Goal: Communication & Community: Answer question/provide support

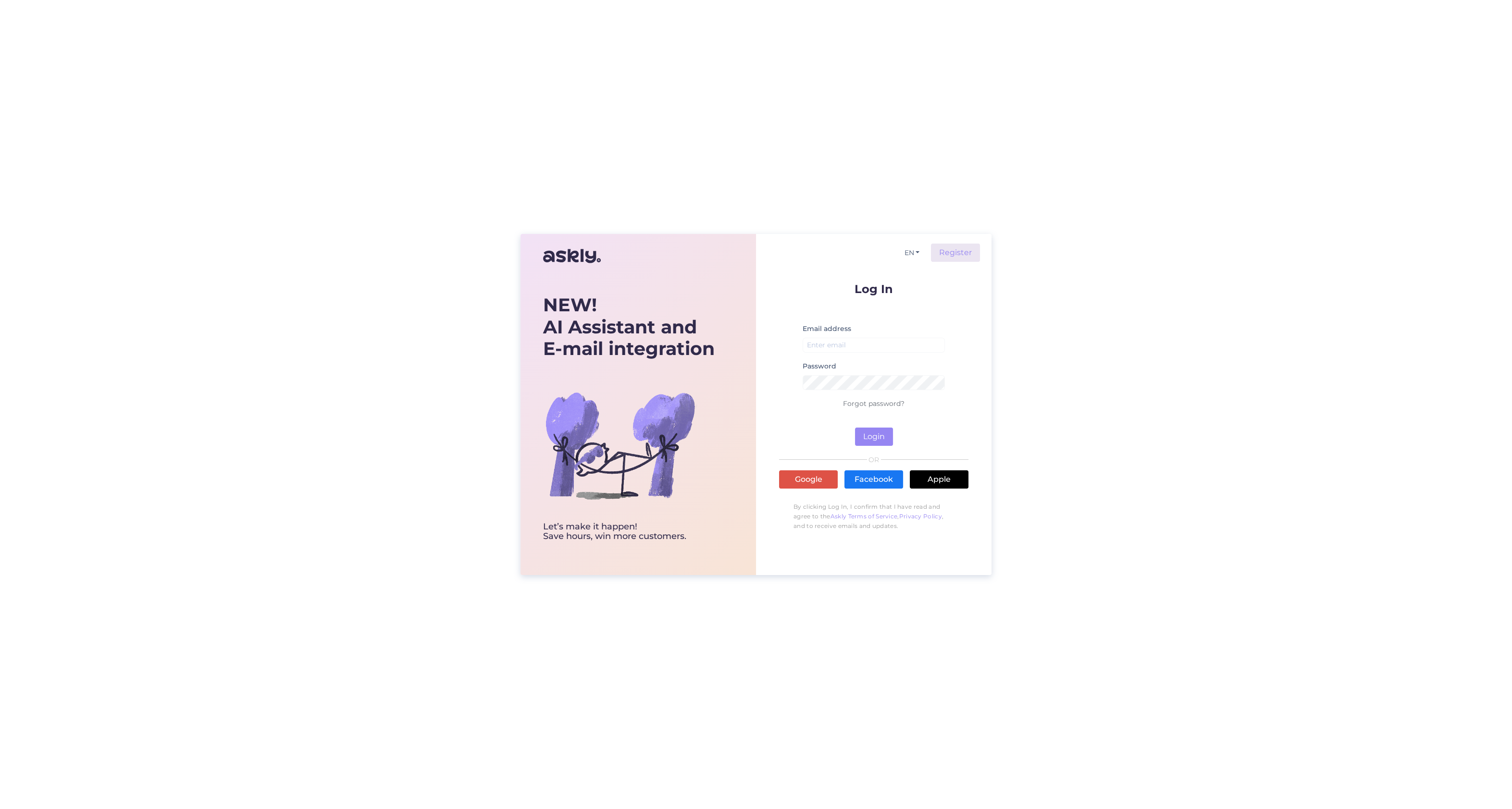
drag, startPoint x: 855, startPoint y: 322, endPoint x: 849, endPoint y: 329, distance: 9.2
click at [855, 321] on form "Log In Email address Password Forgot password? Login" at bounding box center [873, 364] width 189 height 163
click at [845, 345] on input "email" at bounding box center [874, 345] width 142 height 15
type input "sirli@lenne.ee"
click at [1071, 314] on div "NEW! AI Assistant and E-mail integration Let’s make it happen! Save hours, win …" at bounding box center [756, 404] width 1512 height 809
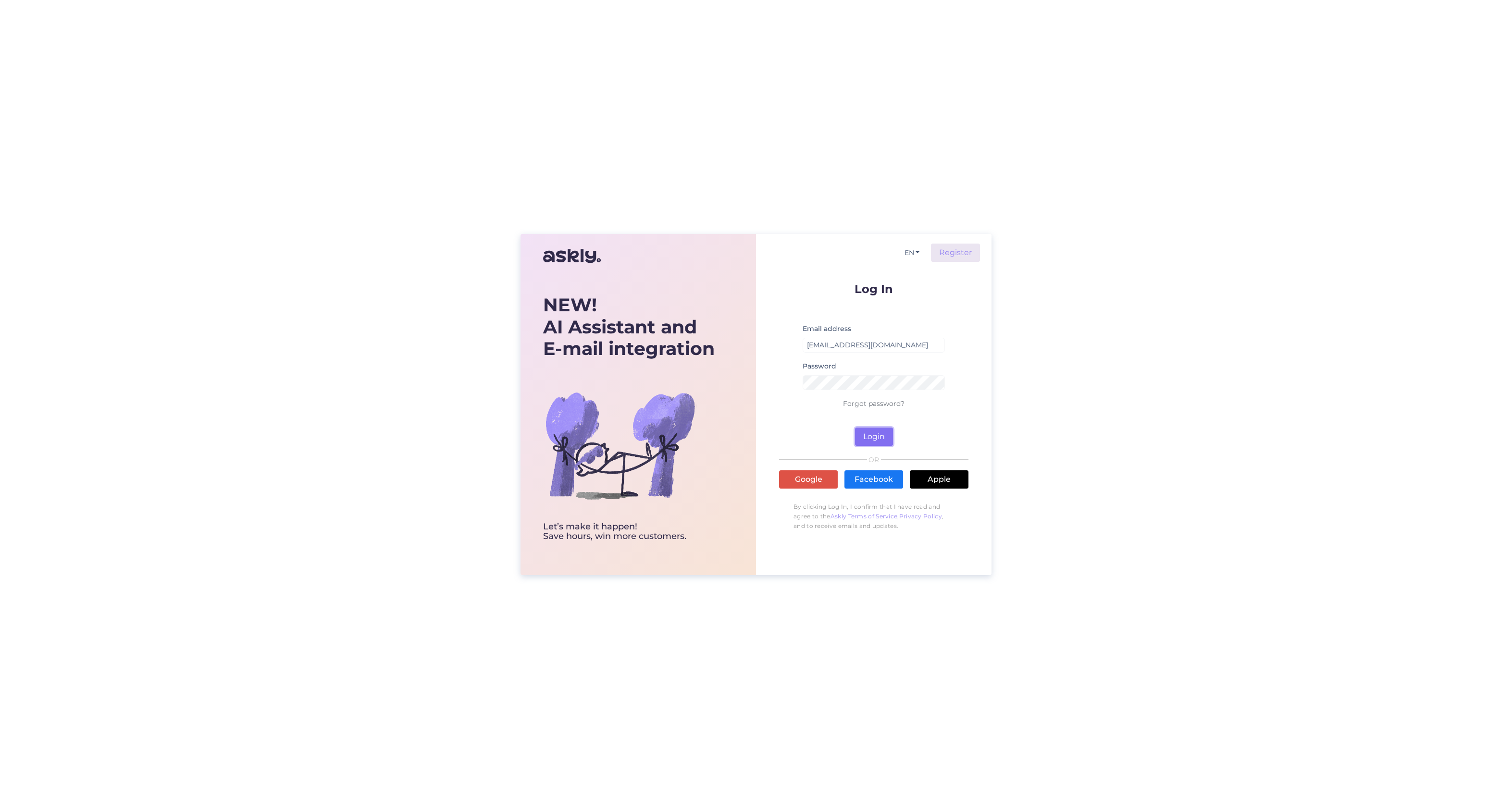
click at [871, 431] on button "Login" at bounding box center [874, 436] width 38 height 18
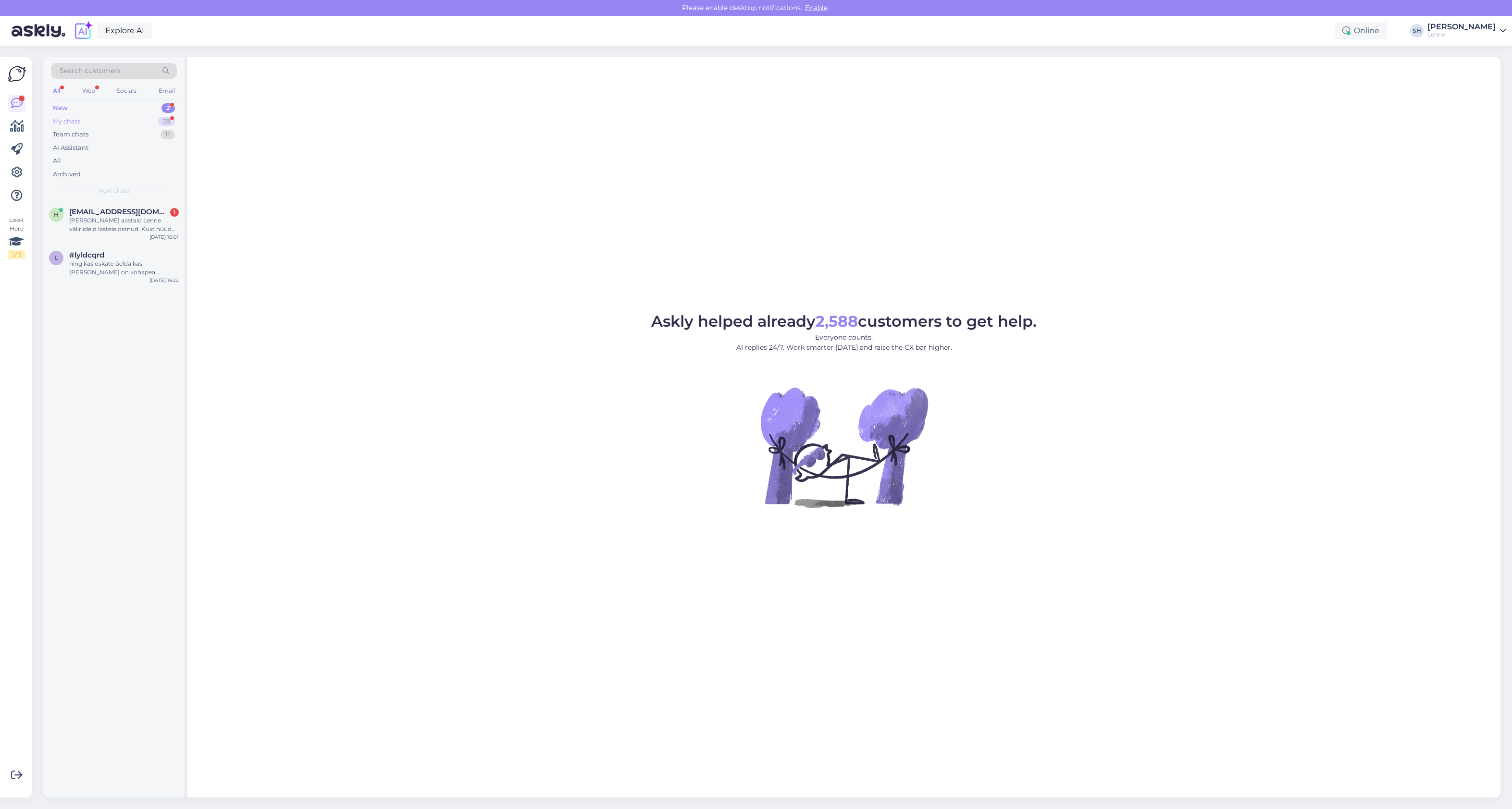
click at [101, 122] on div "My chats 28" at bounding box center [113, 122] width 126 height 14
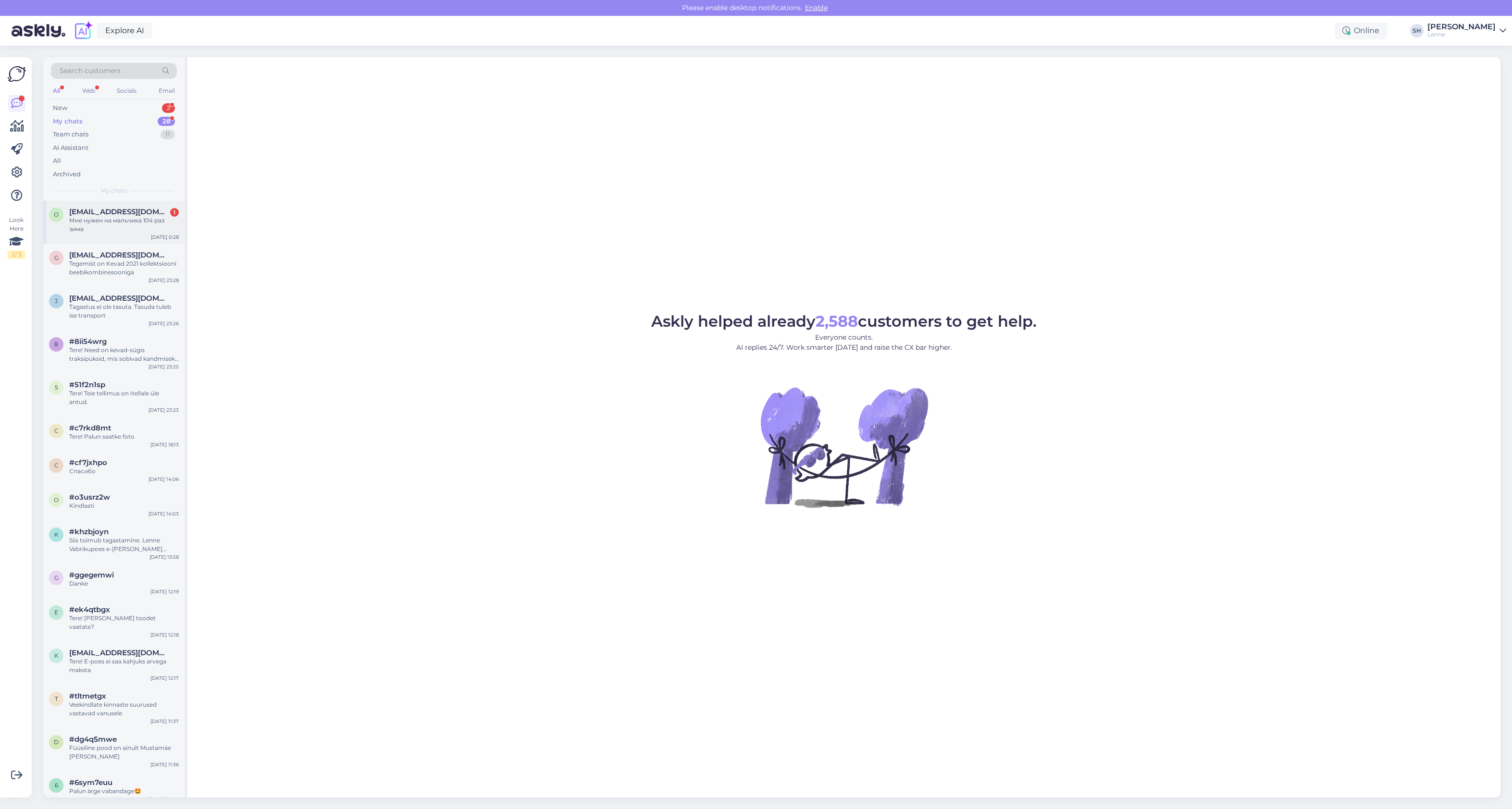
click at [98, 214] on span "[EMAIL_ADDRESS][DOMAIN_NAME]" at bounding box center [119, 212] width 100 height 9
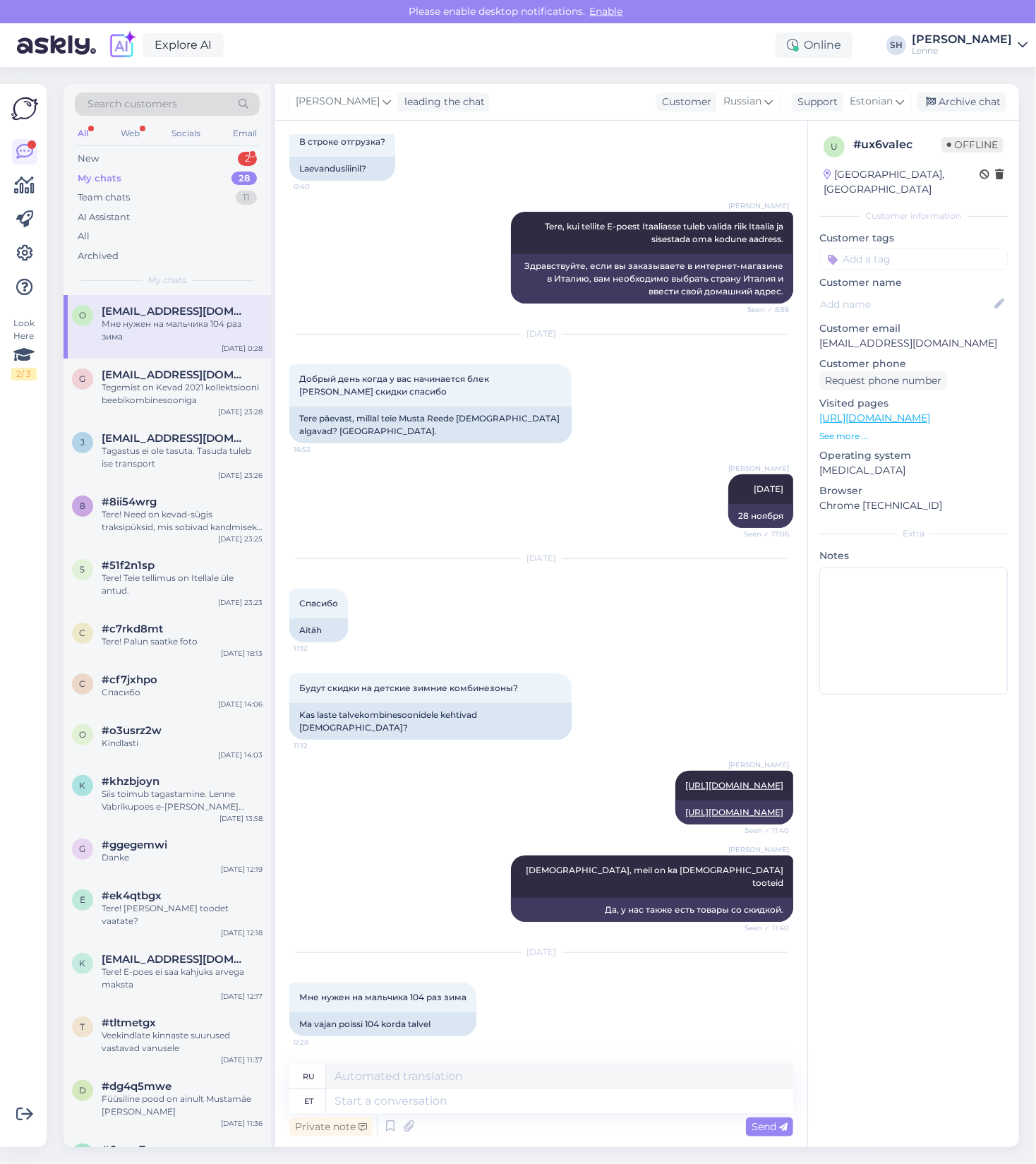
scroll to position [268, 0]
click at [402, 1098] on textarea at bounding box center [559, 1100] width 467 height 24
paste textarea "https://lenne.ee/epood/soodus/allahindlus/allahindlus-kombinesoonid/?filter_suu…"
type textarea "https://lenne.ee/epood/soodus/allahindlus/allahindlus-kombinesoonid/?filter_suu…"
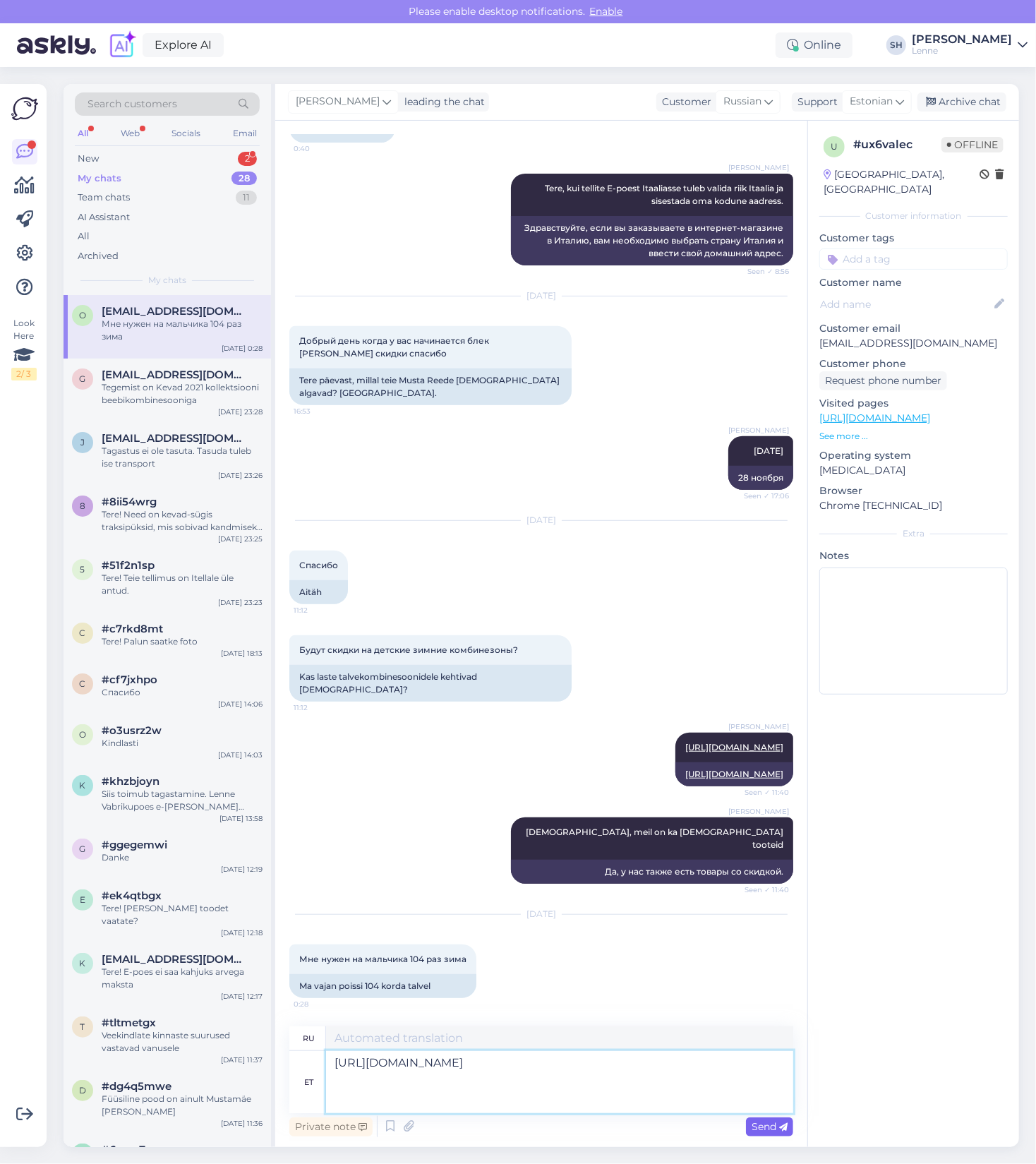
type textarea "https://lenne.ee/epood/soodus/allahindlus/allahindlus-kombinesoonid/?filter_suu…"
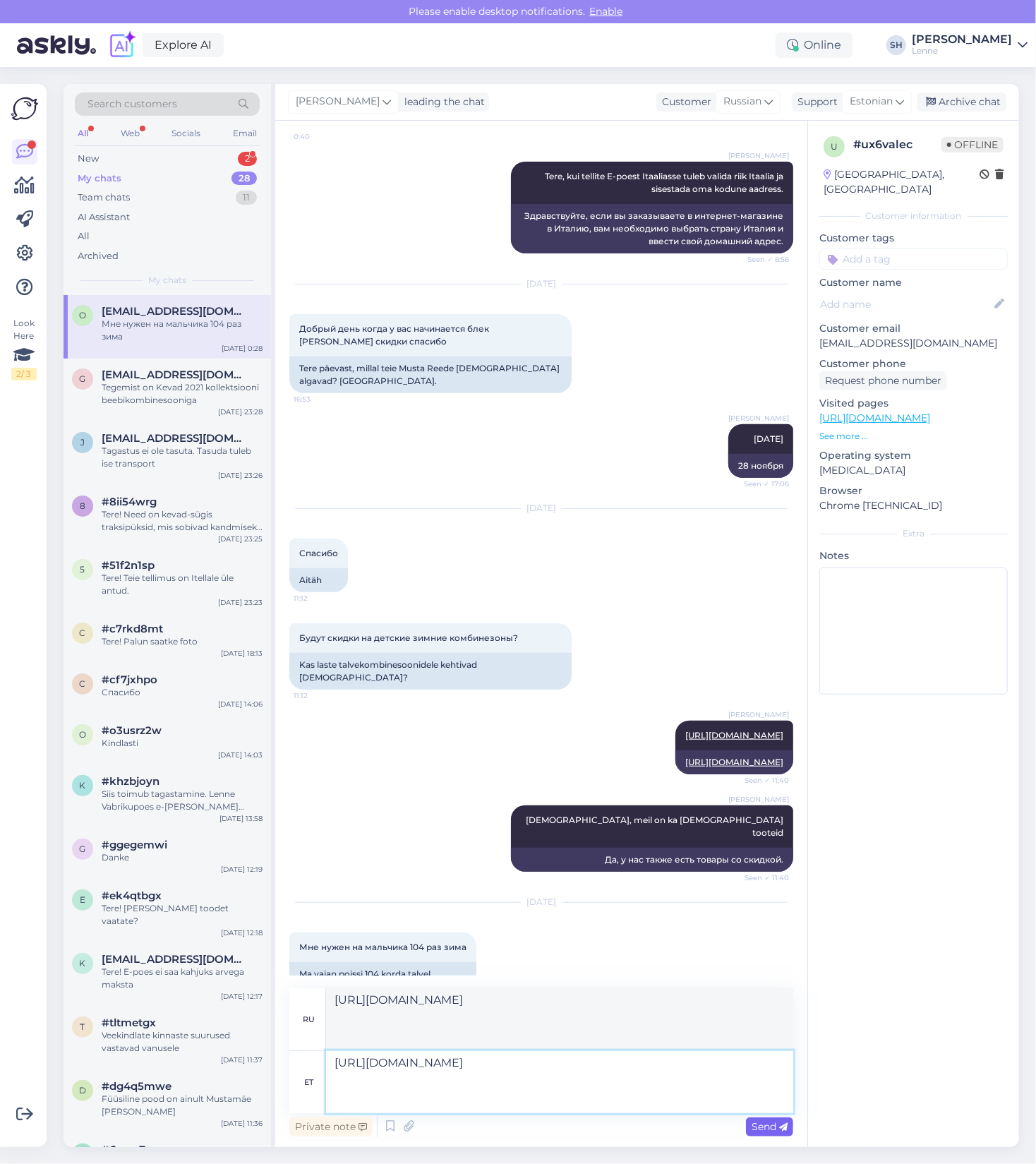
type textarea "https://lenne.ee/epood/soodus/allahindlus/allahindlus-kombinesoonid/?filter_suu…"
click at [772, 1133] on div "Send" at bounding box center [770, 1126] width 47 height 19
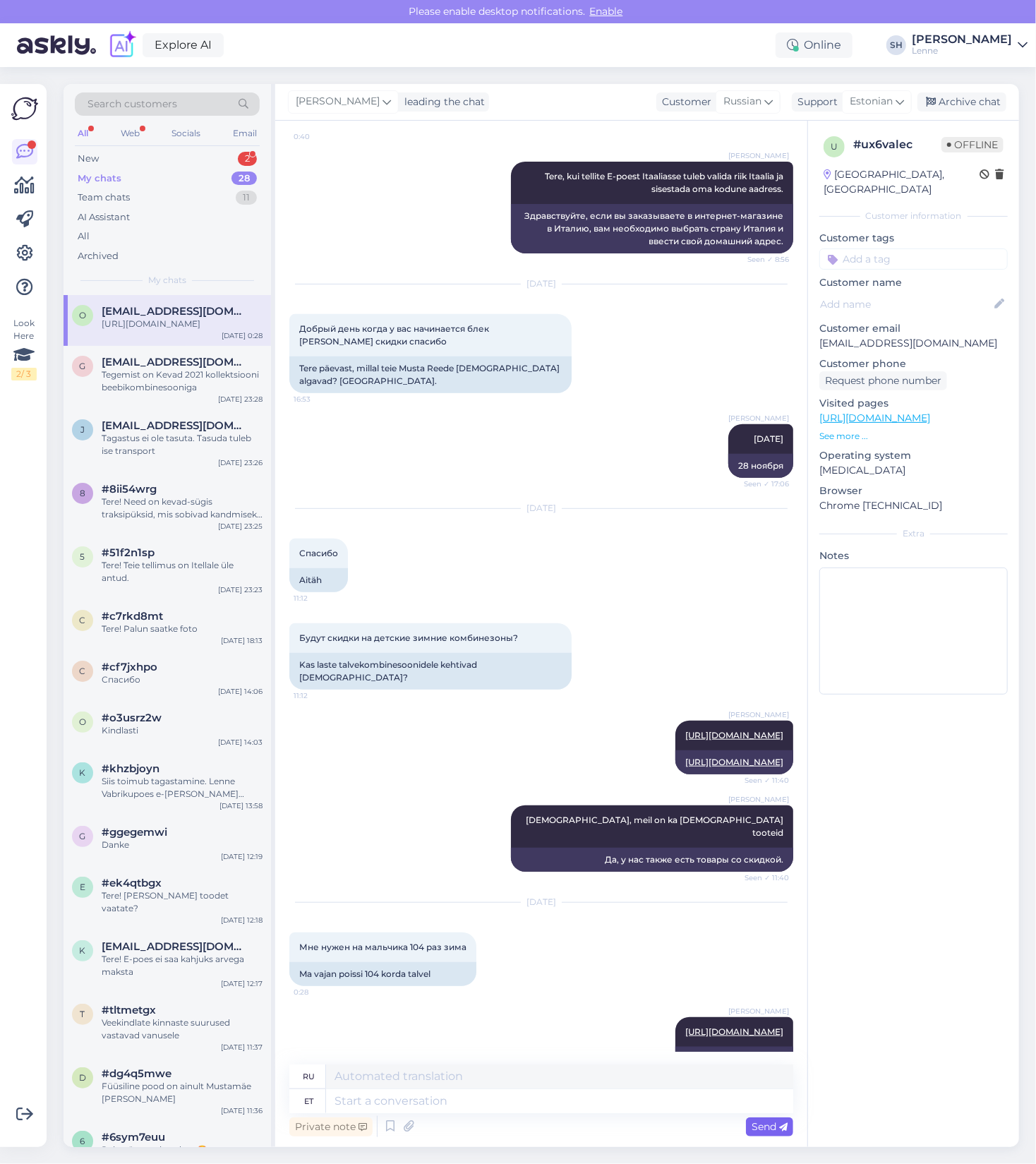
scroll to position [455, 0]
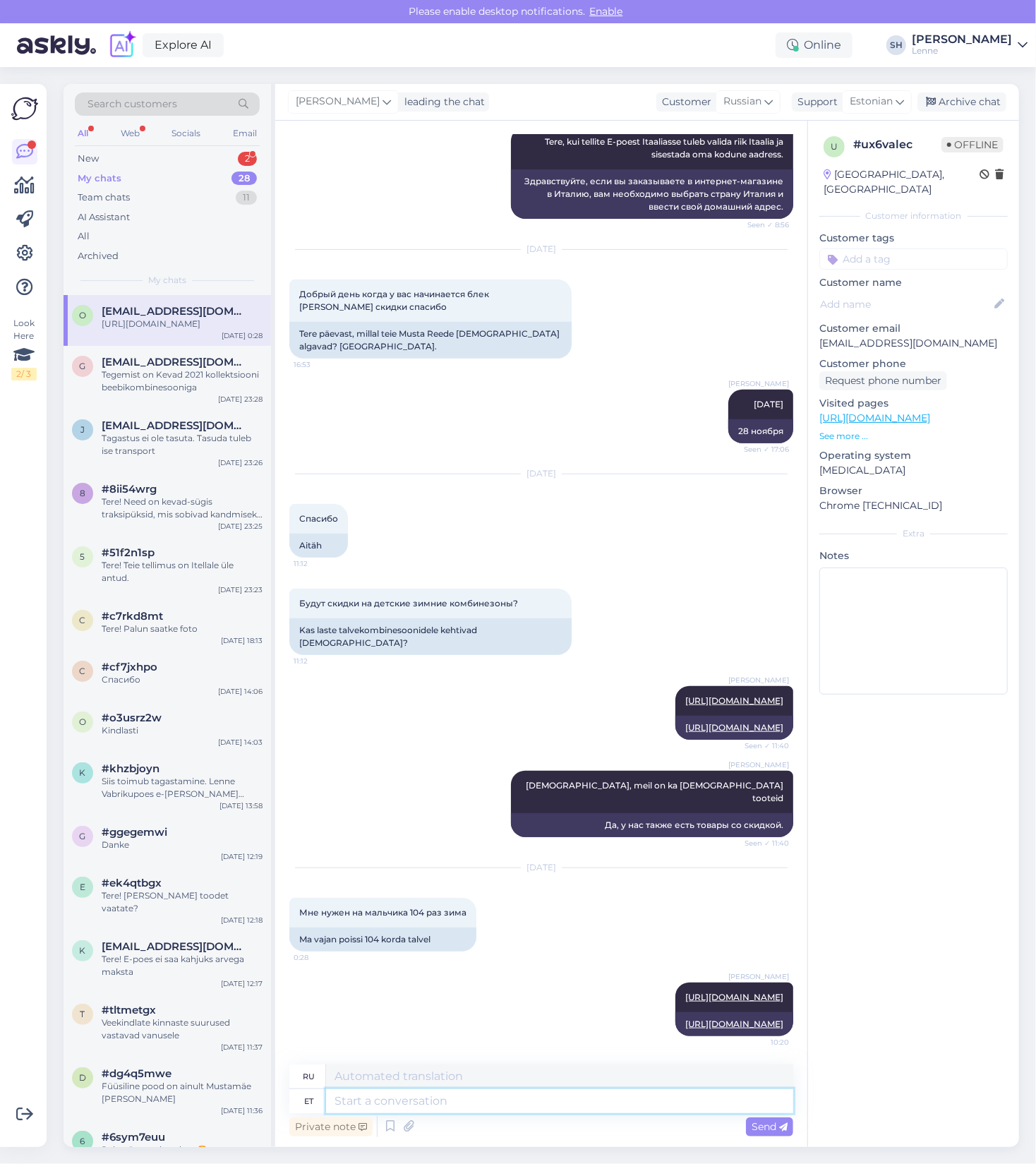
click at [557, 1104] on textarea at bounding box center [559, 1100] width 467 height 24
type textarea "Terte"
type textarea "Третичный"
type textarea "Tere"
type textarea "Привет"
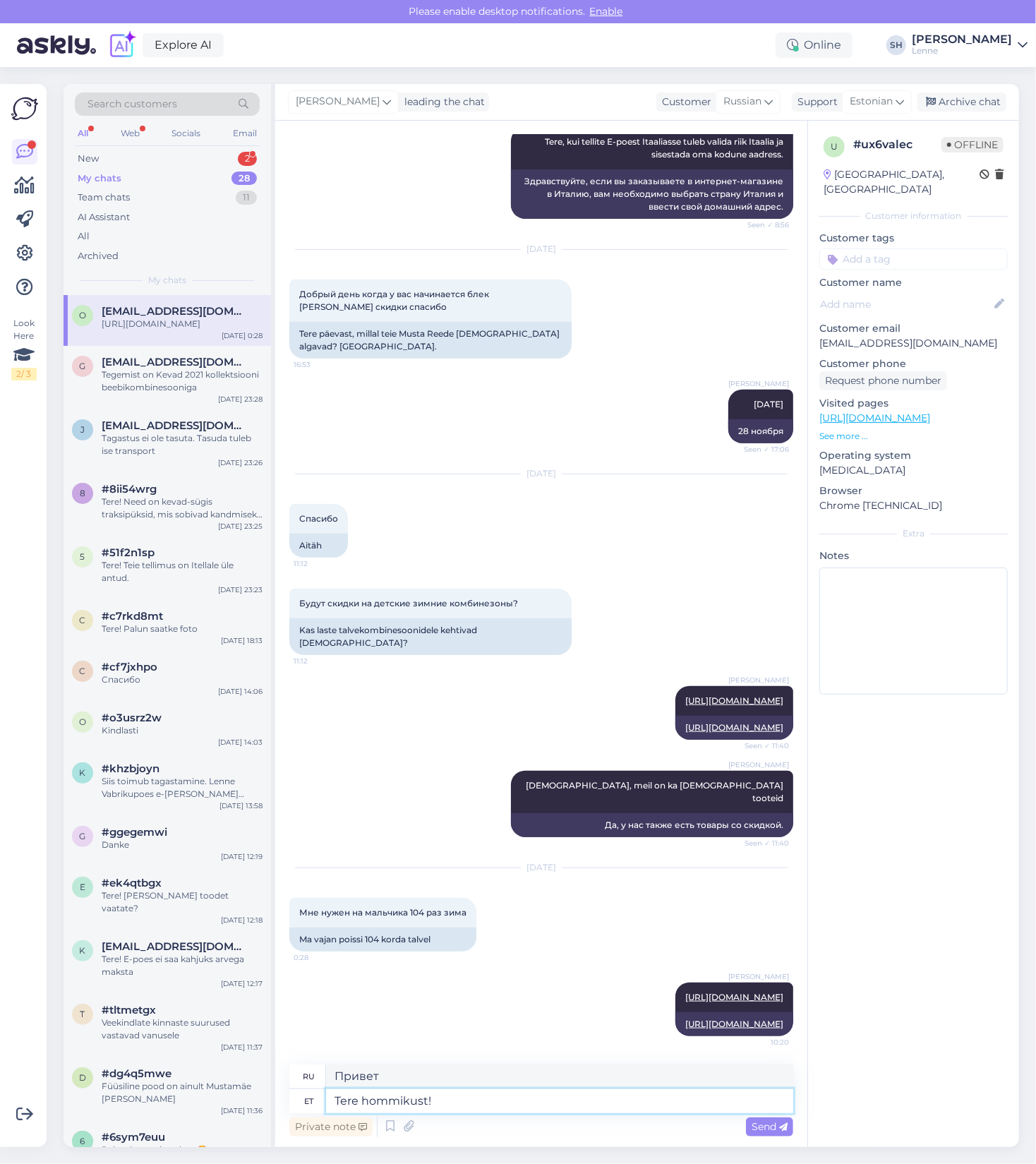
type textarea "Tere hommikust!"
type textarea "Доброе утро!"
type textarea "Tere hommikust! Palun"
type textarea "Доброе утро! Пожалуйста."
type textarea "Tere hommikust! Palun vaadake"
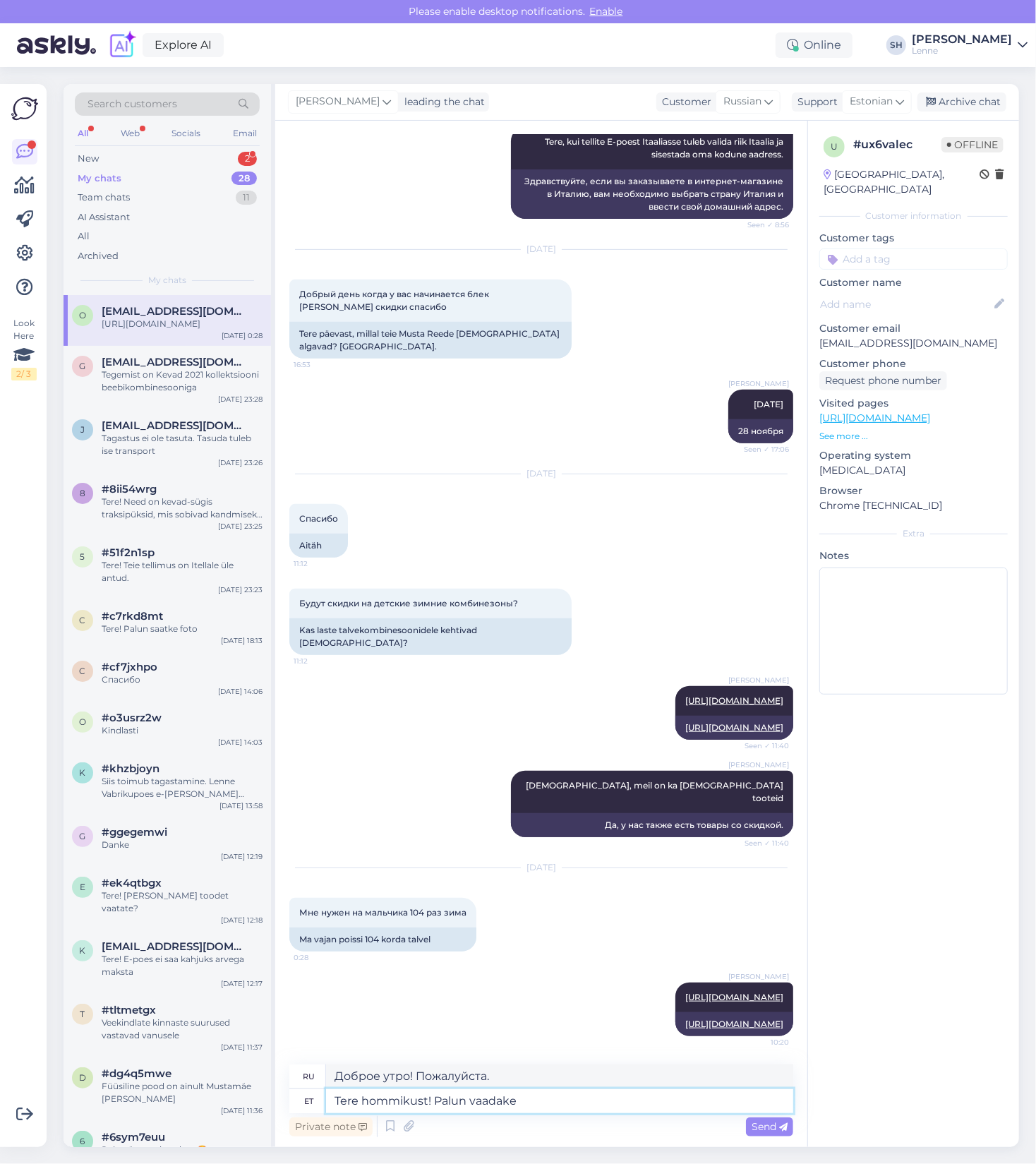
type textarea "Доброе утро! Посмотрите, пожалуйста."
type textarea "Tere hommikust! Palun vaadake sellelt l"
type textarea "Доброе утро! Пожалуйста, посмотрите это."
type textarea "Tere hommikust! Palun vaadake sellelt lingilt al"
type textarea "Доброе утро! Пожалуйста, проверьте эту ссылку."
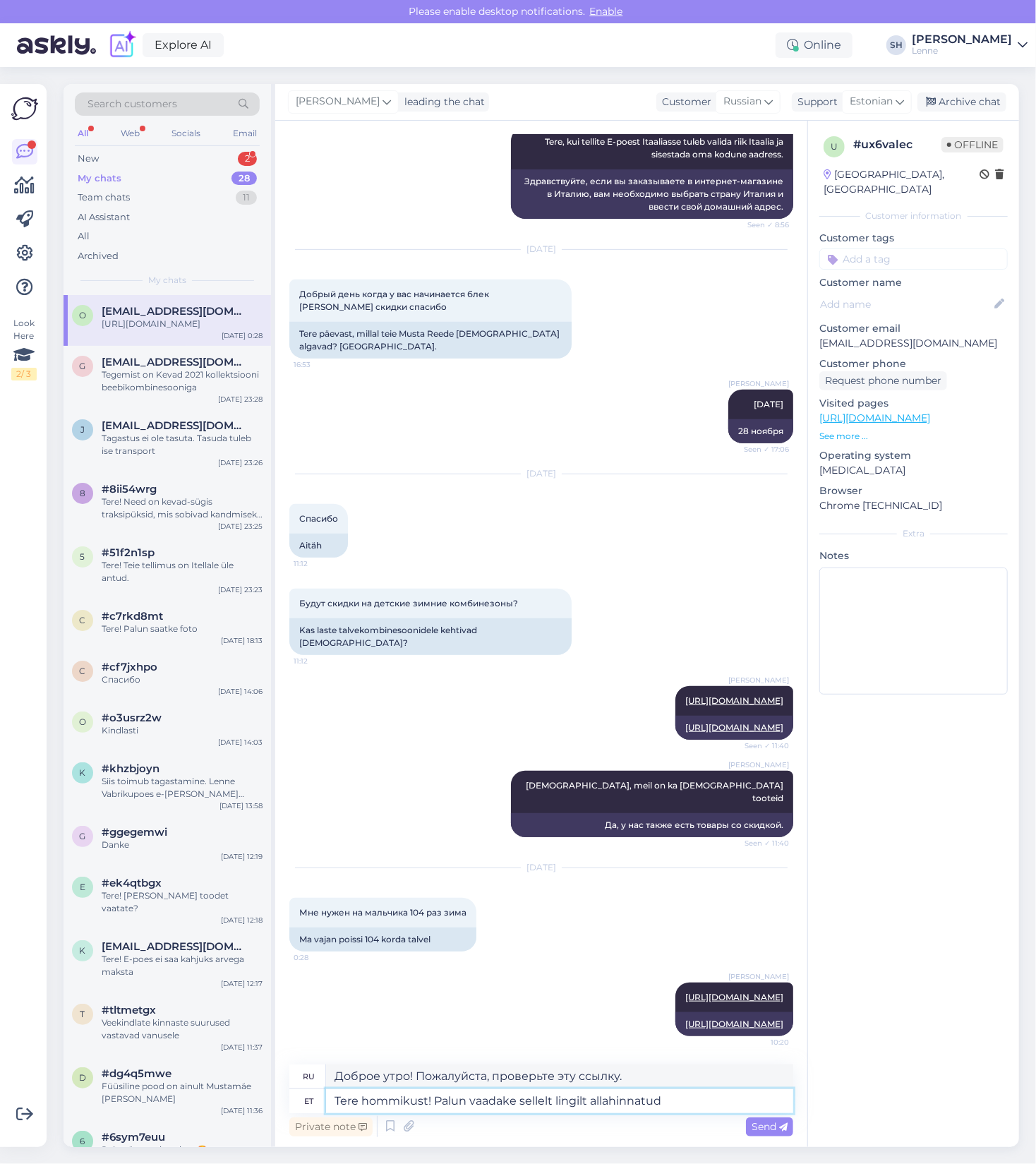
type textarea "Tere hommikust! Palun vaadake sellelt lingilt allahinnatud"
type textarea "Доброе утро! Пожалуйста, ознакомьтесь с ценой со скидкой по этой ссылке."
type textarea "Tere hommikust! Palun vaadake sellelt lingilt allahinnatud talvekombinesoone"
type textarea "Доброе утро! Посмотрите зимние комбинезоны со скидкой по этой ссылке."
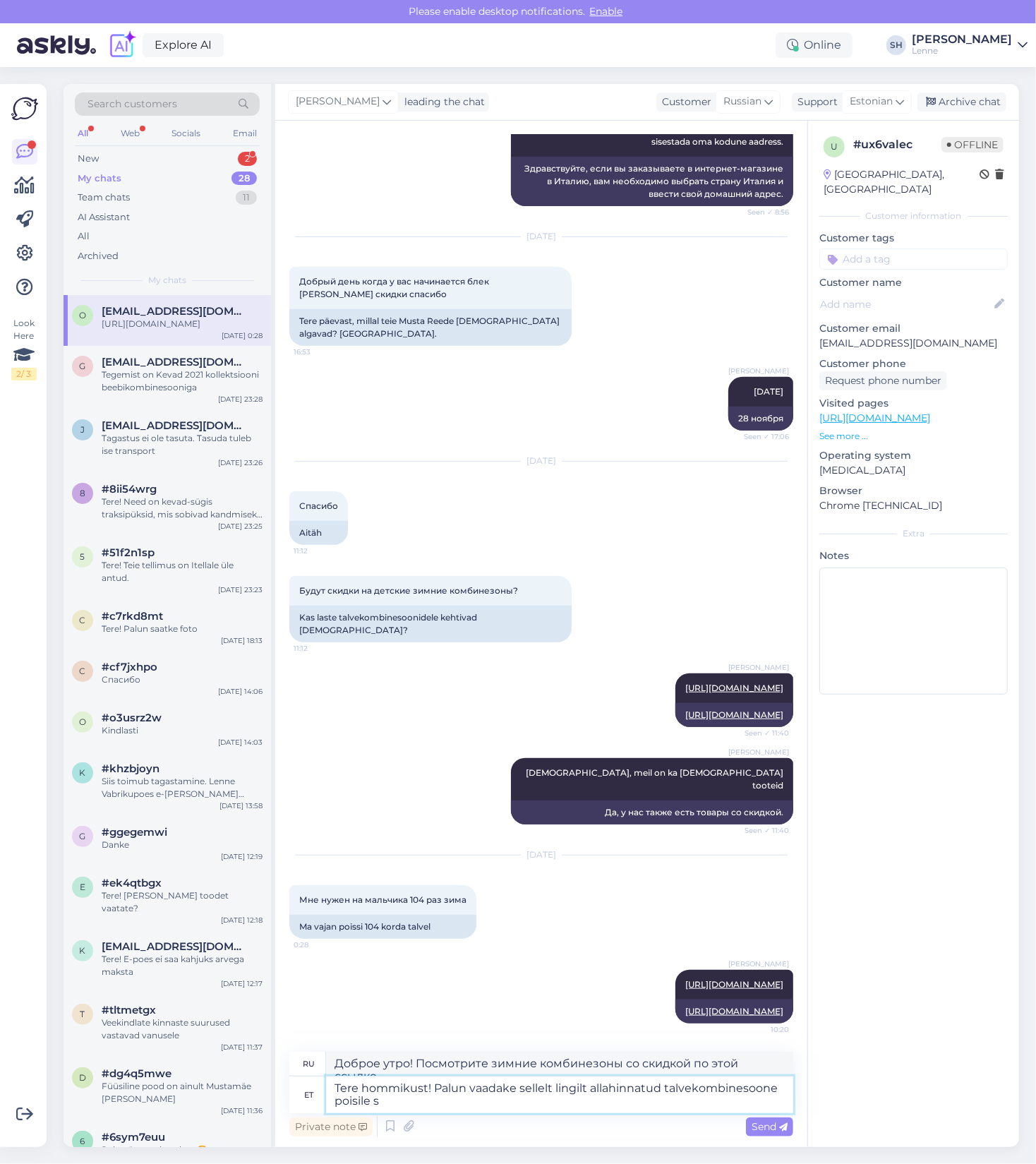
type textarea "Tere hommikust! Palun vaadake sellelt lingilt allahinnatud talvekombinesoone po…"
type textarea "Доброе утро! Перейдите по этой ссылке, чтобы купить зимние комбинезоны для маль…"
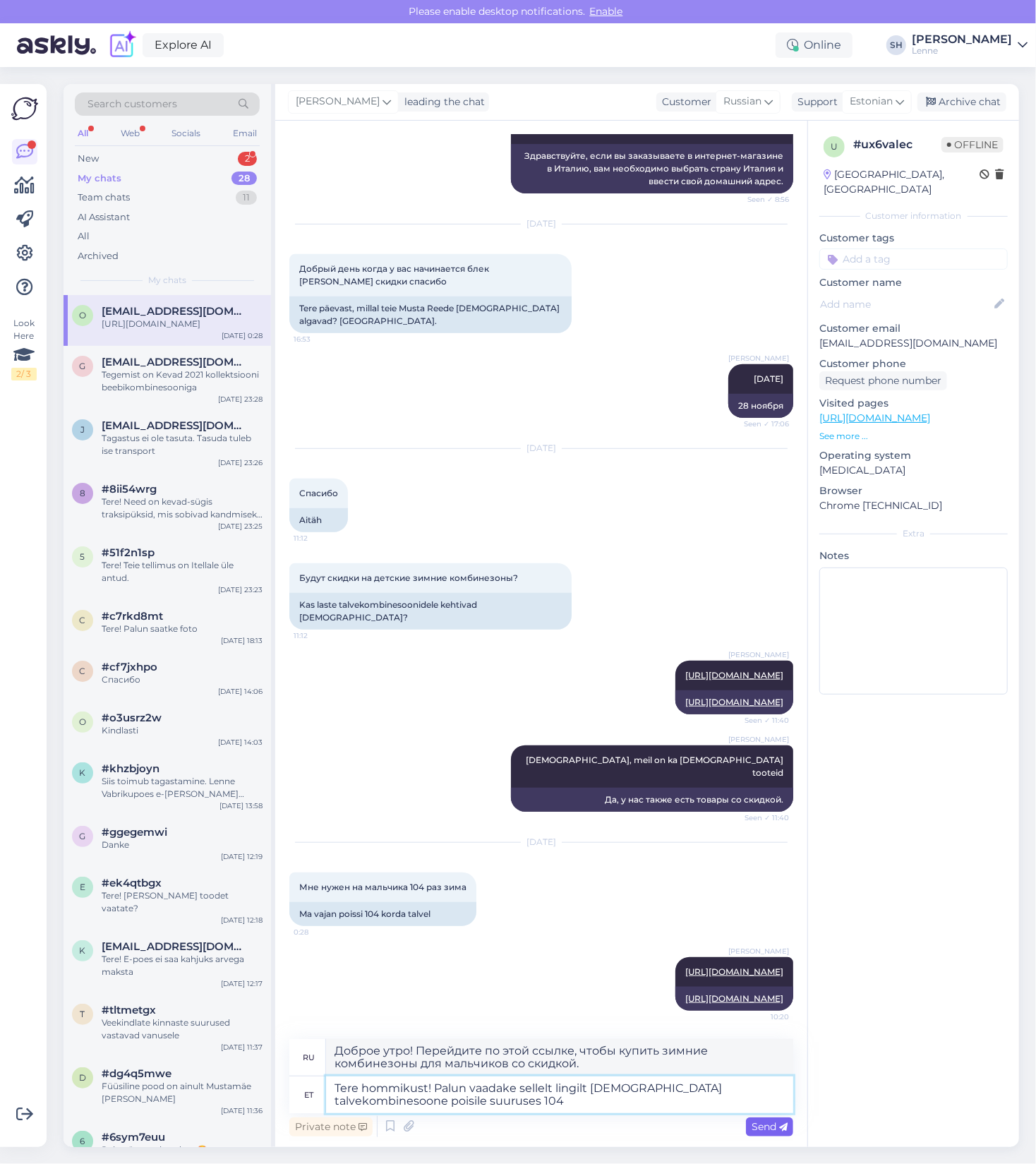
type textarea "Tere hommikust! Palun vaadake sellelt lingilt allahinnatud talvekombinesoone po…"
type textarea "Доброе утро! Перейдите по этой ссылке, чтобы купить зимний комбинезон для мальч…"
click at [781, 1132] on div "Send" at bounding box center [770, 1126] width 47 height 19
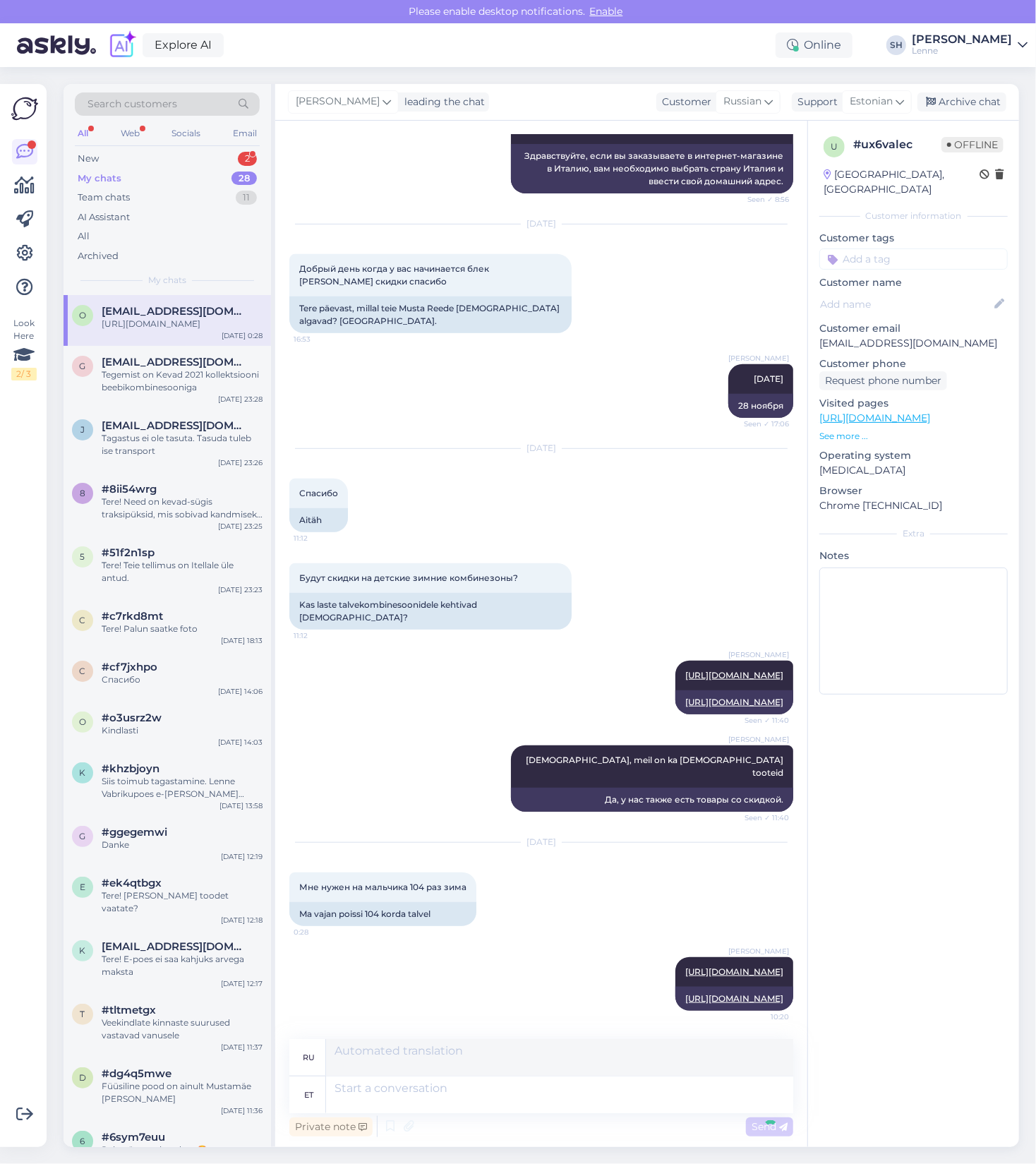
scroll to position [577, 0]
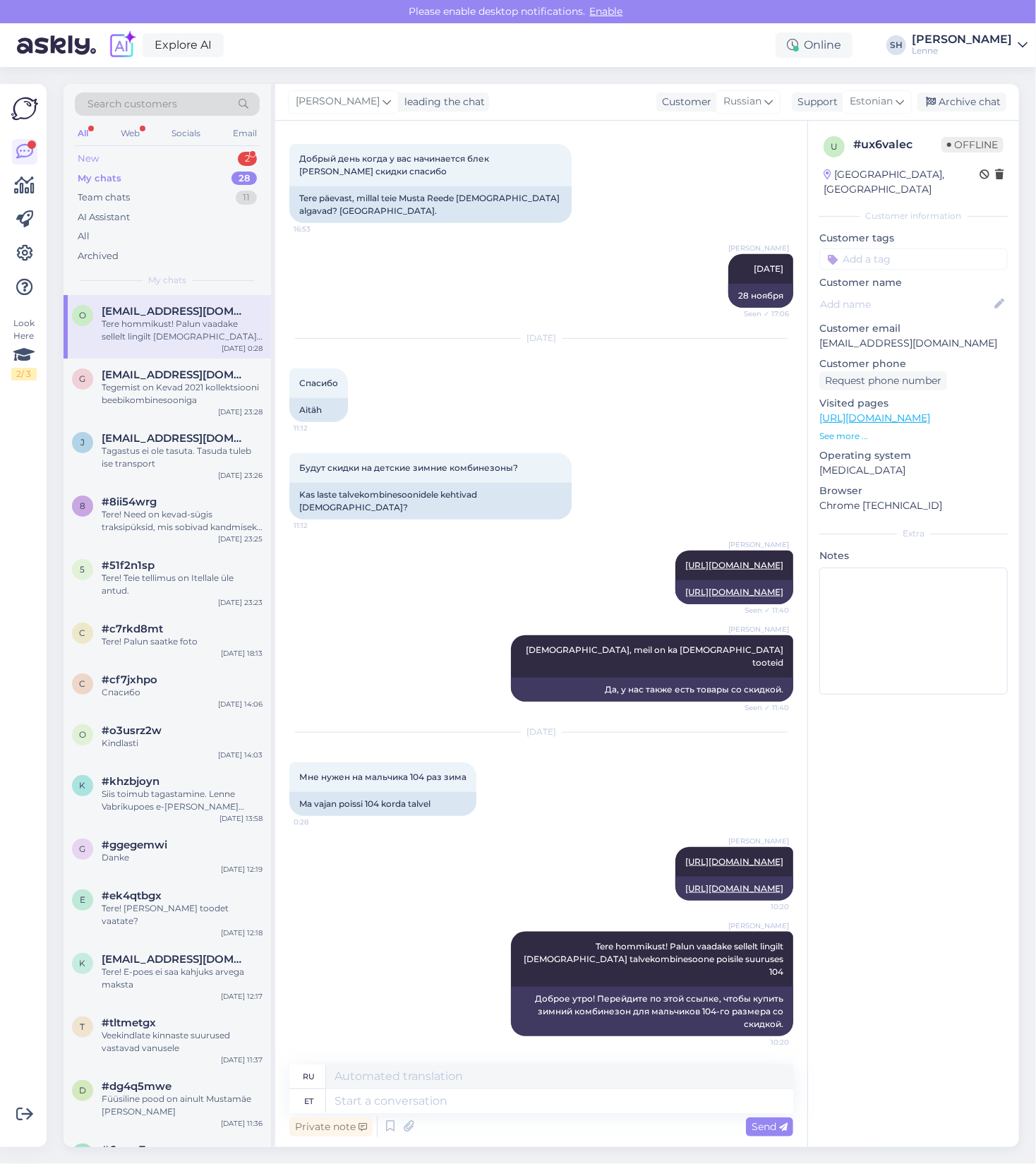
click at [123, 160] on div "New 2" at bounding box center [166, 159] width 185 height 20
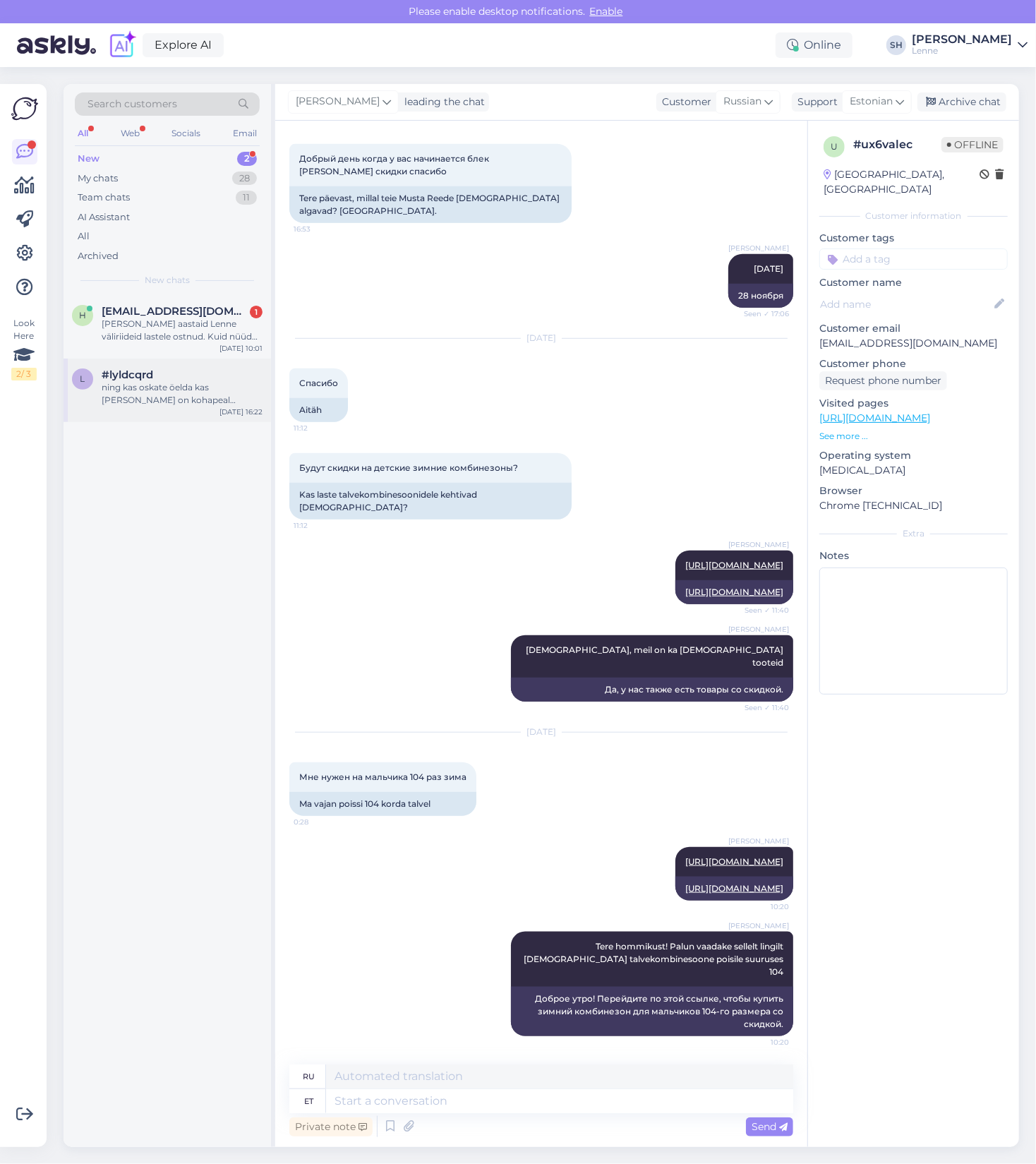
click at [158, 384] on div "ning kas oskate öelda kas seda jopet on kohapeal olemas Mustamäe tee poes?" at bounding box center [182, 393] width 161 height 25
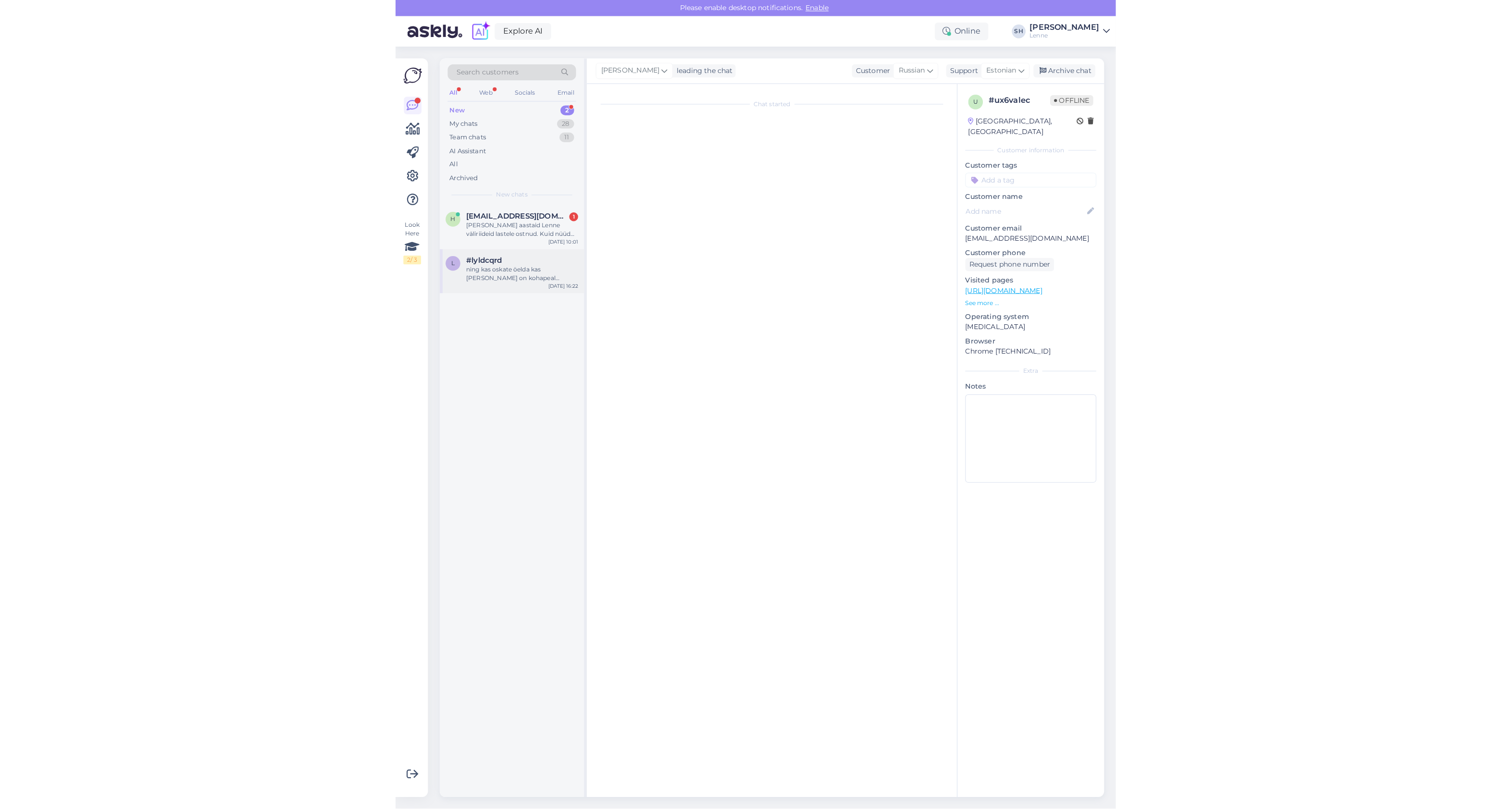
scroll to position [0, 0]
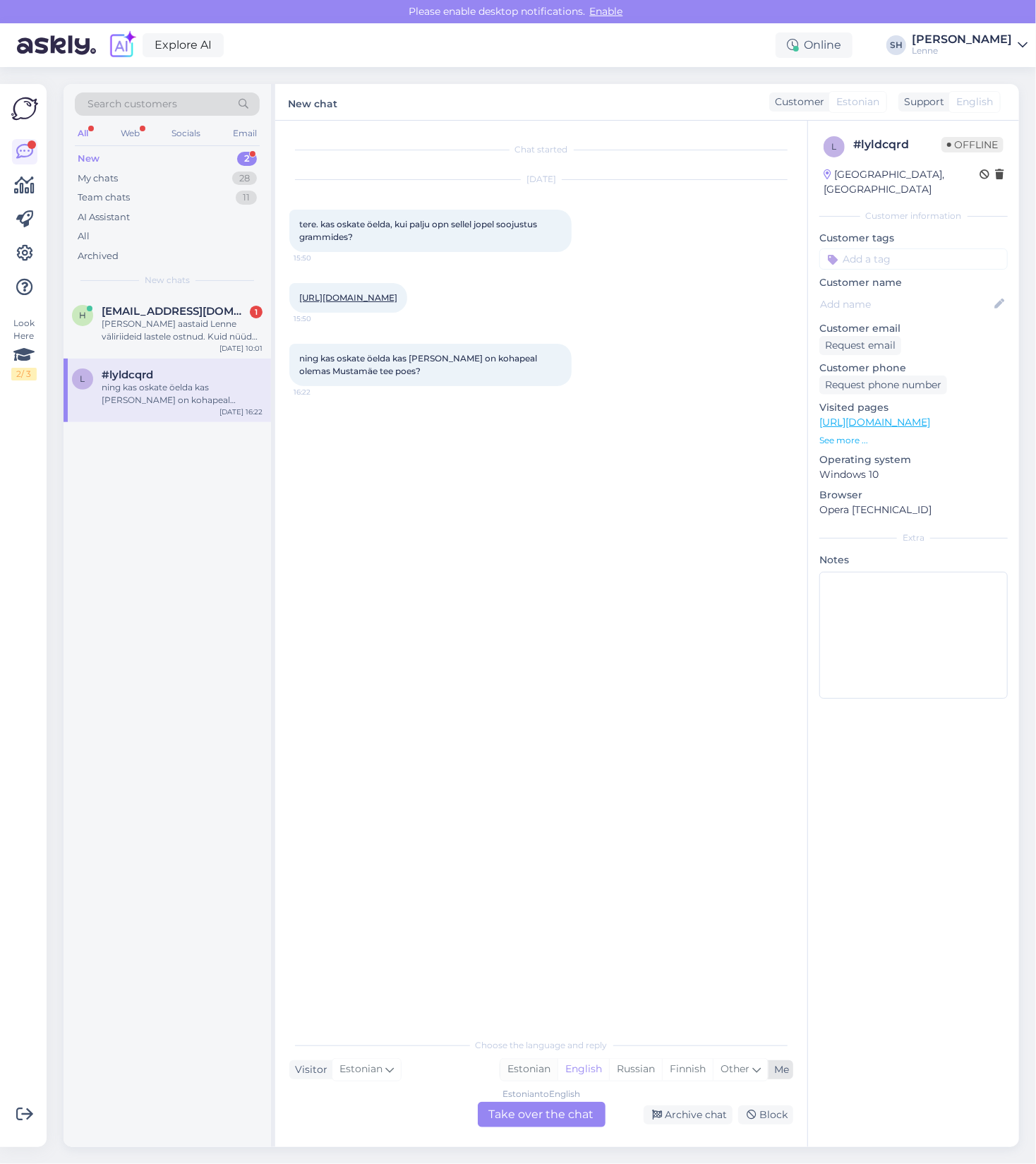
click at [531, 1070] on div "Estonian" at bounding box center [528, 1069] width 57 height 21
click at [558, 1117] on div "Estonian to Estonian Take over the chat" at bounding box center [541, 1114] width 128 height 25
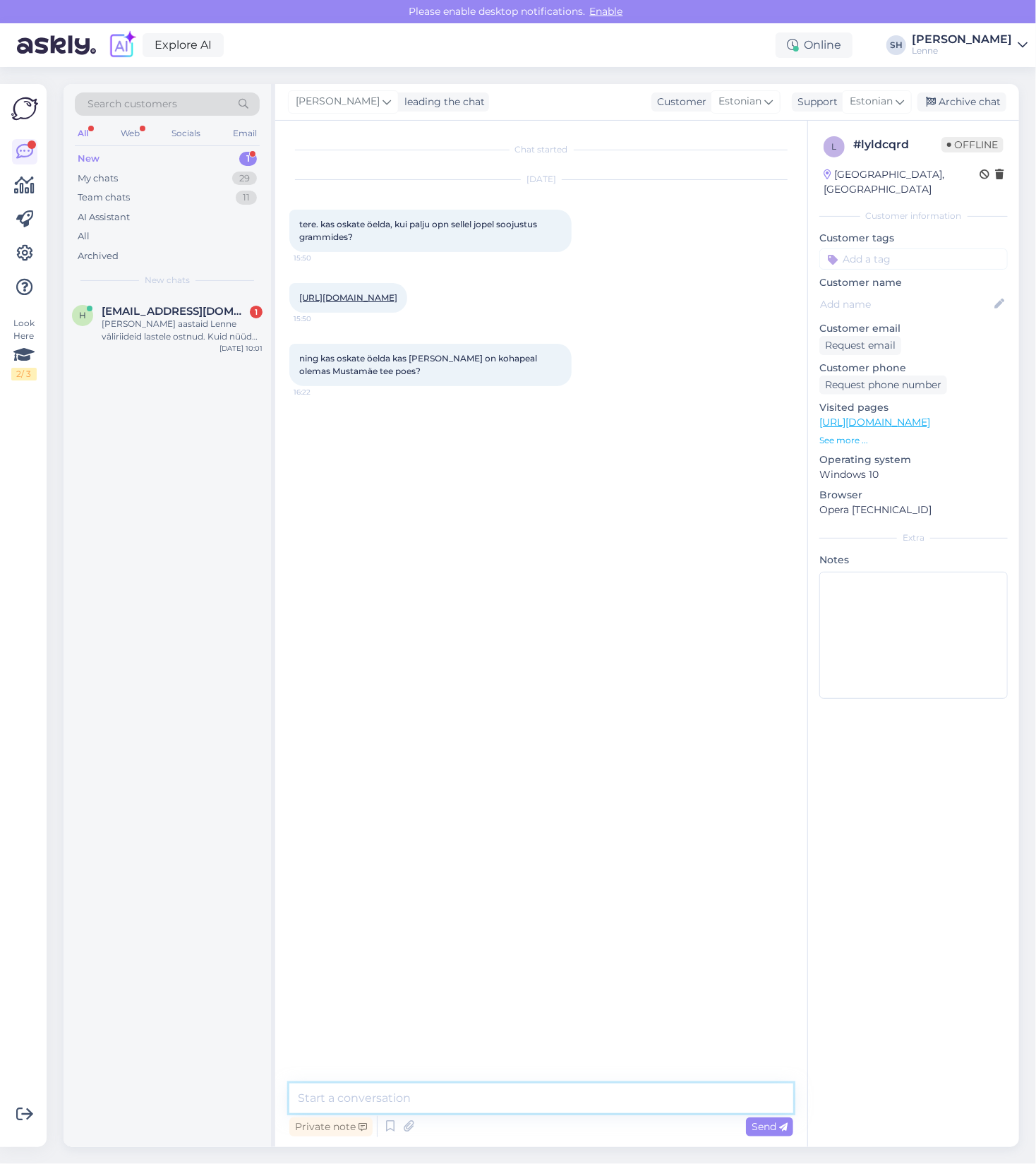
click at [448, 1093] on textarea at bounding box center [540, 1098] width 504 height 30
type textarea "Tere! Sellel jopel on soojustust 45 g"
click at [773, 1127] on span "Send" at bounding box center [769, 1126] width 36 height 13
click at [401, 109] on div "Sirli V Helm leading the chat" at bounding box center [389, 102] width 201 height 19
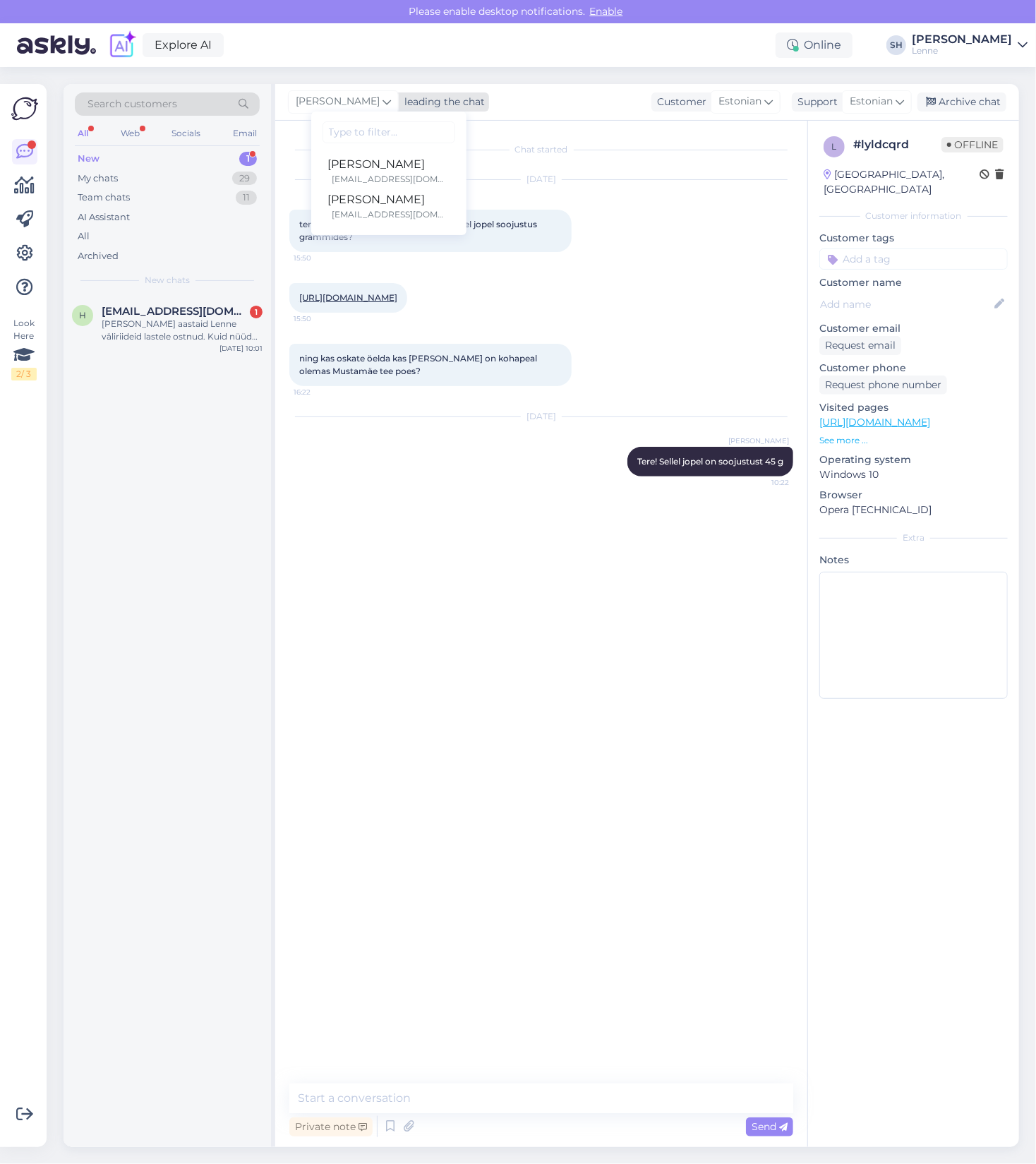
click at [401, 109] on div "Sirli V Helm leading the chat" at bounding box center [389, 102] width 201 height 19
click at [673, 101] on div "Customer" at bounding box center [679, 102] width 55 height 15
click at [818, 100] on div "Support" at bounding box center [814, 102] width 46 height 15
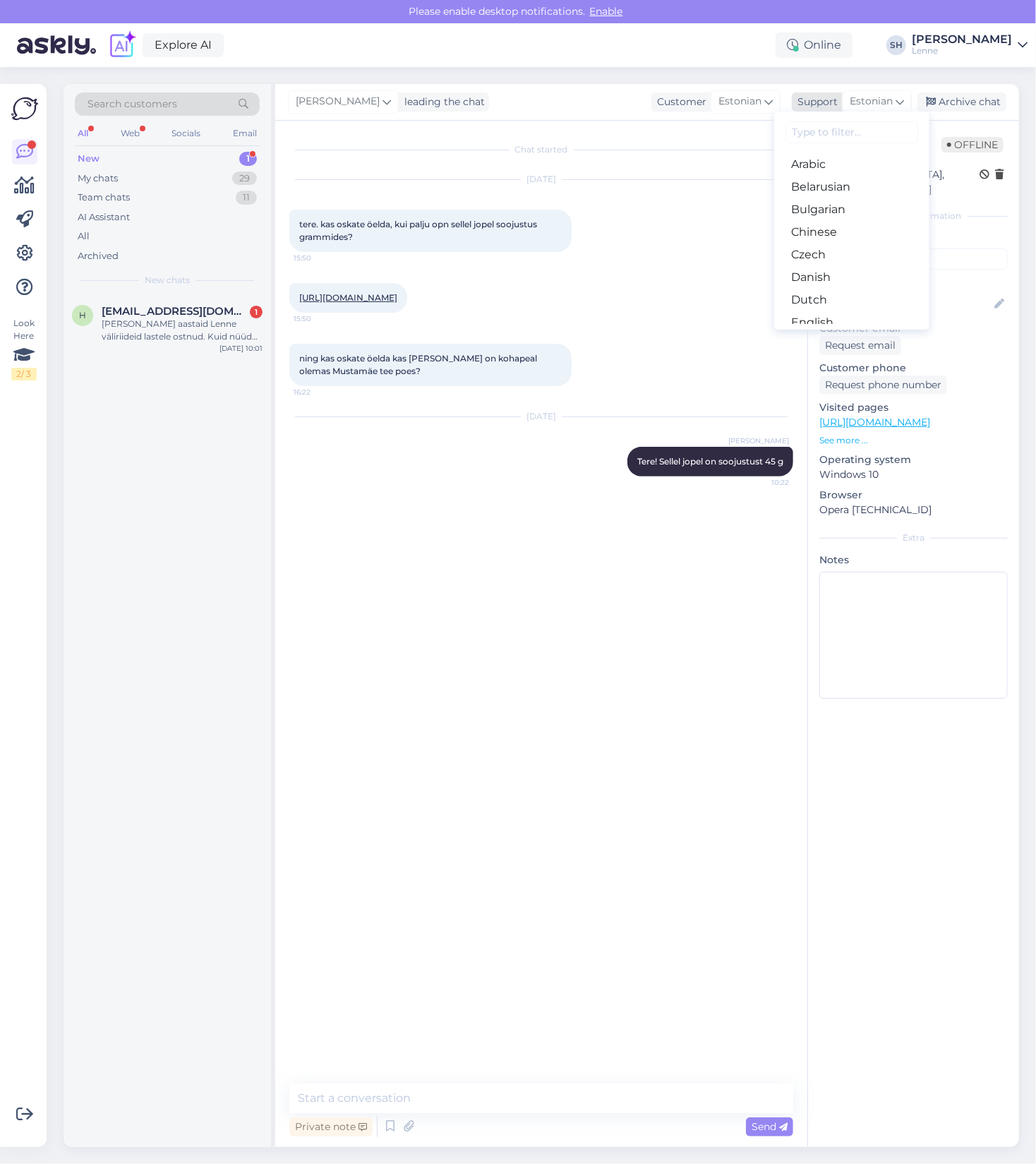
click at [818, 100] on div "Support" at bounding box center [814, 102] width 46 height 15
click at [362, 1132] on div "Private note" at bounding box center [330, 1126] width 83 height 19
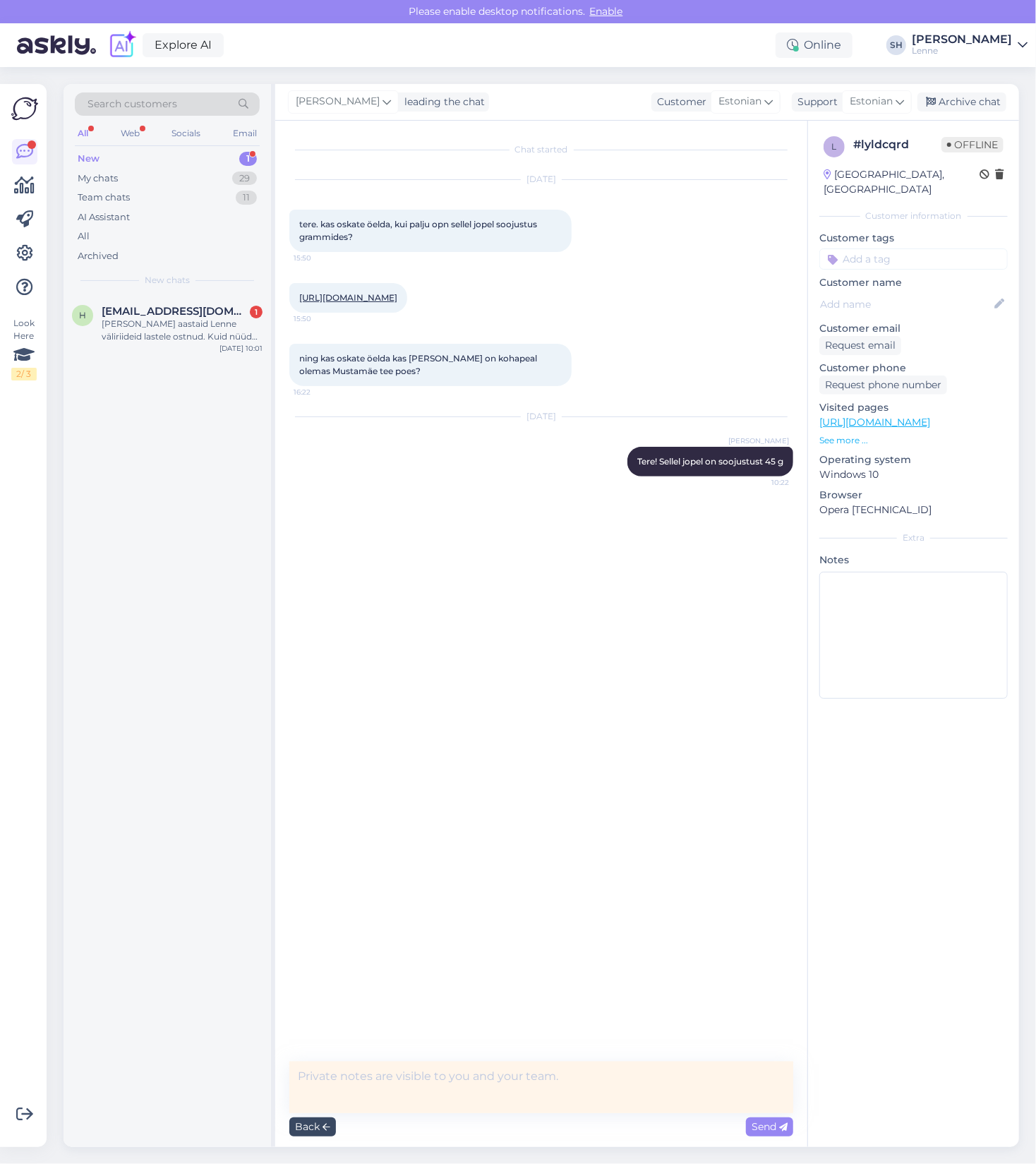
click at [306, 1130] on div "Back" at bounding box center [312, 1126] width 46 height 19
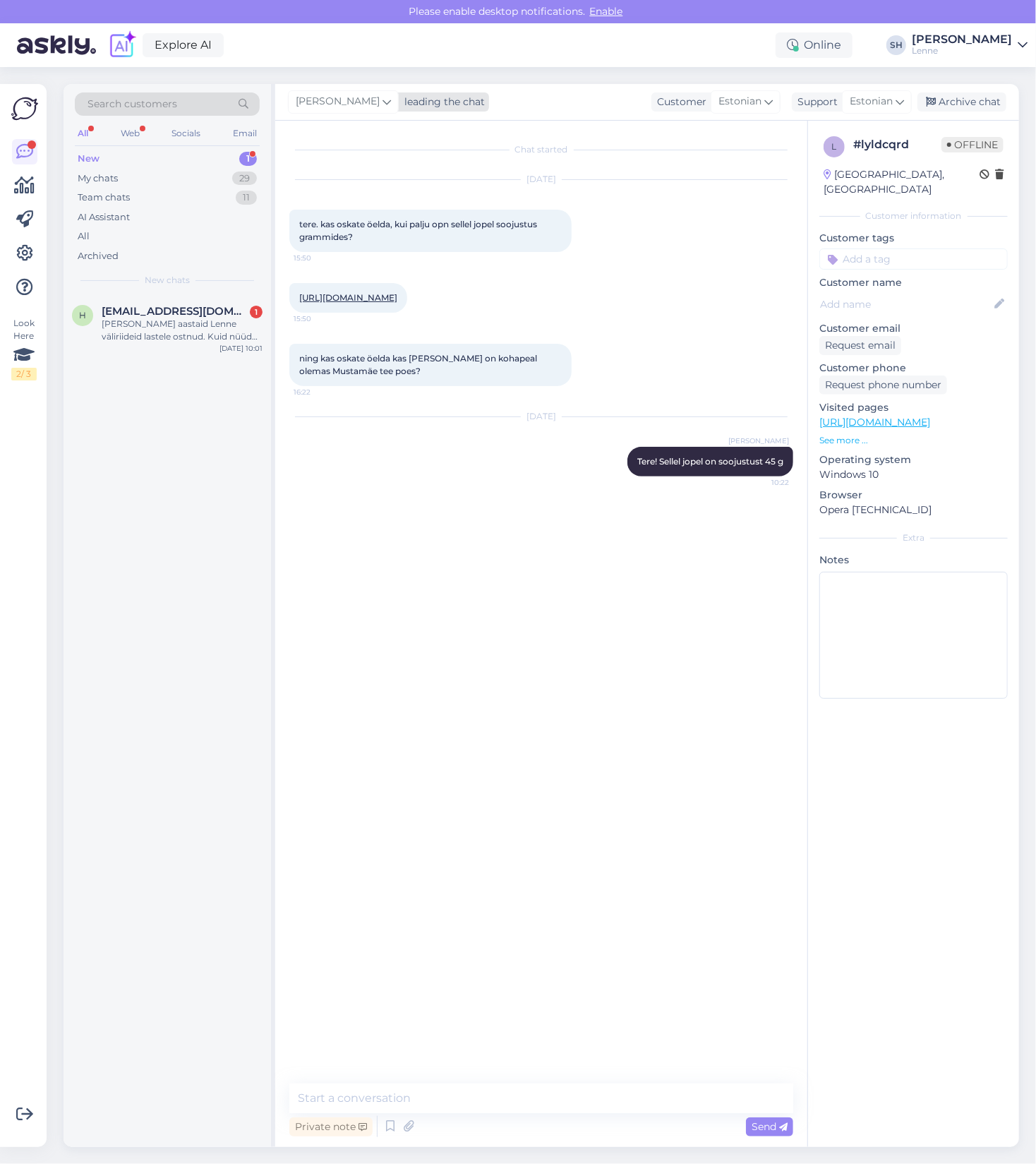
click at [383, 100] on icon at bounding box center [387, 102] width 9 height 16
click at [610, 11] on span "Enable" at bounding box center [607, 11] width 42 height 13
click at [615, 9] on span "Enable" at bounding box center [607, 11] width 42 height 13
click at [161, 319] on div "Olen aastaid Lenne väliriideid lastele ostnud. Kuid nüüd olen sunnitud uue jope…" at bounding box center [182, 330] width 161 height 25
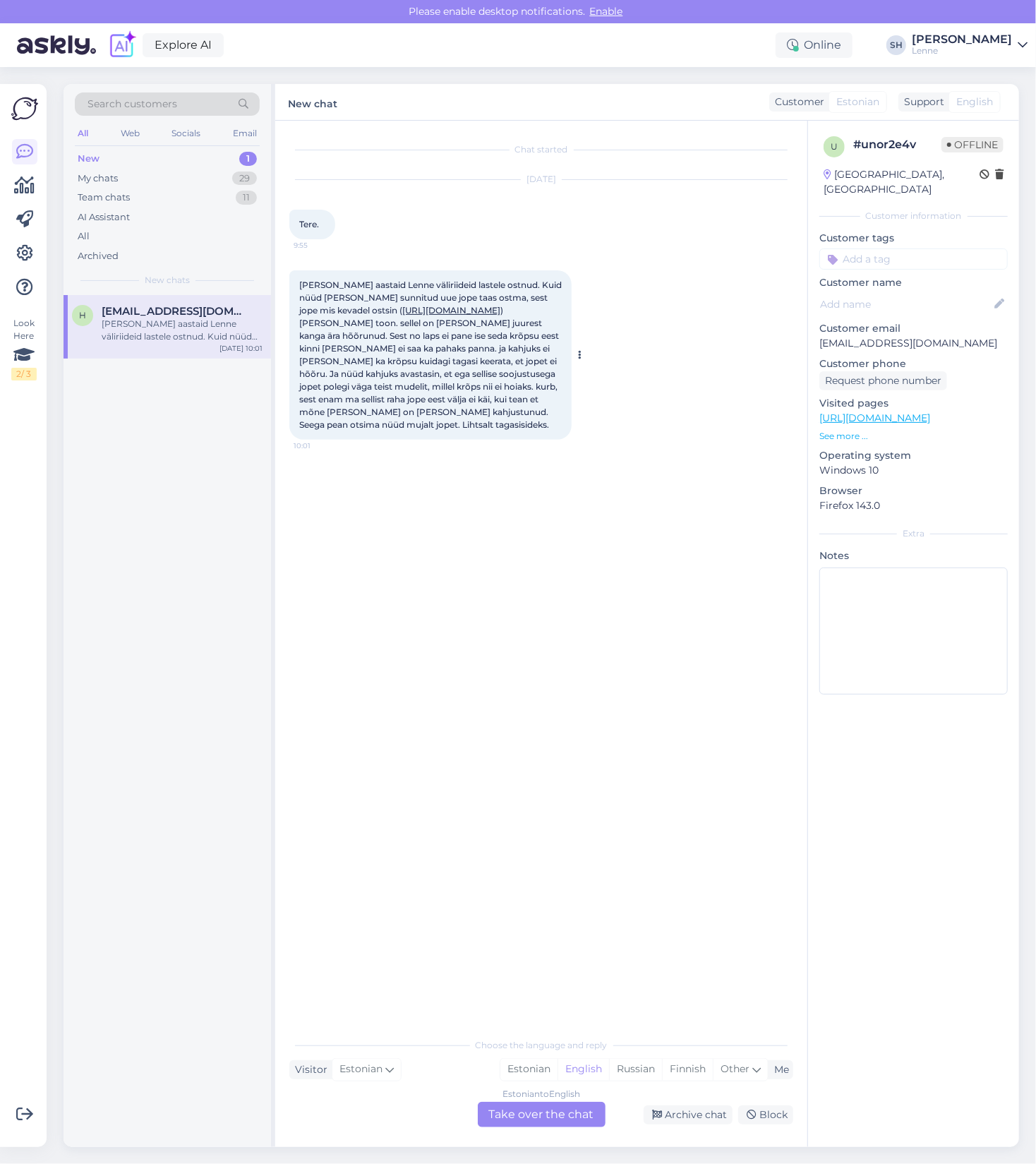
click at [402, 312] on link "https://lenne.ee/mudel/23223-390/" at bounding box center [451, 310] width 98 height 11
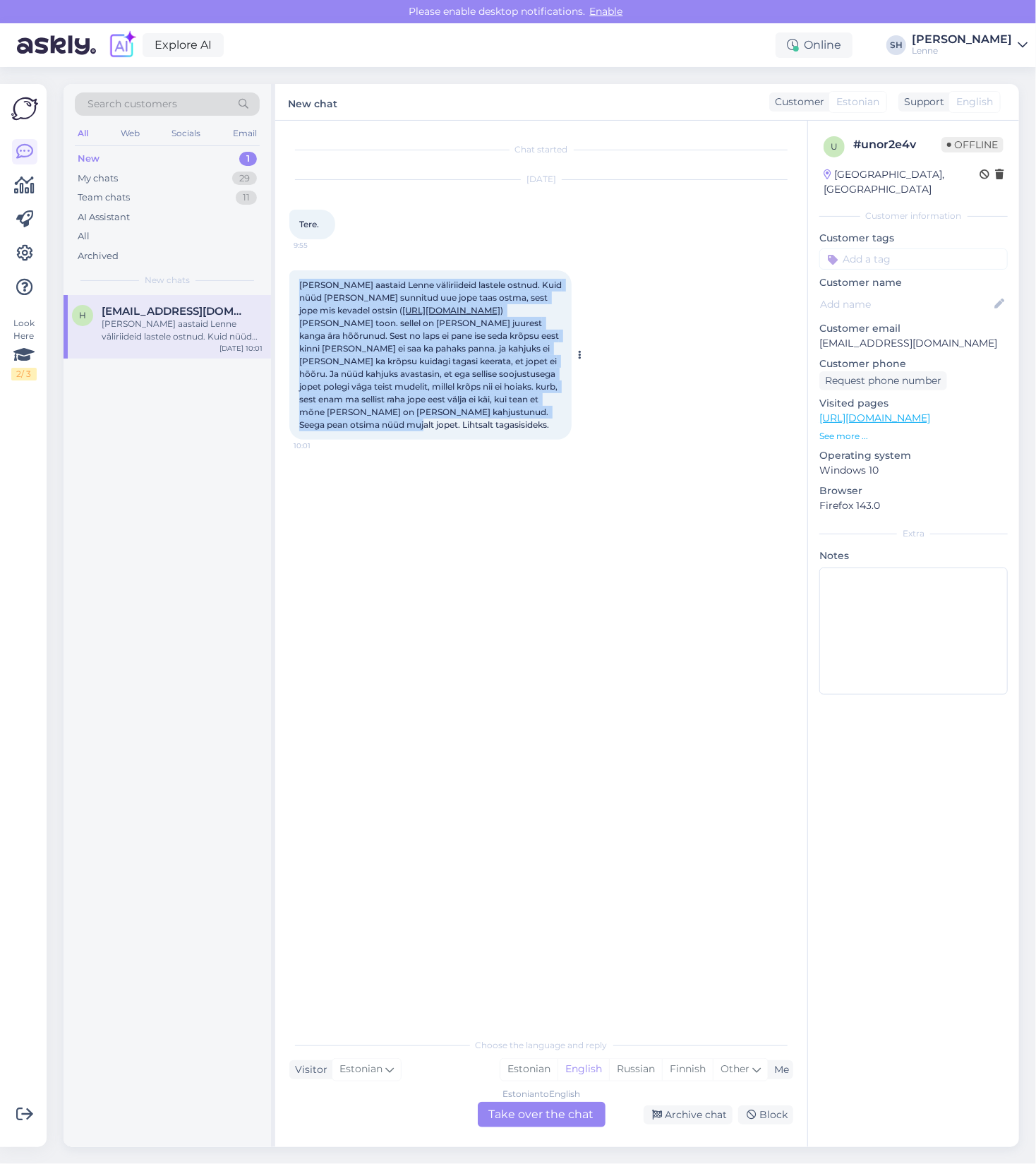
drag, startPoint x: 300, startPoint y: 285, endPoint x: 497, endPoint y: 421, distance: 239.4
click at [497, 421] on div "Olen aastaid Lenne väliriideid lastele ostnud. Kuid nüüd olen sunnitud uue jope…" at bounding box center [430, 355] width 282 height 169
copy span "Olen aastaid Lenne väliriideid lastele ostnud. Kuid nüüd olen sunnitud uue jope…"
click at [486, 778] on div "Chat started Oct 8 2025 Tere. 9:55 Olen aastaid Lenne väliriideid lastele ostnu…" at bounding box center [547, 576] width 517 height 883
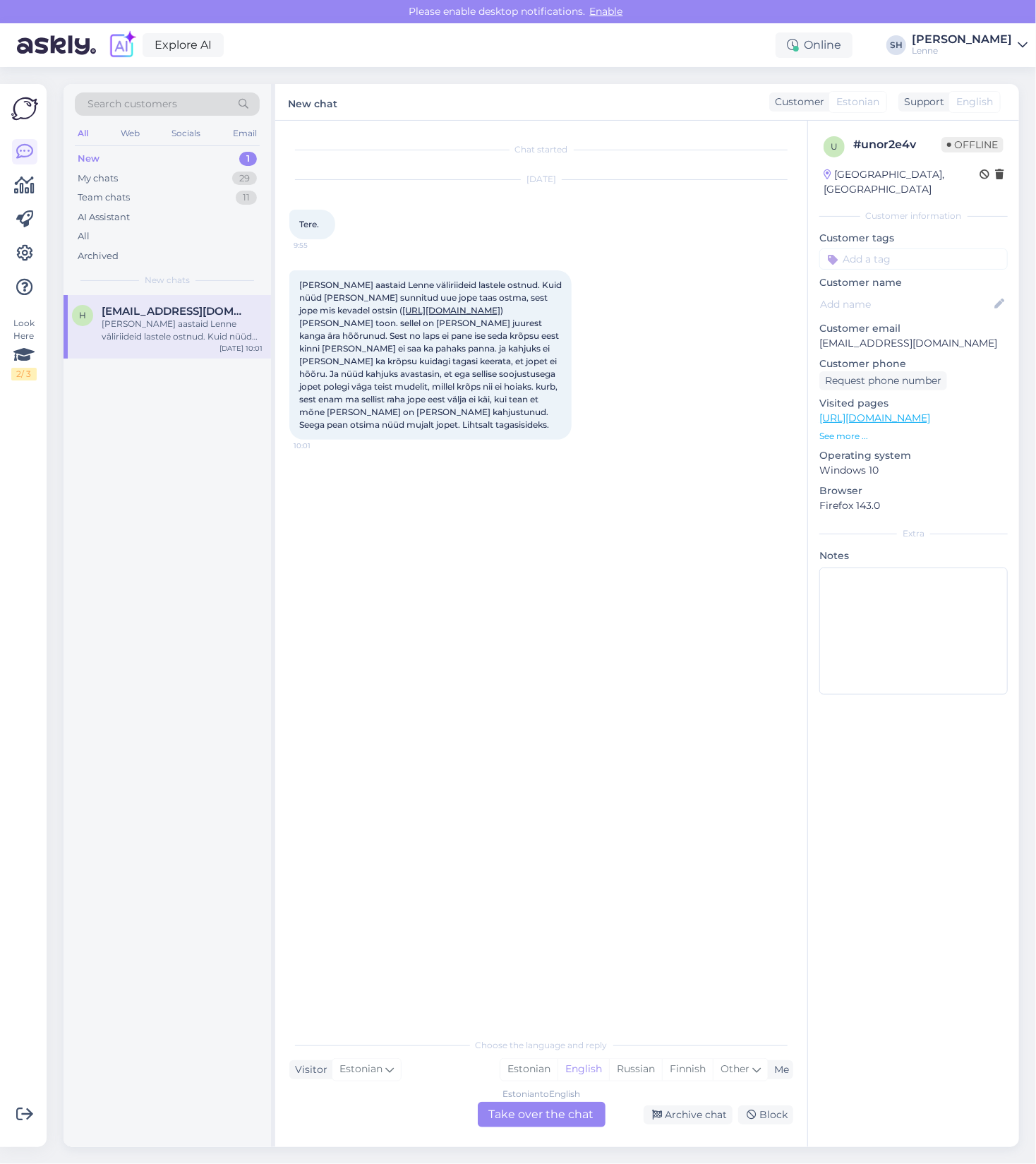
click at [532, 1118] on div "Estonian to English Take over the chat" at bounding box center [541, 1114] width 128 height 25
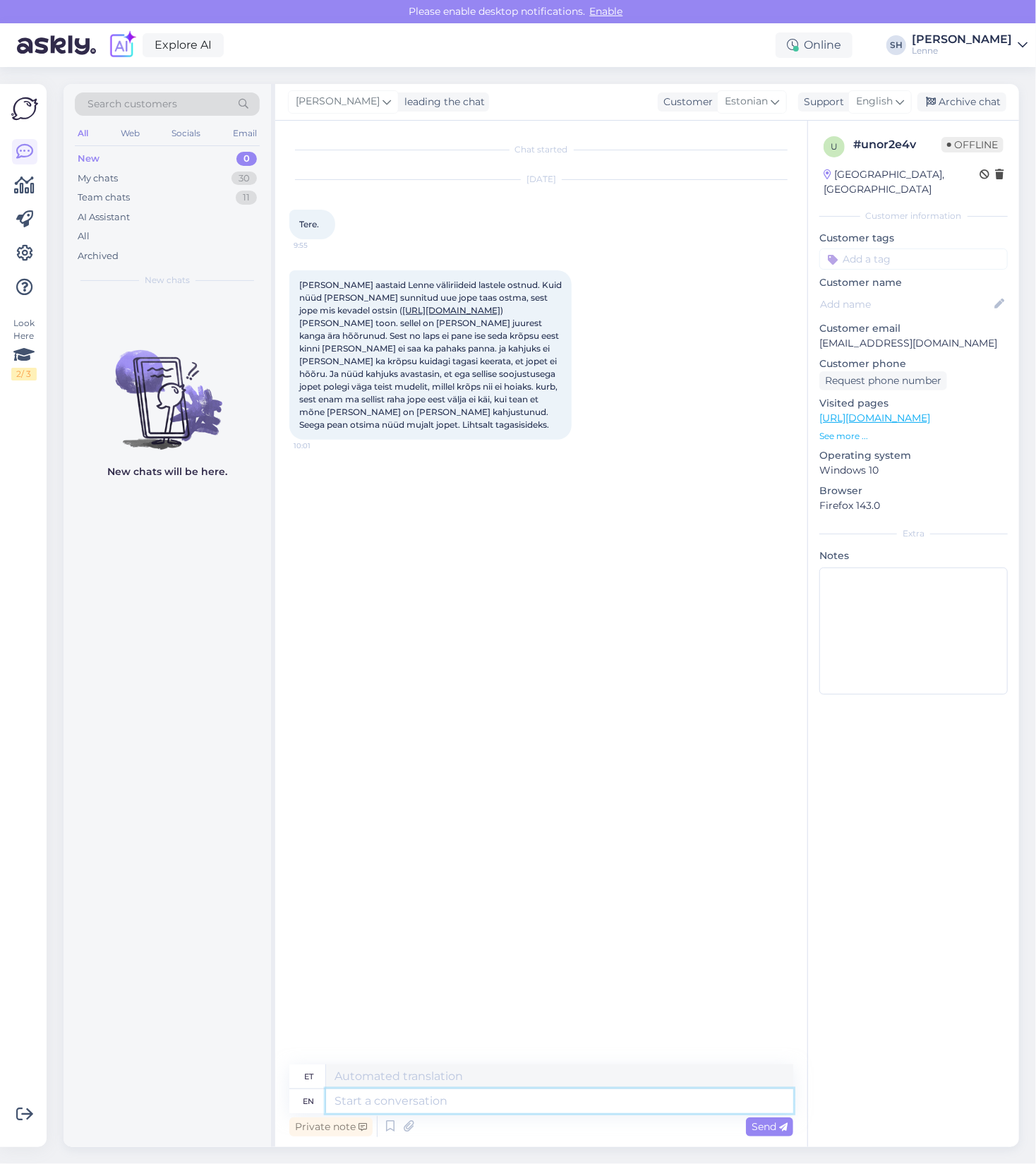
click at [452, 1099] on textarea at bounding box center [559, 1100] width 467 height 24
paste textarea "Tere! Väga kahju kuulda, et selline mure on tekkinud. 🙏 Kas oleks võimalik, et …"
type textarea "Tere! Väga kahju kuulda, et selline mure on tekkinud. 🙏 Kas oleks võimalik, et …"
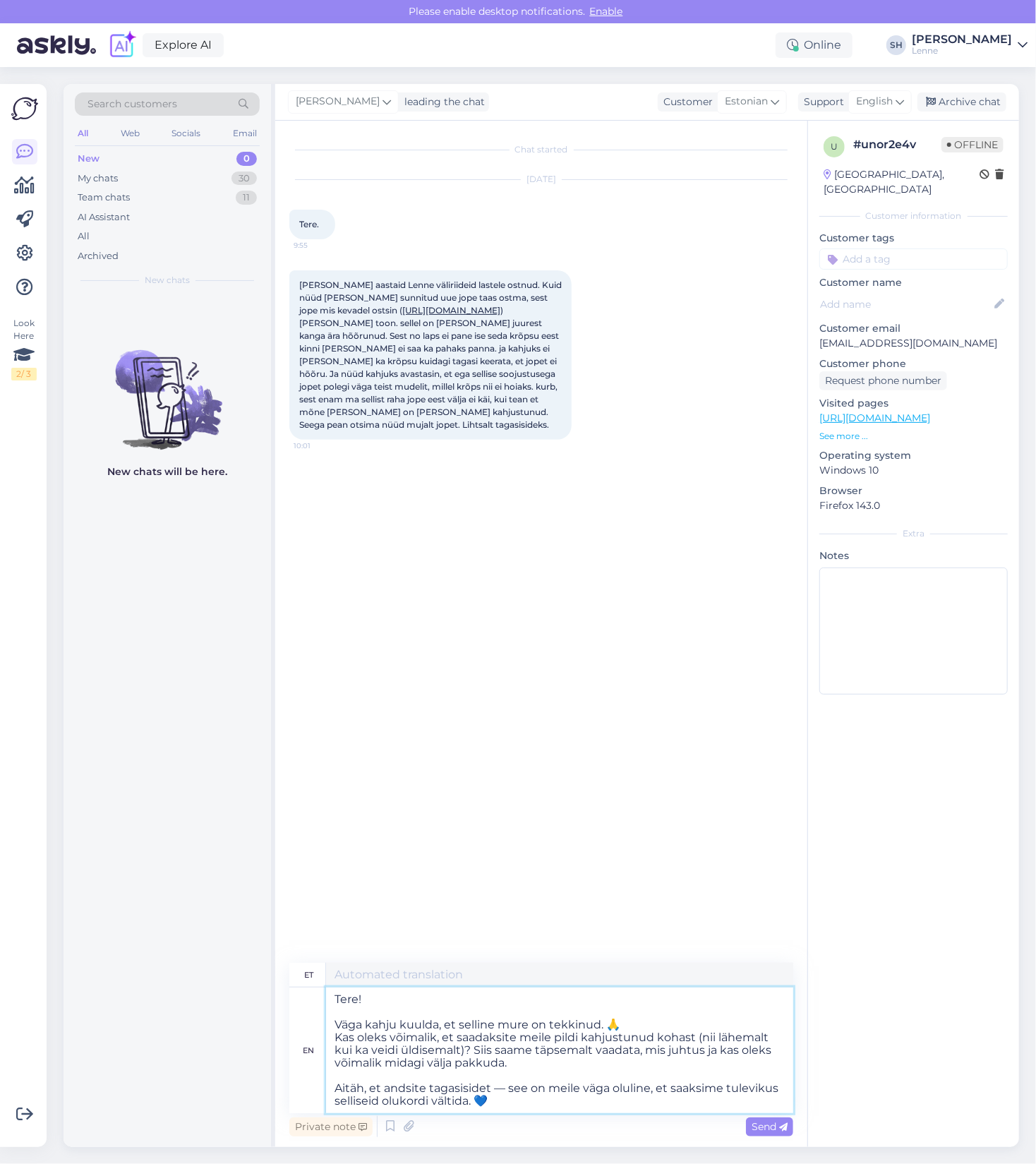
type textarea "Tere! Väga kahju kuulda, et selline mure on tekkinud. 🙏 Kas oleks võimalik, et …"
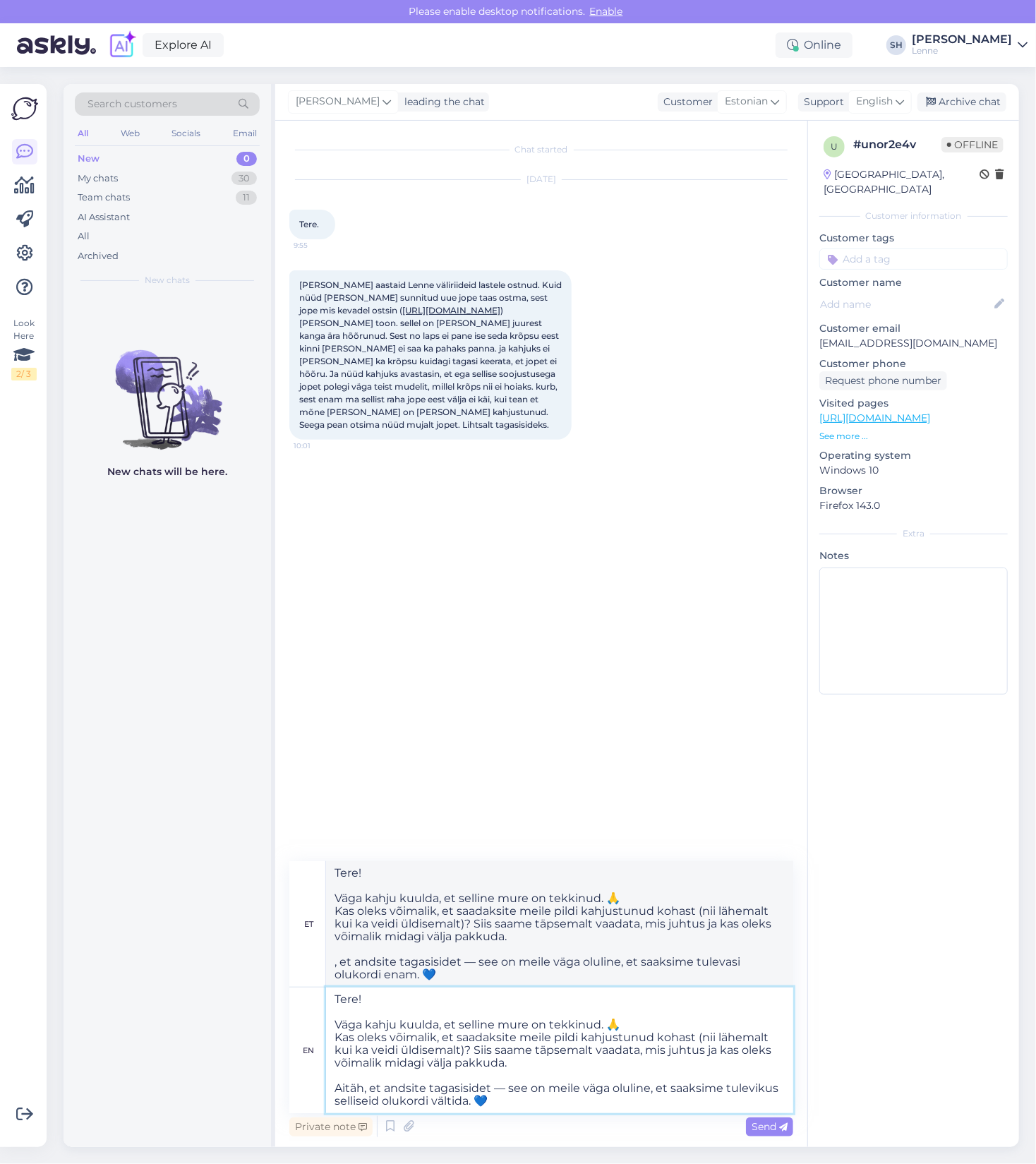
drag, startPoint x: 504, startPoint y: 1063, endPoint x: 387, endPoint y: 1062, distance: 117.0
click at [387, 1062] on textarea "Tere! Väga kahju kuulda, et selline mure on tekkinud. 🙏 Kas oleks võimalik, et …" at bounding box center [559, 1049] width 467 height 125
type textarea "Tere! Väga kahju kuulda, et selline mure on tekkinud. 🙏 Kas oleks võimalik, et …"
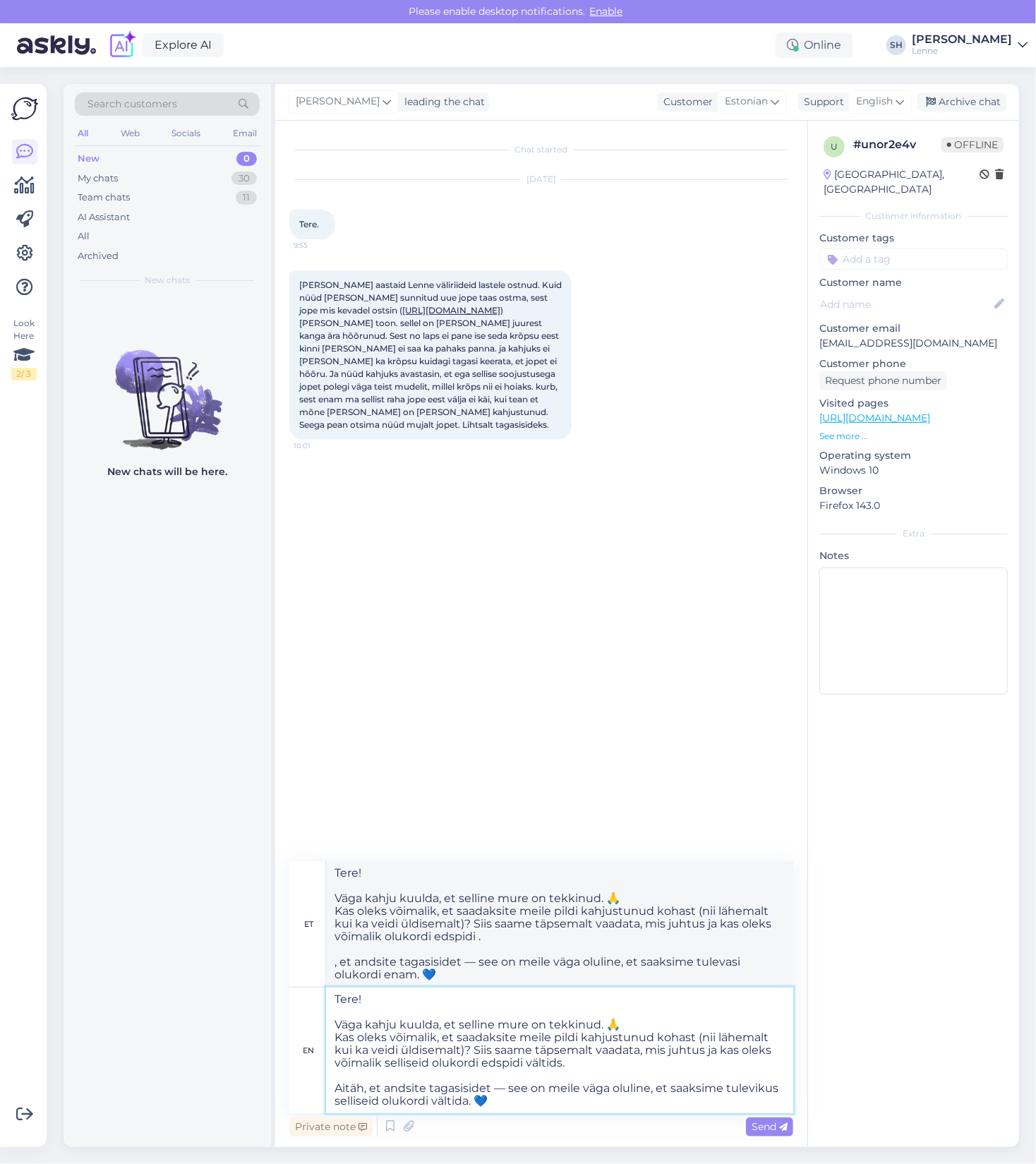
type textarea "Tere! Väga kahju kuulda, et selline mure on tekkinud. 🙏 Kas oleks võimalik, et …"
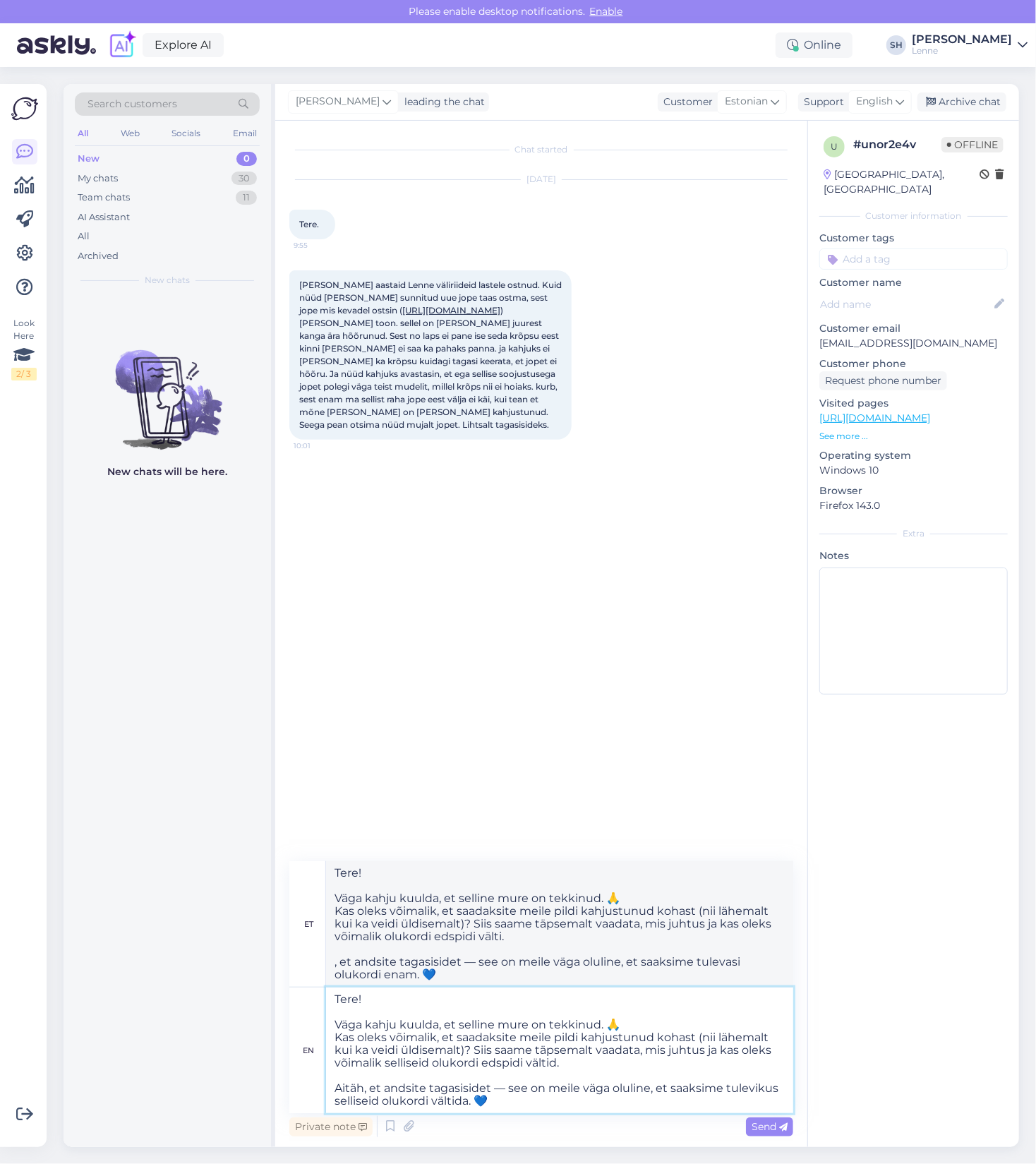
type textarea "Tere! Väga kahju kuulda, et selline mure on tekkinud. 🙏 Kas oleks võimalik, et …"
click at [504, 1089] on textarea "Tere! Väga kahju kuulda, et selline mure on tekkinud. 🙏 Kas oleks võimalik, et …" at bounding box center [559, 1049] width 467 height 125
type textarea "Tere! Väga kahju kuulda, et selline mure on tekkinud. 🙏 Kas oleks võimalik, et …"
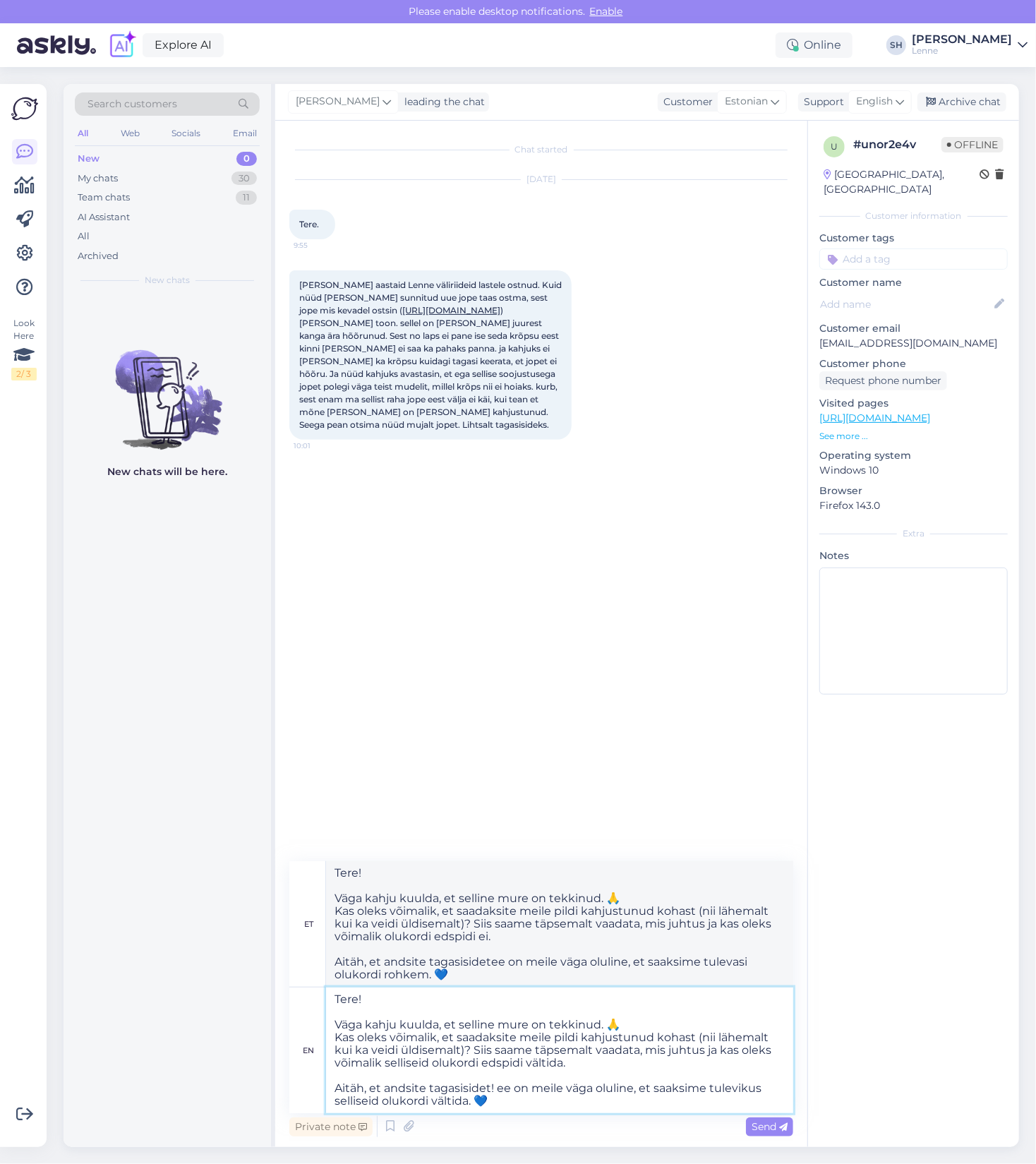
type textarea "Tere! Väga kahju kuulda, et selline mure on tekkinud. 🙏 Kas oleks võimalik, et …"
drag, startPoint x: 384, startPoint y: 1063, endPoint x: 527, endPoint y: 1066, distance: 143.0
click at [527, 1066] on textarea "Tere! Väga kahju kuulda, et selline mure on tekkinud. 🙏 Kas oleks võimalik, et …" at bounding box center [559, 1049] width 467 height 125
drag, startPoint x: 385, startPoint y: 1063, endPoint x: 561, endPoint y: 1065, distance: 176.0
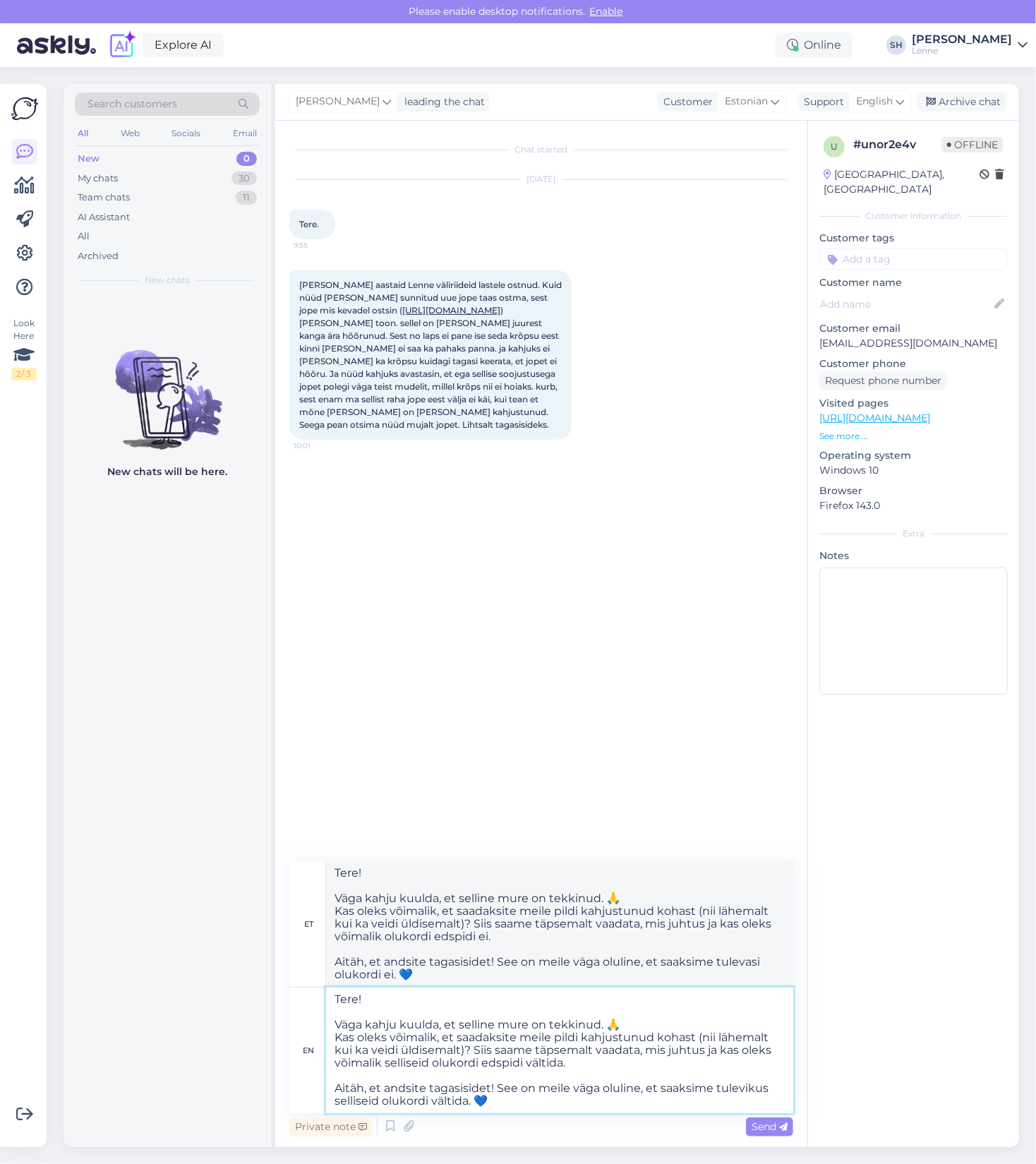
click at [561, 1065] on textarea "Tere! Väga kahju kuulda, et selline mure on tekkinud. 🙏 Kas oleks võimalik, et …" at bounding box center [559, 1049] width 467 height 125
type textarea "Tere! Väga kahju kuulda, et selline mure on tekkinud. 🙏 Kas oleks võimalik, et …"
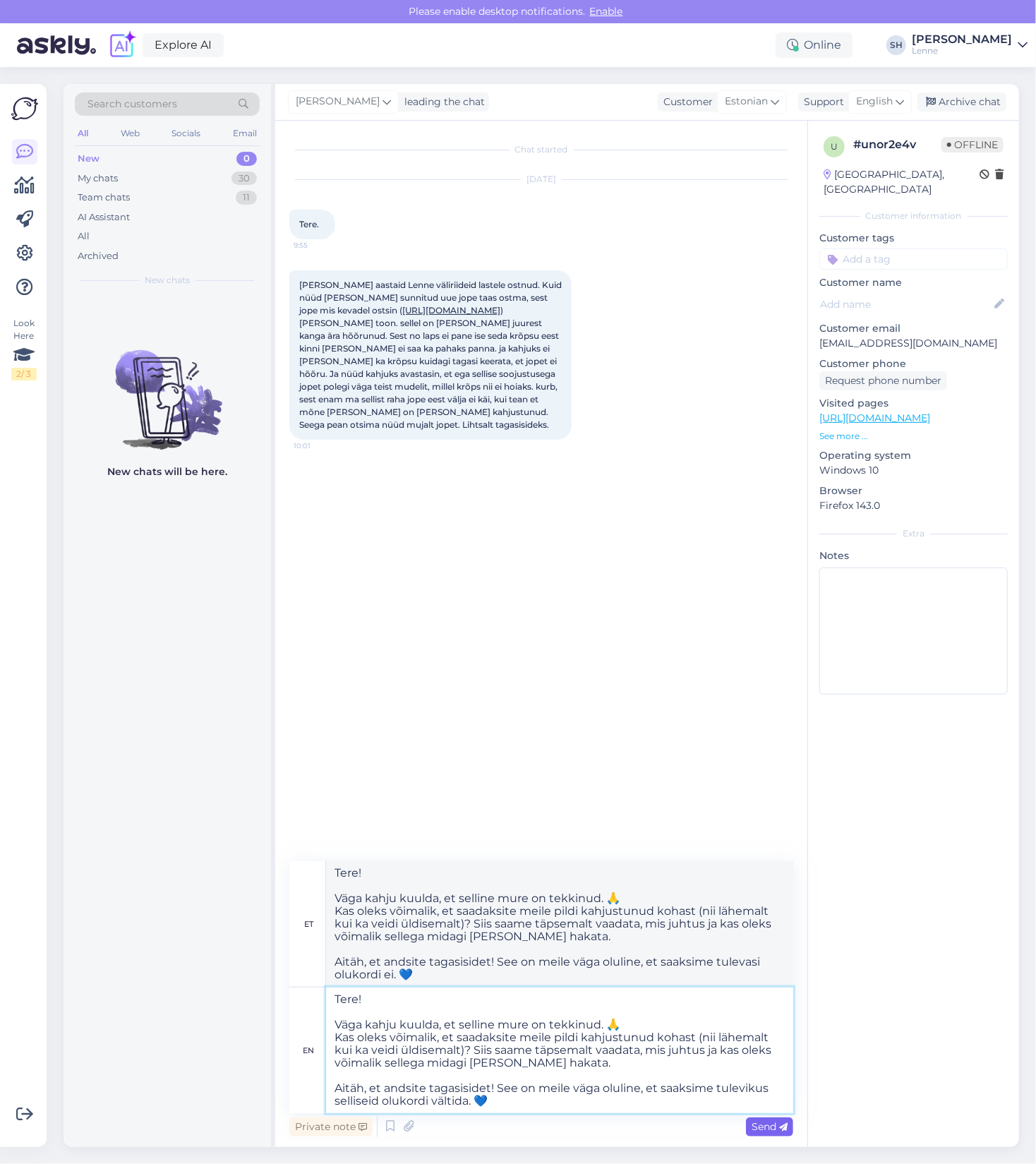
type textarea "Tere! Väga kahju kuulda, et selline mure on tekkinud. 🙏 Kas oleks võimalik, et …"
click at [763, 1126] on span "Send" at bounding box center [769, 1126] width 36 height 13
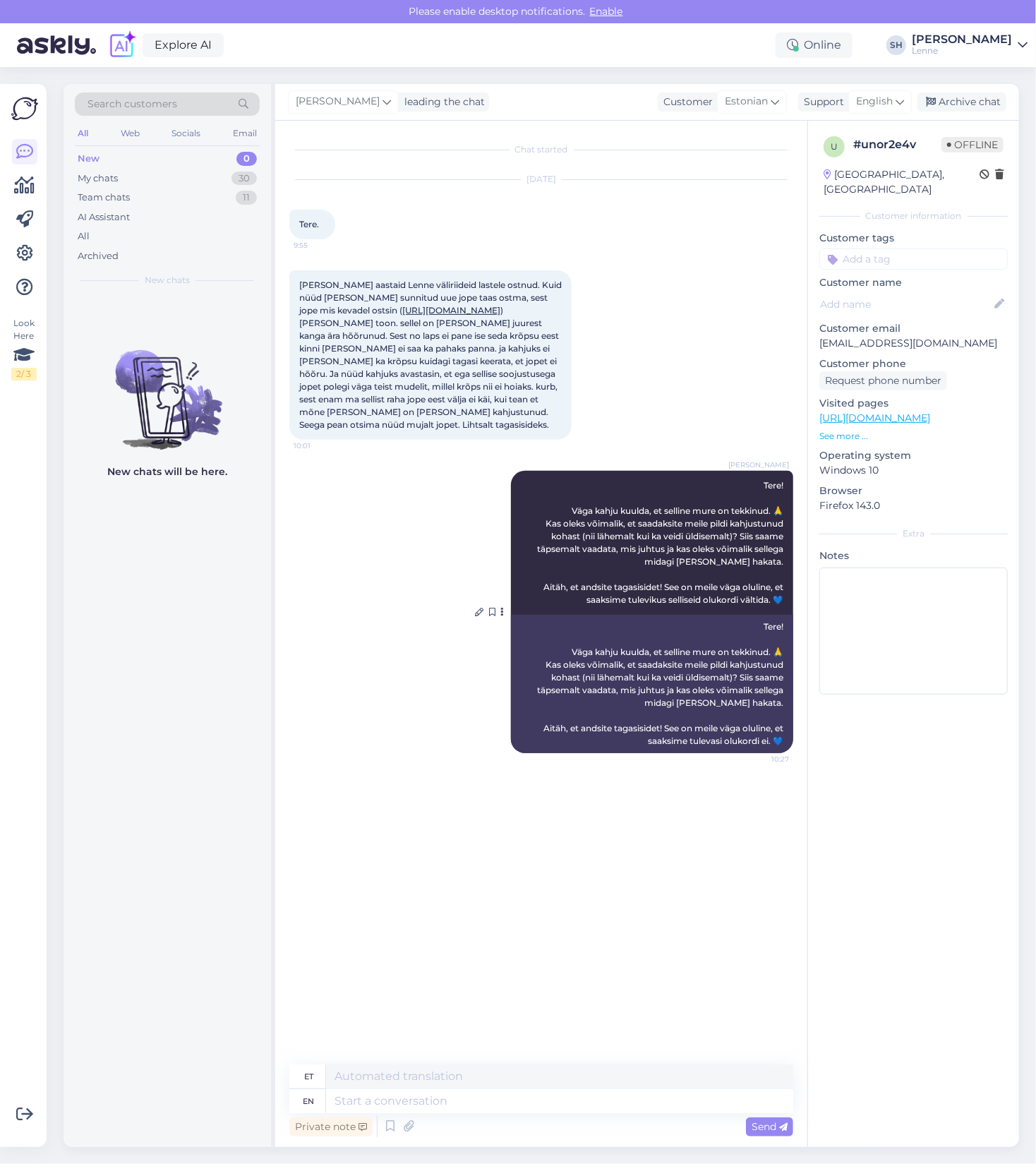
click at [728, 728] on div "Tere! Väga kahju kuulda, et selline mure on tekkinud. 🙏 Kas oleks võimalik, et …" at bounding box center [652, 684] width 282 height 138
click at [751, 726] on div "Tere! Väga kahju kuulda, et selline mure on tekkinud. 🙏 Kas oleks võimalik, et …" at bounding box center [652, 684] width 282 height 138
click at [753, 728] on div "Tere! Väga kahju kuulda, et selline mure on tekkinud. 🙏 Kas oleks võimalik, et …" at bounding box center [652, 684] width 282 height 138
click at [723, 879] on div "Chat started Oct 8 2025 Tere. 9:55 Olen aastaid Lenne väliriideid lastele ostnu…" at bounding box center [547, 593] width 517 height 917
click at [584, 1110] on textarea at bounding box center [559, 1100] width 467 height 24
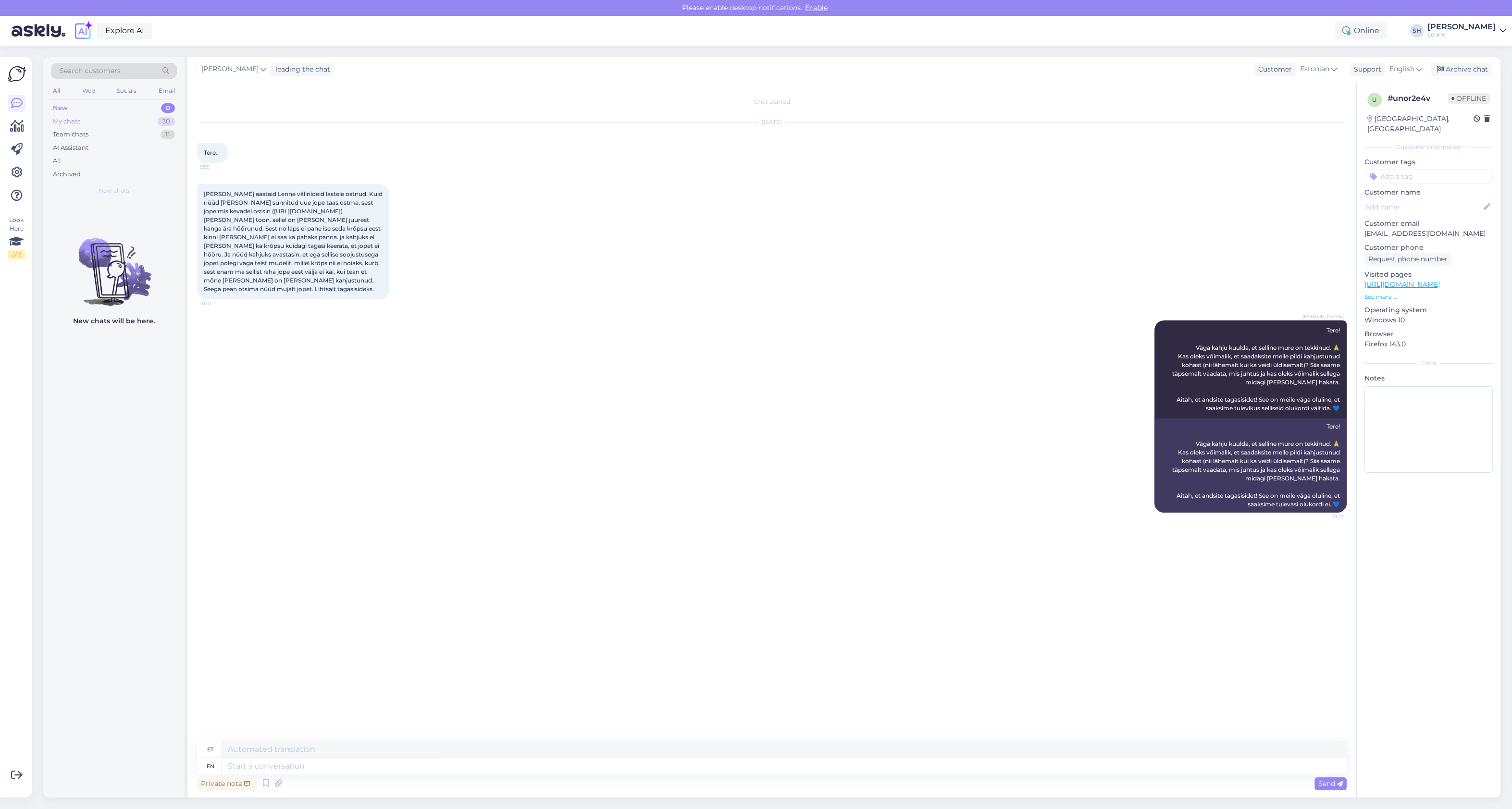
click at [70, 120] on div "My chats" at bounding box center [67, 122] width 27 height 10
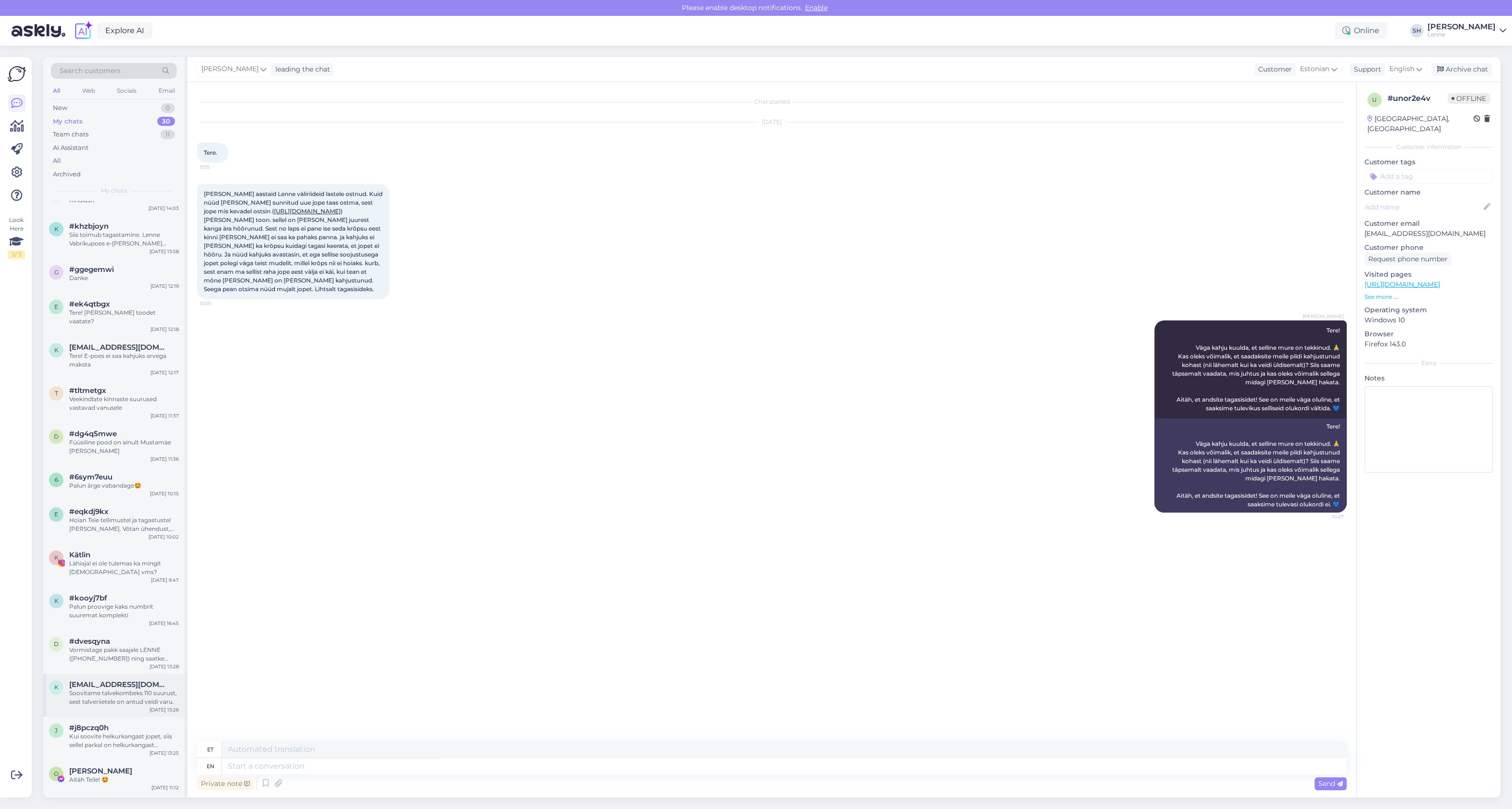
scroll to position [384, 0]
click at [109, 775] on div "Aitäh Teile! 🤩" at bounding box center [124, 779] width 110 height 9
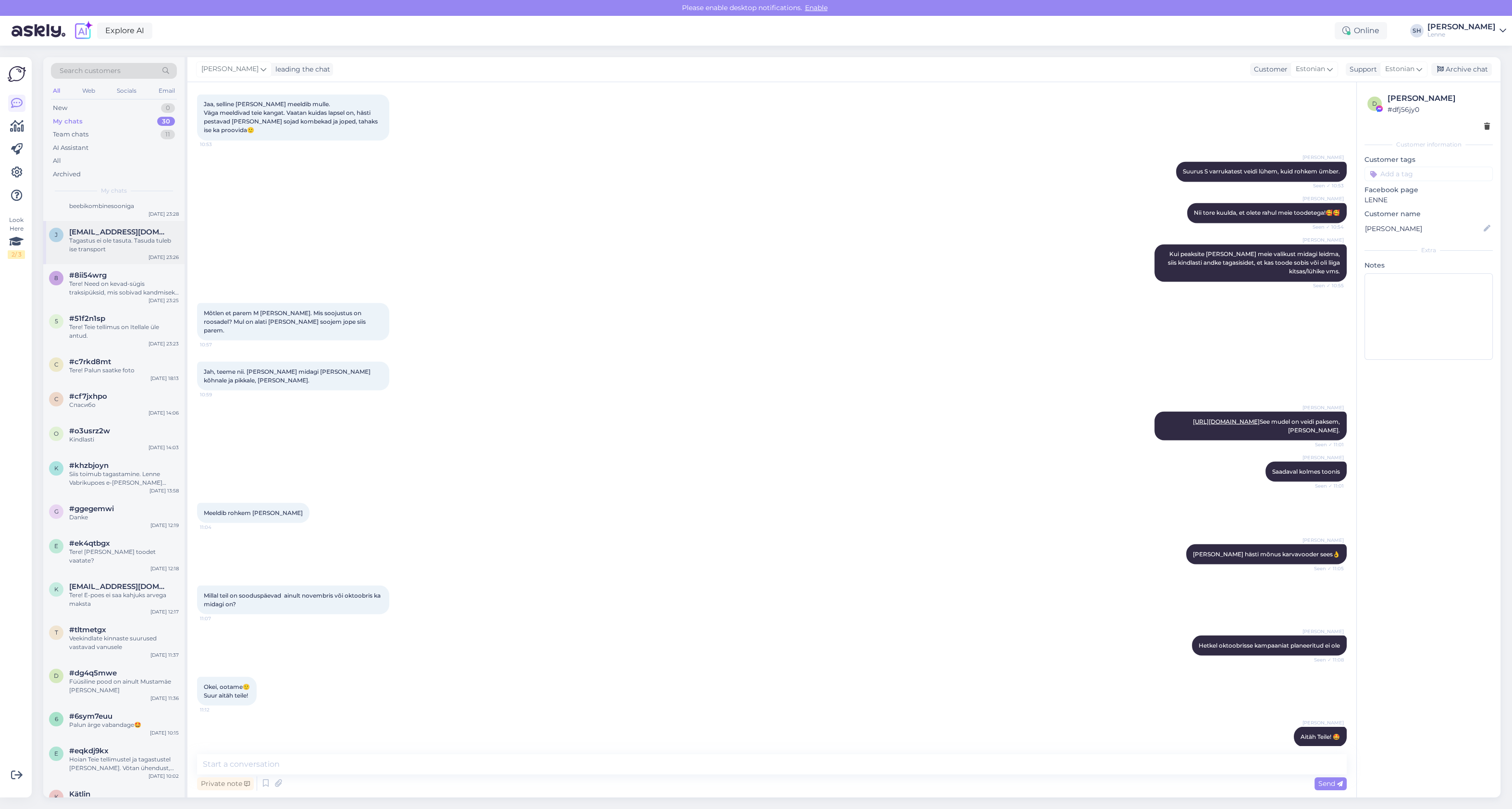
scroll to position [0, 0]
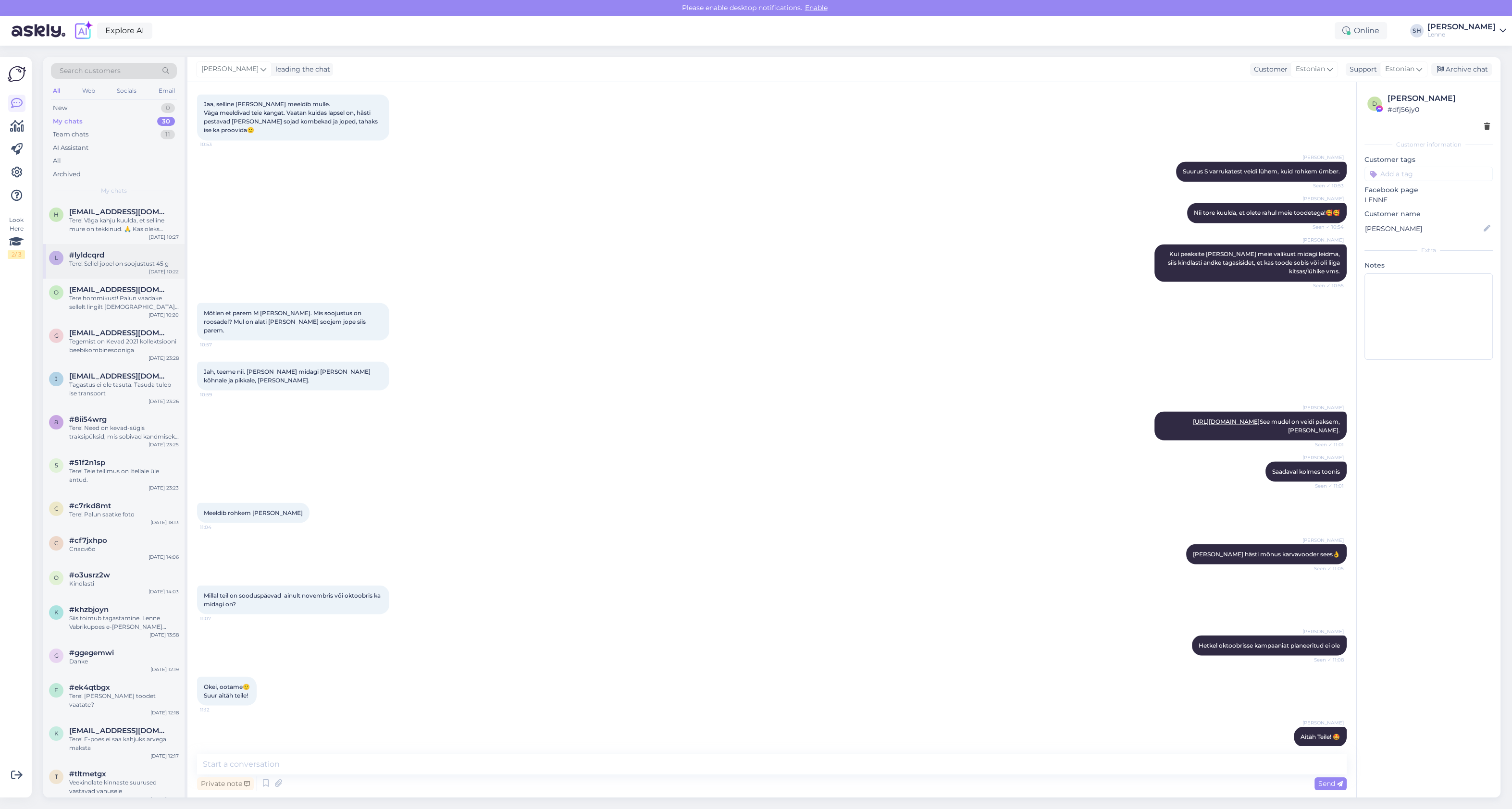
click at [113, 265] on div "Tere! Sellel jopel on soojustust 45 g" at bounding box center [124, 264] width 110 height 9
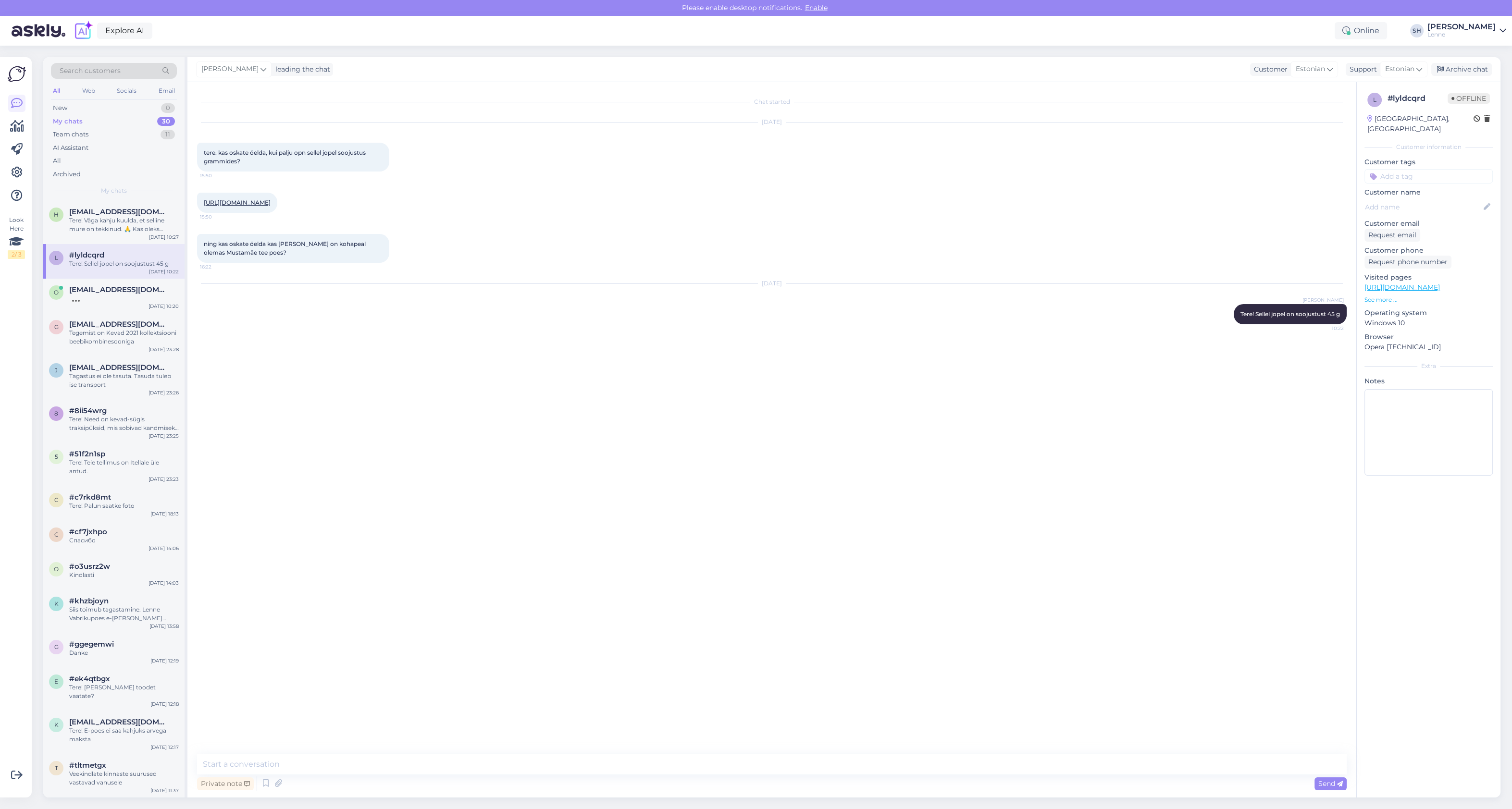
click at [997, 411] on div "Chat started Oct 7 2025 tere. kas oskate öelda, kui palju opn sellel jopel sooj…" at bounding box center [776, 419] width 1158 height 654
click at [886, 760] on textarea at bounding box center [771, 764] width 1149 height 20
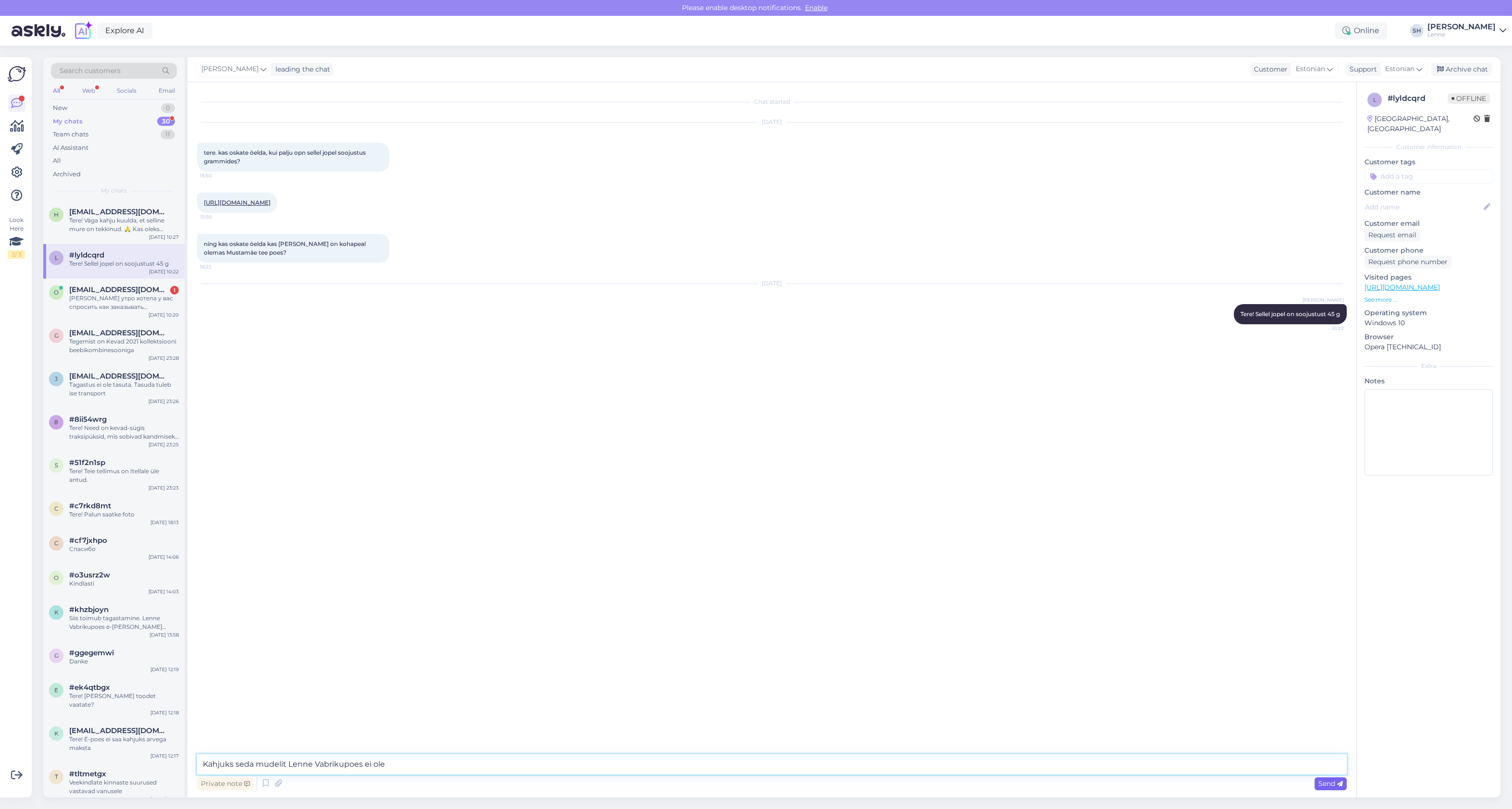
type textarea "Kahjuks seda mudelit Lenne Vabrikupoes ei ole"
click at [1337, 788] on div "Send" at bounding box center [1331, 784] width 32 height 13
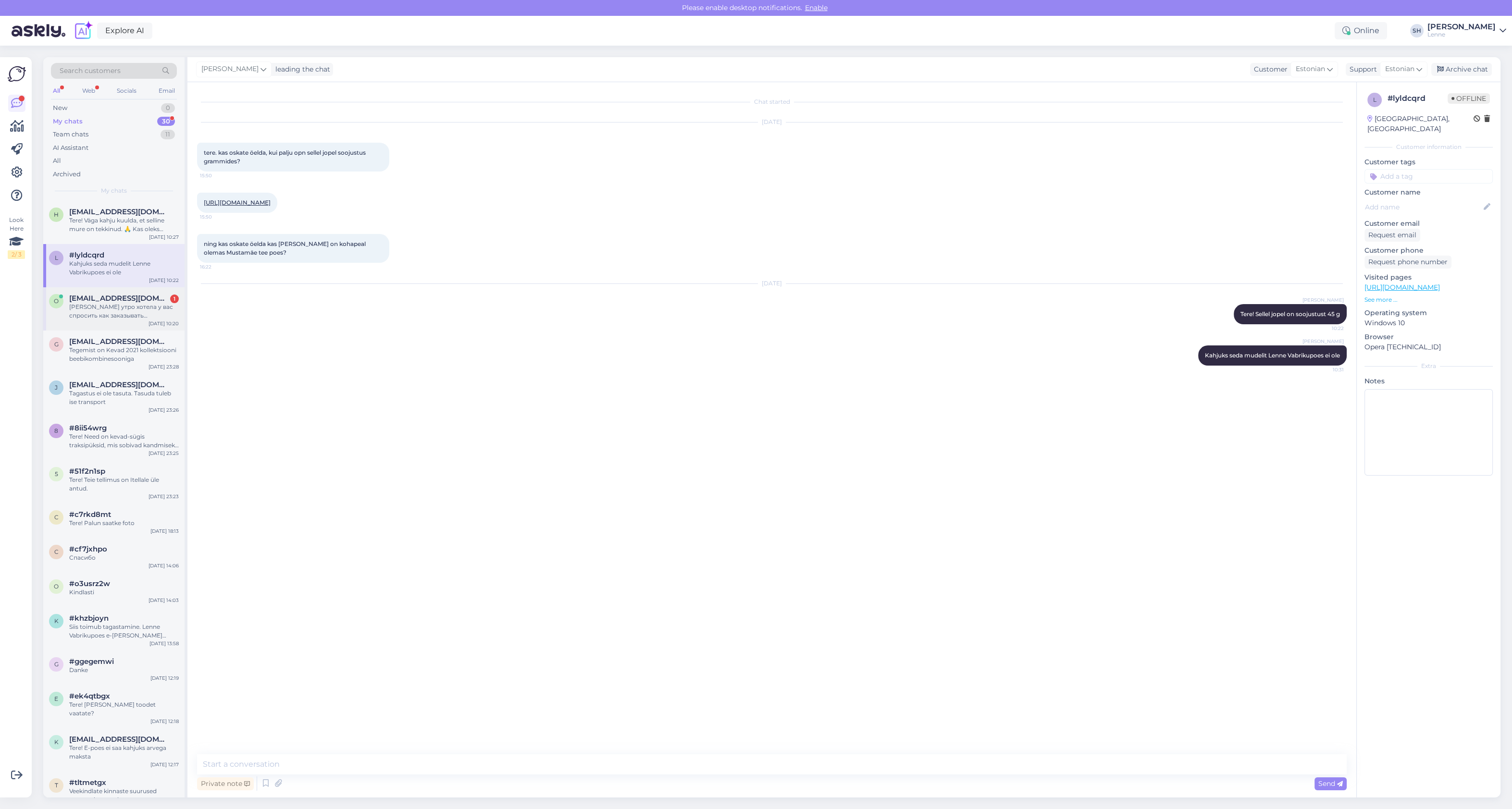
click at [134, 311] on div "Доброе утро хотела у вас спросить как заказывать комбинизон такой размер как се…" at bounding box center [124, 311] width 110 height 17
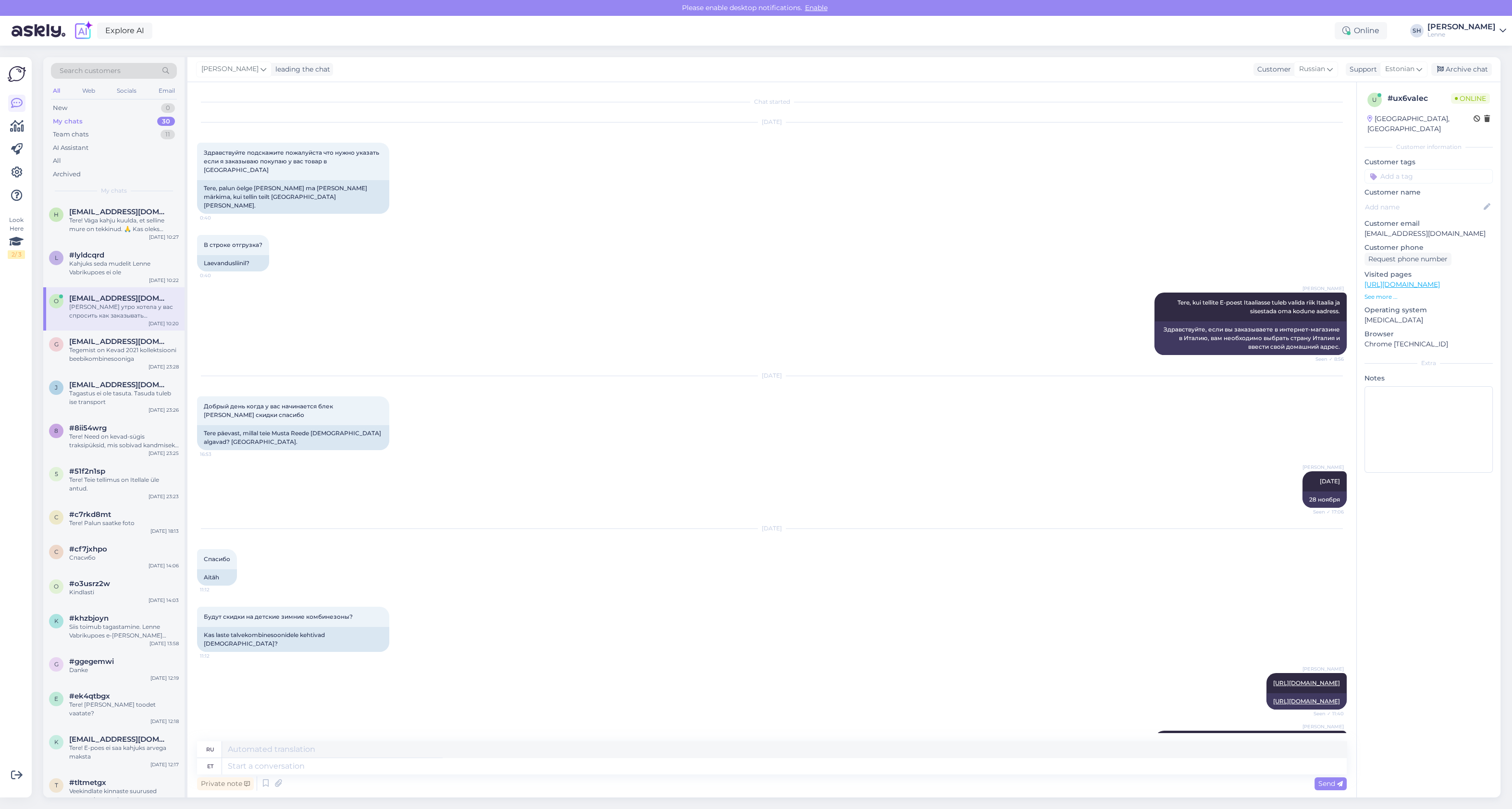
scroll to position [469, 0]
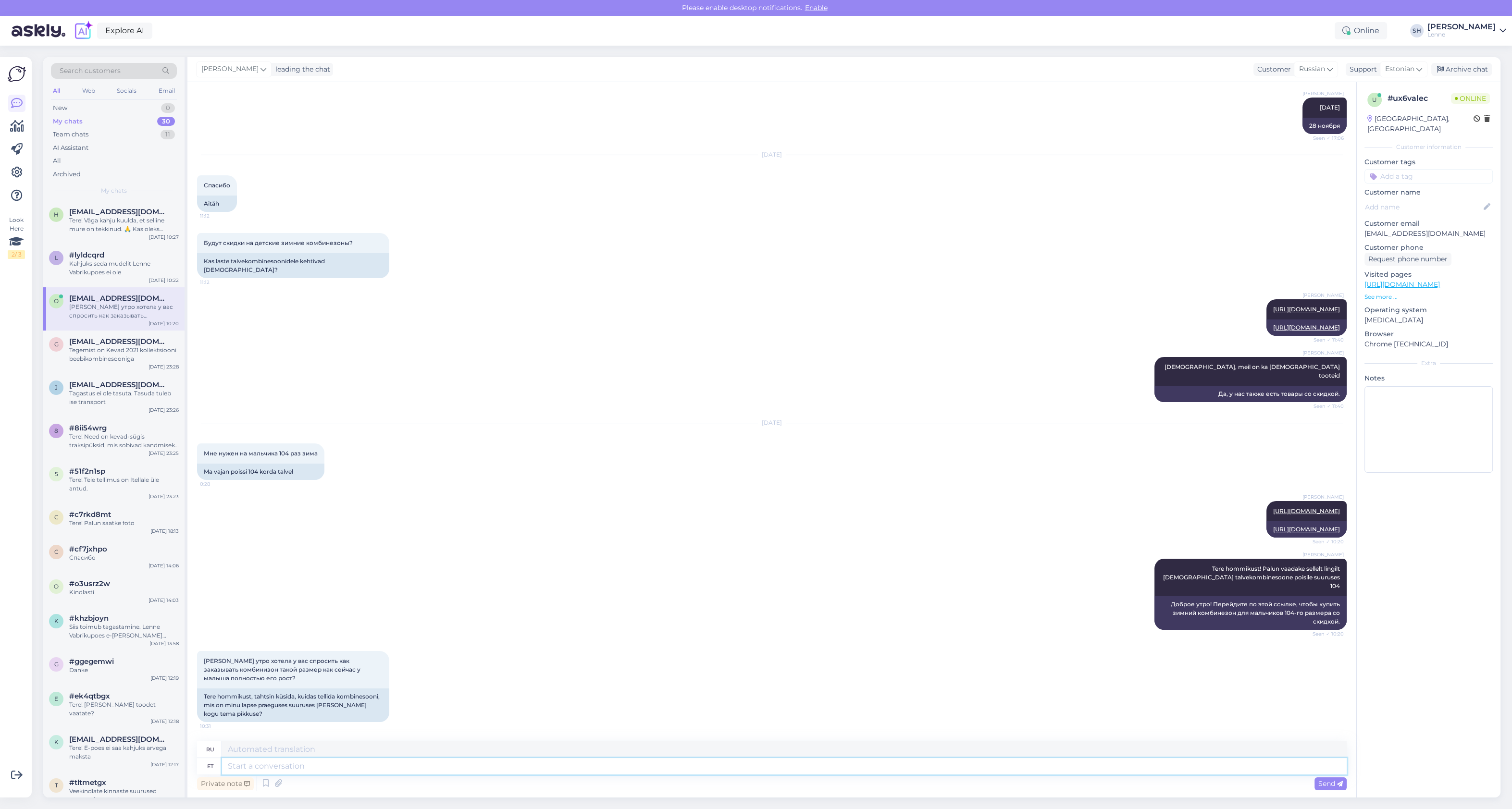
click at [328, 768] on textarea at bounding box center [784, 765] width 1124 height 16
type textarea "Kas s"
type textarea "Является"
type textarea "Kas soovite"
type textarea "Вы хотите"
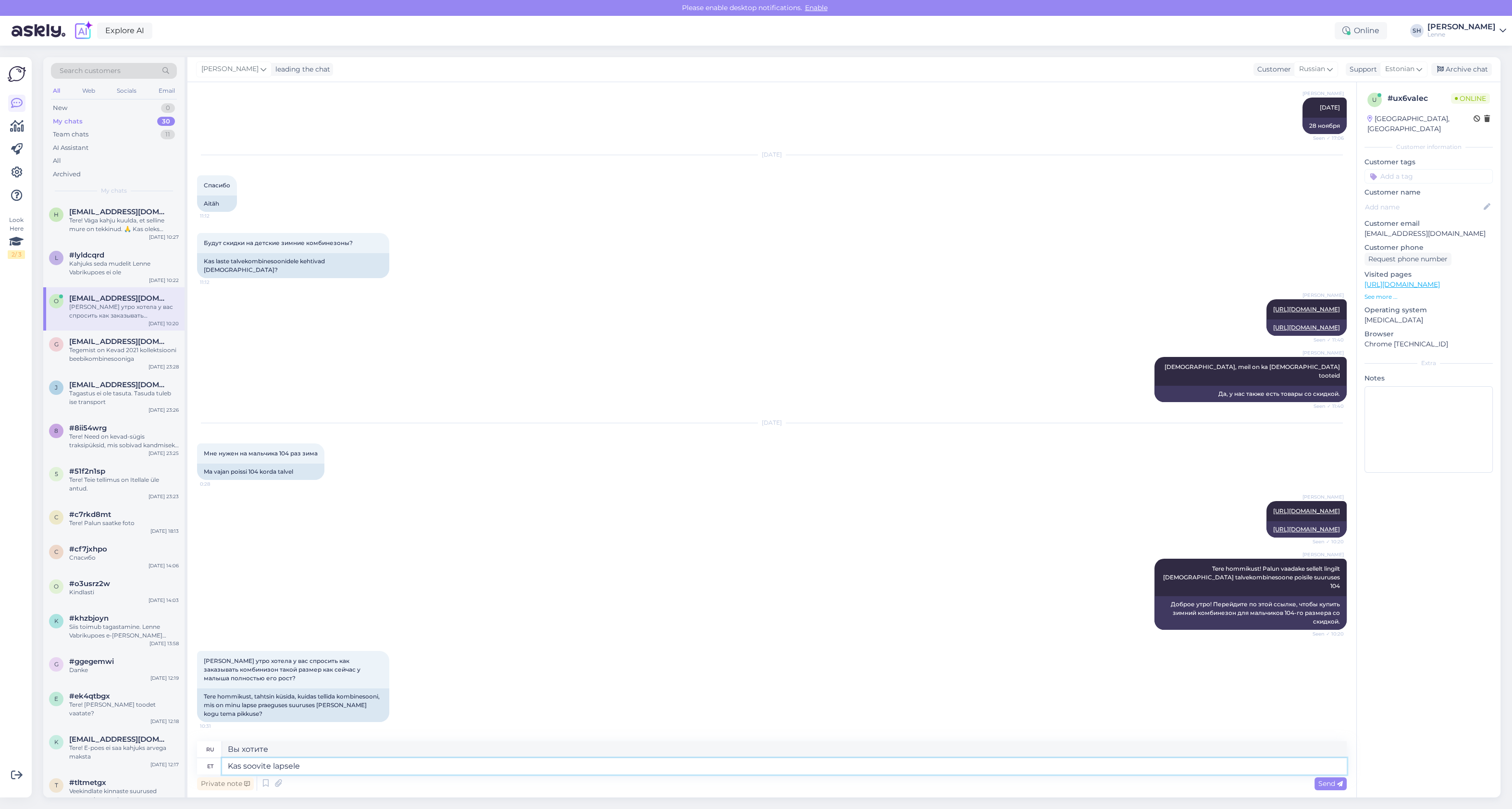
type textarea "Kas soovite lapsele"
type textarea "Вы хотите ребенка?"
type textarea "Kas soovite lapsele 104 su"
type textarea "Вы хотите дать ребенку 104"
type textarea "Kas soovite lapsele 104 suurust"
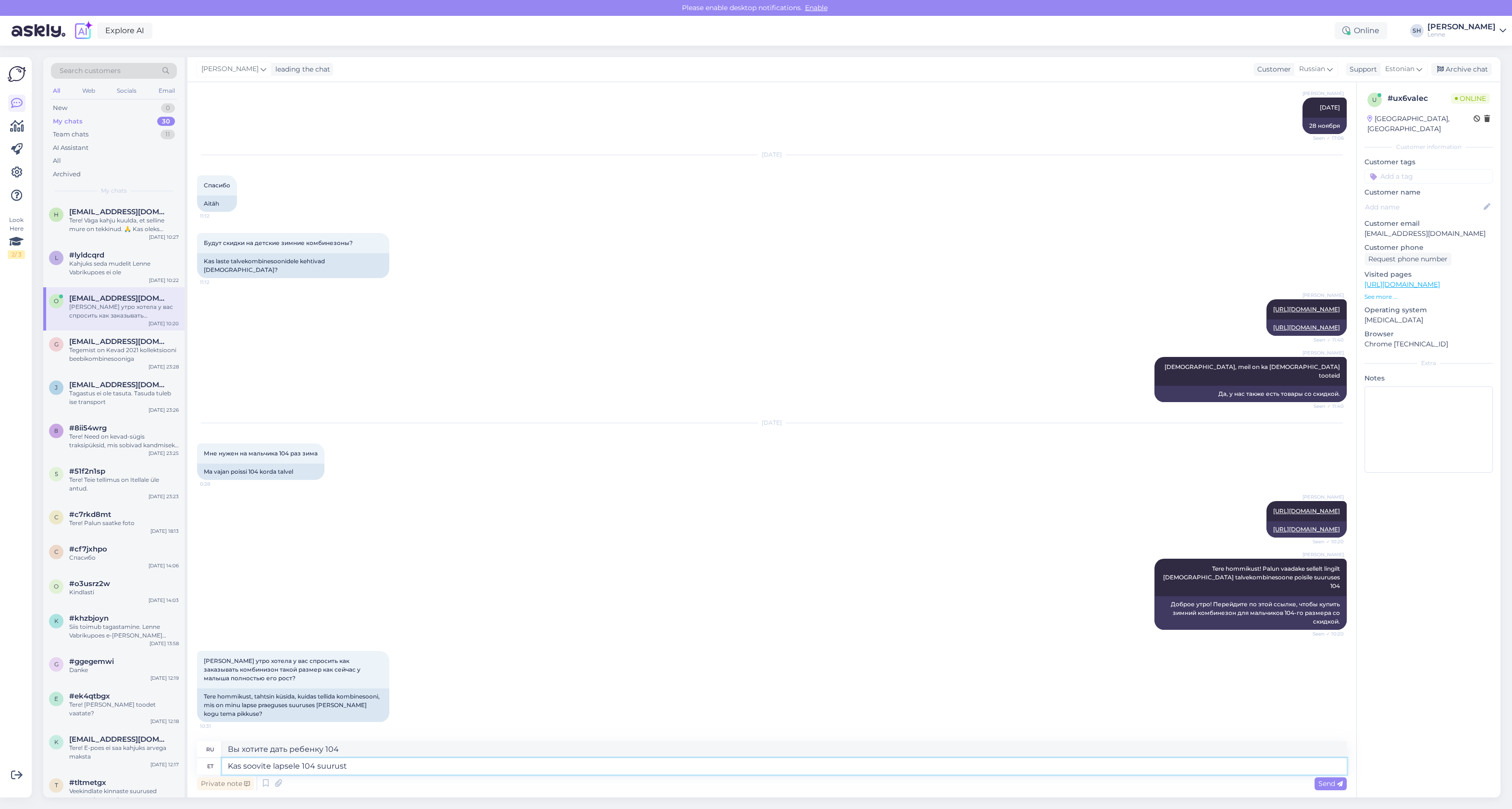
type textarea "Вам нужен 104-й размер для вашего ребенка?"
type textarea "Kas soovite lapsele"
type textarea "Вы хотите дать ребенку 104"
type textarea "Kas soovite lapsel"
type textarea "Вы хотите ребенка?"
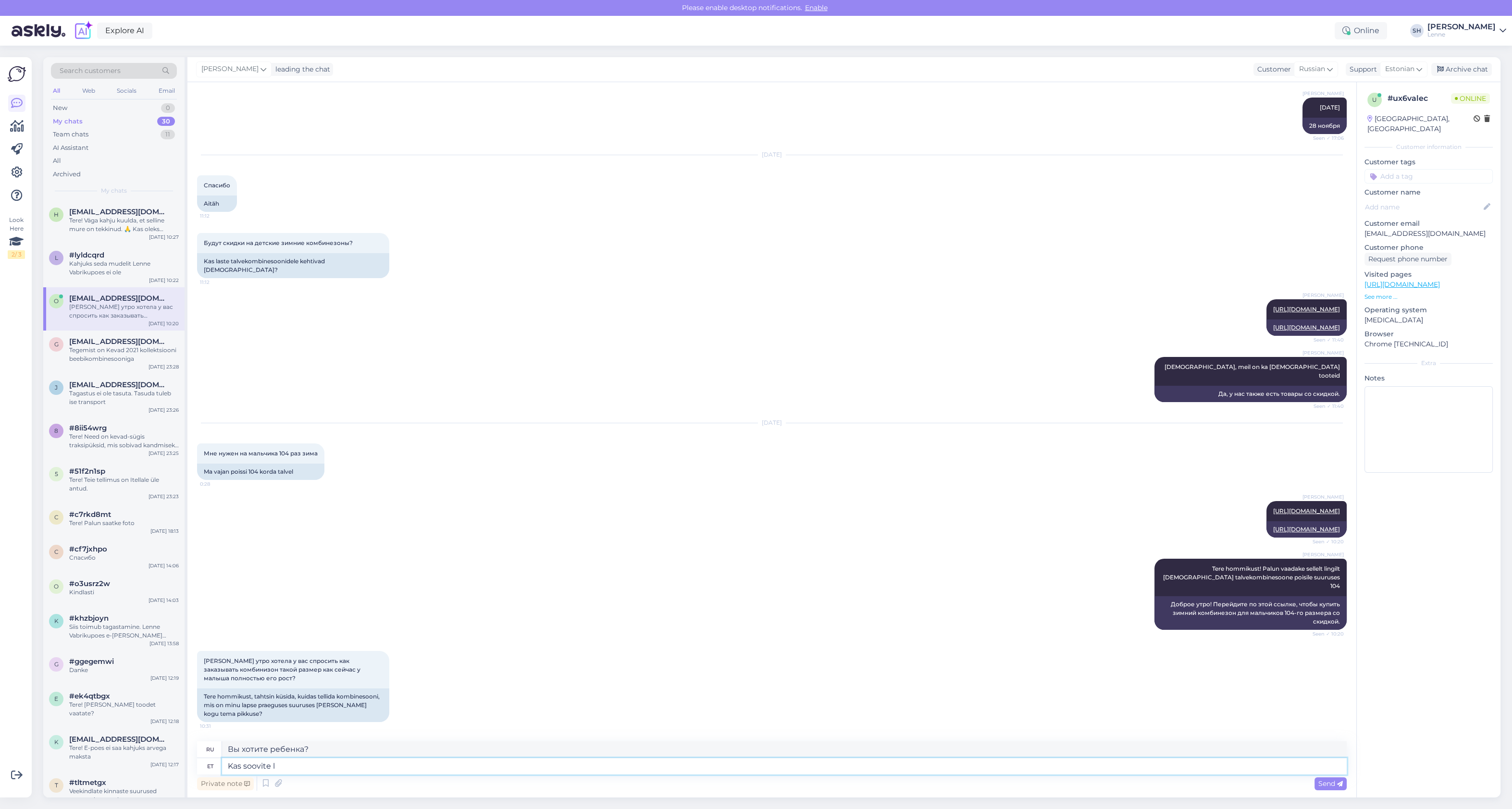
type textarea "Kas soovite"
type textarea "Вы хотите"
type textarea "Kas soovite 104"
type textarea "Вы хотите 104?"
type textarea "Kas soovite 104 pikale l"
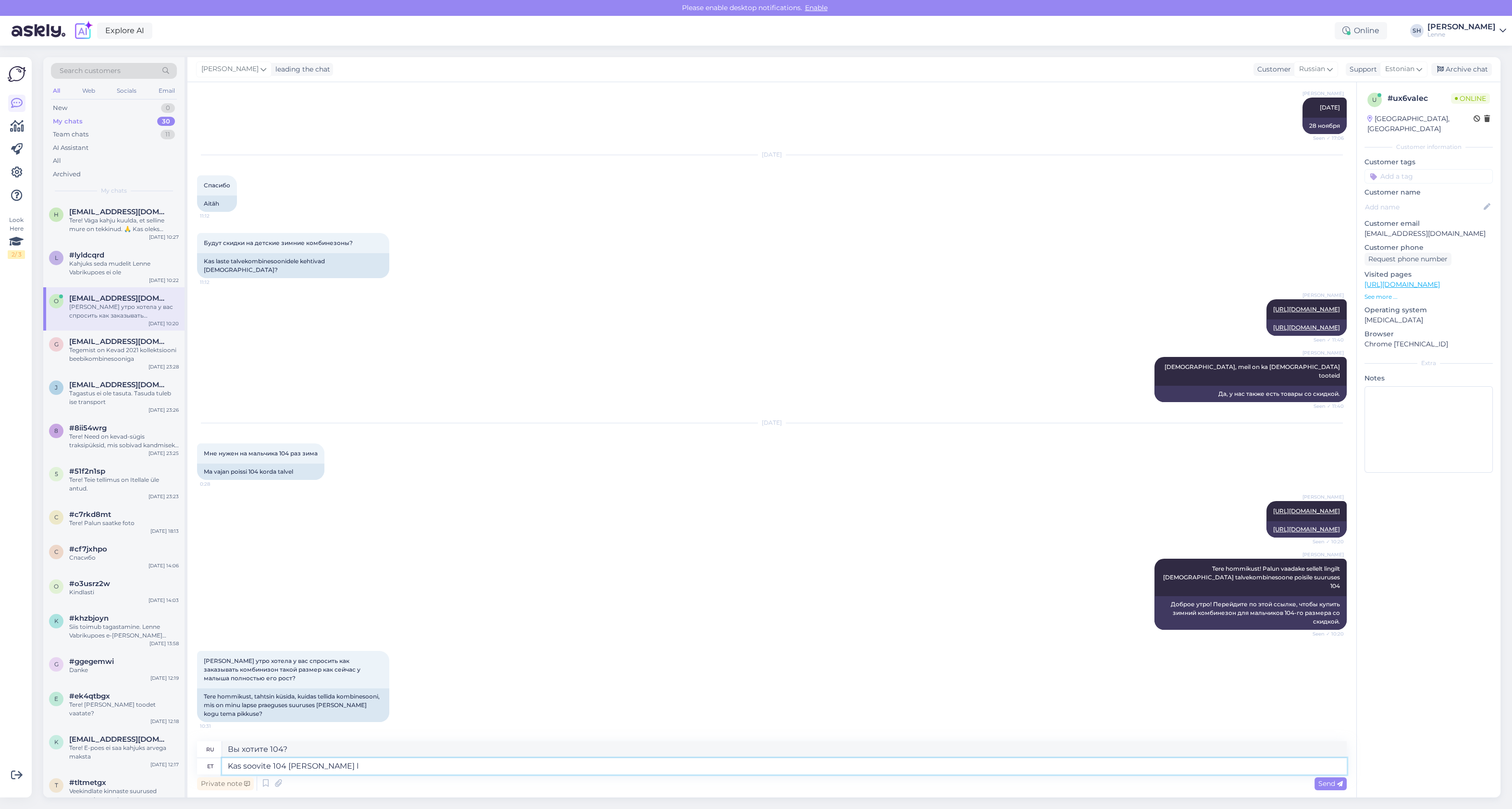
type textarea "Вам нужна длина 104?"
type textarea "Kas soovite 104 pikale lapsele os"
type textarea "Хотите 104 для высокого ребенка?"
type textarea "Kas soovite 104 pikale lapsele osta va"
type textarea "Хотите купить для ребенка ростом 104?"
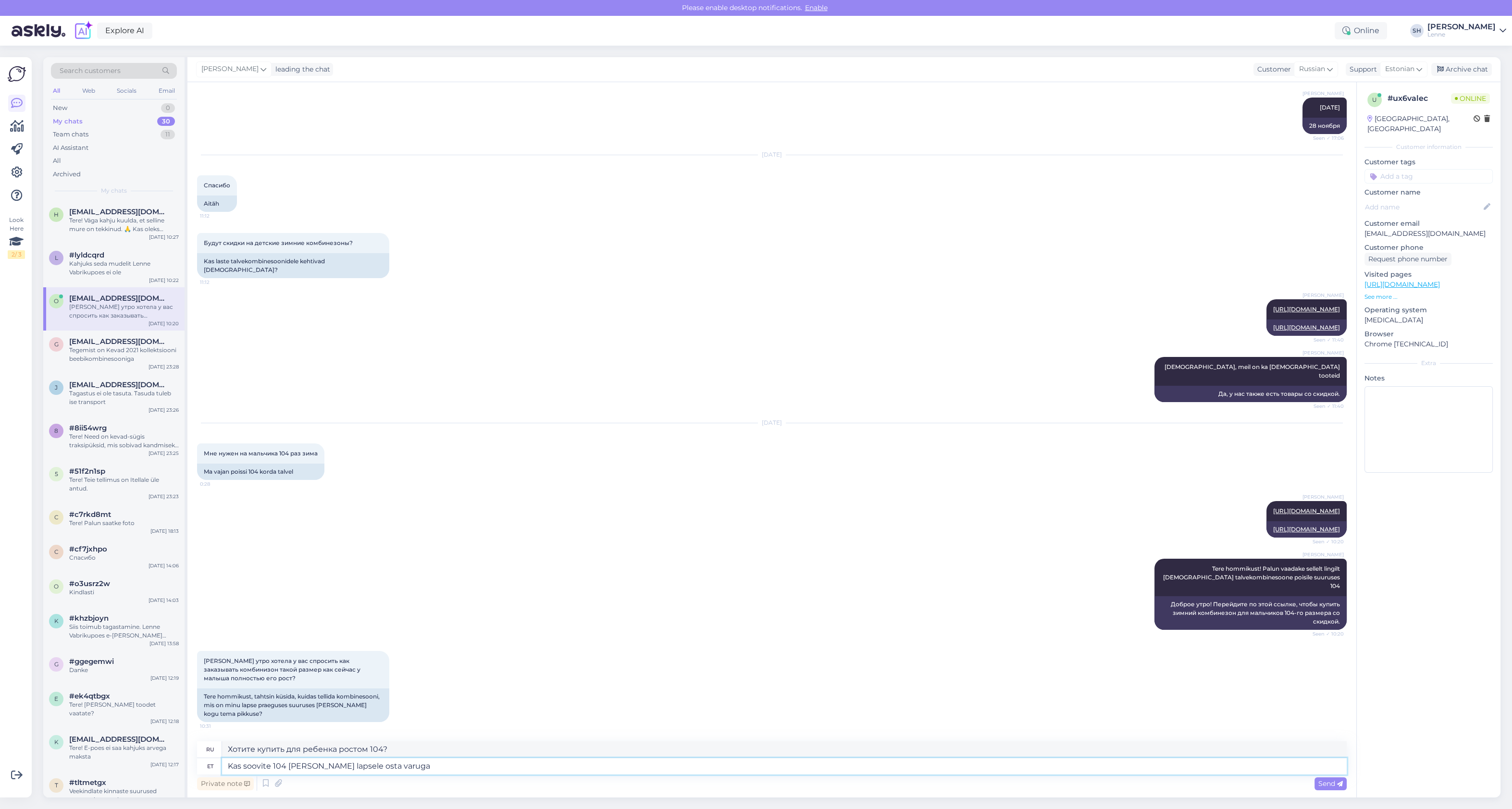
type textarea "Kas soovite 104 pikale lapsele osta varuga"
type textarea "Хотите купить ребёнку ростом 104 с запасом?"
type textarea "Kas soovite 104 pikale lapsele osta varuga kombinesooni"
type textarea "Хотите купить комбинезон с запасом на ребенка ростом 104?"
type textarea "Kas soovite 104 pikale lapsele osta varuga kombinesooni võ"
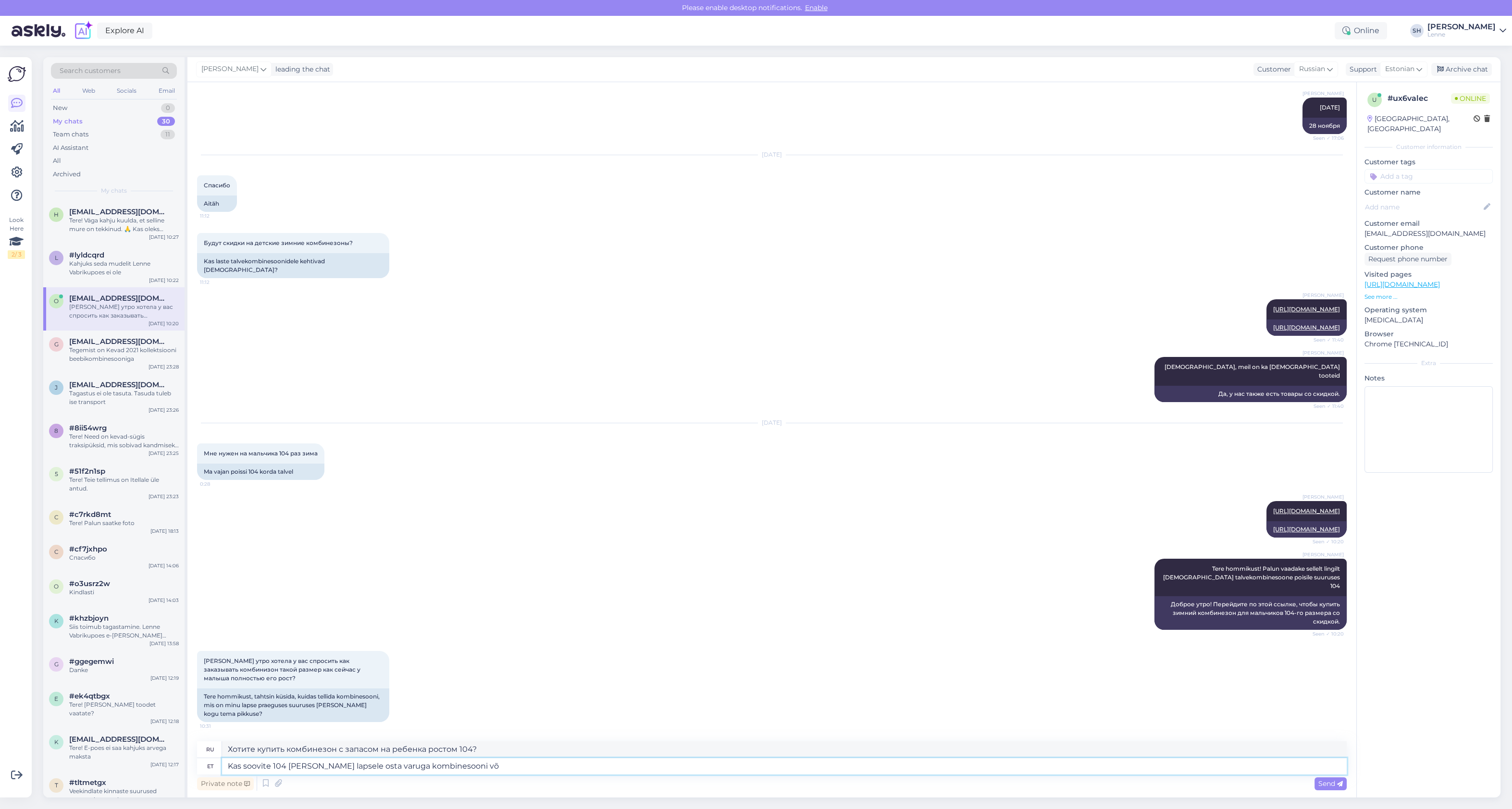
type textarea "Хотите купить запасной комбинезон для ребенка ростом 104?"
type textarea "Kas soovite 104 pikale lapsele osta varuga kombinesooni või"
type textarea "Хотите купить комбинезон с запаской для ребенка ростом 104 или"
type textarea "Kas soovite 104 pikale lapsele osta varuga kombinesooni või täpselt s"
type textarea "Хотите купить комбинезон с запасом на ребенка ростом 104 или точно"
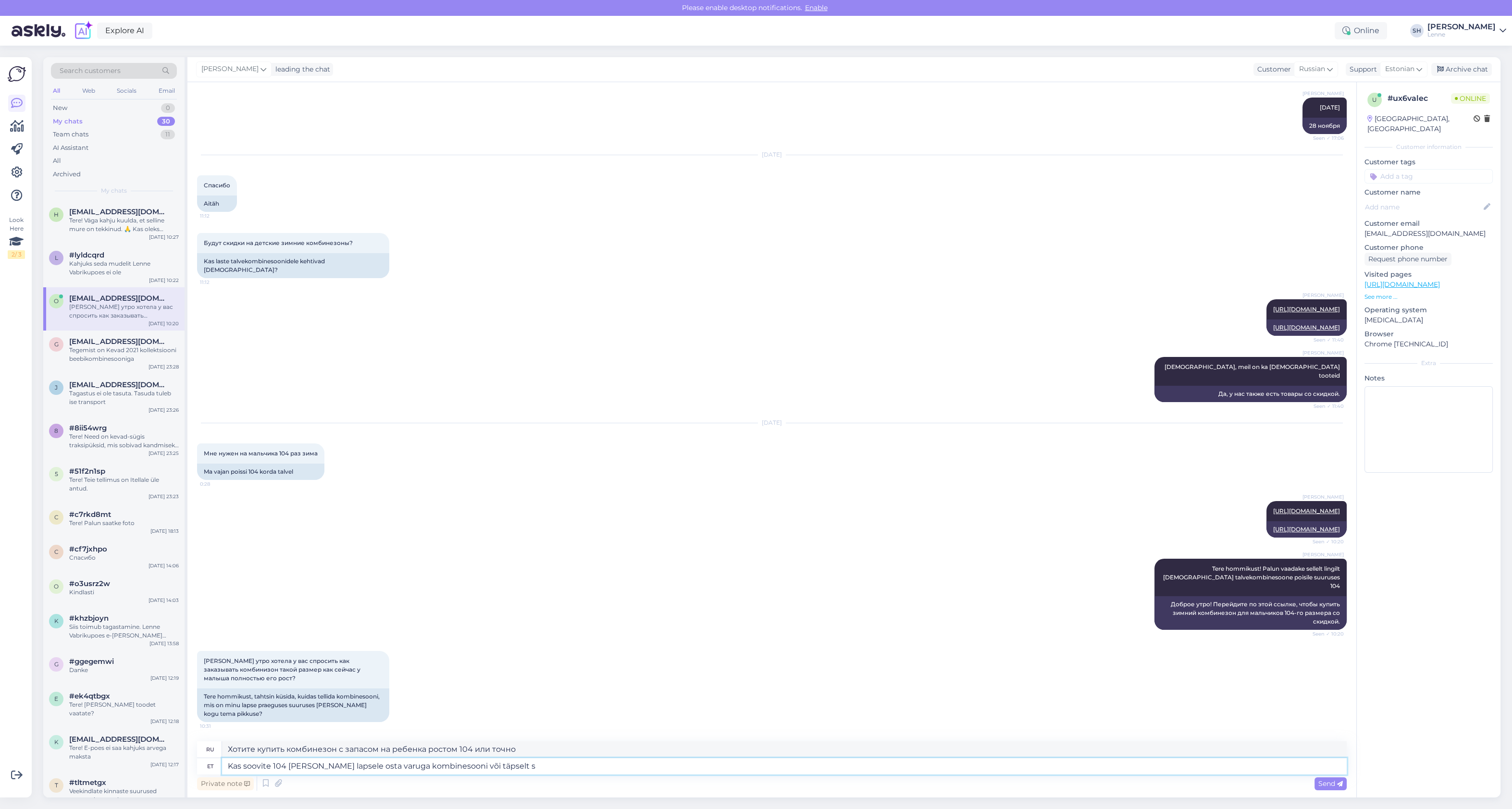
type textarea "Kas soovite 104 pikale lapsele osta varuga kombinesooni või täpselt"
type textarea "Хотите купить комбинезон с запасом на ребенка ростом 104 или точно"
type textarea "Kas soovite 104 pikale lapsele osta varuga kombinesooni või täpselt õiget"
type textarea "Хотите купить комбинезон с запасом или именно тот, который нужен ребенку ростом…"
type textarea "Kas soovite 104 pikale lapsele osta varuga kombinesooni või täpselt õiget suuru…"
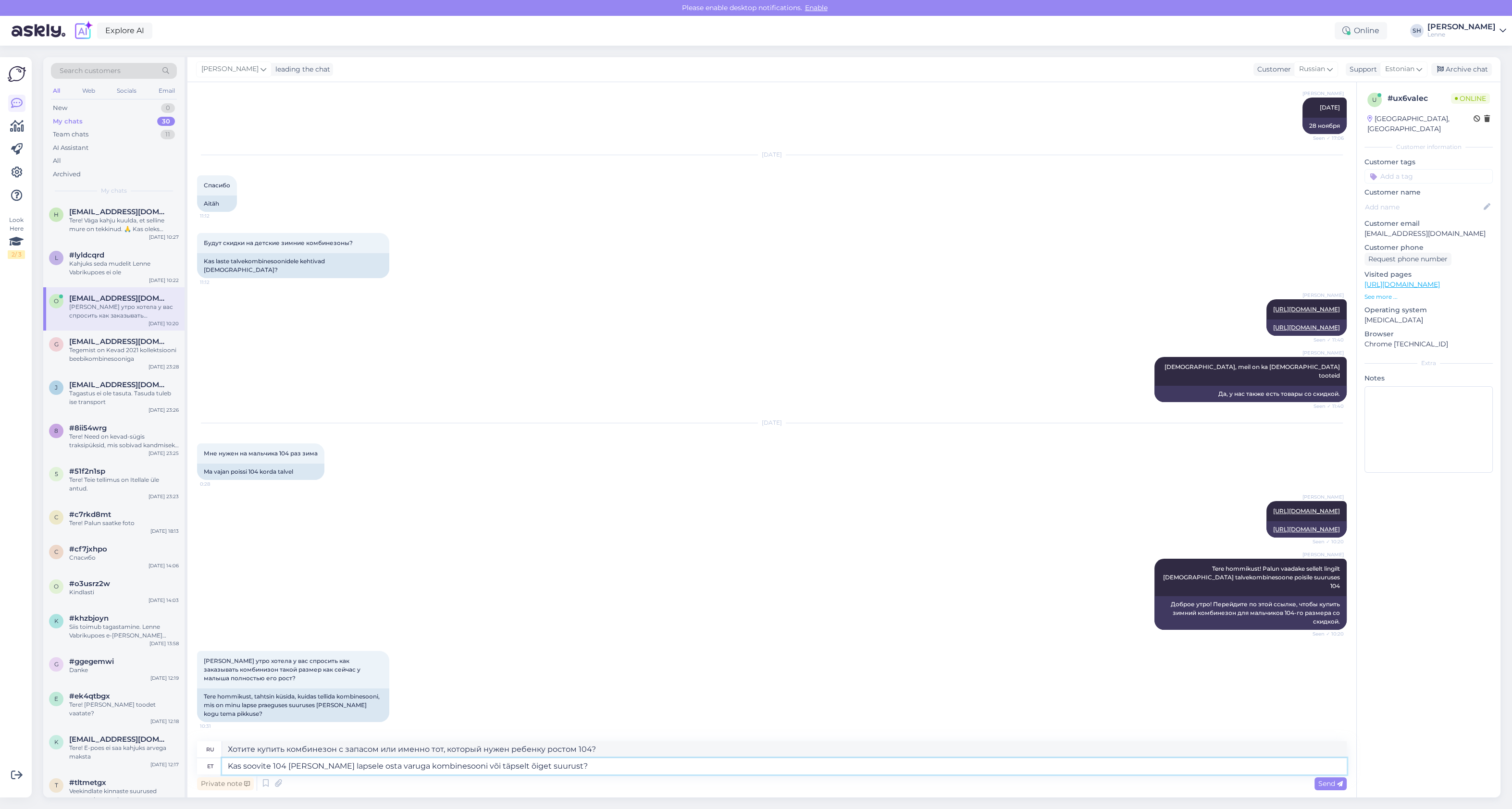
type textarea "Хотите купить комбинезон с запасом или точно нужного размера на ребенка ростом …"
type textarea "Kas soovite 104 pikale lapsele osta varuga kombinesooni või tä"
type textarea "Хотите купить комбинезон с запасом или именно тот, который нужен ребенку ростом…"
type textarea "Kas soovite 104 pikale lapsele osta varuga kombinesooni või t"
type textarea "Хотите купить комбинезон с запасом на ребенка ростом 104 или точно"
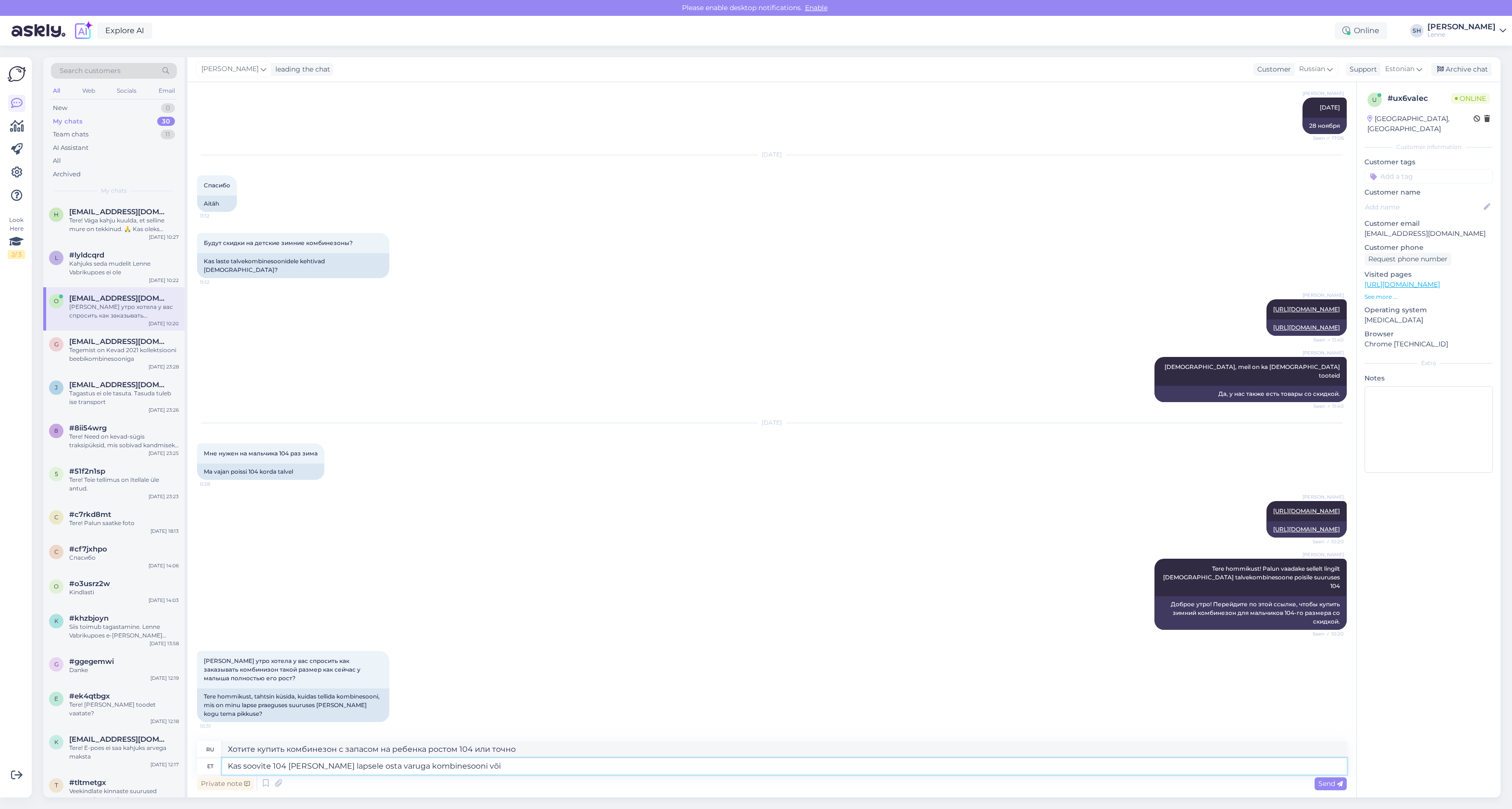
type textarea "Kas soovite 104 pikale lapsele osta varuga kombinesooni võ"
type textarea "Хотите купить комбинезон с запаской для ребенка ростом 104 или"
type textarea "Kas soovite 104 pikale lapsele osta varuga kombinesooni"
type textarea "Хотите купить комбинезон с запасом на ребенка ростом 104?"
type textarea "Kas soovite 104 pikale lapsele osta varuga kombinesooni?"
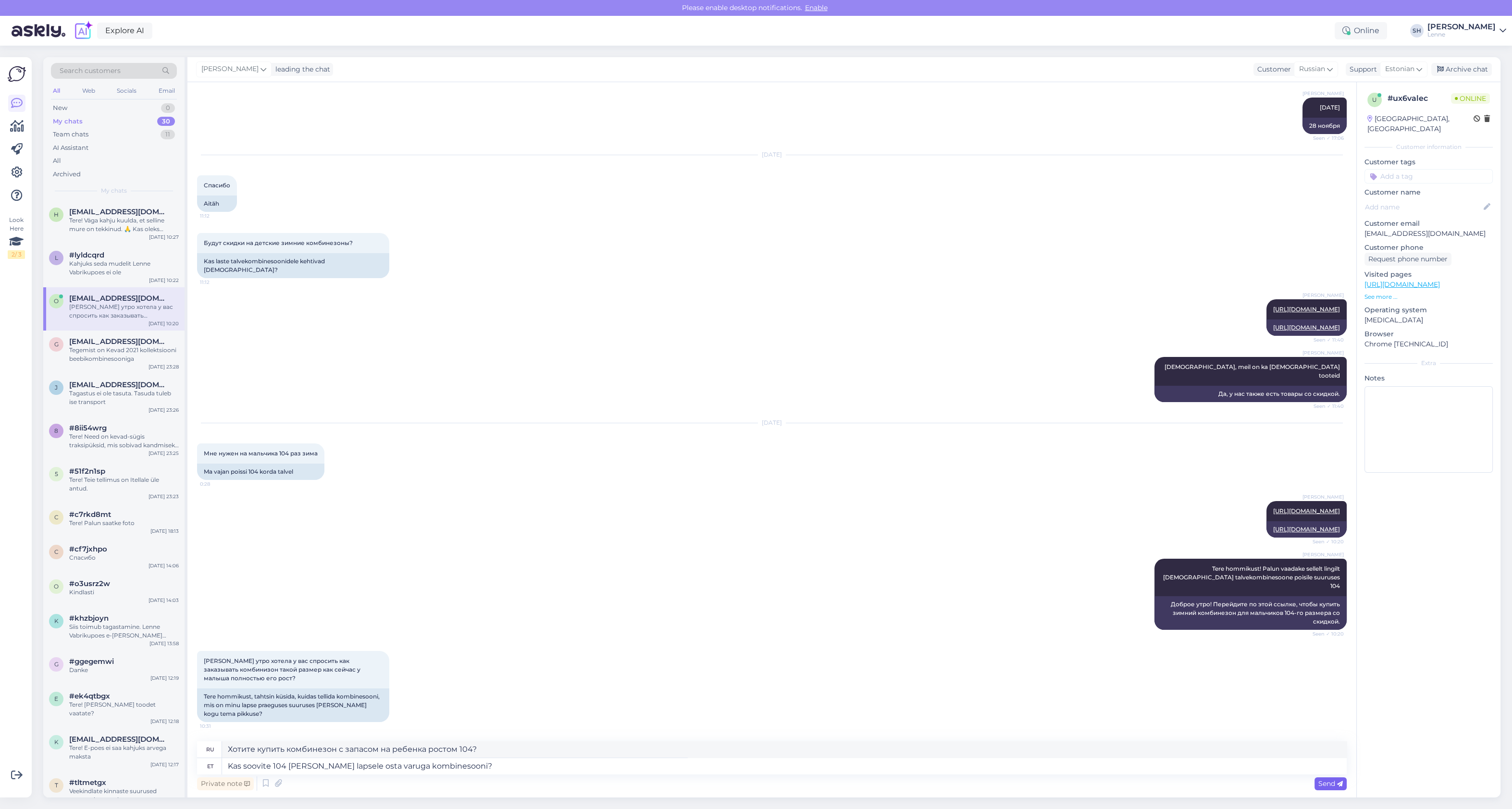
click at [1333, 780] on span "Send" at bounding box center [1330, 783] width 24 height 9
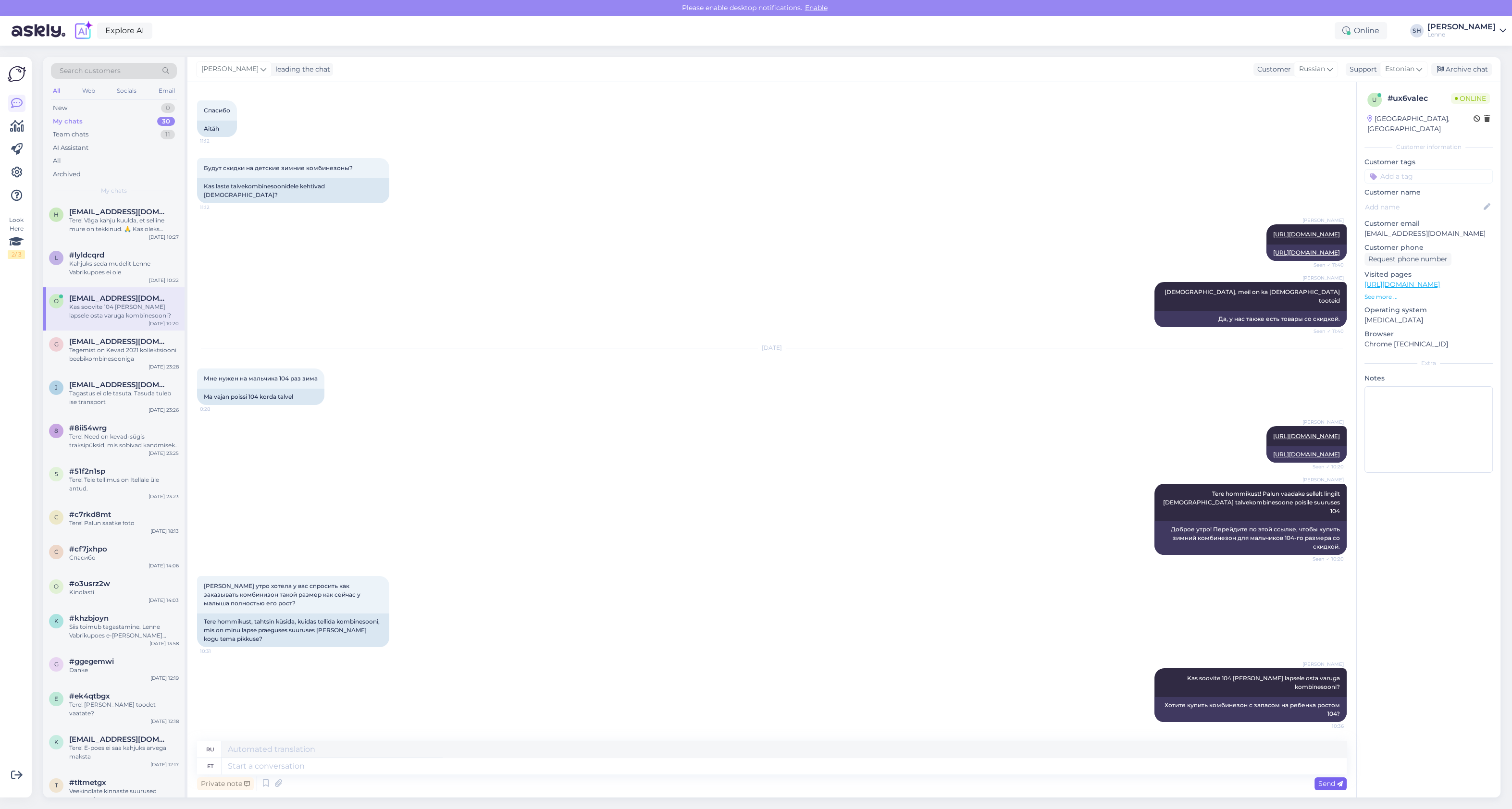
scroll to position [535, 0]
click at [345, 769] on textarea at bounding box center [784, 765] width 1124 height 16
type textarea "Kui"
type textarea "Если"
type textarea "Kui laps on"
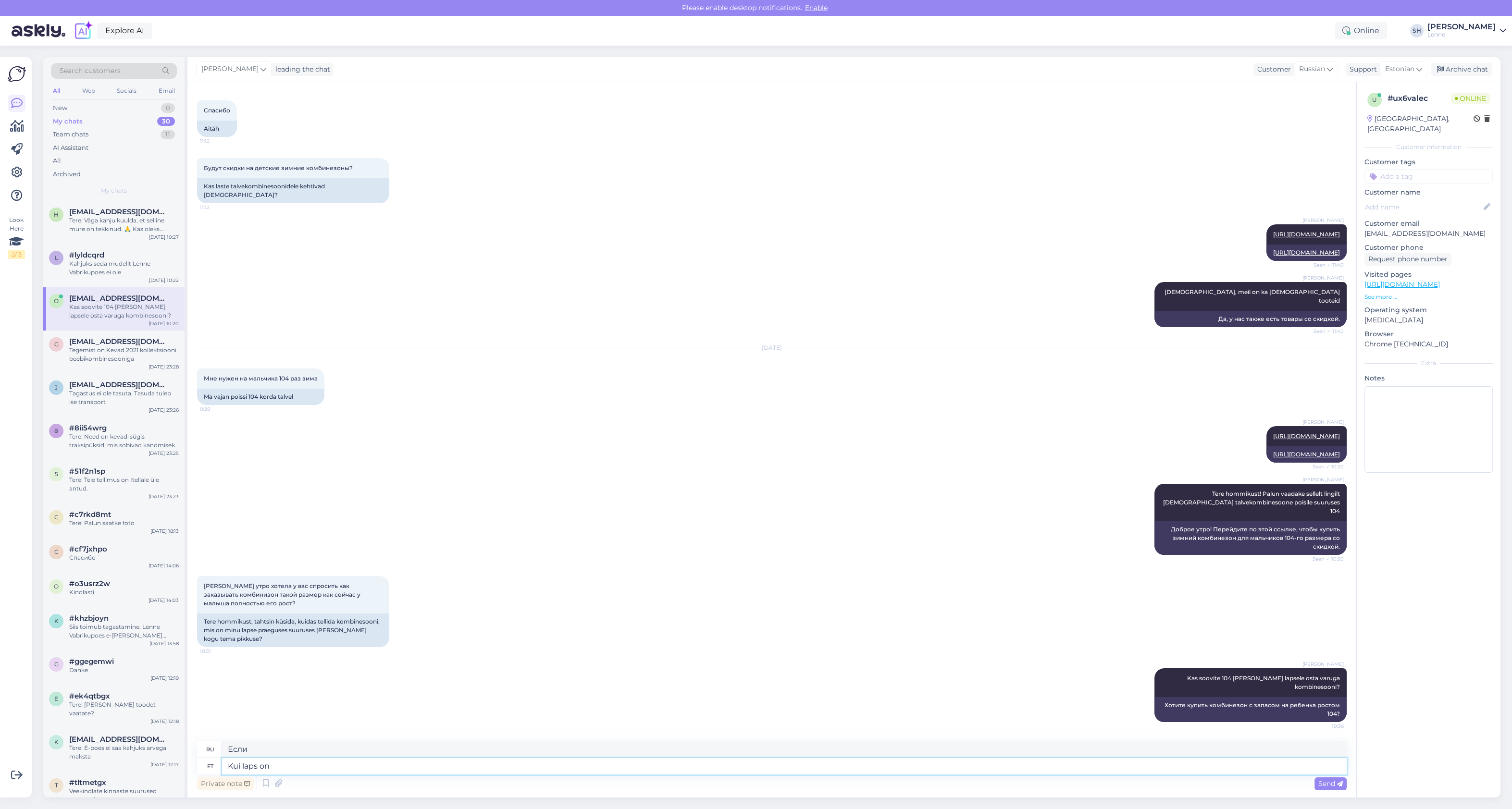
type textarea "Если ребенок"
type textarea "Kui laps on hetkel"
type textarea "Если ребенок в настоящее время"
type textarea "Kui laps on hetkel 104 p"
type textarea "Если ребенку в настоящее время 104 года"
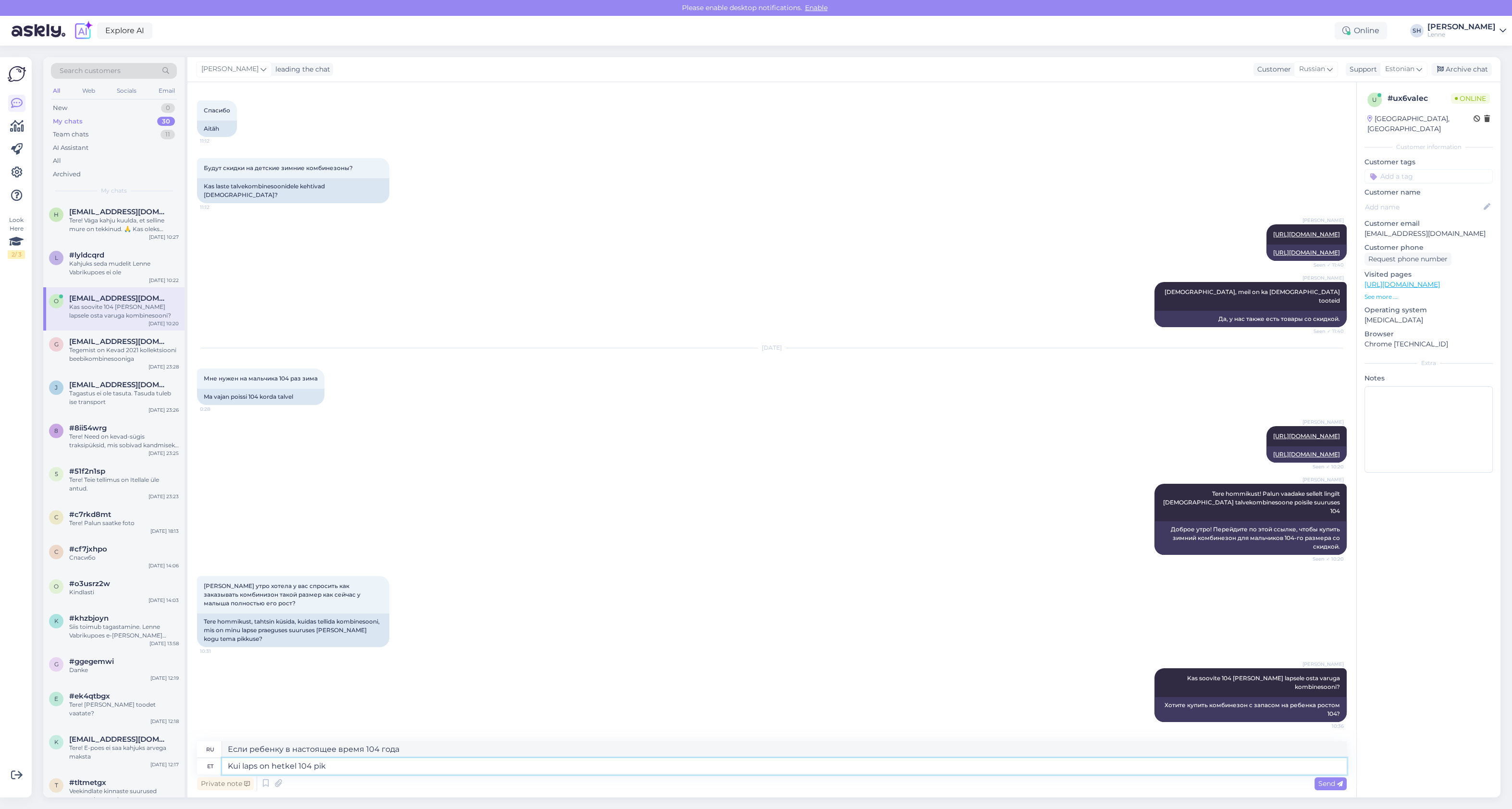
type textarea "Kui laps on hetkel 104 pikk"
type textarea "Если рост ребенка в настоящее время составляет 104 см"
type textarea "Kui laps on hetkel 104 pikk, s"
type textarea "Если рост ребенка в настоящее время составляет 104 см,"
type textarea "Kui laps on hetkel 104 pikk, siis"
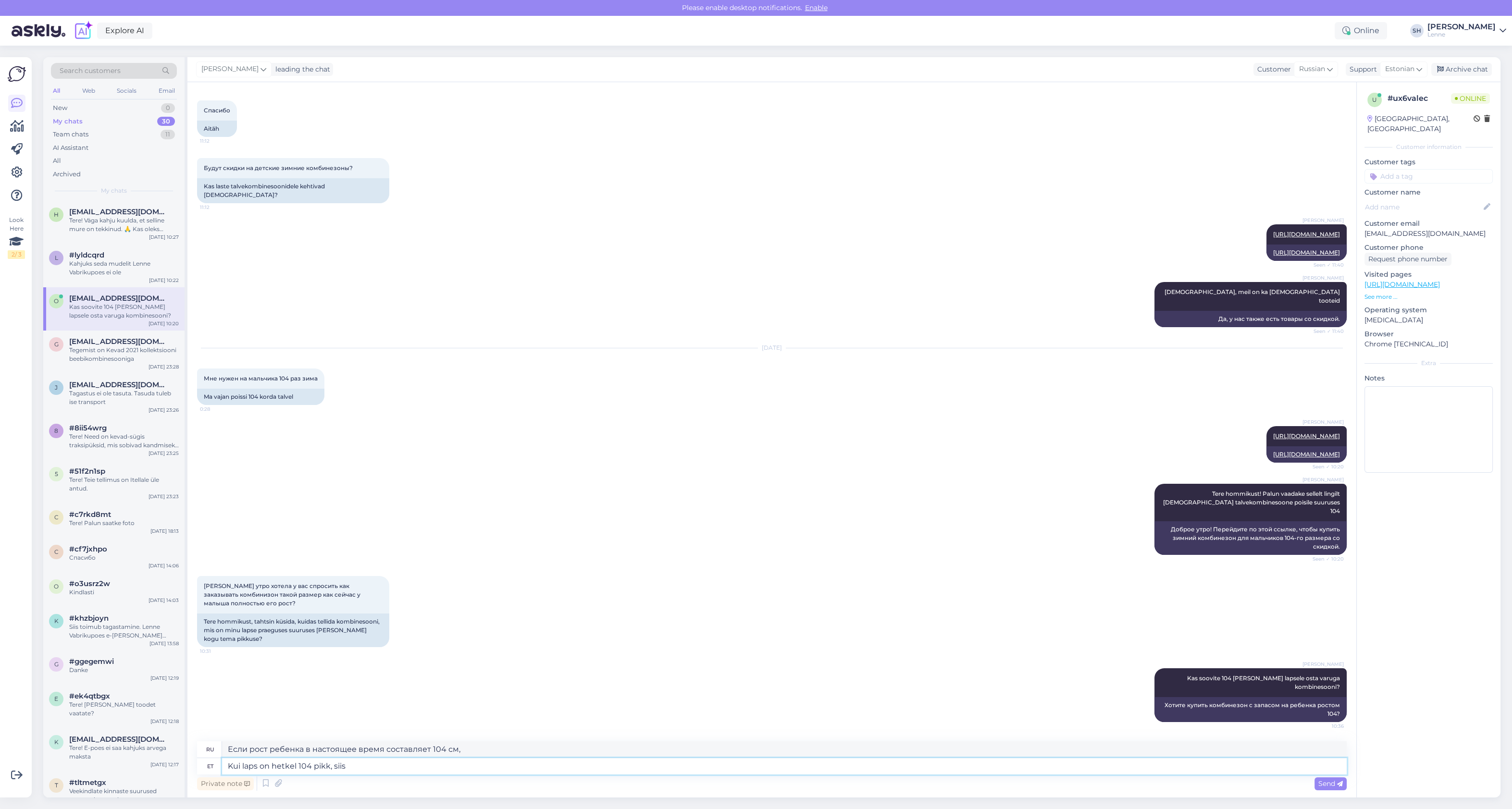
type textarea "Если рост ребенка в настоящее время составляет 104 см, то"
type textarea "Kui laps on hetkel 104 pikk, siis võib proovida"
type textarea "Если рост ребенка сейчас 104 см, можно попробовать"
type textarea "Kui laps on hetkel 104 pikk, siis võib proovida ka"
type textarea "Если рост ребенка в настоящее время составляет 104 см, вы также можете попробов…"
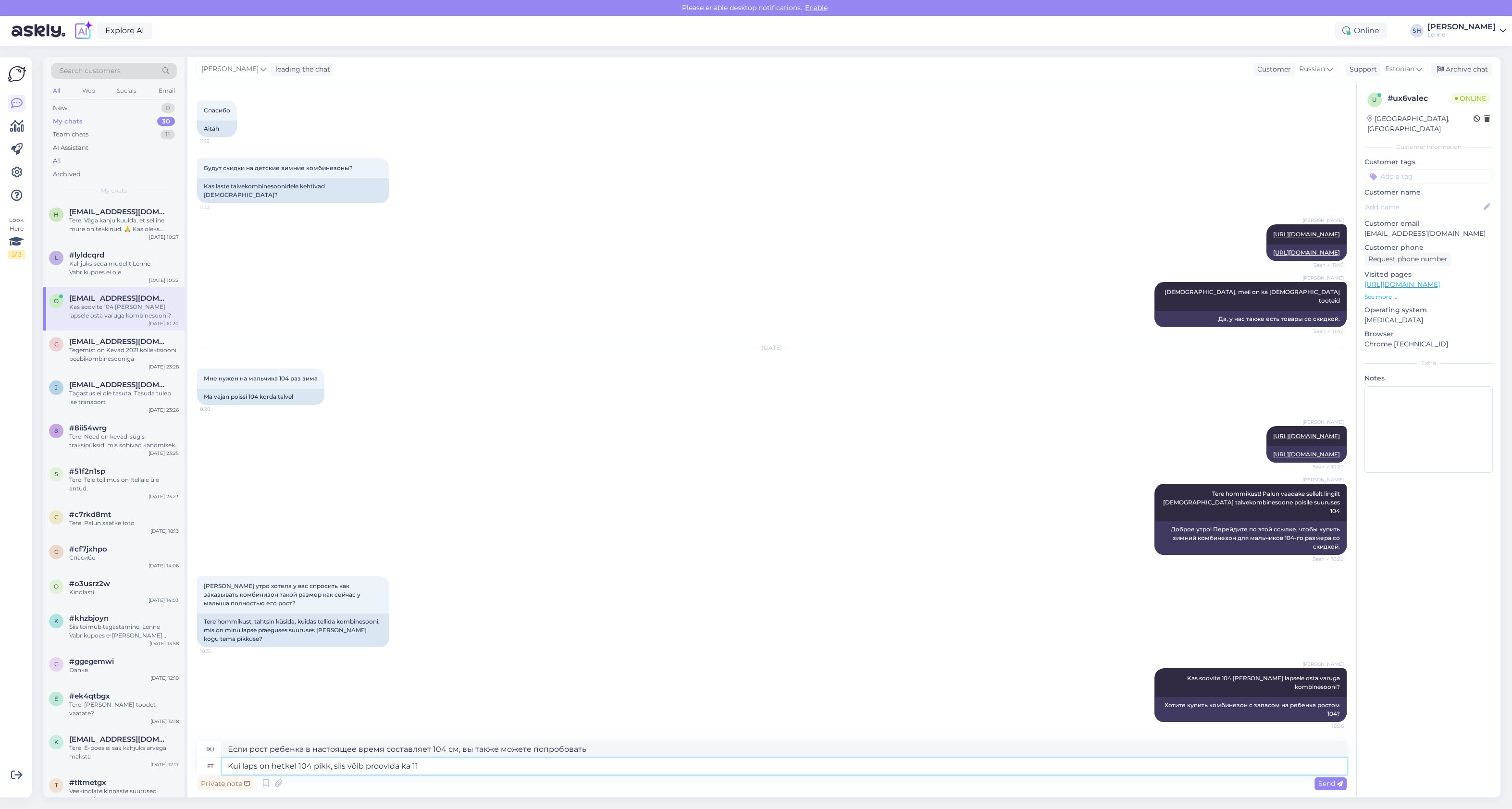
type textarea "Kui laps on hetkel 104 pikk, siis võib proovida ka 110"
type textarea "Если рост ребенка в настоящее время составляет 104 см, вы можете попробовать 11…"
type textarea "Kui laps on hetkel 104 pikk, siis võib proovida ka 110 kombinesooni."
type textarea "Если рост вашего ребенка в настоящее время составляет 104 см, вы также можете п…"
type textarea "Kui laps on hetkel 104 pikk, siis võib proovida ka 110 kombinesooni. Samas ku"
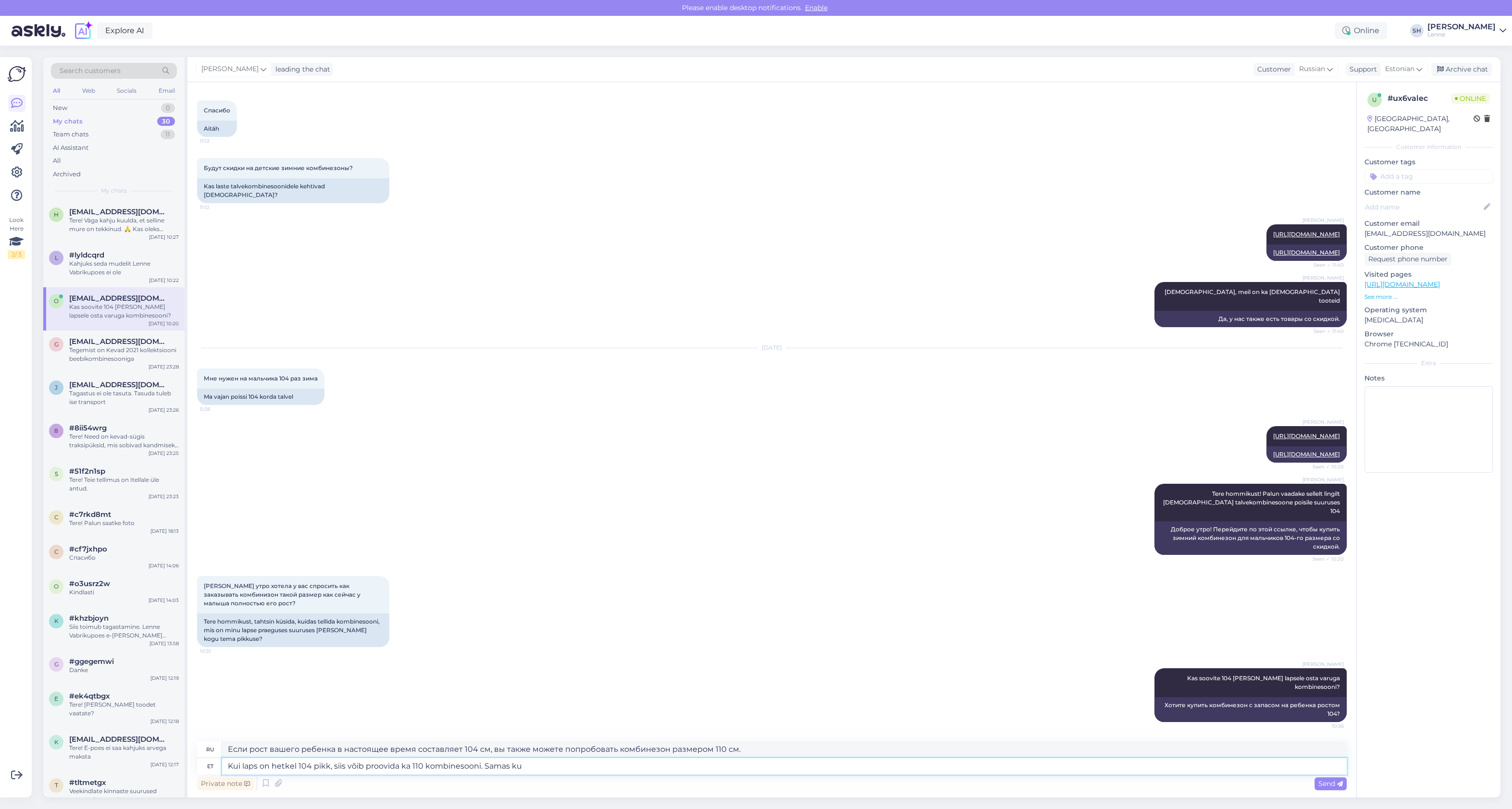
type textarea "Если рост ребёнка сейчас 104 см, можно попробовать комбинезон на 110 см. Однако"
type textarea "Kui laps on hetkel 104 pikk, siis võib proovida ka 110 kombinesooni. Samas kui l"
type textarea "Если рост ребёнка сейчас 104 см, то можно попробовать комбинезон на 110 см. Одн…"
type textarea "Kui laps on hetkel 104 pikk, siis võib proovida ka 110 kombinesooni. Samas kui …"
type textarea "Если рост ребёнка сейчас 104 см, то можно попробовать комбинезон ростом 110 см.…"
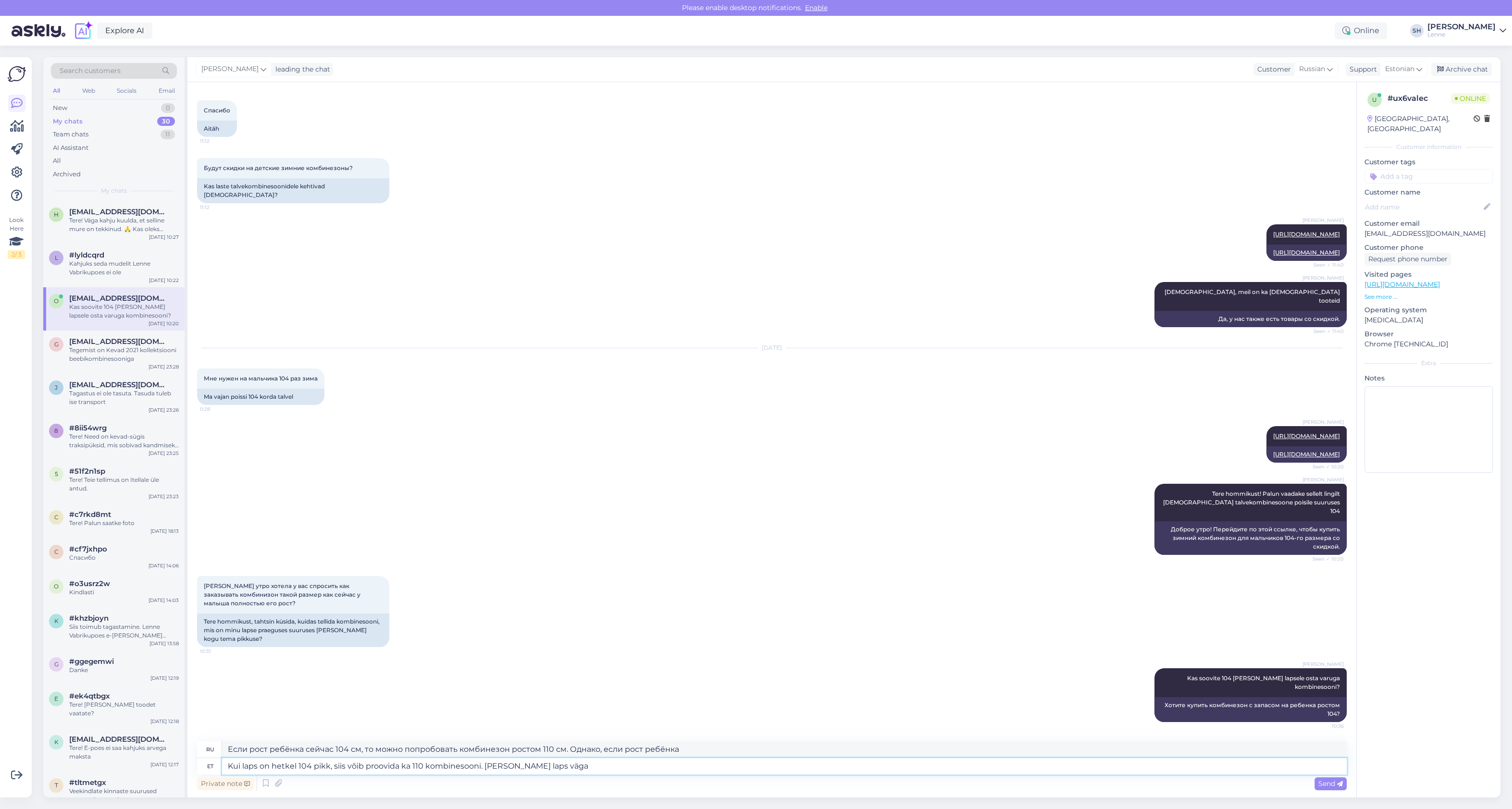
type textarea "Kui laps on hetkel 104 pikk, siis võib proovida ka 110 kombinesooni. Samas kui …"
type textarea "Если рост ребёнка сейчас 104 см, можно попробовать комбинезон ростом 110 см. Од…"
type textarea "Kui laps on hetkel 104 pikk, siis võib proovida ka 110 kombinesooni. Samas kui …"
type textarea "Если рост ребёнка сейчас 104 см, можно попробовать комбинезон размером 110 см. …"
type textarea "Kui laps on hetkel 104 pikk, siis võib proovida ka 110 kombinesooni. Samas kui …"
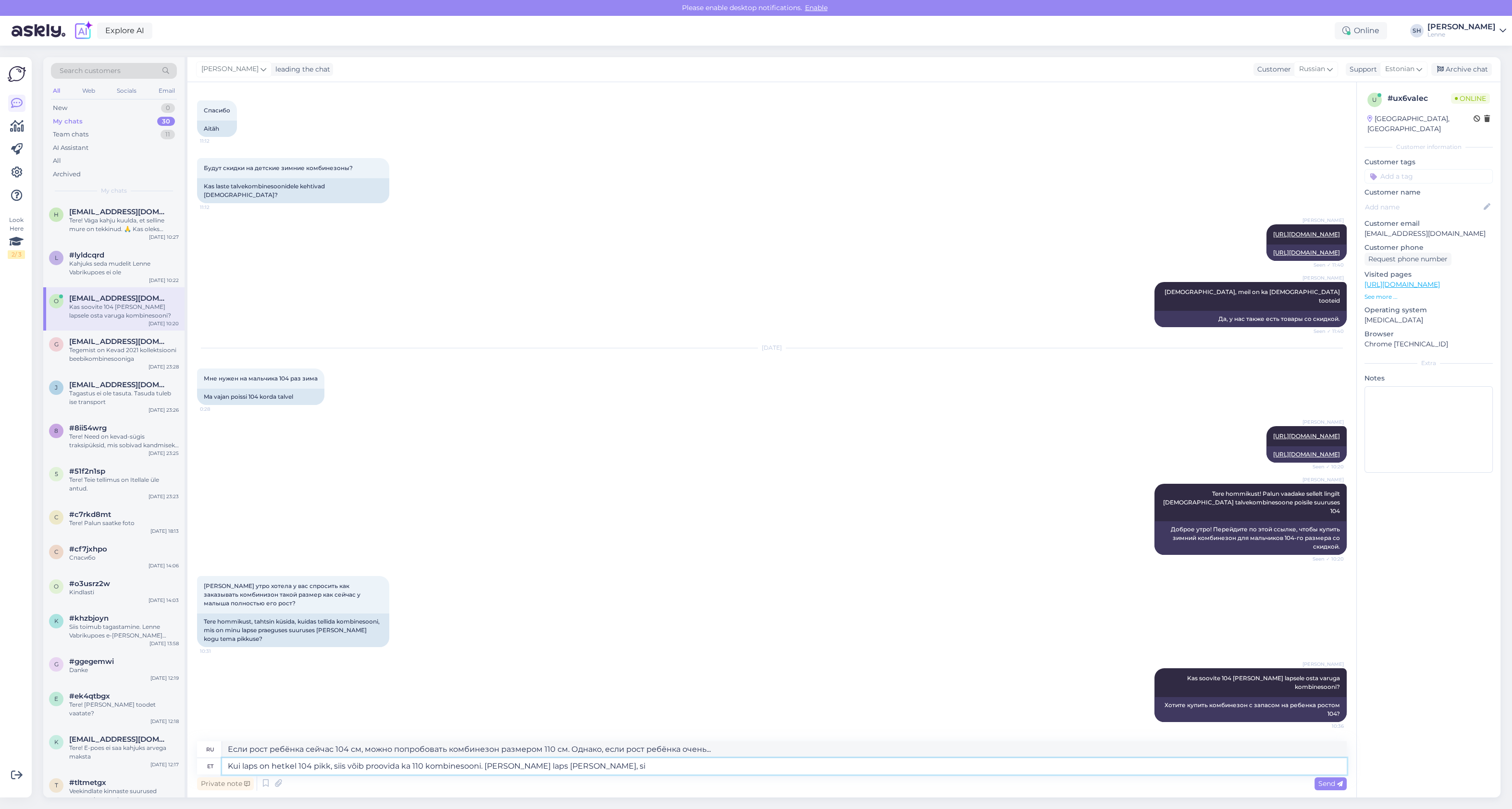
type textarea "Если рост ребёнка сейчас 104 см, то можно попробовать комбинезон ростом 110 см.…"
type textarea "Kui laps on hetkel 104 pikk, siis võib proovida ka 110 kombinesooni. Samas kui …"
type textarea "Если рост ребёнка сейчас 104 см, можно попробовать комбинезон размером 110 см. …"
type textarea "Kui laps on hetkel 104 pikk, siis võib proovida ka 110 kombinesooni. Samas kui …"
type textarea "Если рост ребёнка сейчас 104 см, то можно попробовать комбинезон на 110 см. Одн…"
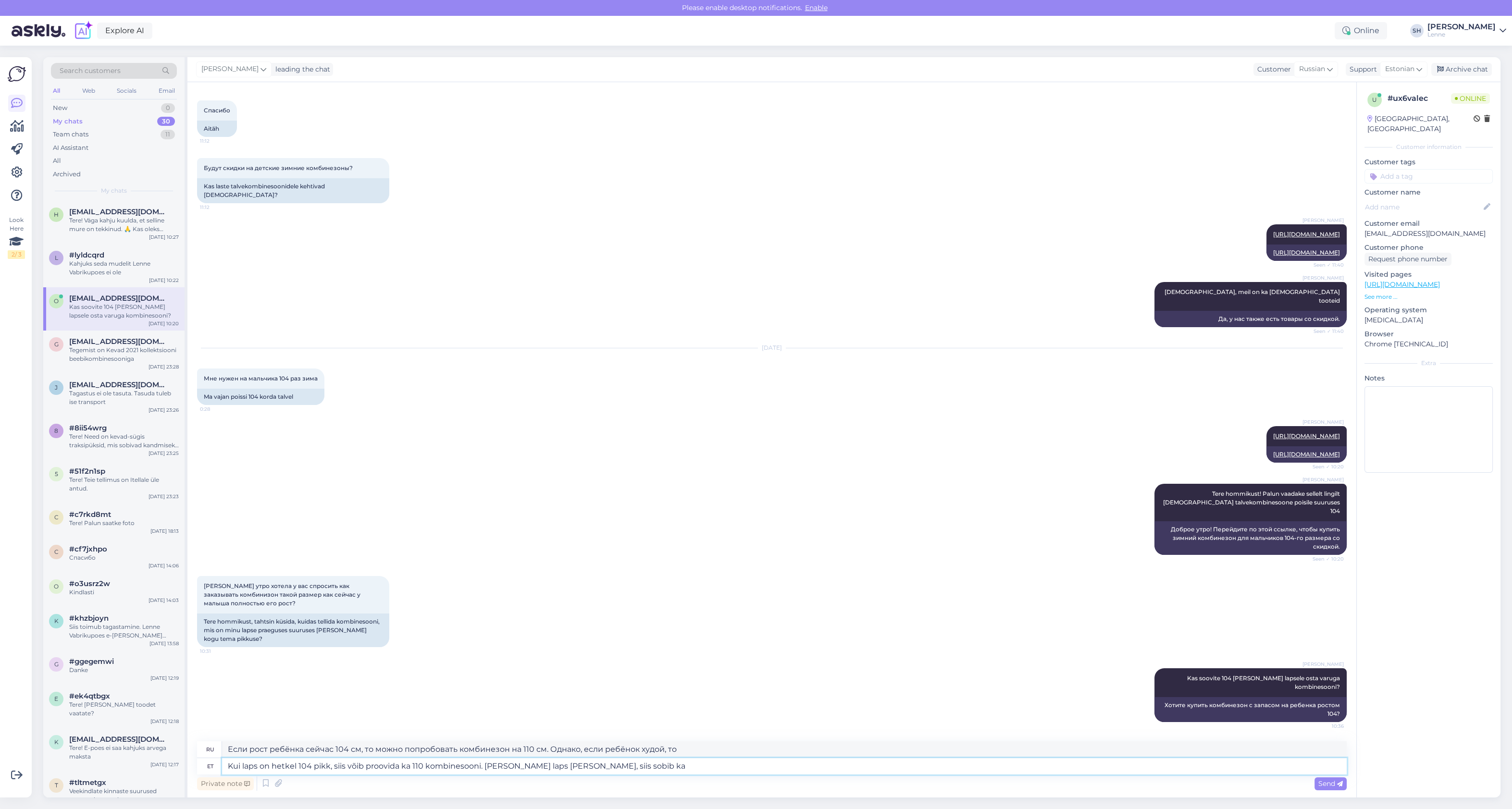
type textarea "Kui laps on hetkel 104 pikk, siis võib proovida ka 110 kombinesooni. Samas kui …"
type textarea "Если рост ребёнка 104 см, то можно попробовать комбинезон длиной 110 см. Однако…"
type textarea "Kui laps on hetkel 104 pikk, siis võib proovida ka 110 kombinesooni. Samas kui …"
type textarea "Если рост ребёнка 104 см, то можно попробовать комбинезон размером 110 см. Одна…"
type textarea "Kui laps on hetkel 104 pikk, siis võib proovida ka 110 kombinesooni. Samas kui …"
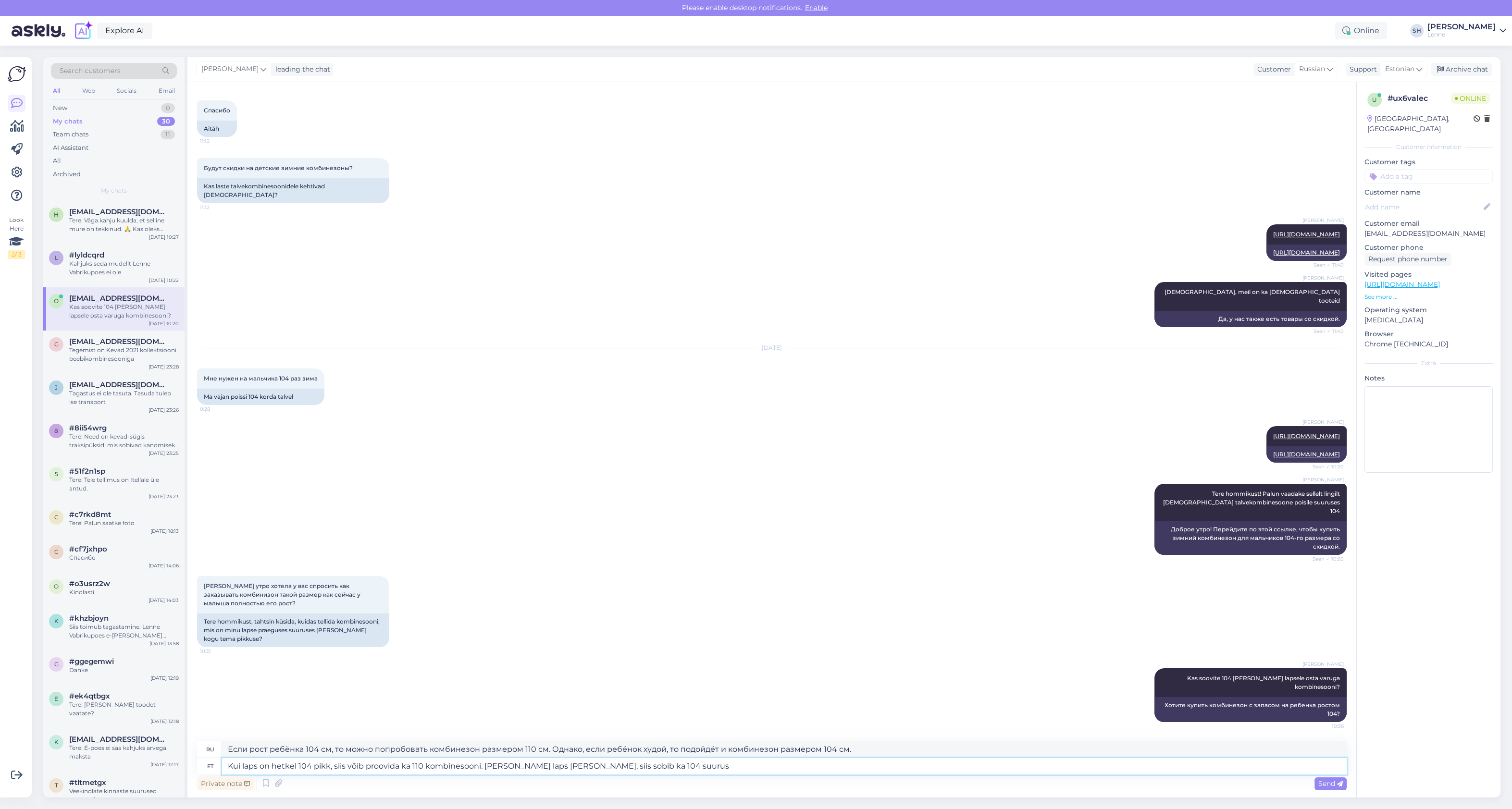
type textarea "Если рост ребёнка 104 см, то можно попробовать комбинезон размером 110 см. Одна…"
type textarea "Kui laps on hetkel 104 pikk, siis võib proovida ka 110 kombinesooni. Samas kui …"
type textarea "Если рост ребёнка 104 см, можно примерить комбинезон размером 110 см. Однако, е…"
click at [362, 768] on textarea "Kui laps on hetkel 104 pikk, siis võib proovida ka 110 kombinesooni. Samas kui …" at bounding box center [784, 765] width 1124 height 16
type textarea "Kui laps on hetkel 104 pikk, siis proovida ka 110 kombinesooni. Samas kui laps …"
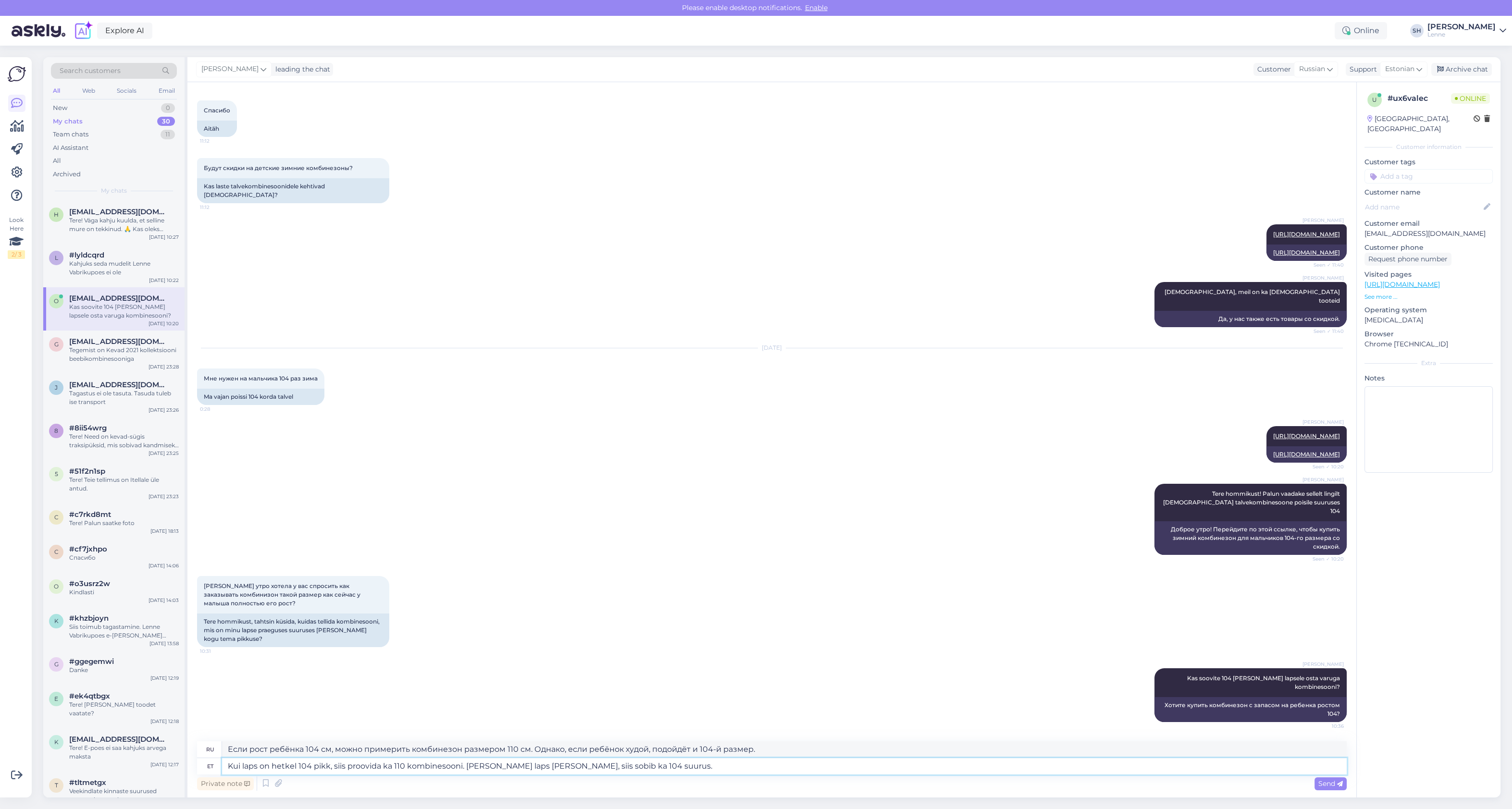
type textarea "Если рост ребёнка 104 см, то попробуйте комбинезон размером 110 см. Однако, есл…"
type textarea "Kui laps on hetkel 104 pikk, siis proovida ka 110 kombinesooni. Samas kui laps …"
click at [1330, 787] on span "Send" at bounding box center [1330, 783] width 24 height 9
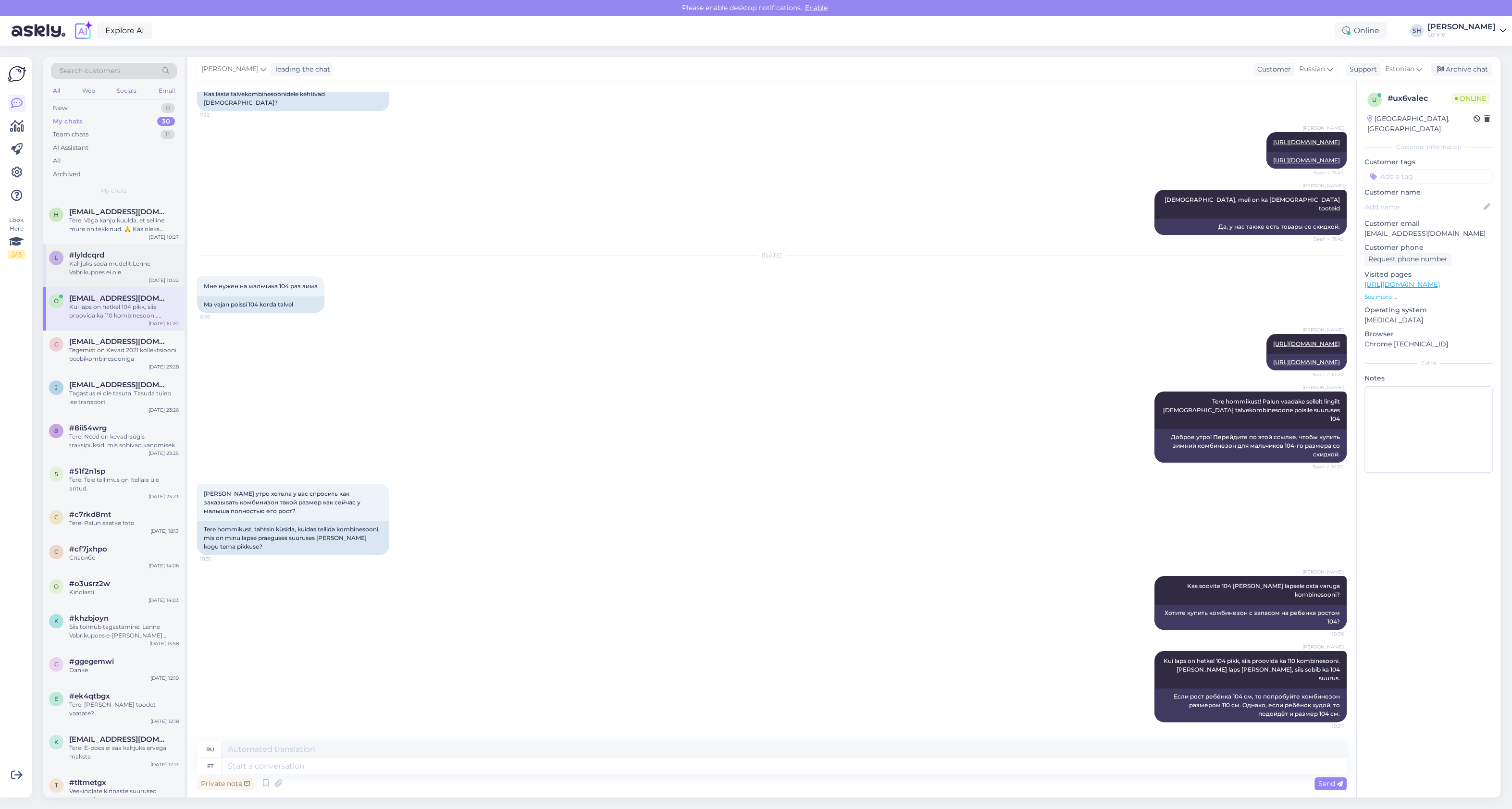
click at [94, 269] on div "Kahjuks seda mudelit Lenne Vabrikupoes ei ole" at bounding box center [124, 268] width 110 height 17
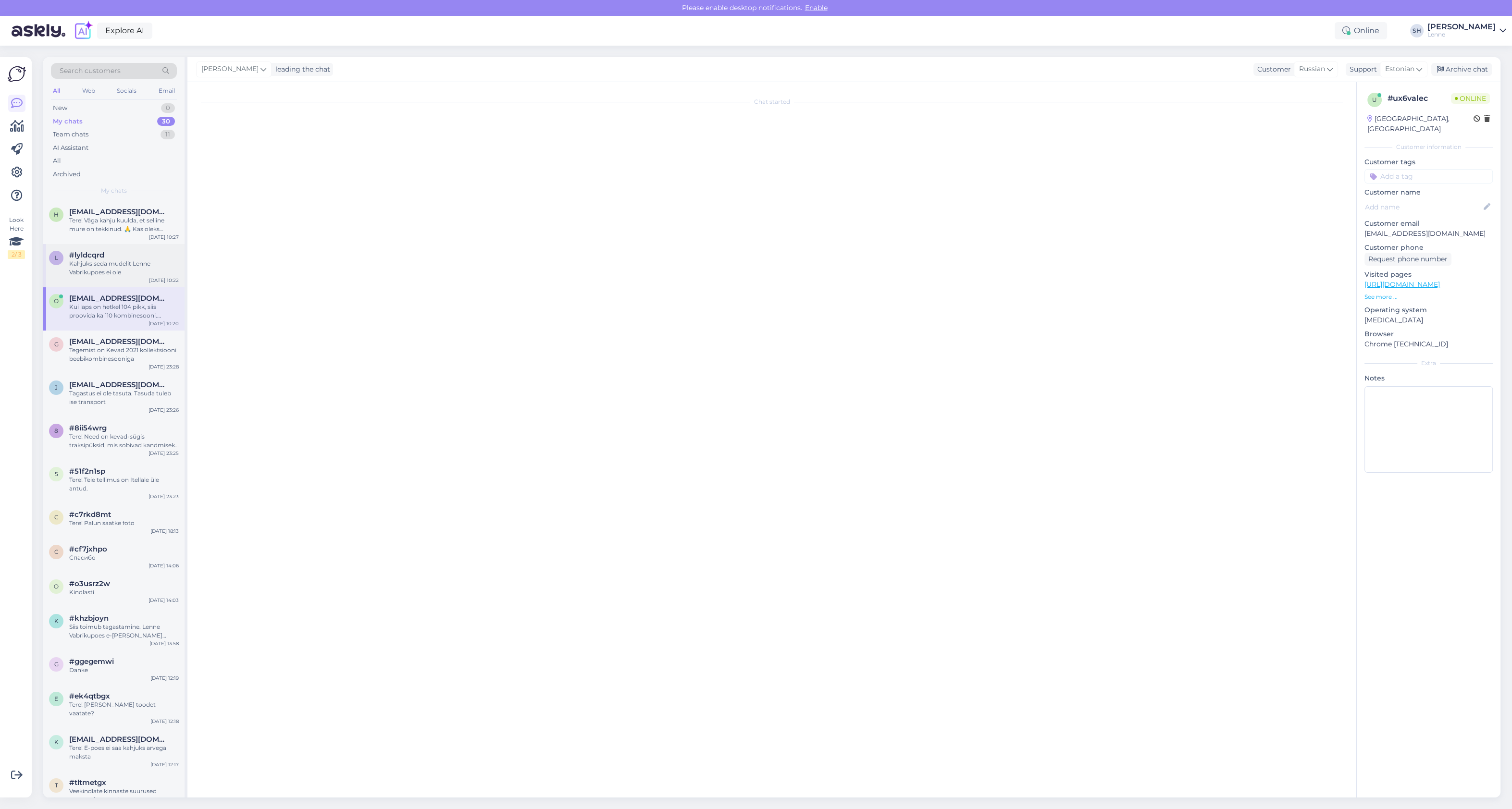
scroll to position [0, 0]
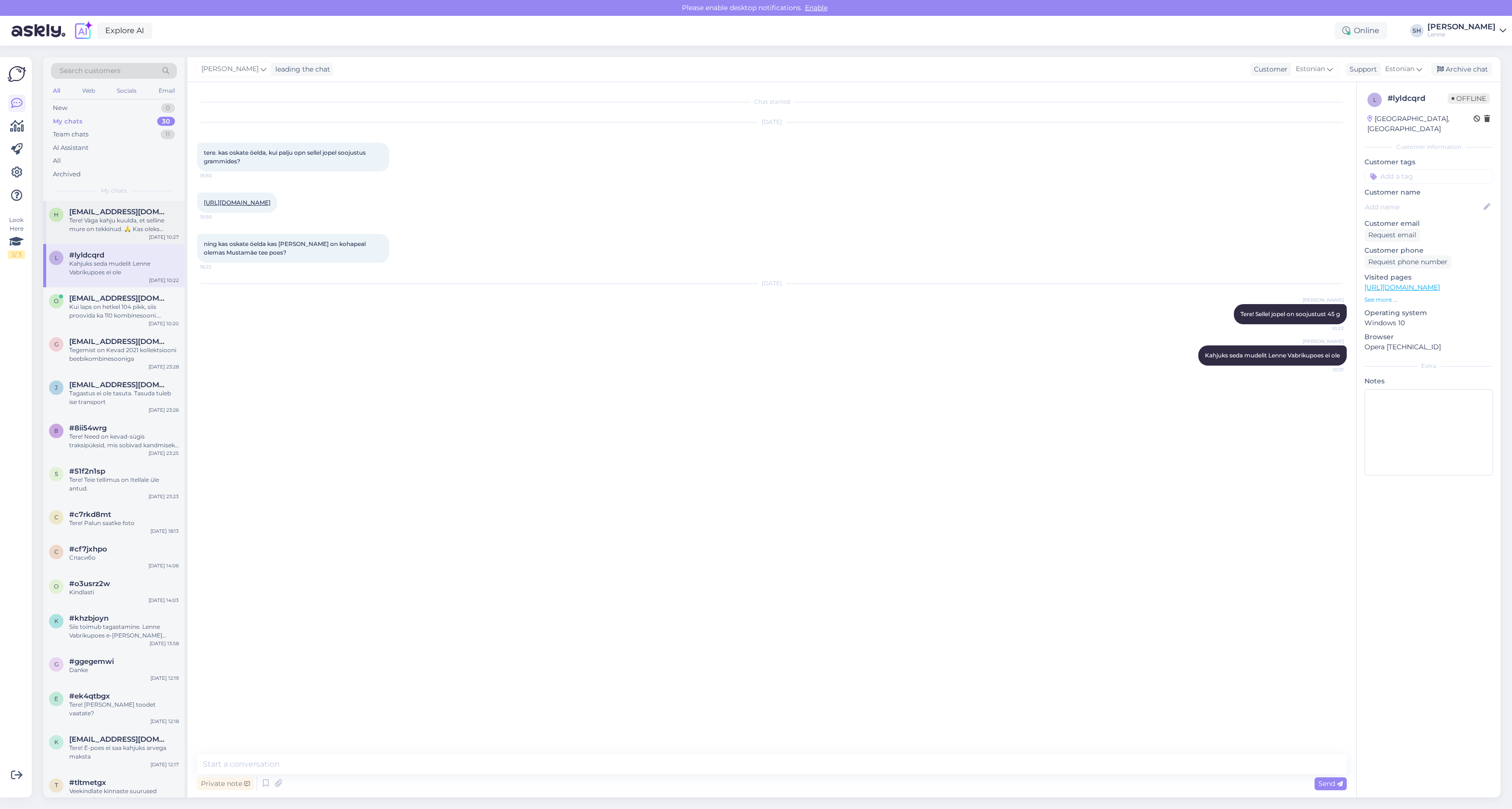
click at [115, 220] on div "Tere! Väga kahju kuulda, et selline mure on tekkinud. 🙏 Kas oleks võimalik, et …" at bounding box center [124, 225] width 110 height 17
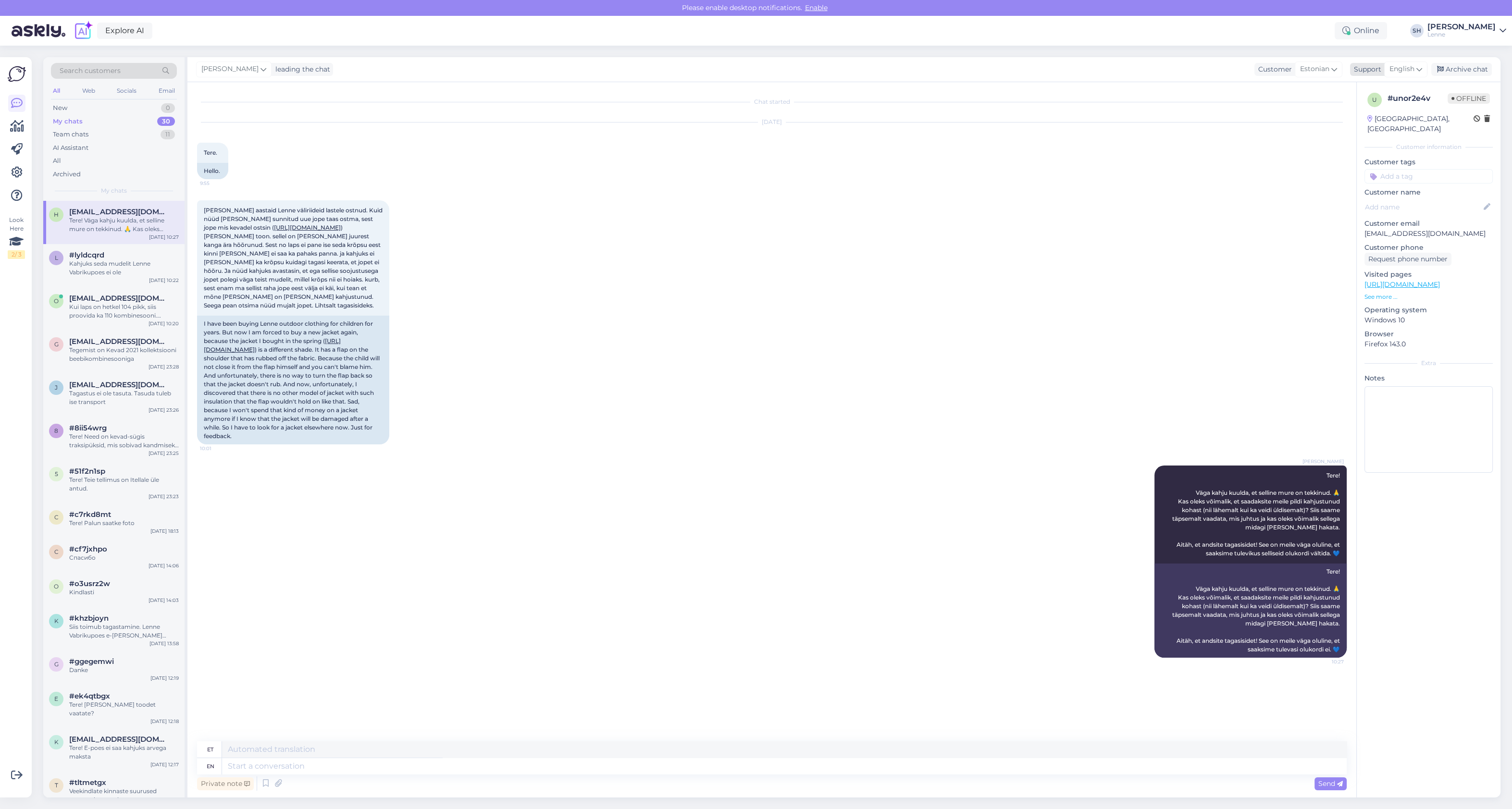
click at [1420, 69] on icon at bounding box center [1419, 69] width 6 height 11
click at [1383, 92] on input at bounding box center [1389, 90] width 90 height 15
type input "est"
click at [1383, 109] on link "Estonian" at bounding box center [1389, 112] width 106 height 16
click at [107, 303] on div "Kui laps on hetkel 104 pikk, siis proovida ka 110 kombinesooni. Samas kui laps …" at bounding box center [124, 311] width 110 height 17
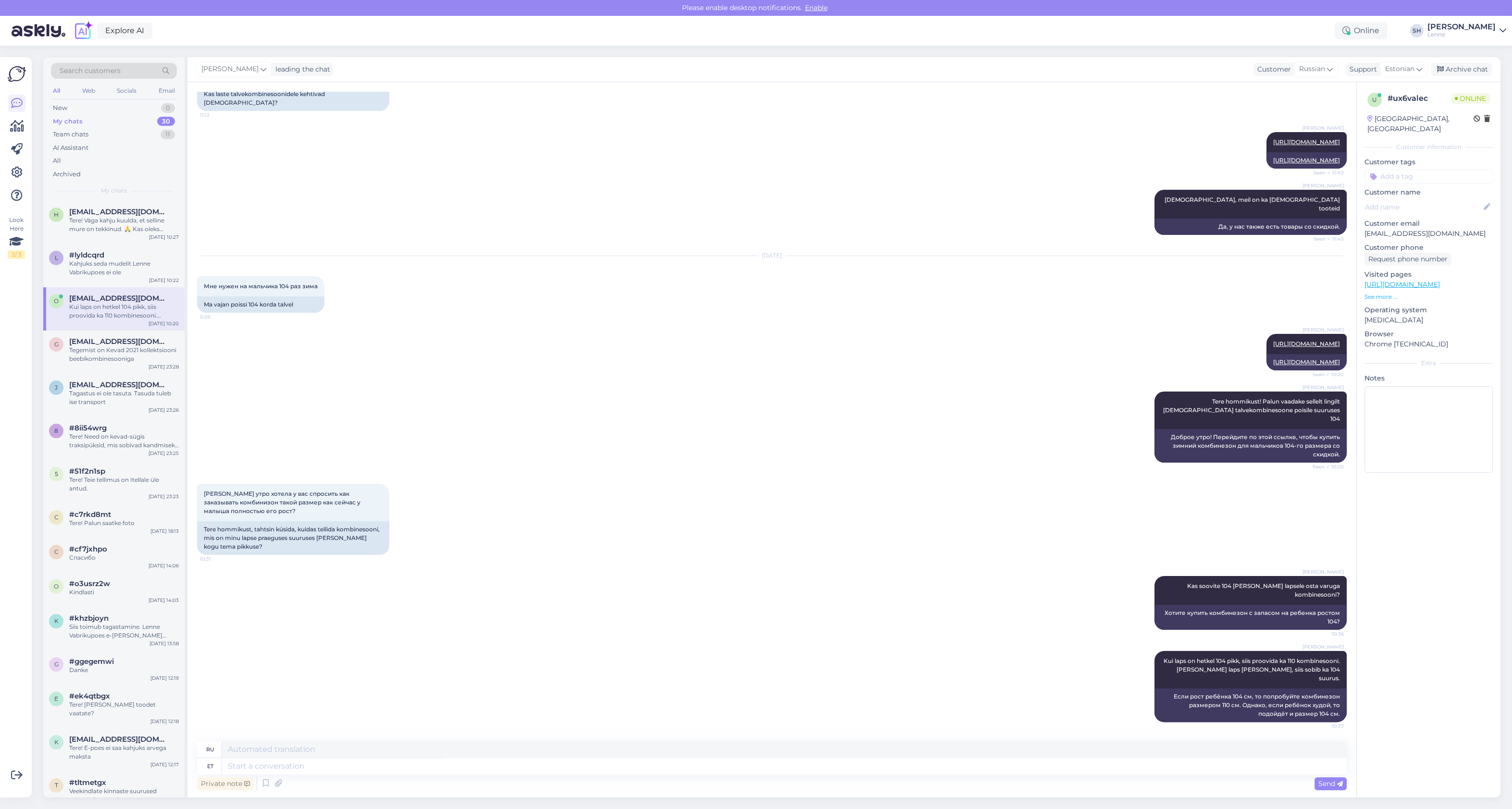
click at [90, 122] on div "My chats 30" at bounding box center [113, 122] width 126 height 14
click at [82, 137] on div "Team chats" at bounding box center [71, 135] width 36 height 10
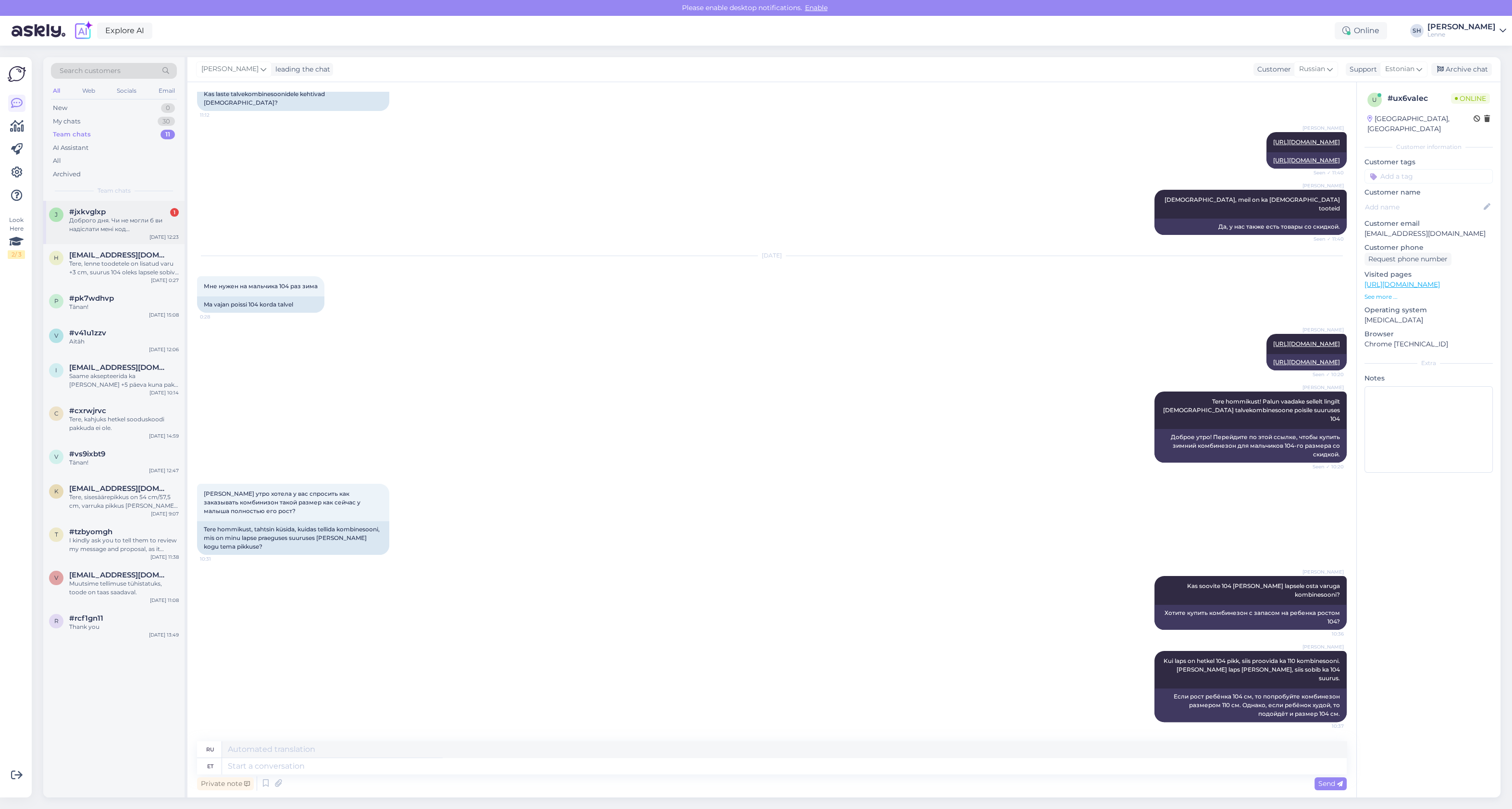
click at [104, 219] on div "Доброго дня. Чи не могли б ви надіслати мені код відслідковування?" at bounding box center [124, 225] width 110 height 17
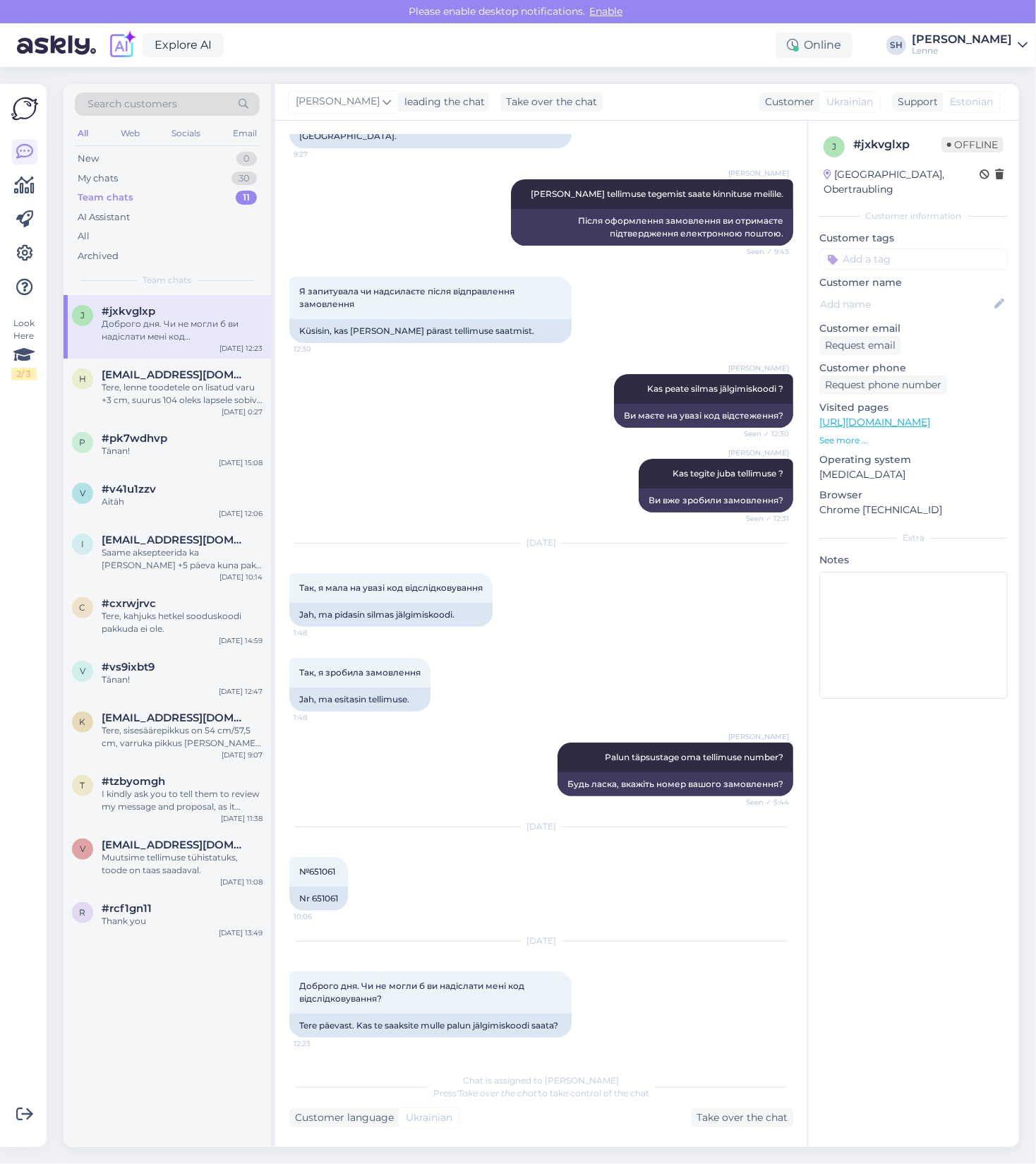
scroll to position [6201, 0]
drag, startPoint x: 312, startPoint y: 909, endPoint x: 338, endPoint y: 911, distance: 26.1
click at [338, 910] on div "Nr 651061" at bounding box center [318, 898] width 59 height 24
copy div "651061"
click at [726, 1118] on div "Take over the chat" at bounding box center [742, 1118] width 102 height 19
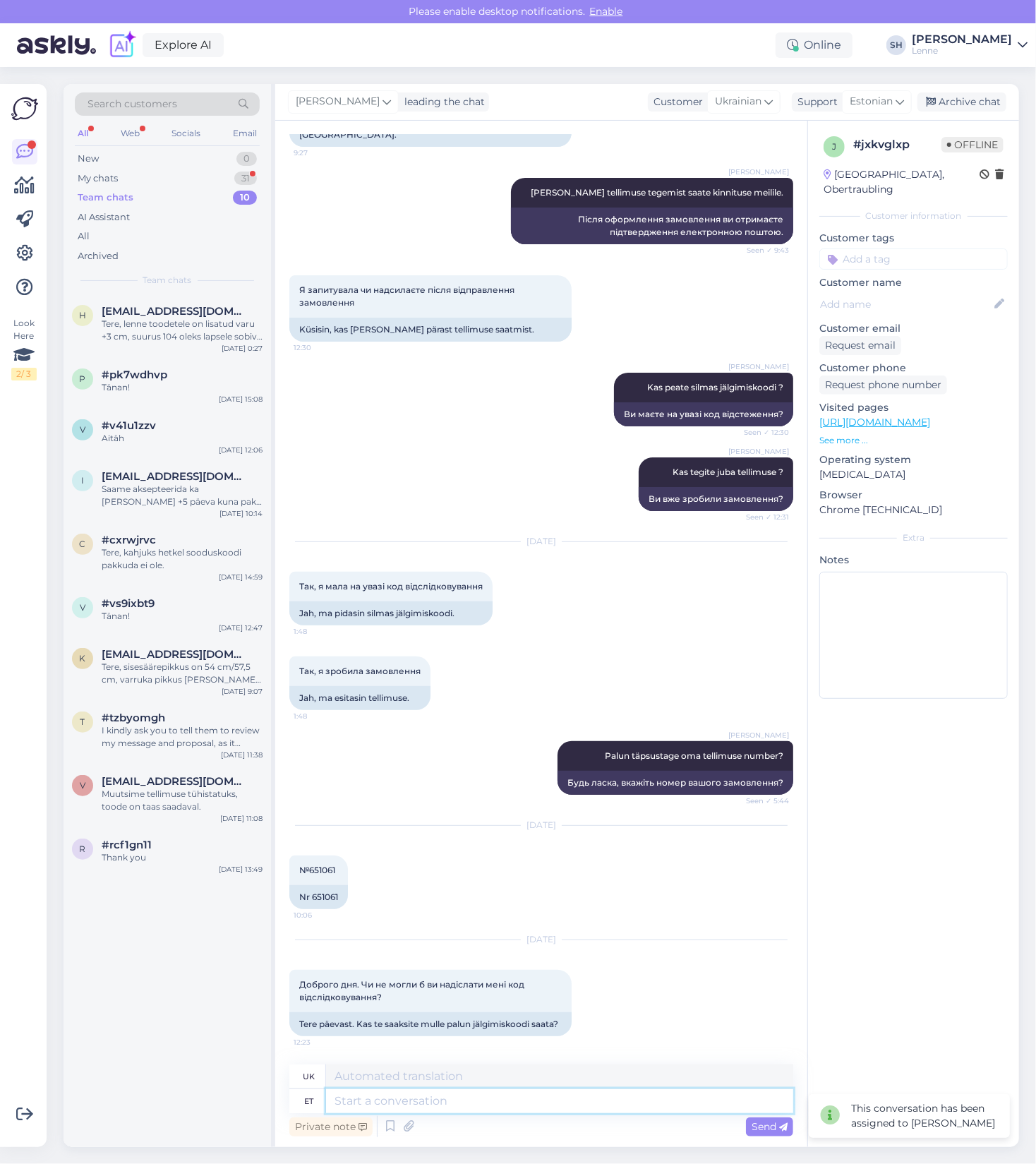
click at [419, 1101] on textarea at bounding box center [559, 1100] width 467 height 24
type textarea "Tete!"
type textarea "Гей!"
type textarea "Tet"
type textarea "Тет"
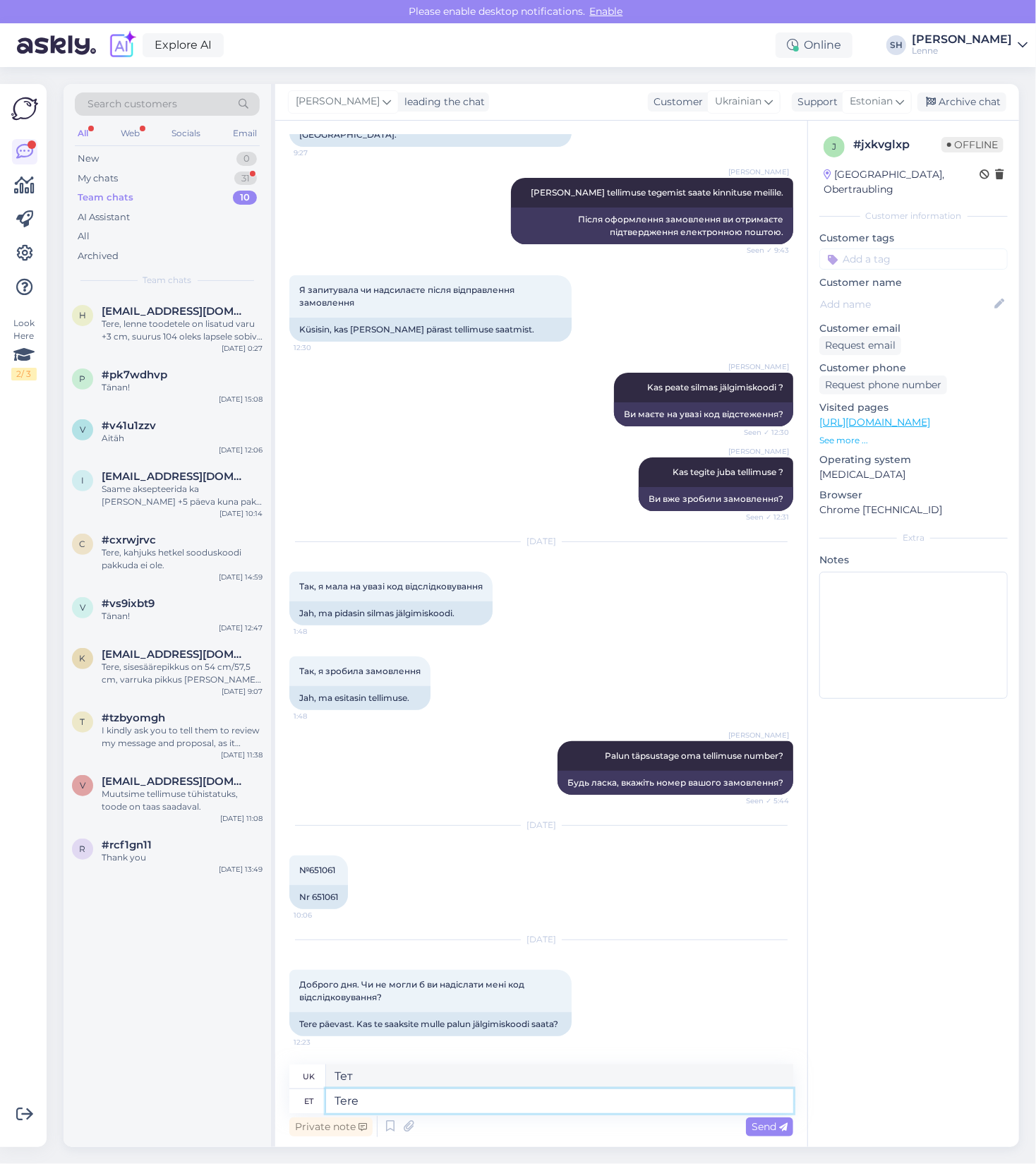
type textarea "Tere!"
type textarea "Привіт!"
type textarea "Tere! Vabandust, e"
type textarea "Привіт! Вибачте,"
type textarea "Tere! Vabandust, et"
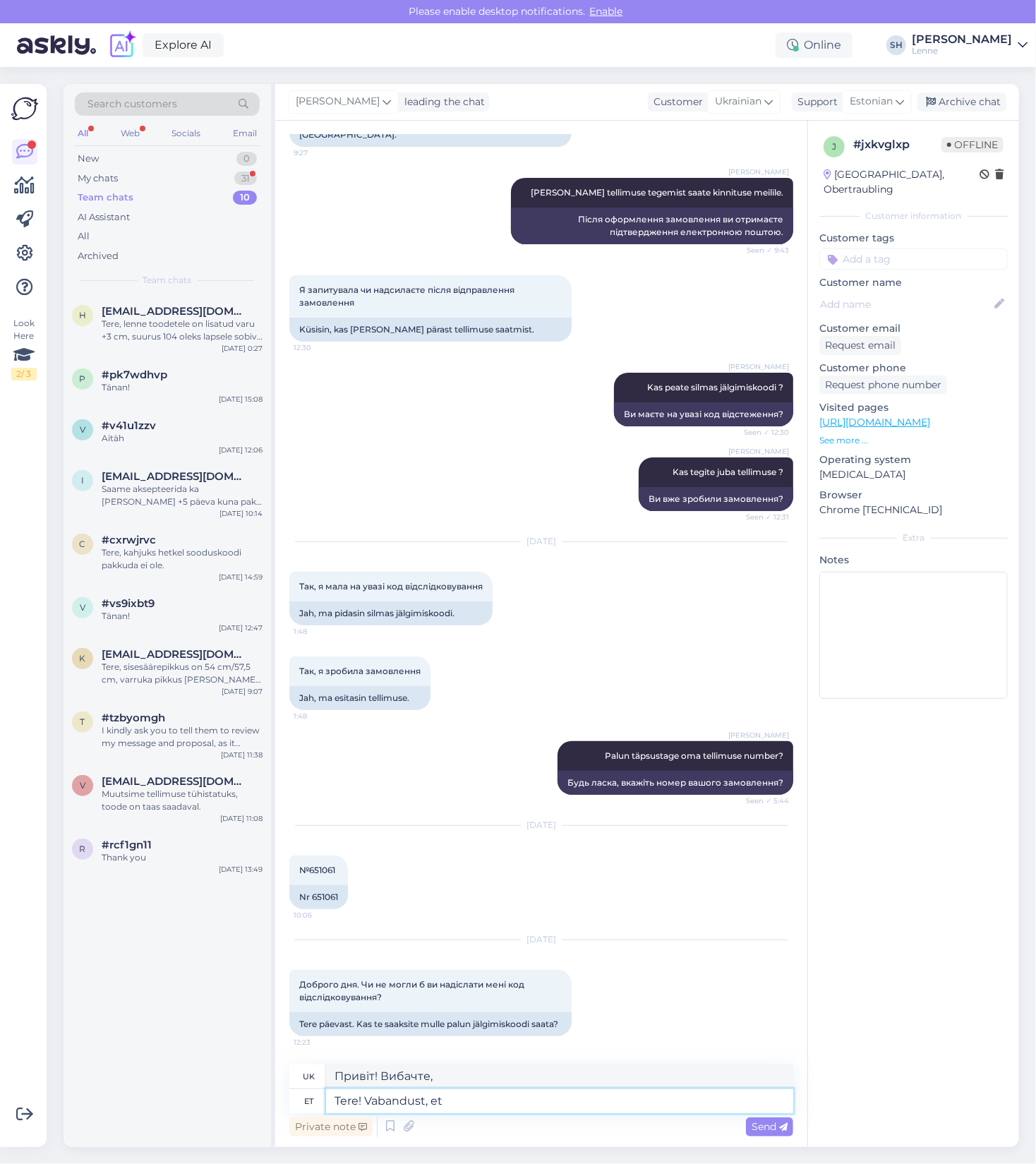
type textarea "Привіт! Вибачте за"
type textarea "Tere! Vabandust, et vastus o"
type textarea "Привіт! Вибачте за пізню відповідь."
type textarea "Tere! Vabandust, et vastus on"
type textarea "Привіт! Вибачте за відповідь."
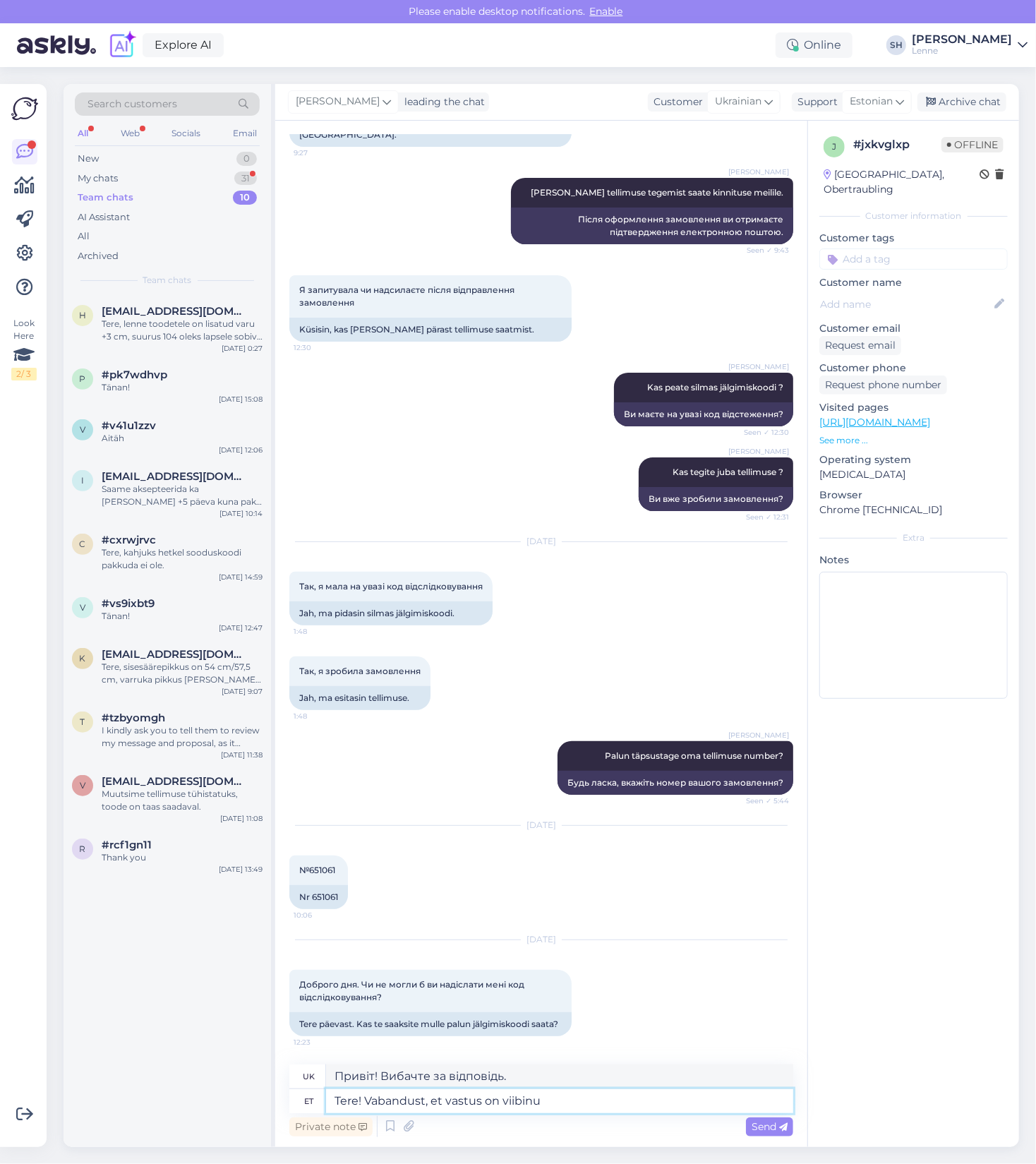
type textarea "Tere! Vabandust, et vastus on viibinud"
type textarea "Привіт! Вибачте за затримку з відповіддю."
type textarea "Tere! Vabandust, et vastus on viibinud. Teie"
type textarea "Привіт! Вибачте за затримку з відповіддю. З повагою"
type textarea "Tere! Vabandust, et vastus on viibinud."
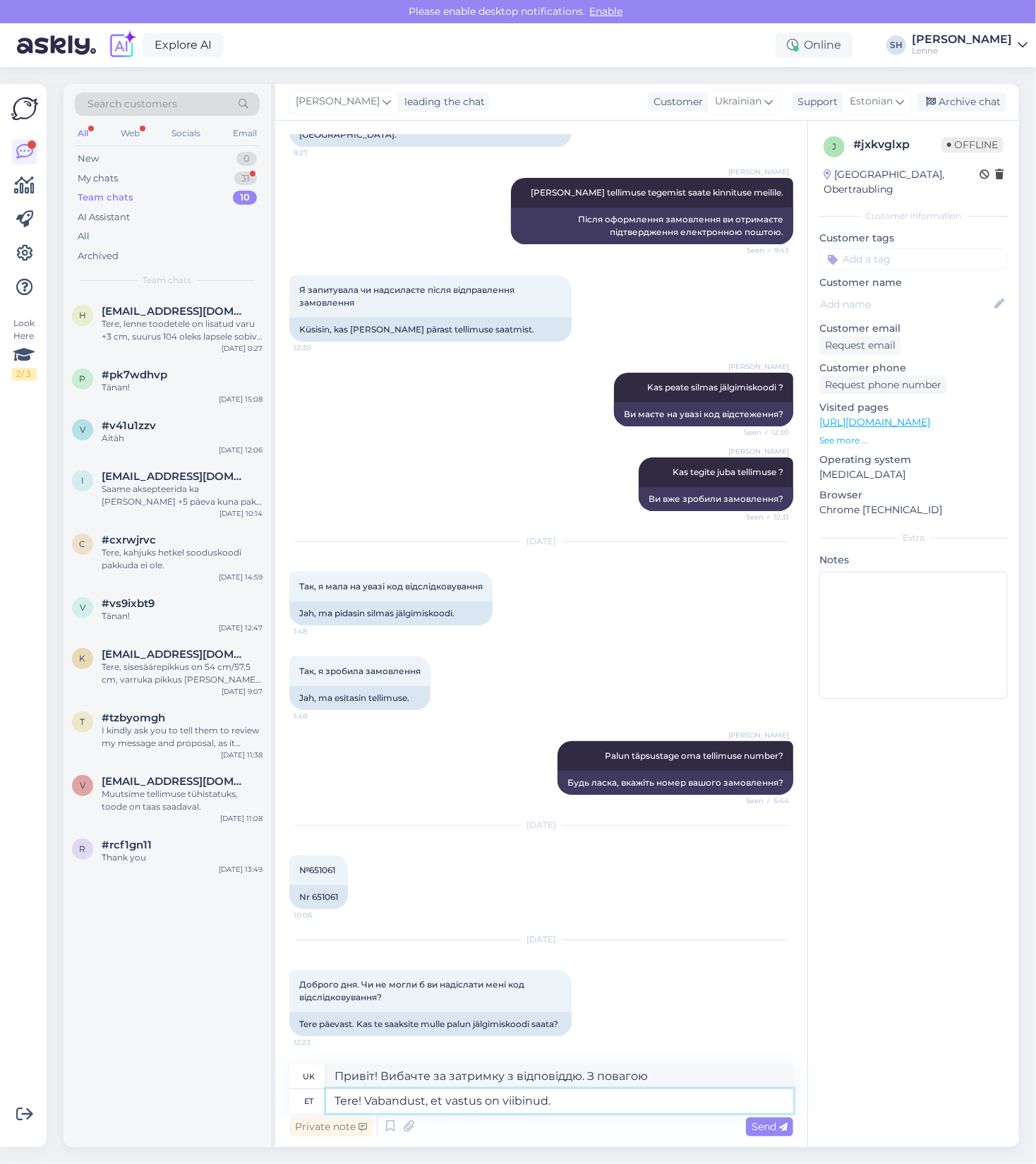
type textarea "Привіт! Вибачте за затримку з відповіддю."
type textarea "Tere! Vabandust, et vastus on viibinud. Saate o"
type textarea "Привіт! Вибачте за затримку з відповіддю. Ви можете"
type textarea "Tere! Vabandust, et vastus on viibinud. Saate oma te"
type textarea "Привіт! Вибачте за затримку з відповіддю. Ви отримаєте свій"
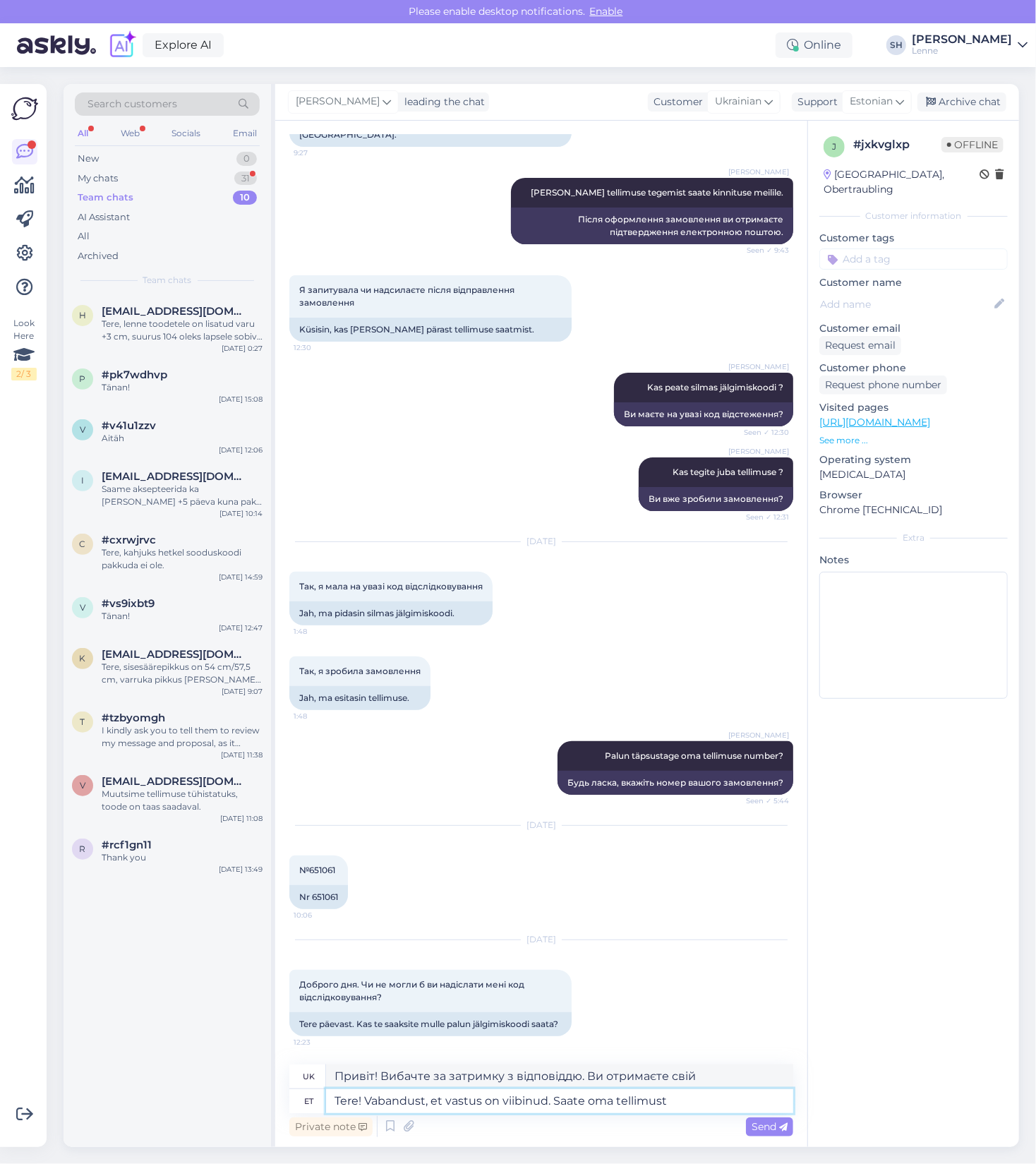
type textarea "Tere! Vabandust, et vastus on viibinud. Saate oma tellimust"
type textarea "Доброго дня! Вибачте за пізню відповідь. Ви отримаєте своє замовлення."
type textarea "Tere! Vabandust, et vastus on viibinud. Saate oma tellimust jälgida siit"
type textarea "Привіт! Вибачте за пізню відповідь. Ви можете відстежувати своє замовлення."
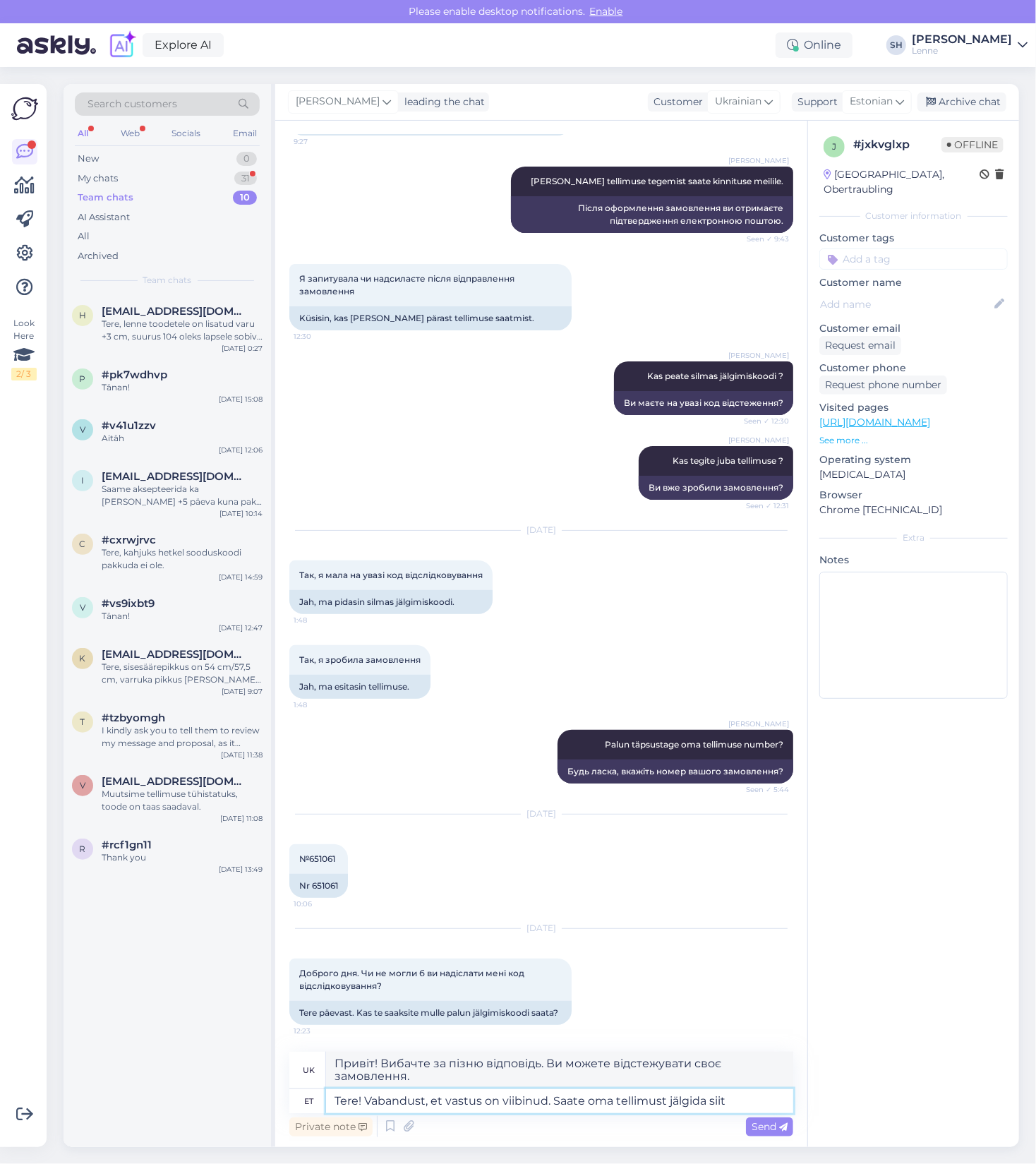
type textarea "Tere! Vabandust, et vastus on viibinud. Saate oma tellimust jälgida siit:"
type textarea "Привіт! Вибачте за пізню відповідь. Ви можете відстежити своє замовлення тут."
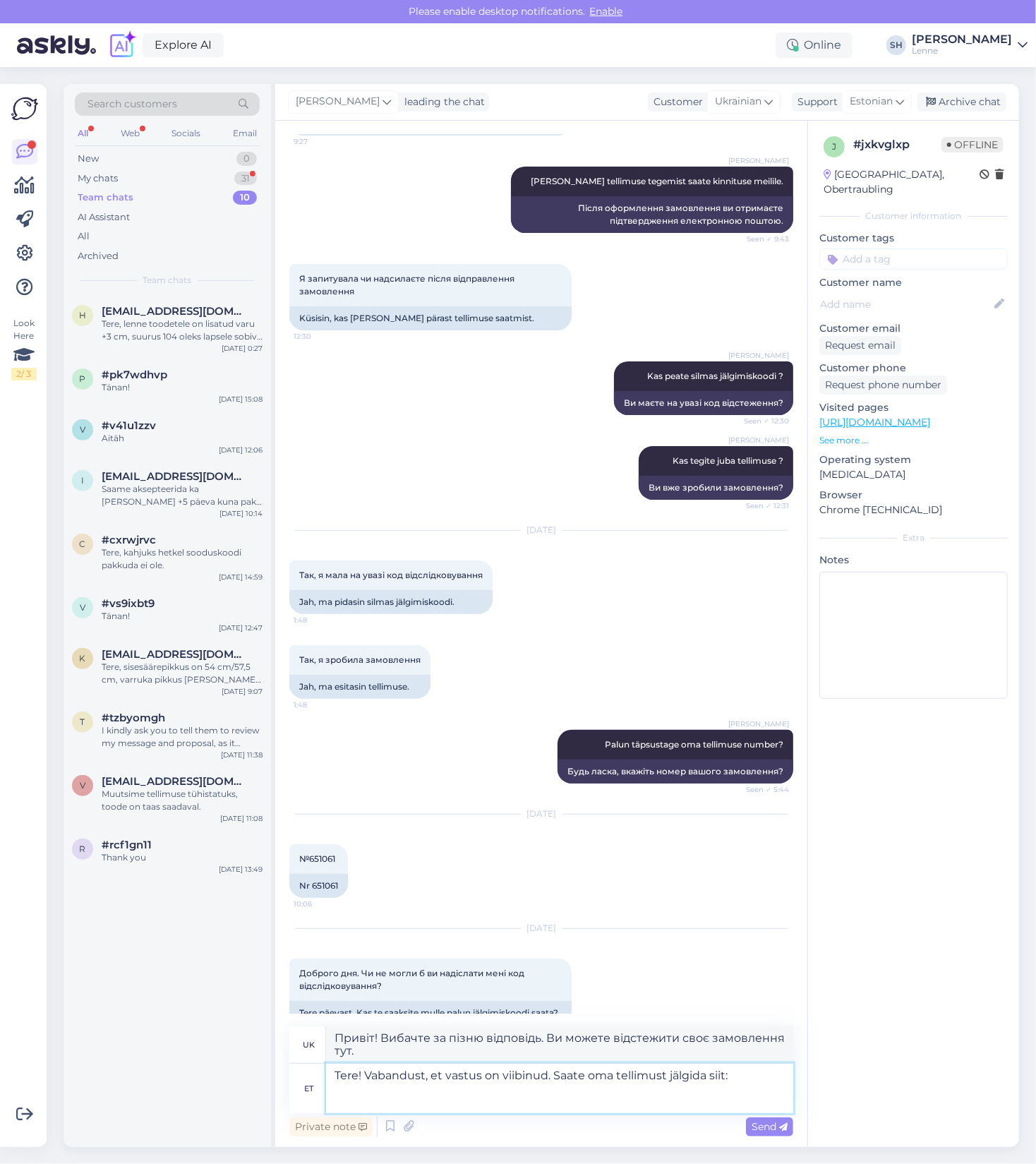
paste textarea "[URL][DOMAIN_NAME]"
type textarea "Tere! Vabandust, et vastus on viibinud. Saate oma tellimust jälgida siit: https…"
type textarea "Привіт! Вибачте за пізню відповідь. Ви можете відстежити своє замовлення тут: h…"
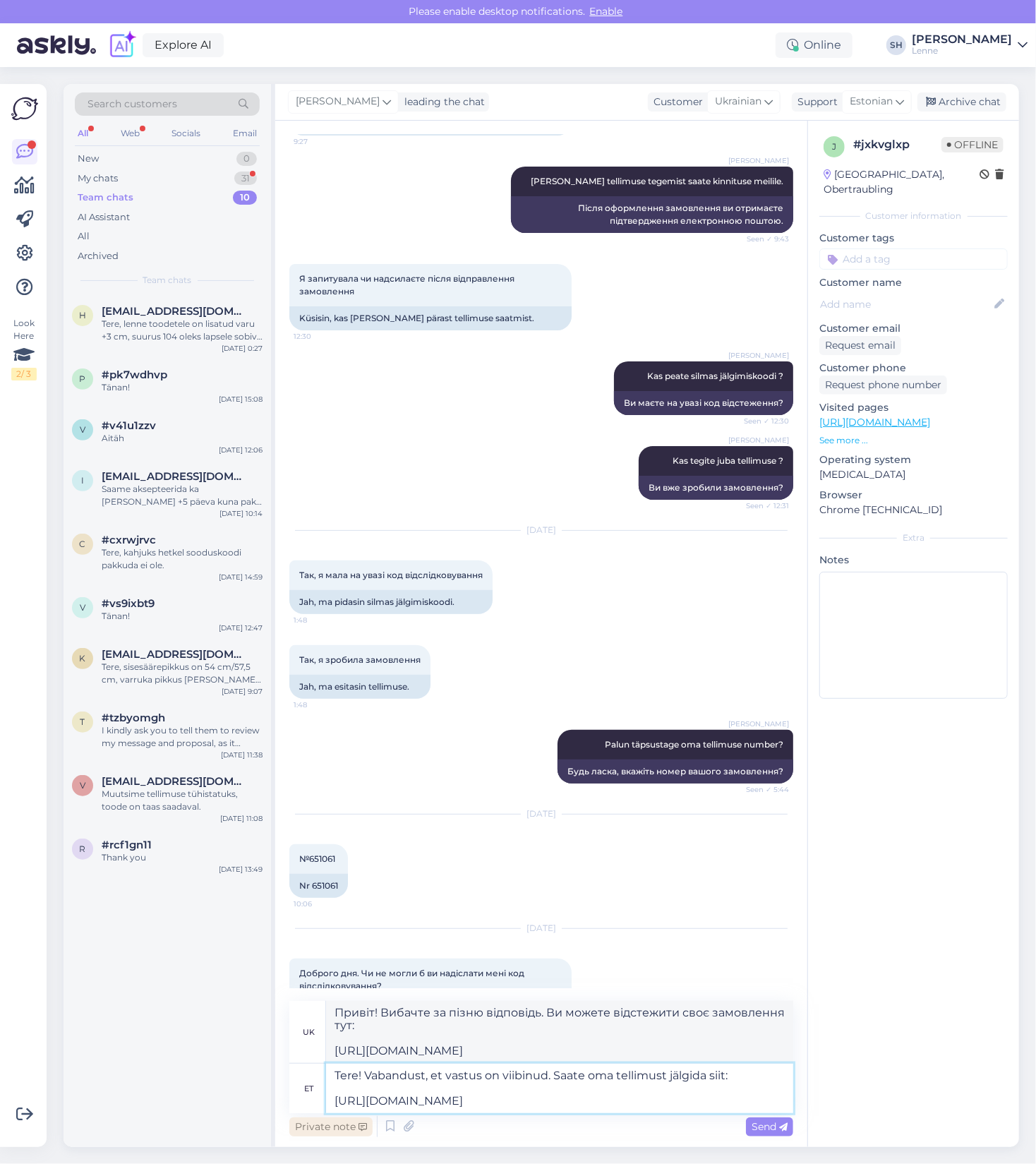
drag, startPoint x: 676, startPoint y: 1102, endPoint x: 328, endPoint y: 1131, distance: 349.2
click at [328, 1131] on div "uk Привіт! Вибачте за пізню відповідь. Ви можете відстежити своє замовлення тут…" at bounding box center [540, 1069] width 504 height 139
type textarea "Tere! Vabandust, et vastus on viibinud. Saate oma tellimust jälgida siit:"
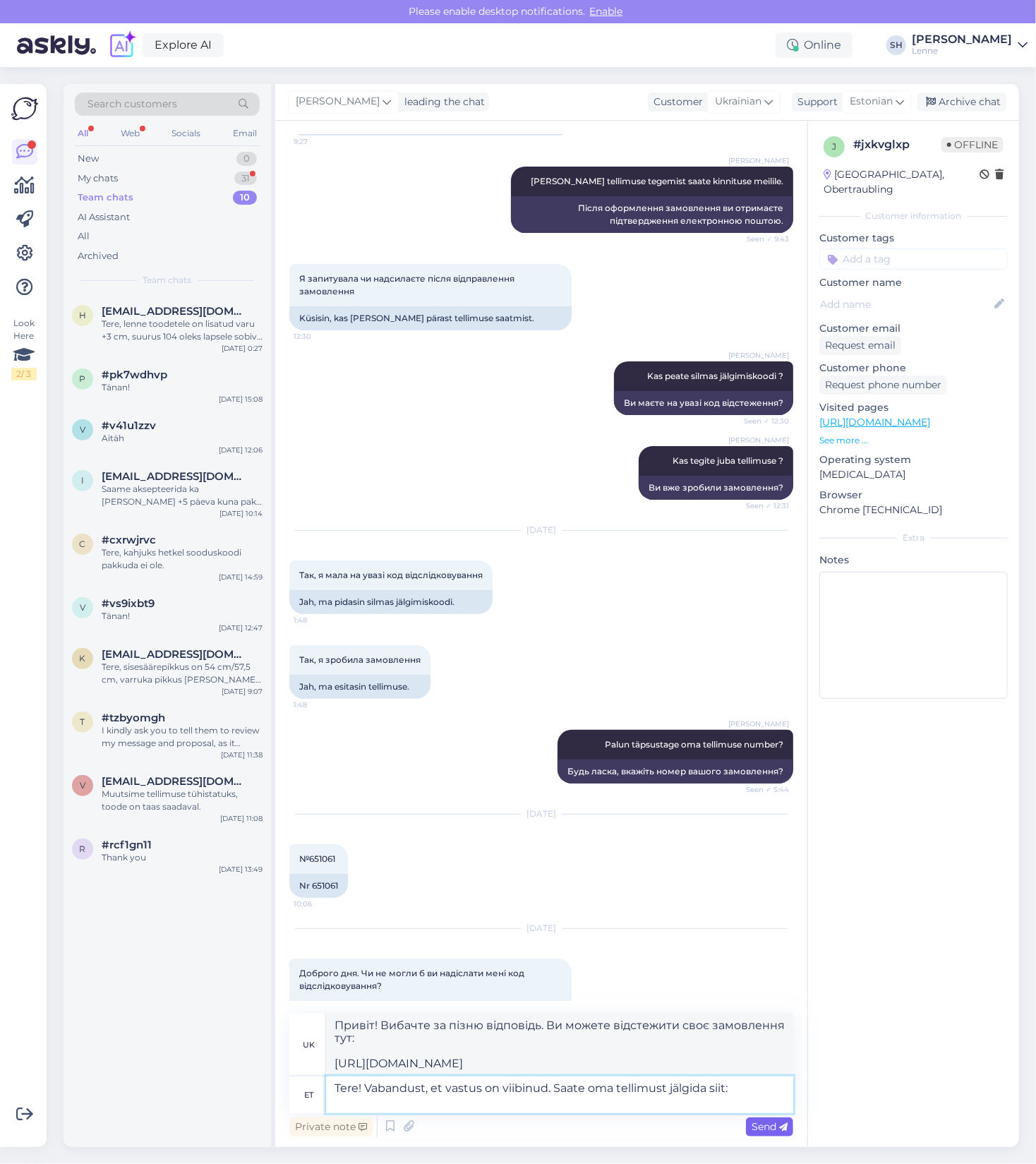
type textarea "Привіт! Вибачте за пізню відповідь. Ви можете відстежити своє замовлення тут:"
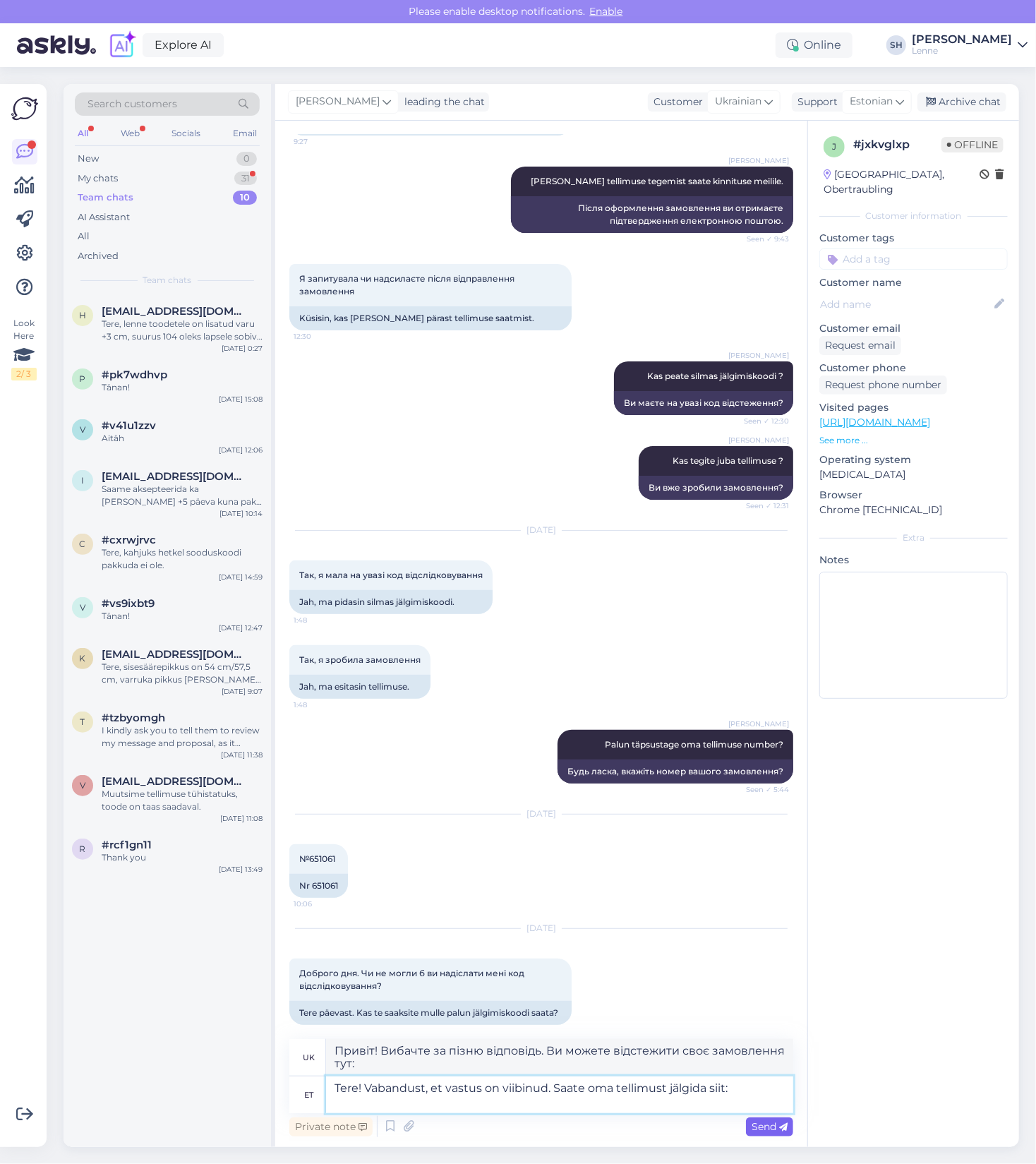
type textarea "Tere! Vabandust, et vastus on viibinud. Saate oma tellimust jälgida siit:"
click at [758, 1128] on span "Send" at bounding box center [769, 1126] width 36 height 13
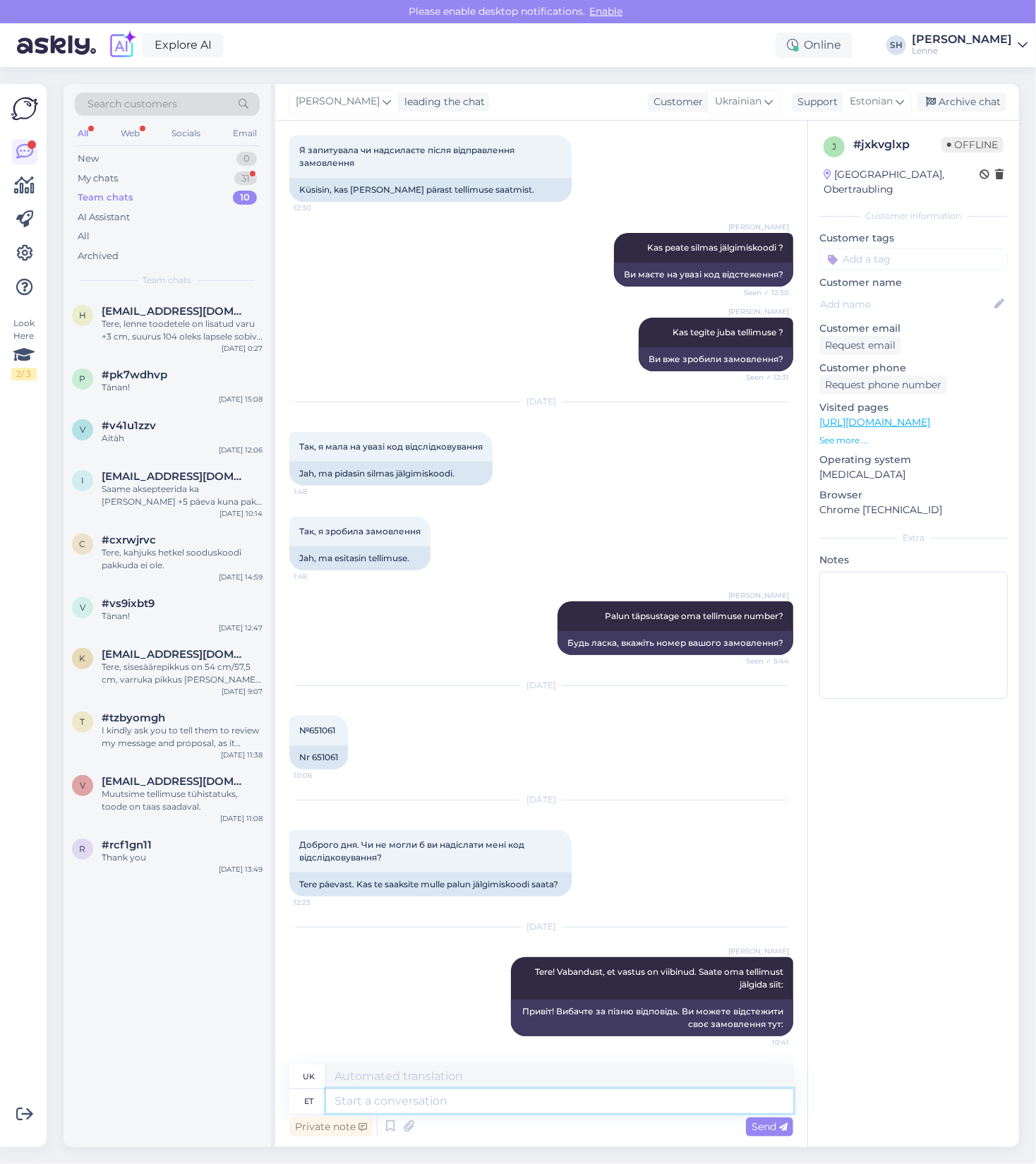
click at [547, 1105] on textarea at bounding box center [559, 1100] width 467 height 24
paste textarea "[URL][DOMAIN_NAME]"
type textarea "[URL][DOMAIN_NAME]"
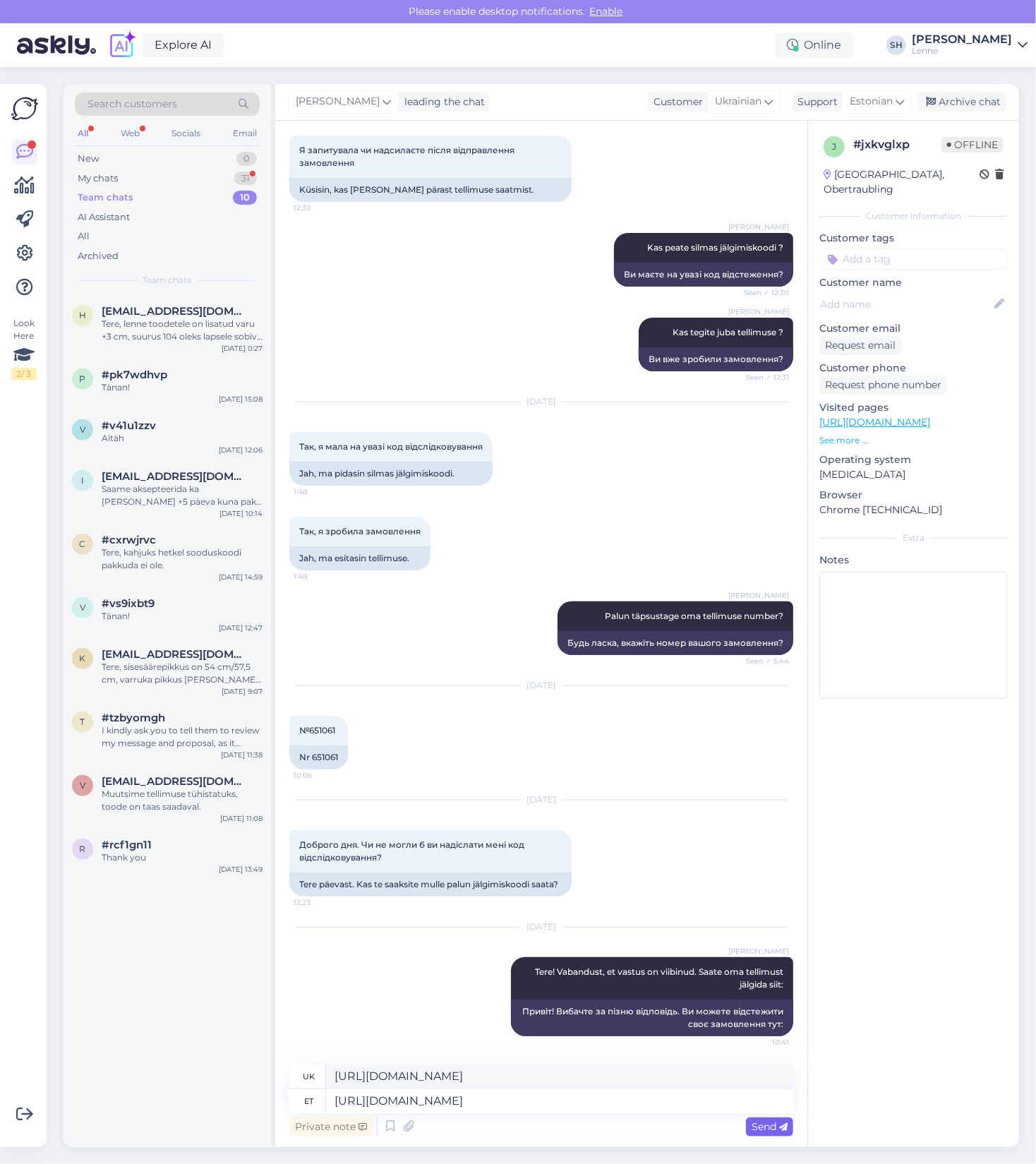
click at [775, 1124] on span "Send" at bounding box center [769, 1126] width 36 height 13
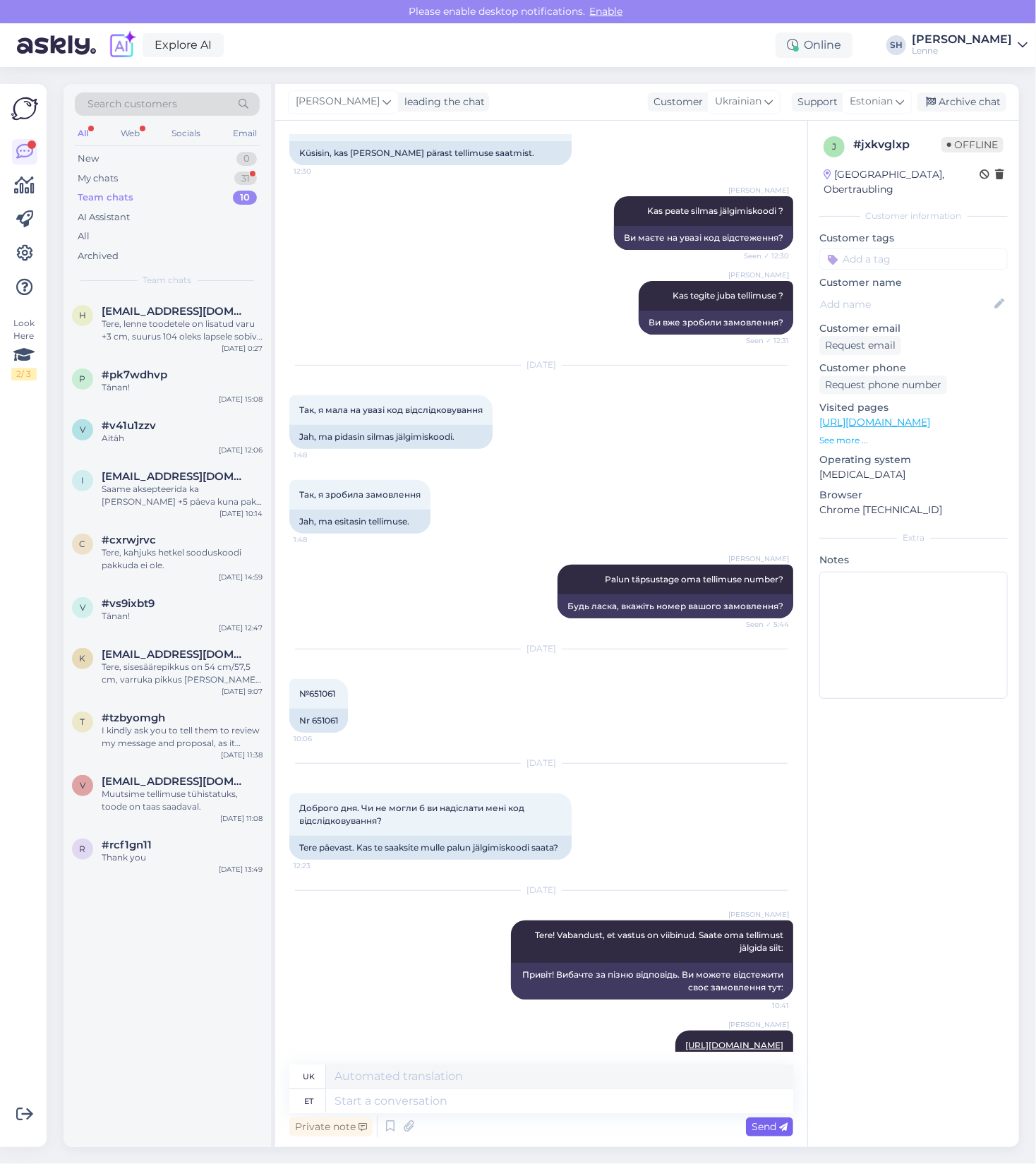
scroll to position [6451, 0]
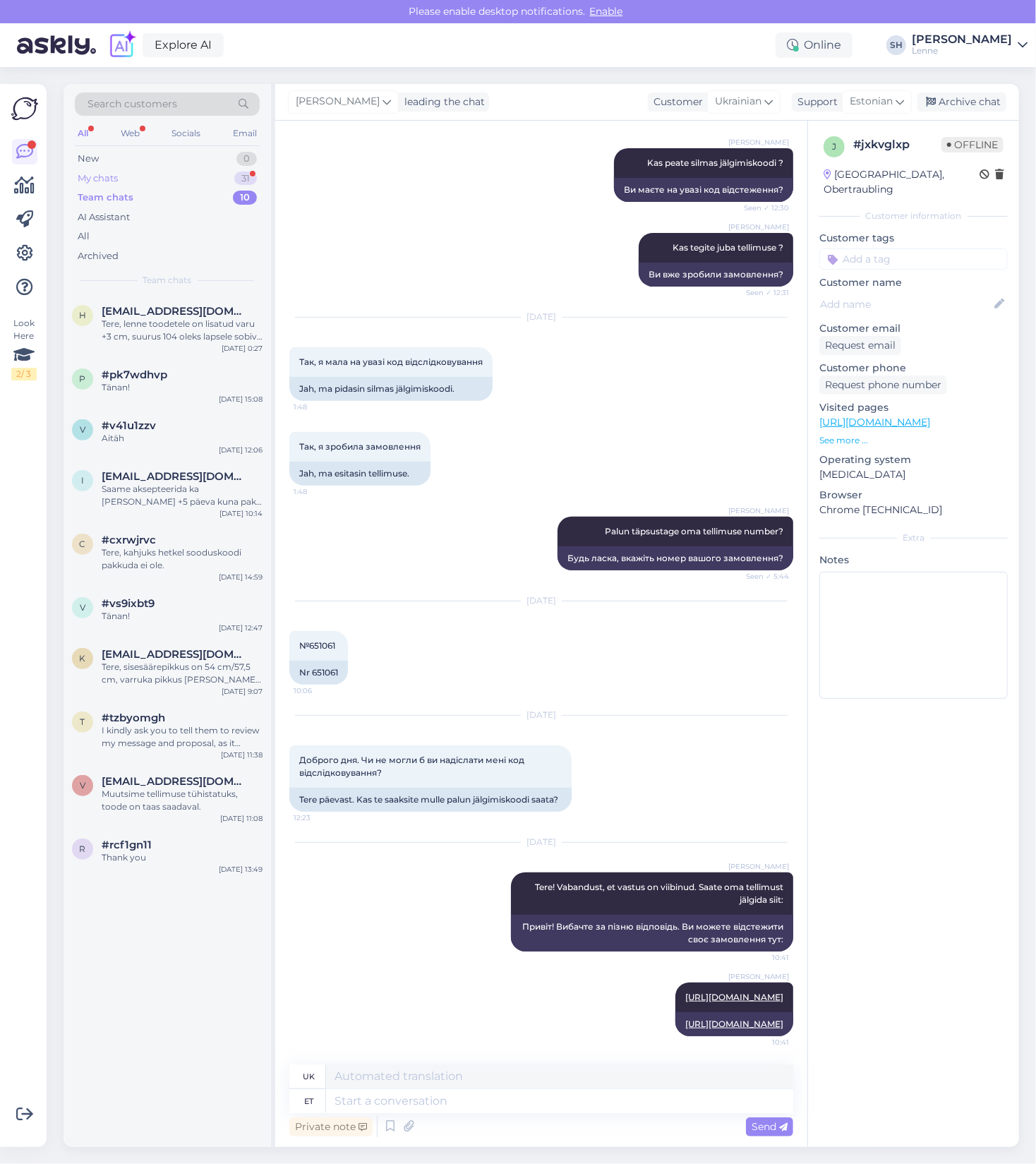
click at [146, 181] on div "My chats 31" at bounding box center [166, 179] width 185 height 20
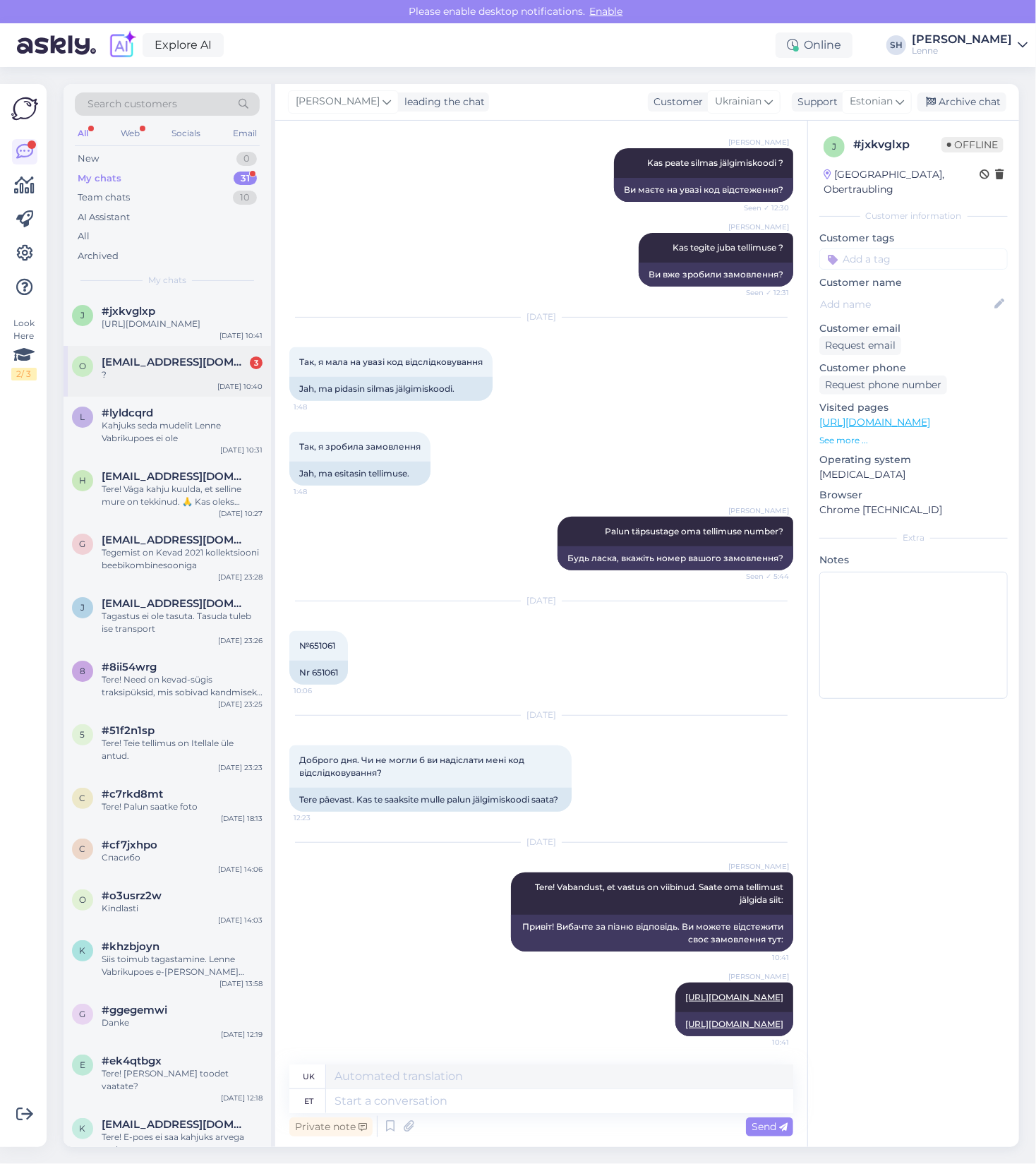
click at [165, 369] on span "[EMAIL_ADDRESS][DOMAIN_NAME]" at bounding box center [175, 362] width 147 height 13
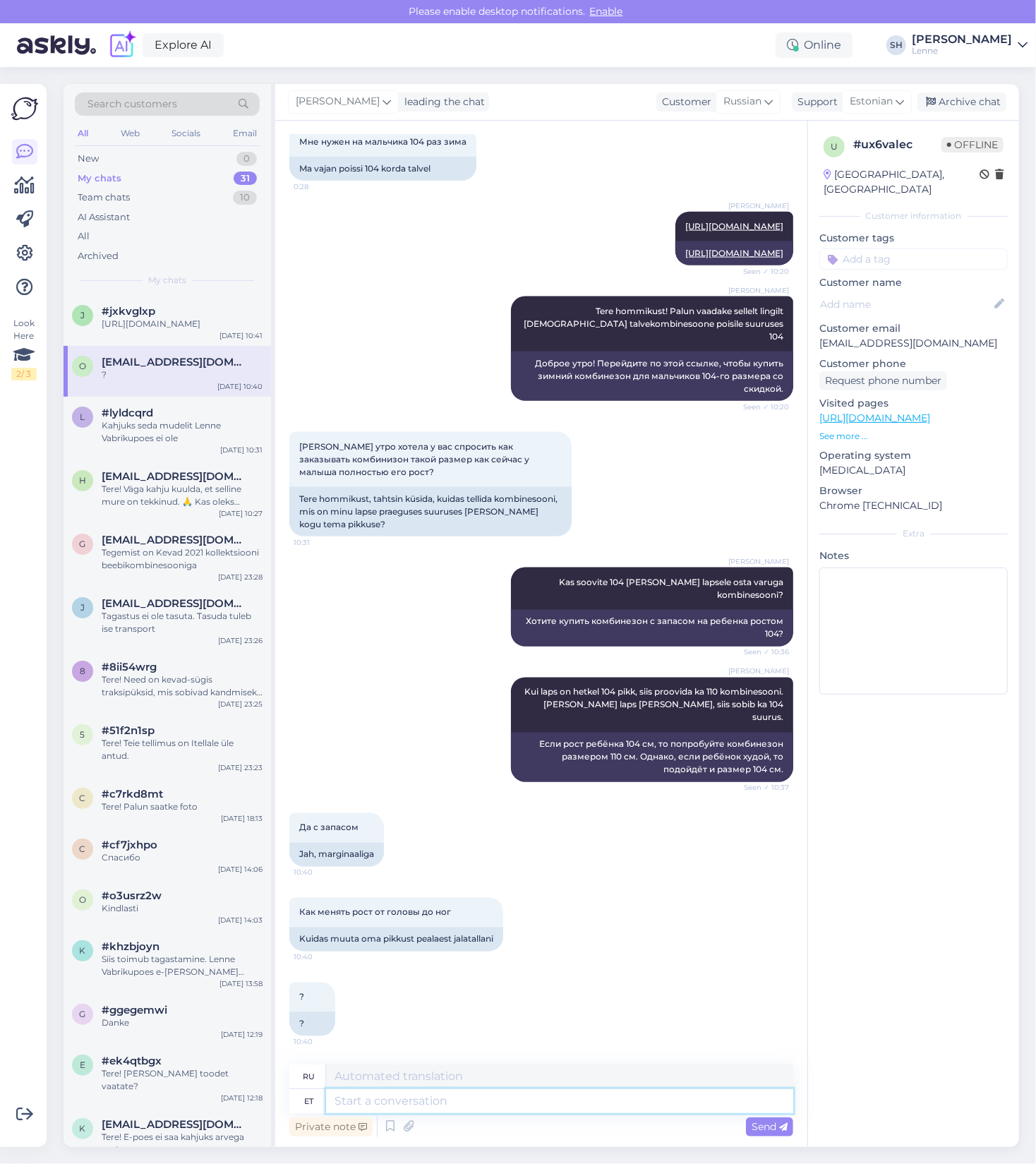
click at [423, 1096] on textarea at bounding box center [559, 1100] width 467 height 24
type textarea "Kas te"
click at [768, 1132] on div "Send" at bounding box center [770, 1126] width 47 height 19
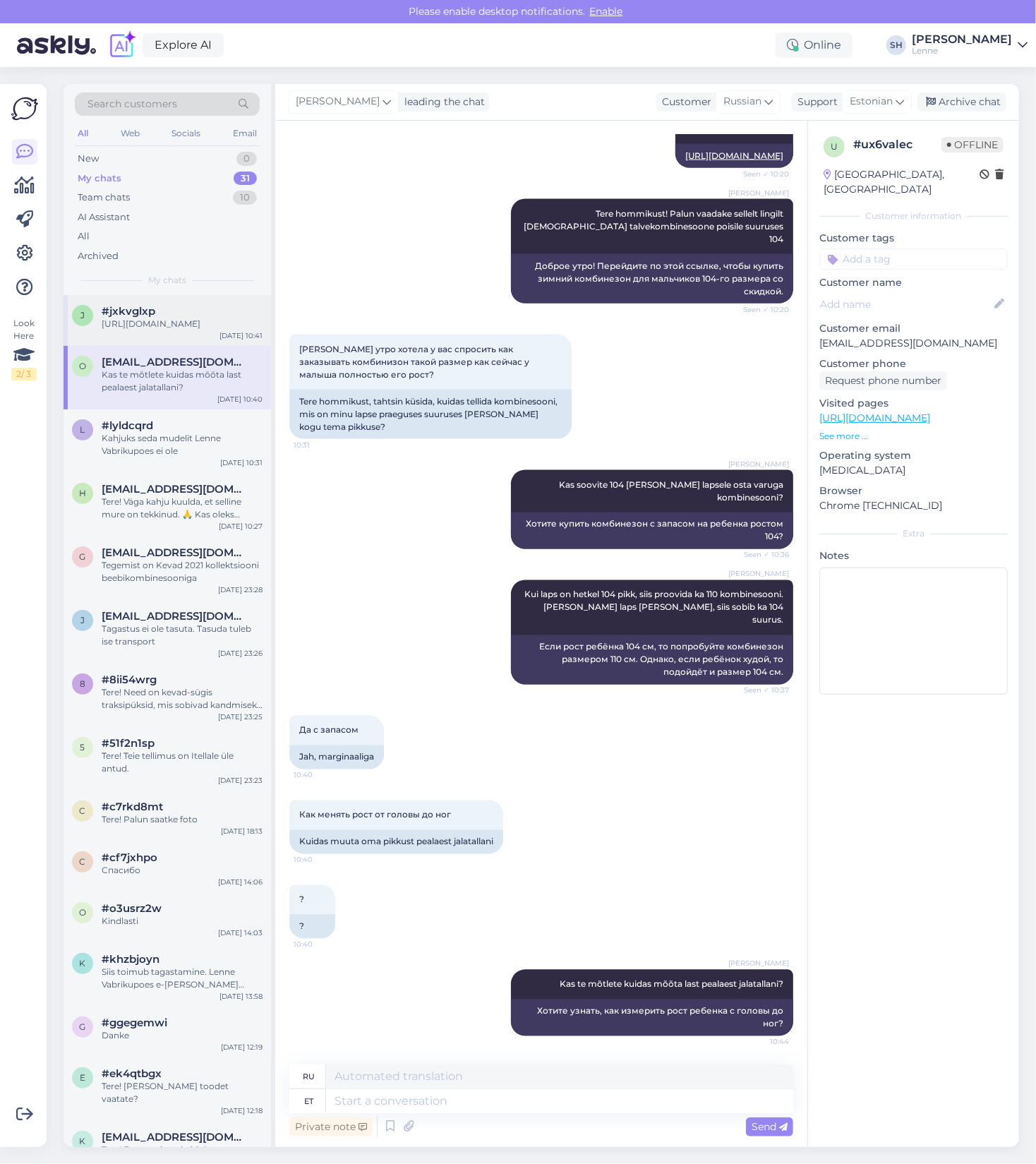
click at [148, 325] on div "[URL][DOMAIN_NAME]" at bounding box center [182, 324] width 161 height 13
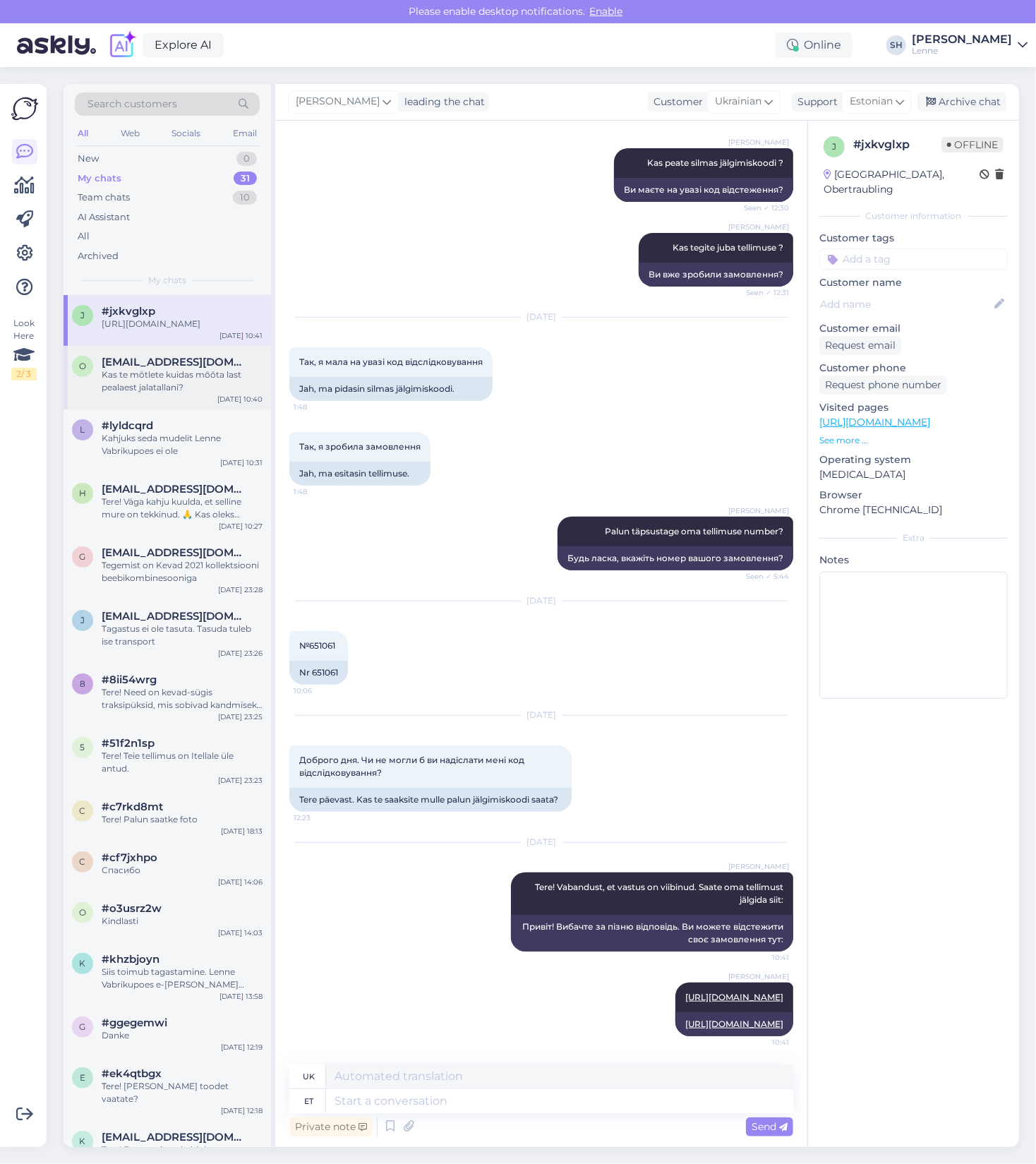
click at [147, 394] on div "Kas te mõtlete kuidas mõõta last pealaest jalatallani?" at bounding box center [182, 381] width 161 height 25
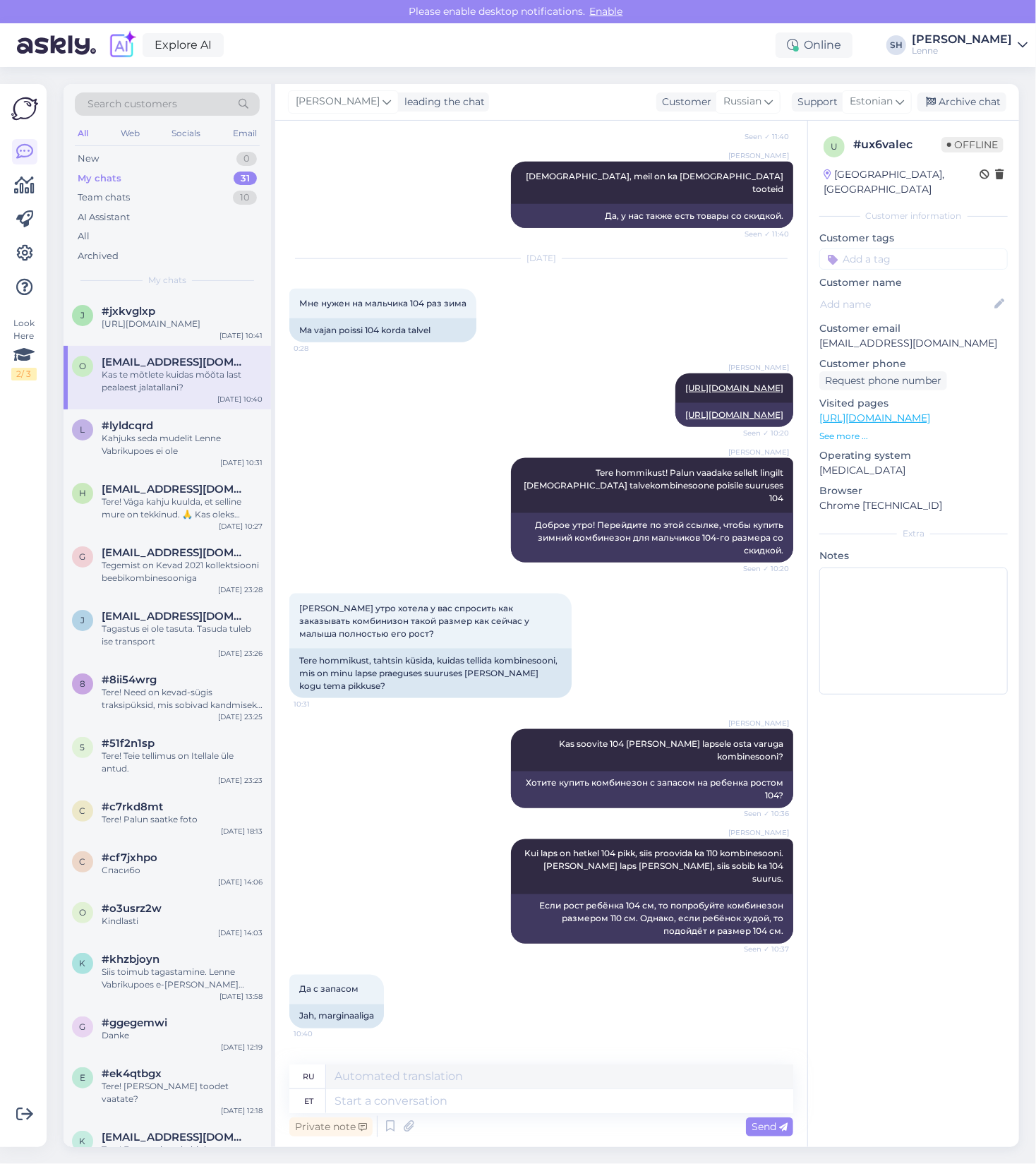
scroll to position [1284, 0]
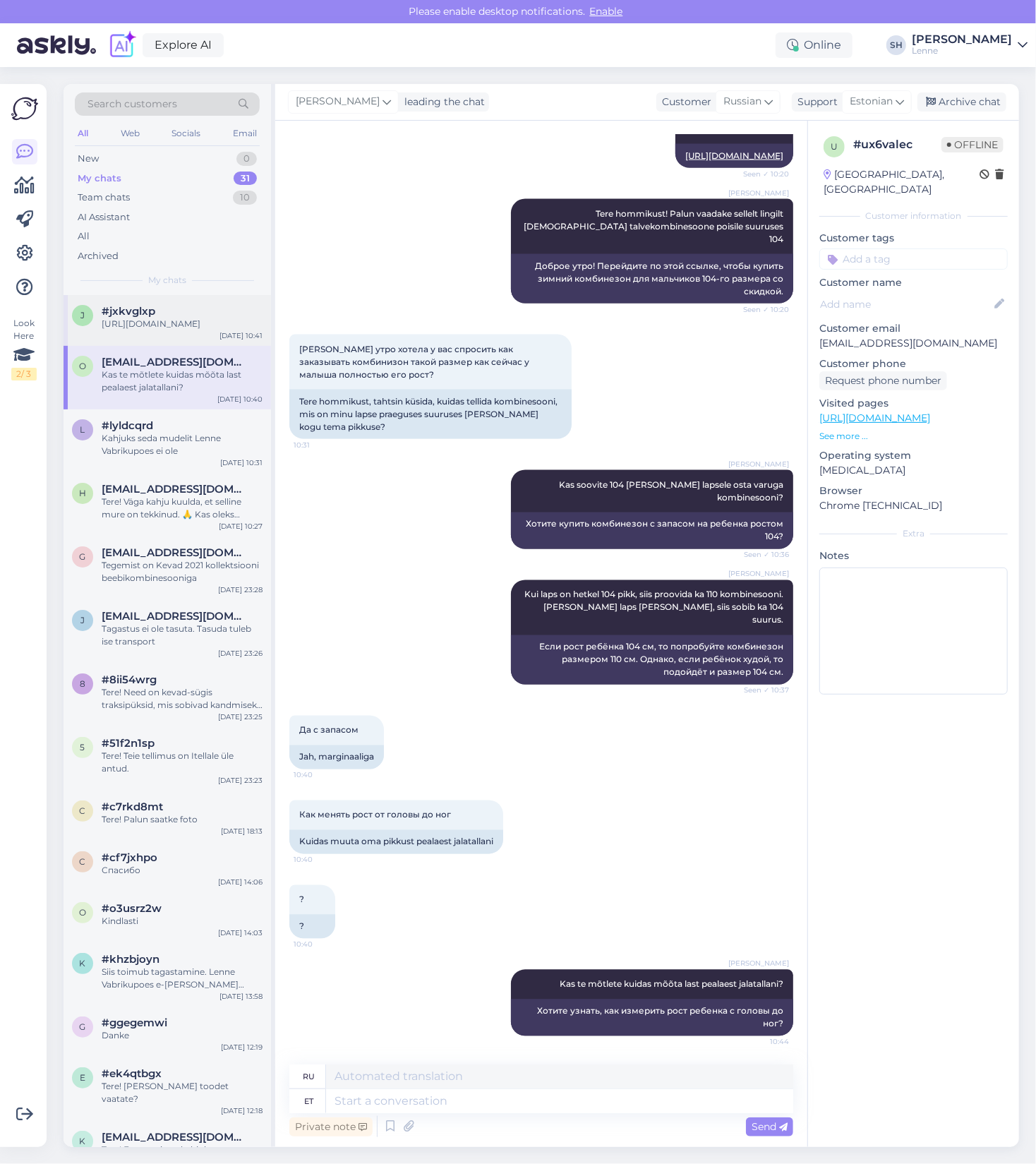
click at [171, 319] on div "[URL][DOMAIN_NAME]" at bounding box center [182, 324] width 161 height 13
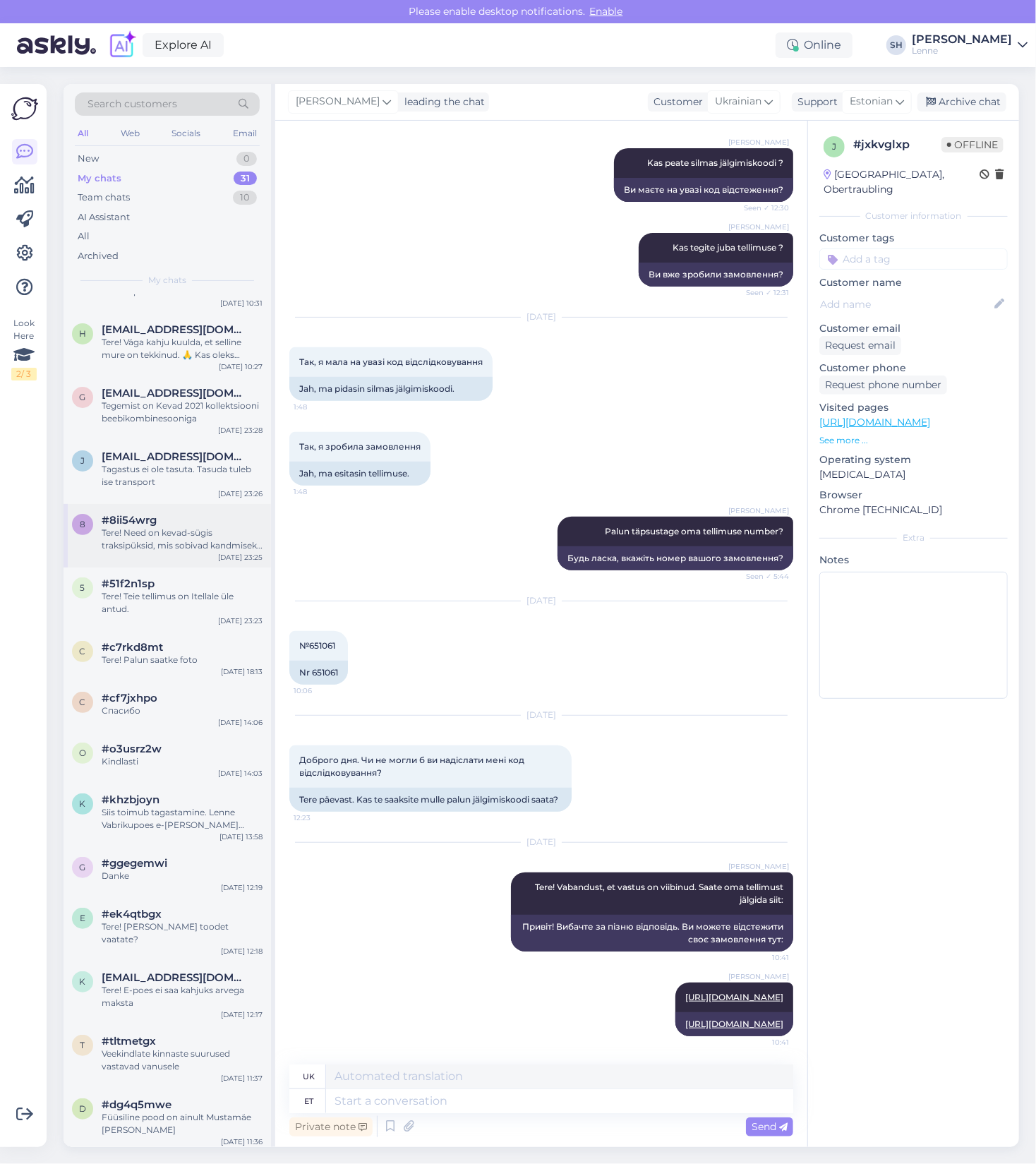
scroll to position [0, 0]
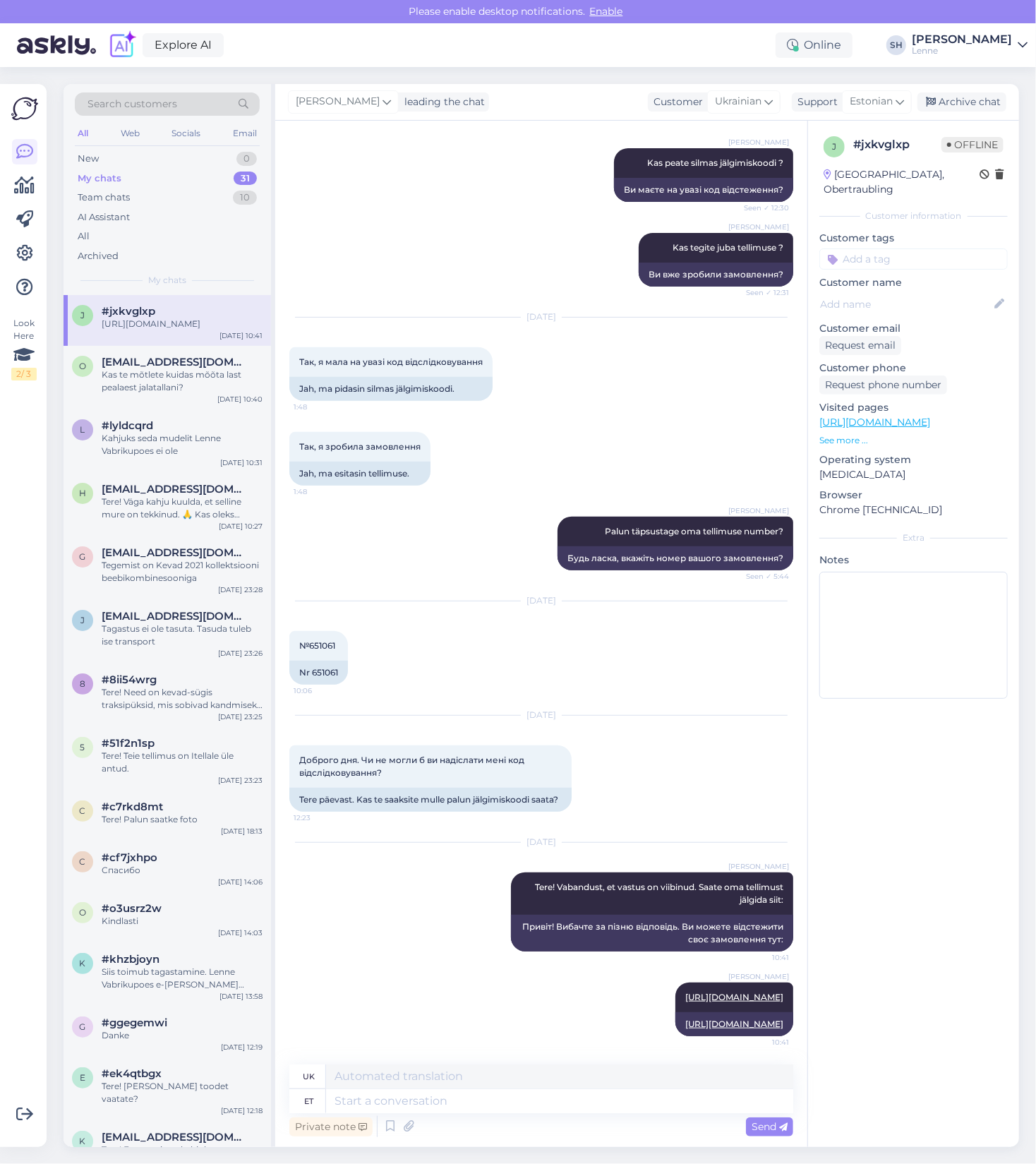
click at [609, 10] on span "Enable" at bounding box center [607, 11] width 42 height 13
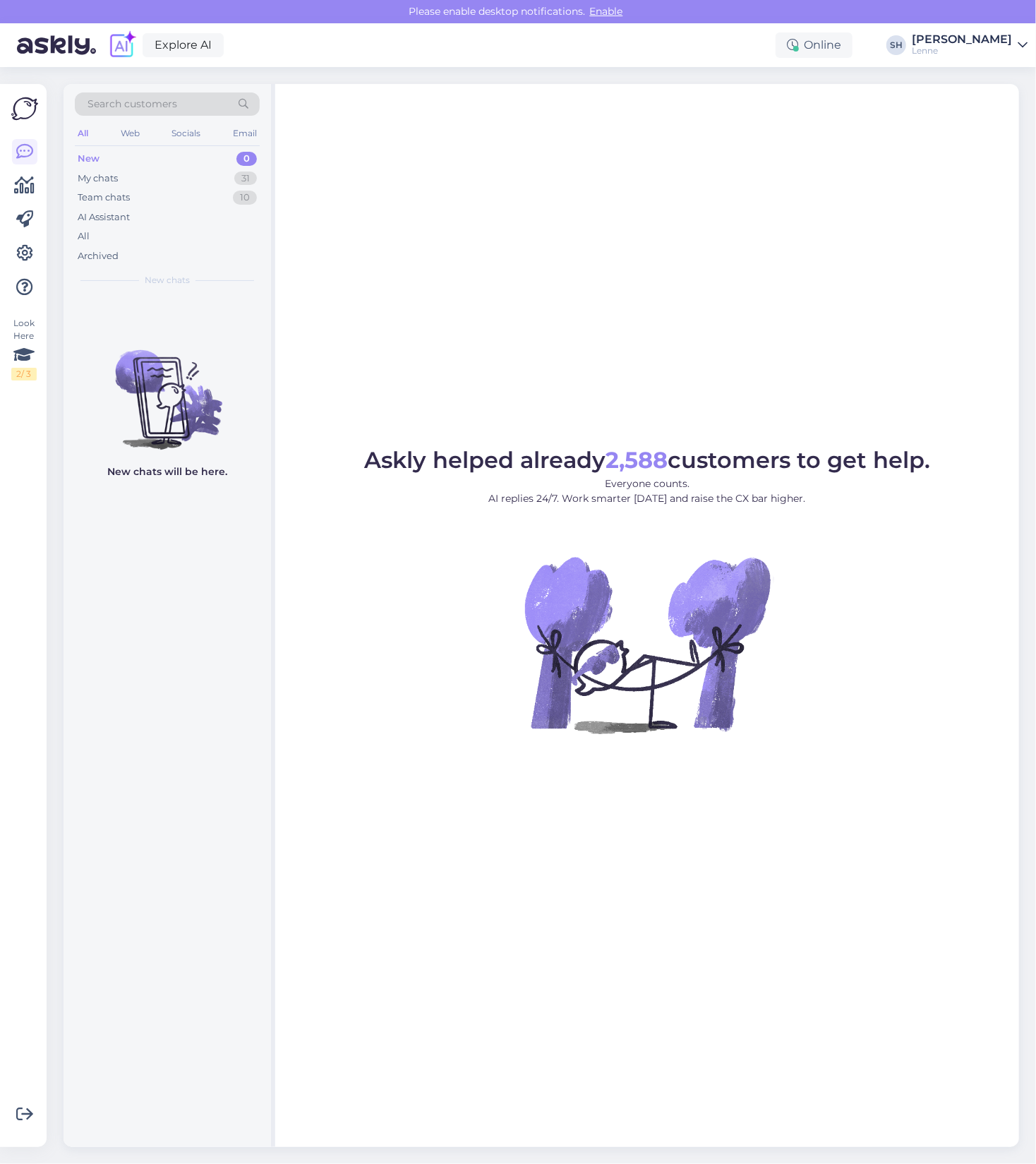
click at [612, 8] on span "Enable" at bounding box center [607, 11] width 42 height 13
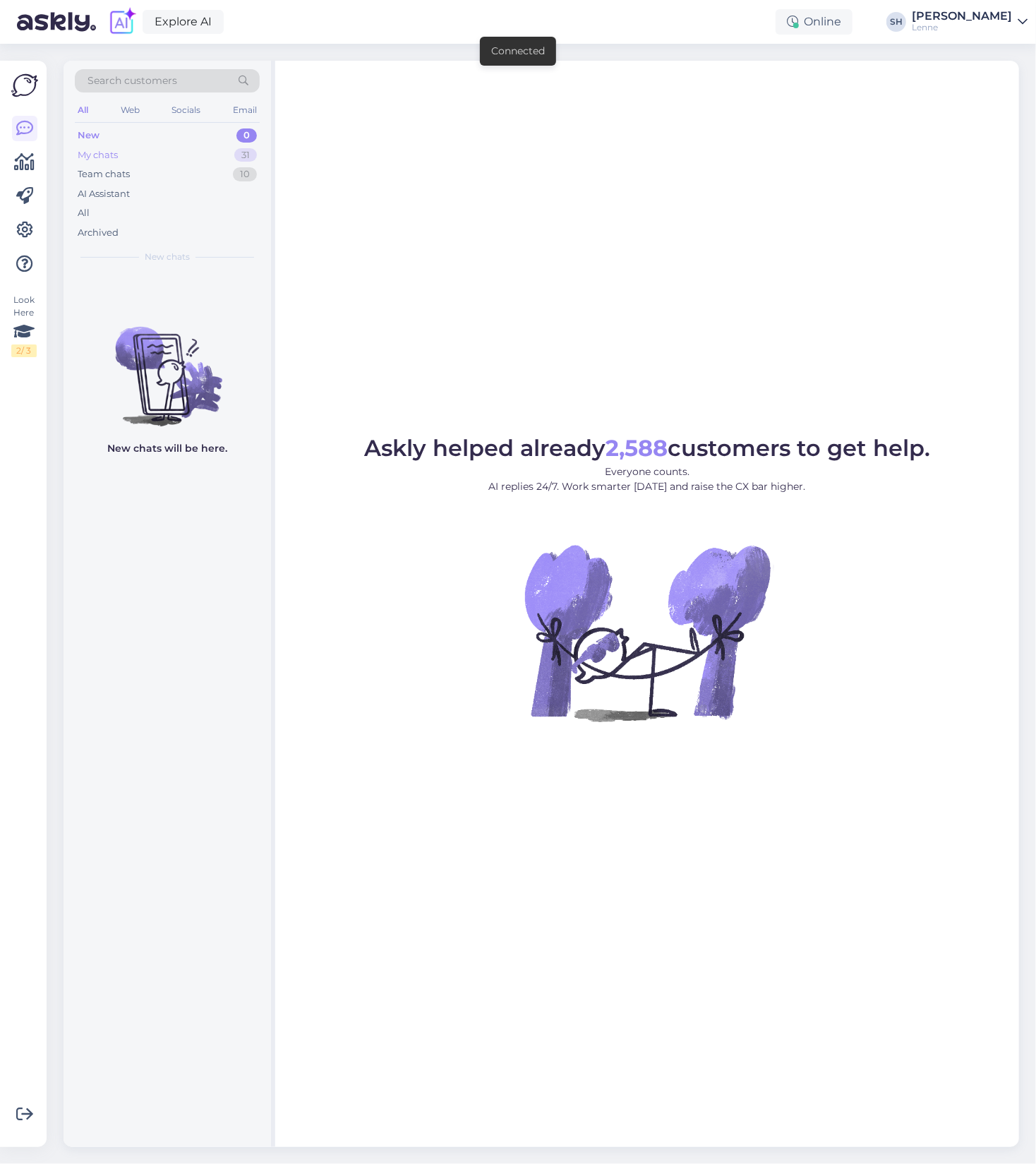
click at [110, 153] on div "My chats" at bounding box center [98, 155] width 40 height 14
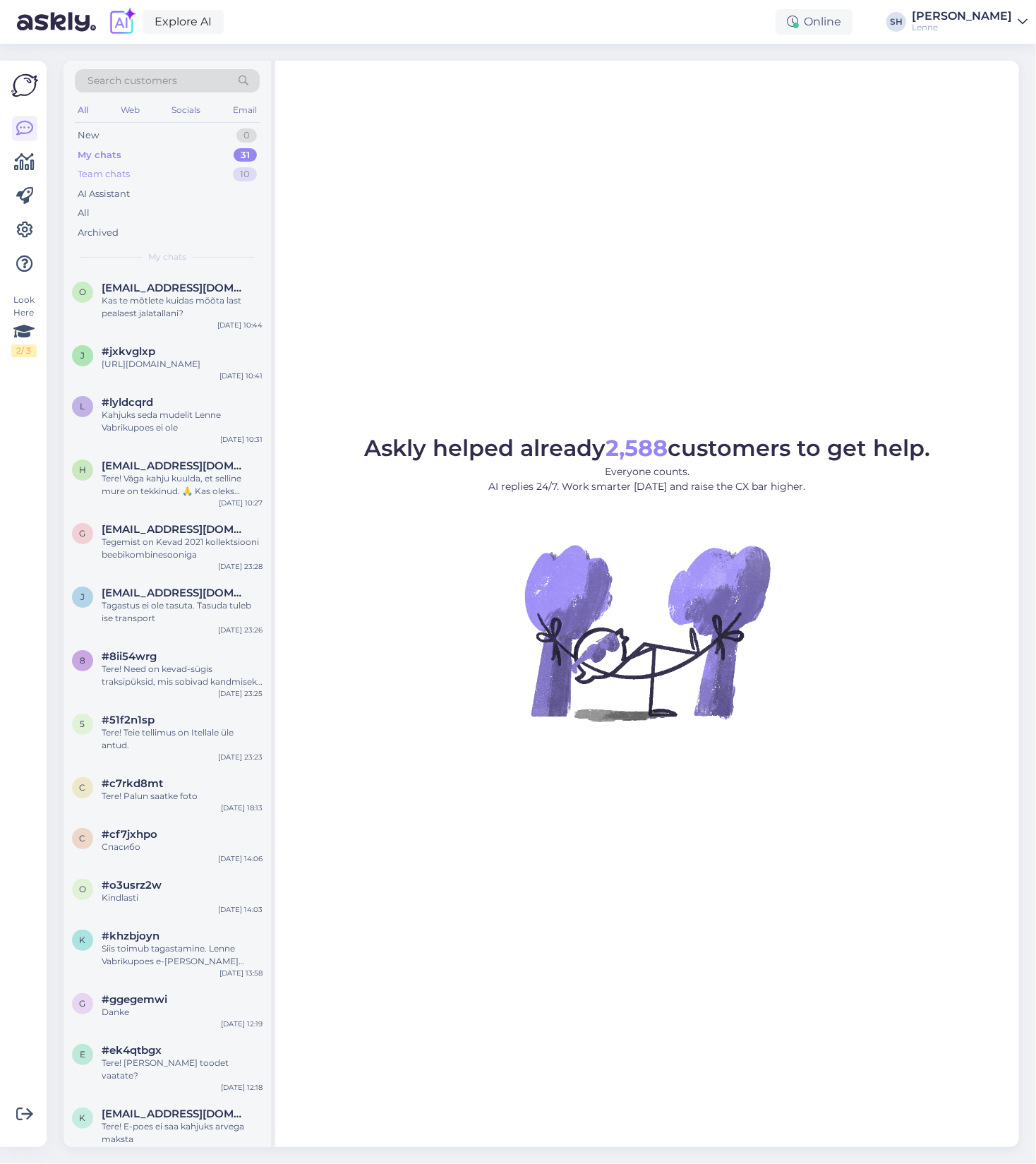
click at [121, 180] on div "Team chats" at bounding box center [104, 174] width 53 height 14
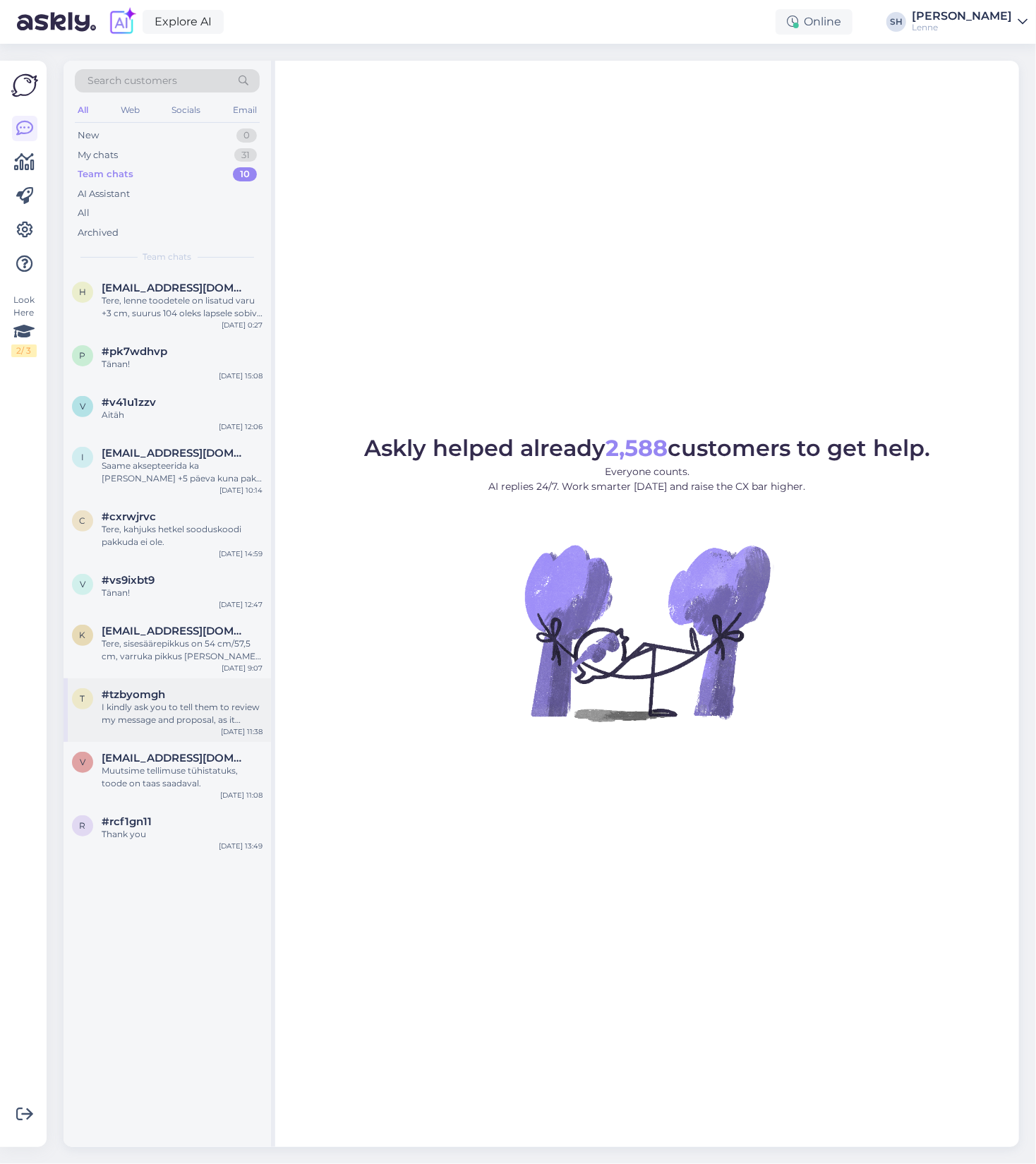
click at [176, 710] on div "I kindly ask you to tell them to review my message and proposal, as it would be…" at bounding box center [182, 713] width 161 height 25
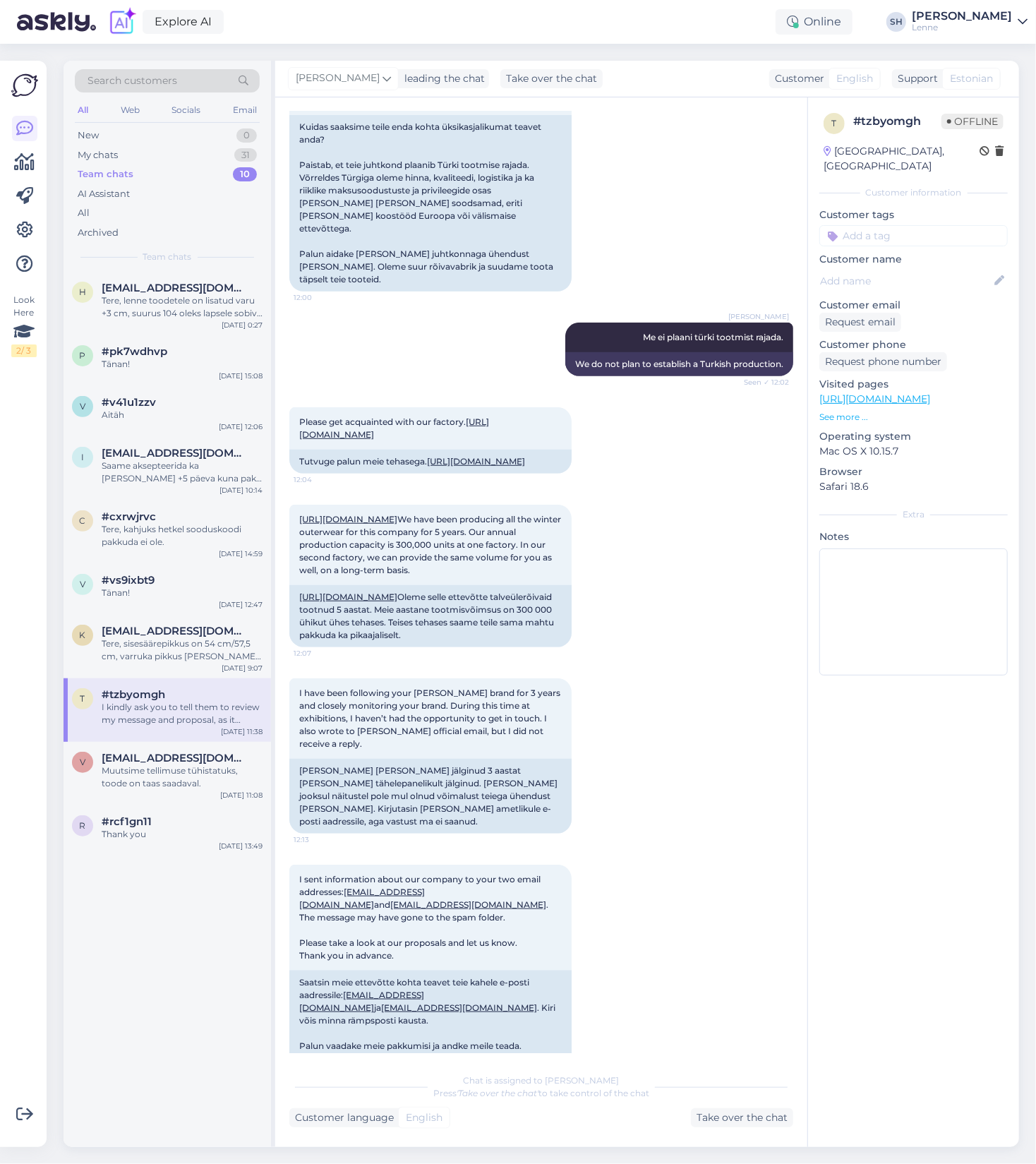
scroll to position [259, 0]
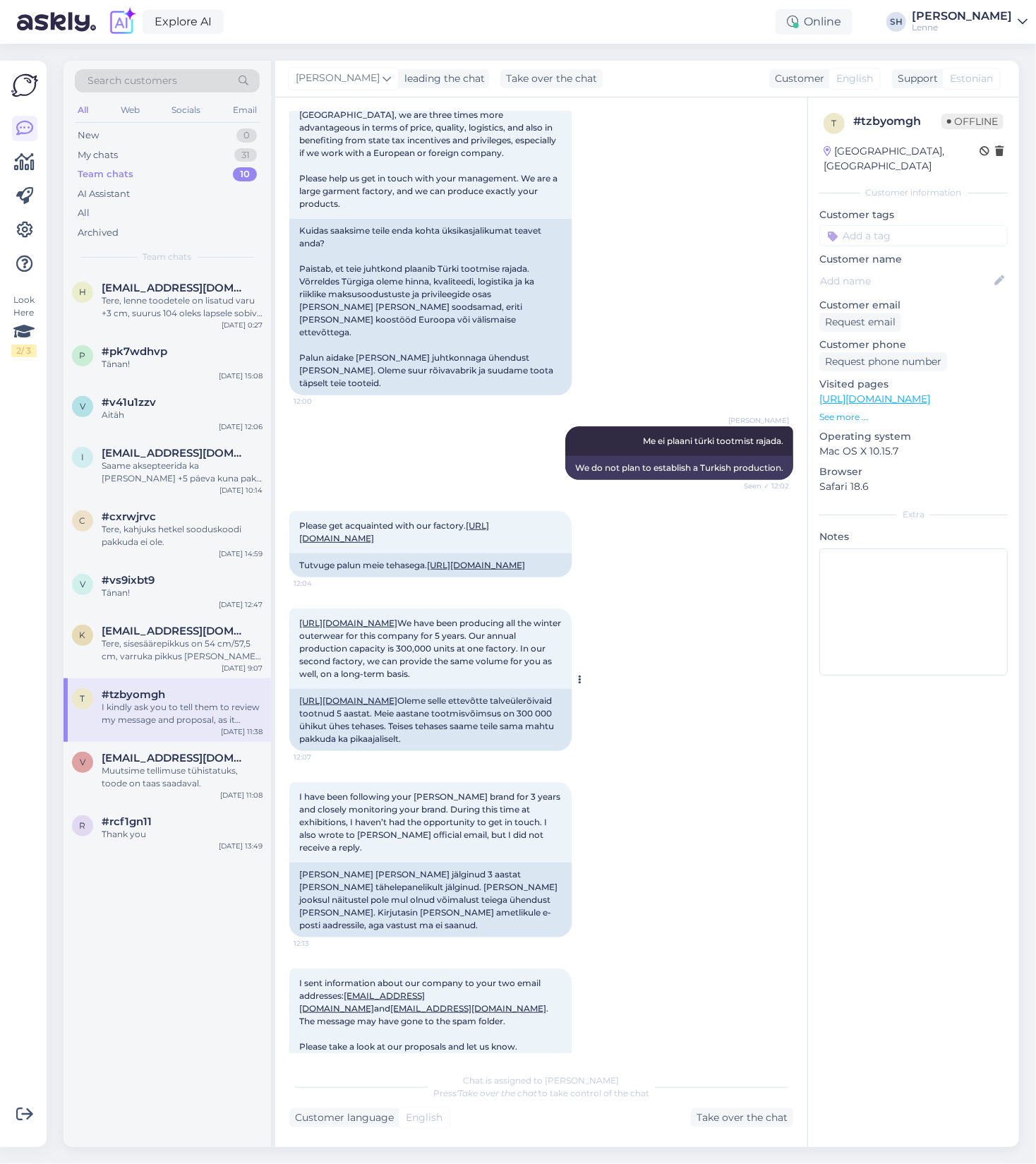
click at [398, 617] on link "[URL][DOMAIN_NAME]" at bounding box center [349, 623] width 98 height 11
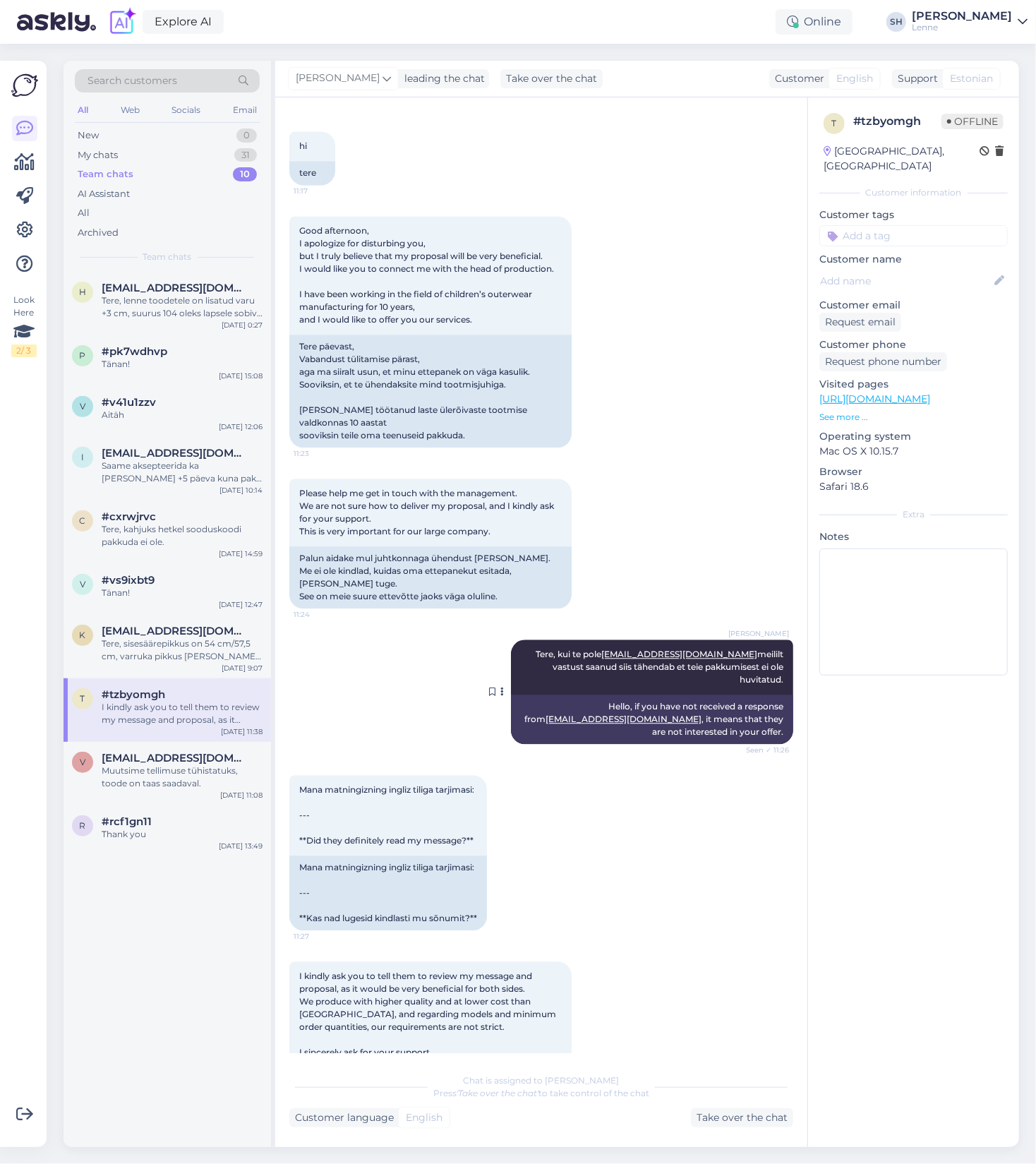
scroll to position [1883, 0]
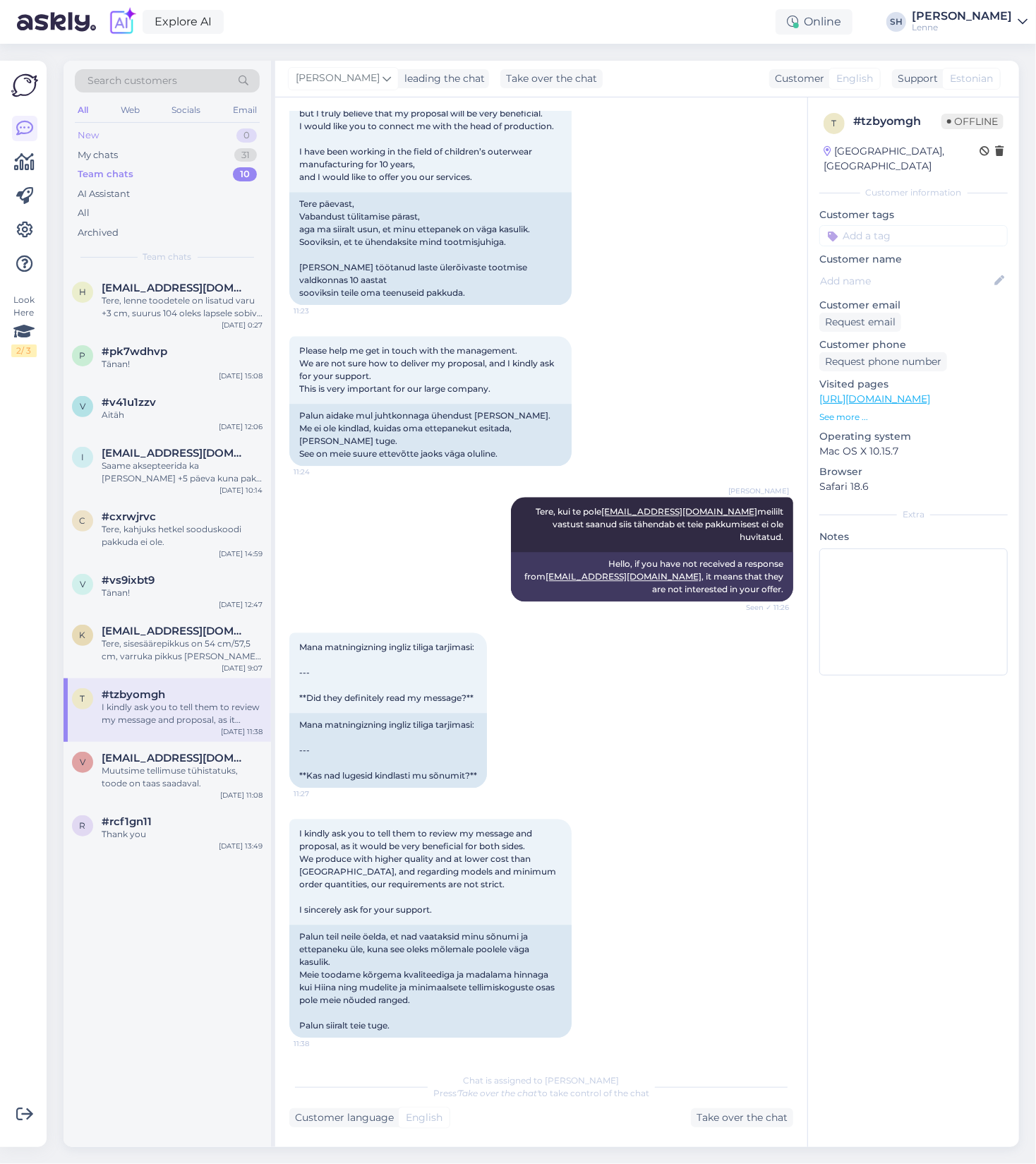
click at [101, 137] on div "New 0" at bounding box center [166, 135] width 185 height 20
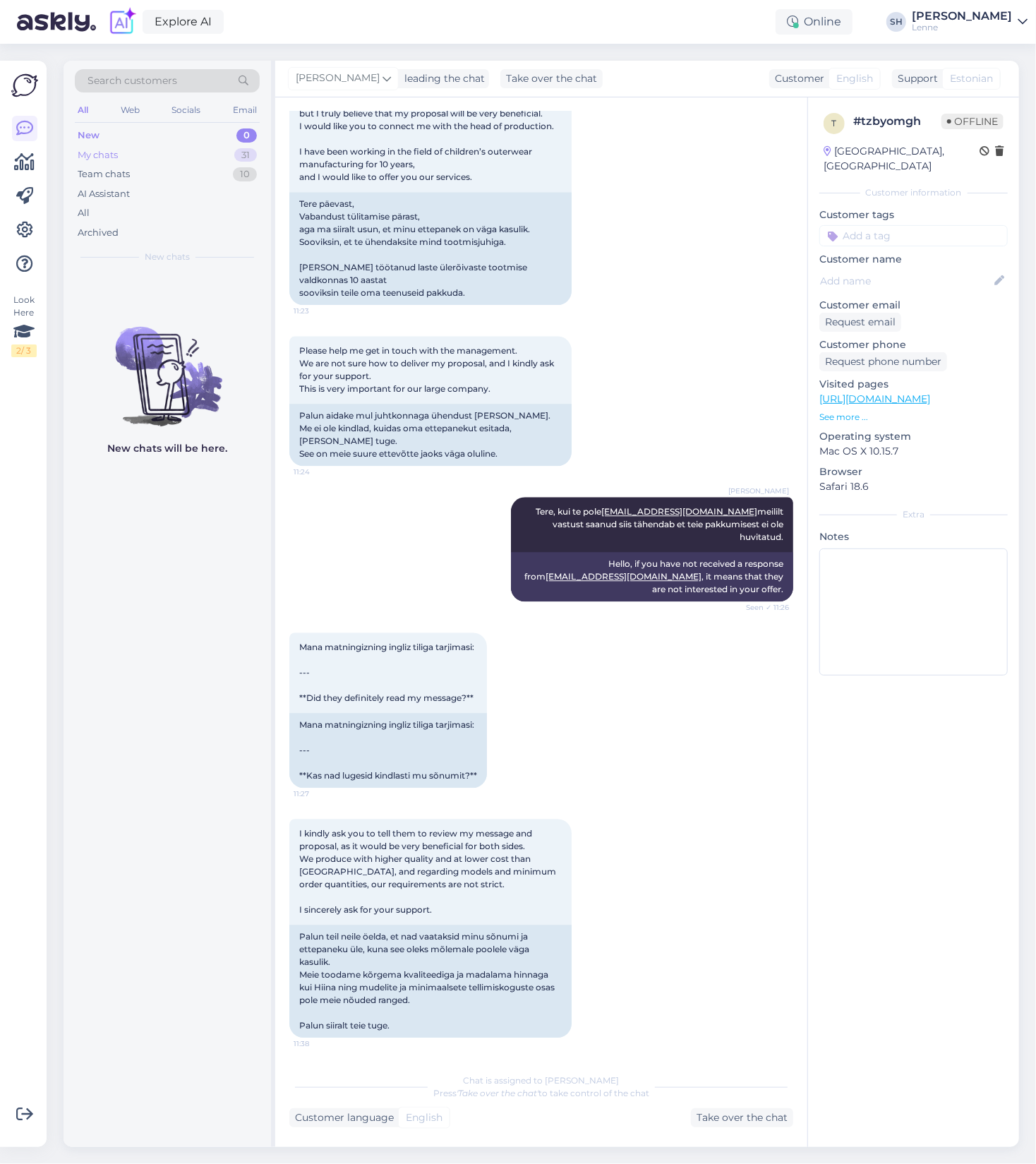
click at [116, 155] on div "My chats" at bounding box center [98, 155] width 40 height 14
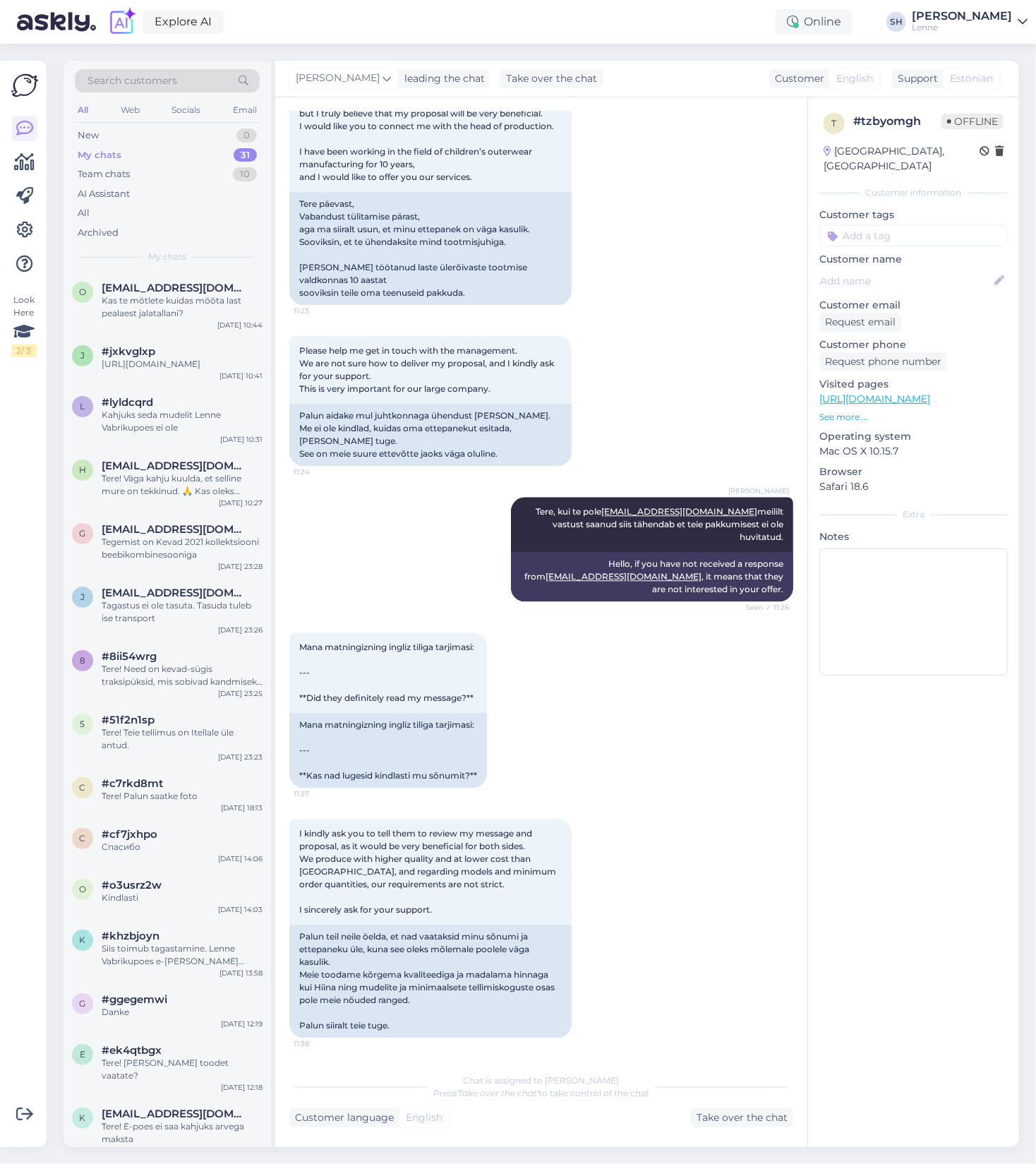
click at [118, 154] on div "My chats" at bounding box center [100, 155] width 44 height 14
click at [158, 818] on div "c #c7rkd8mt Tere! Palun saatke foto [DATE] 18:13" at bounding box center [167, 793] width 208 height 51
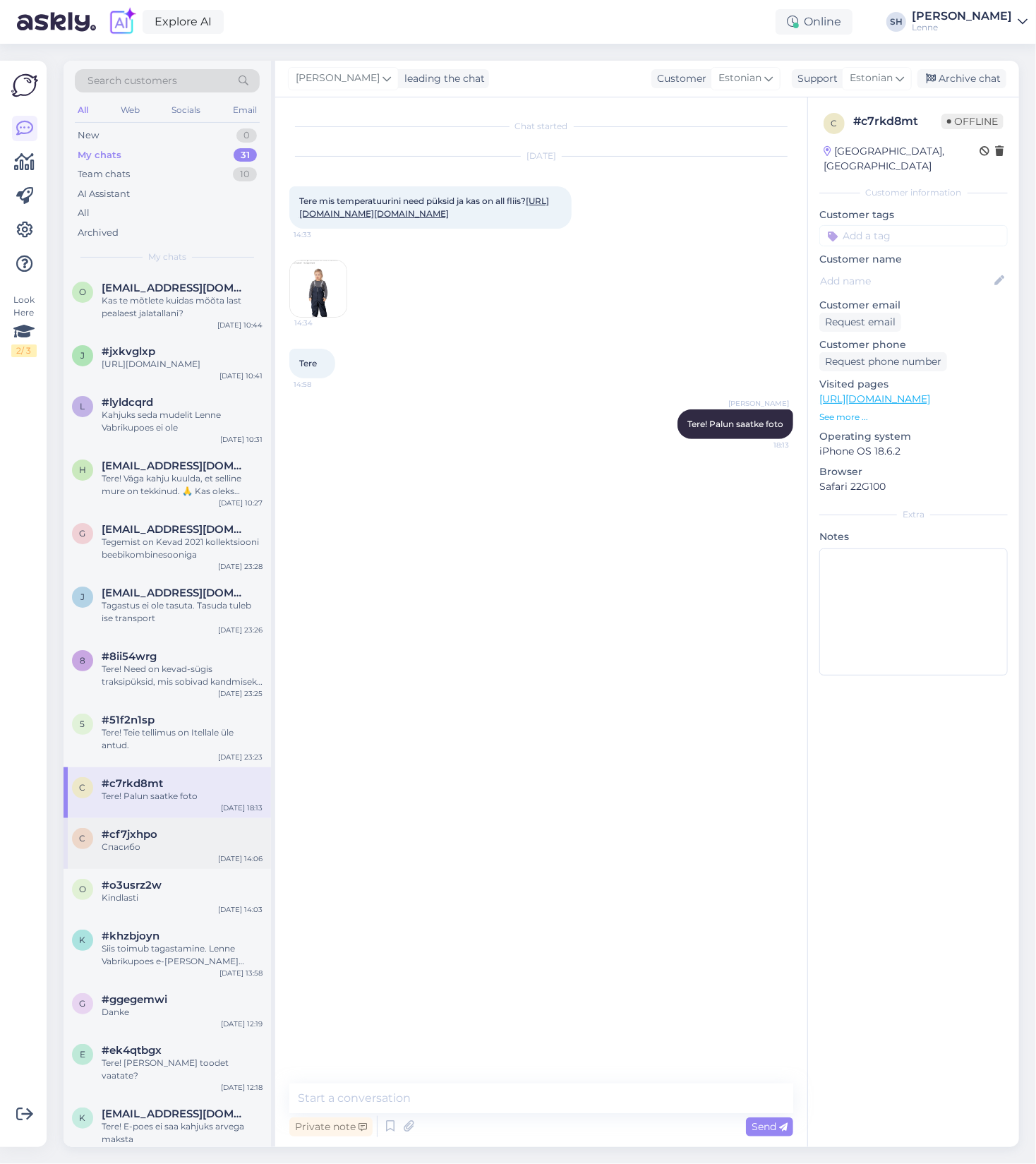
click at [166, 851] on div "Спасибо" at bounding box center [182, 847] width 161 height 13
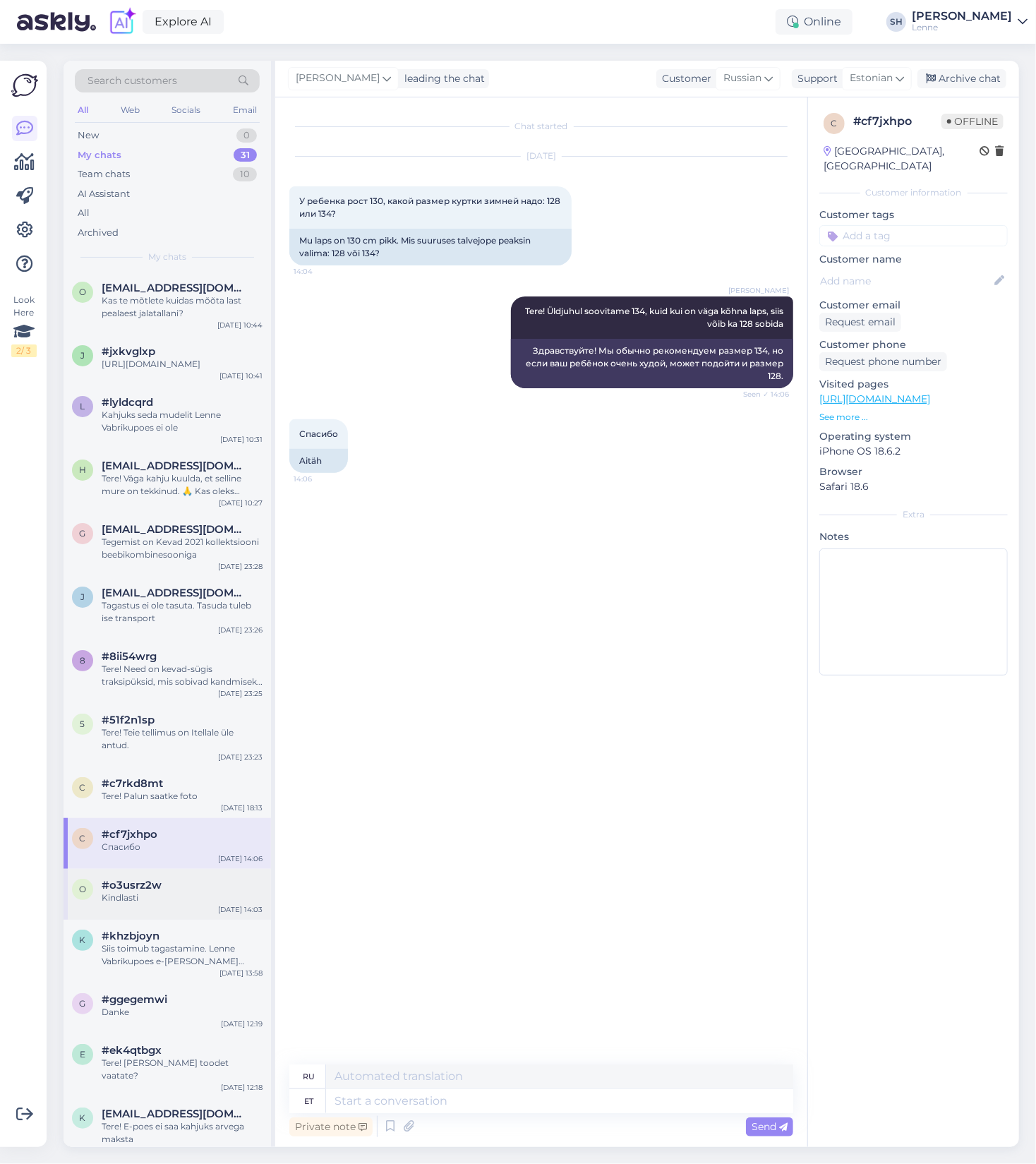
click at [176, 892] on div "#o3usrz2w" at bounding box center [182, 885] width 161 height 13
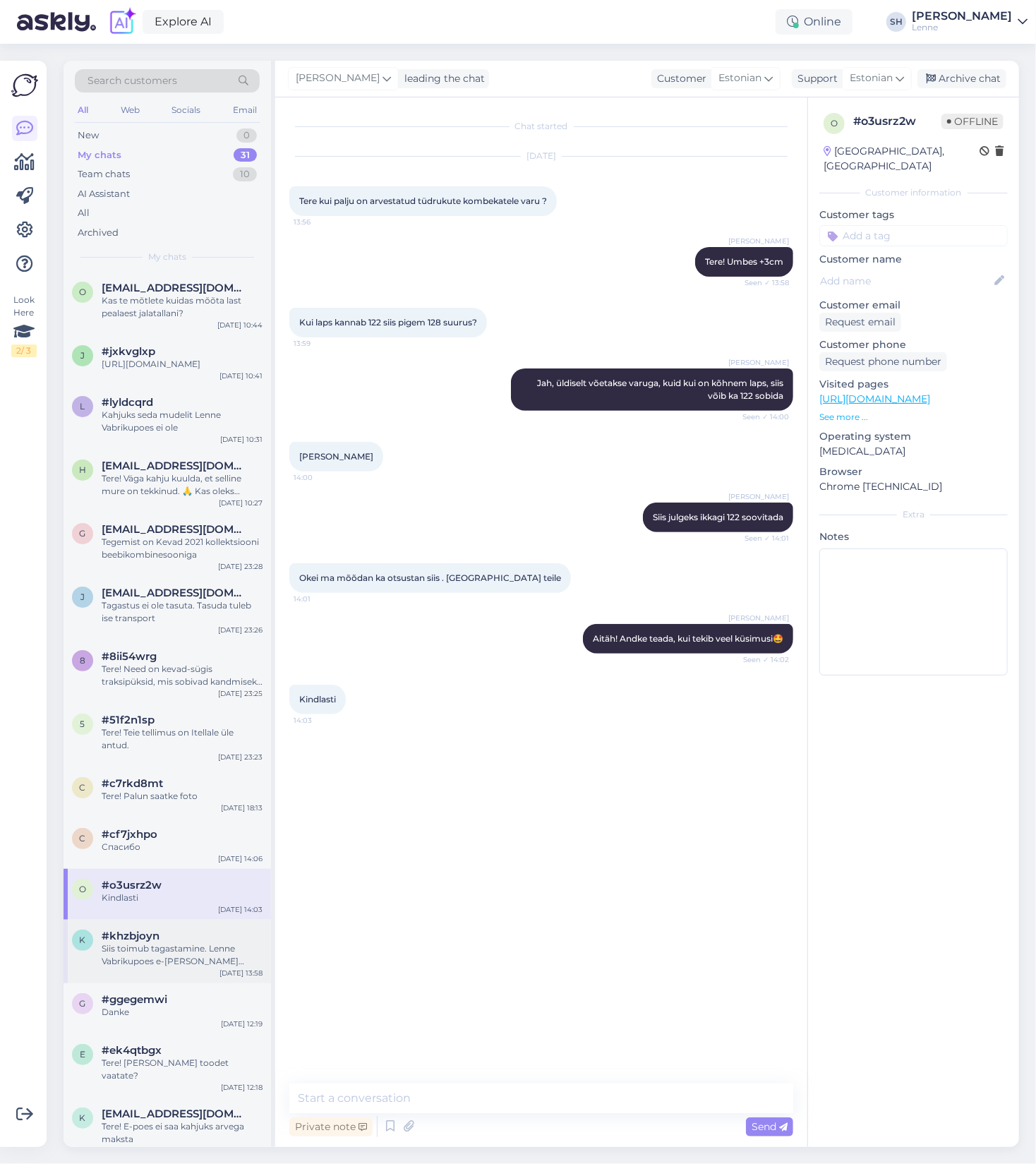
click at [146, 959] on div "Siis toimub tagastamine. Lenne Vabrikupoes e-[PERSON_NAME] tooteid vahetada ei …" at bounding box center [182, 955] width 161 height 25
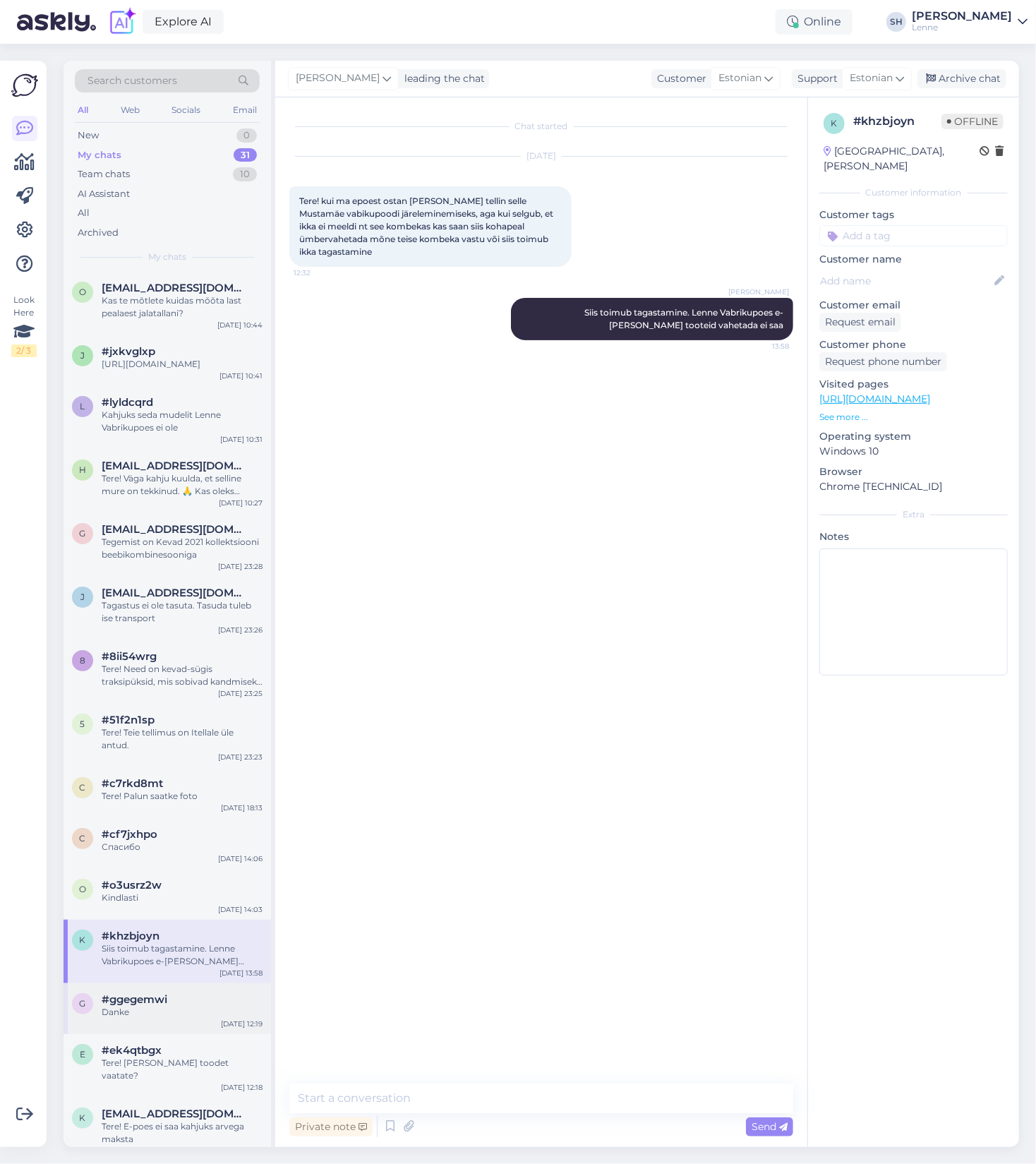
click at [163, 1019] on div "Danke" at bounding box center [182, 1012] width 161 height 13
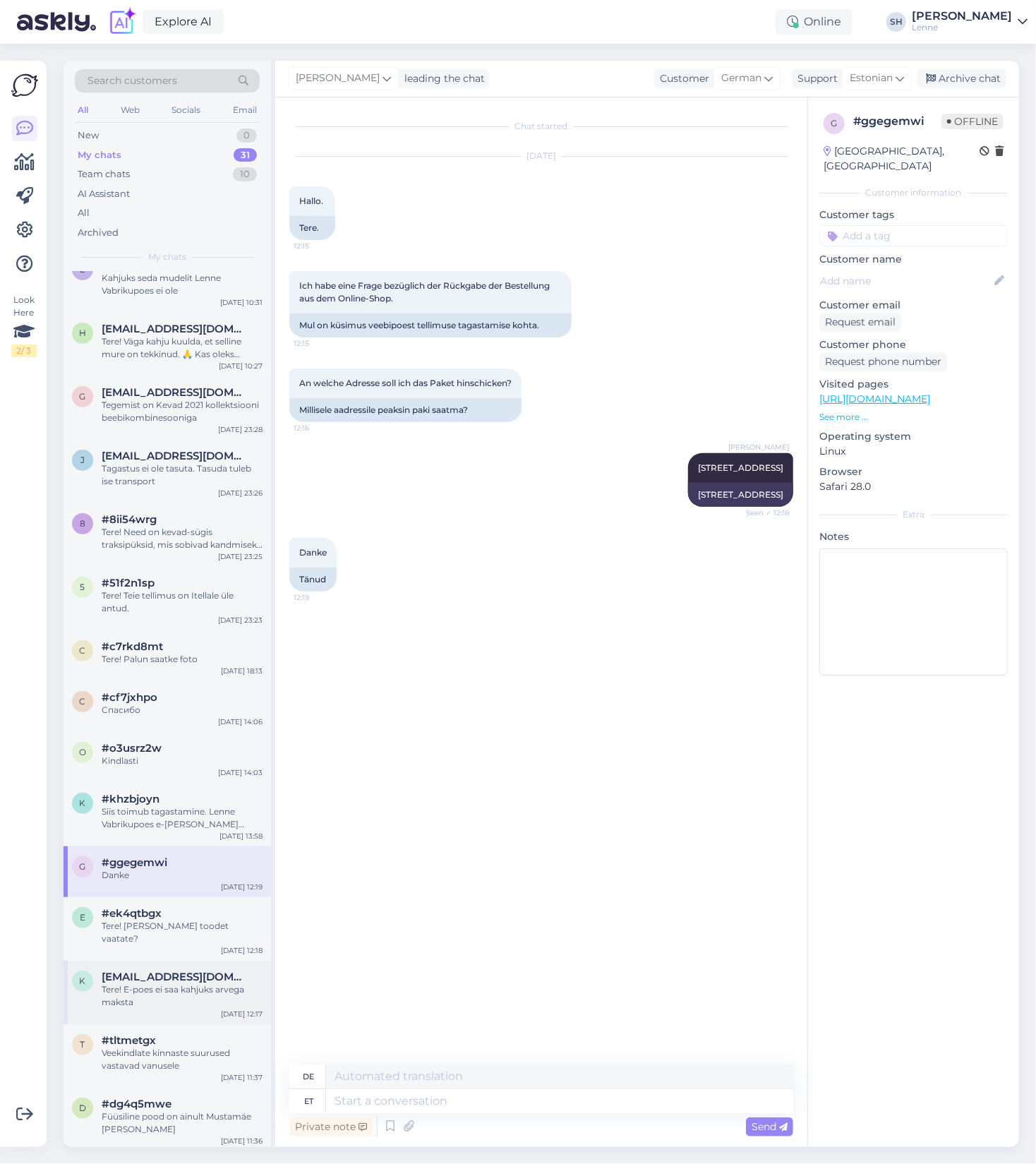
scroll to position [140, 0]
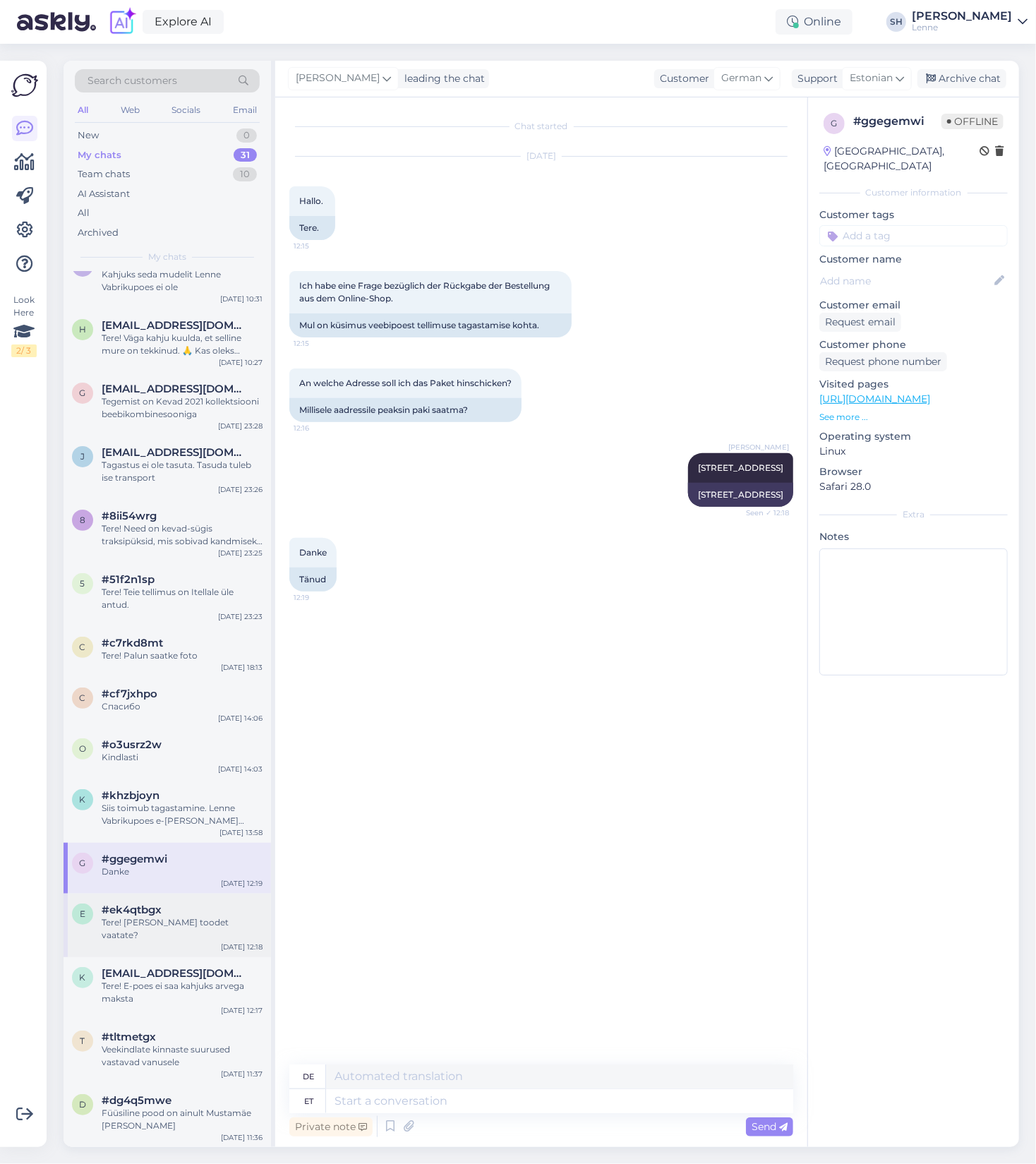
click at [179, 943] on div "e #ek4qtbgx Tere! [PERSON_NAME] toodet vaatate? [DATE] 12:18" at bounding box center [167, 925] width 208 height 64
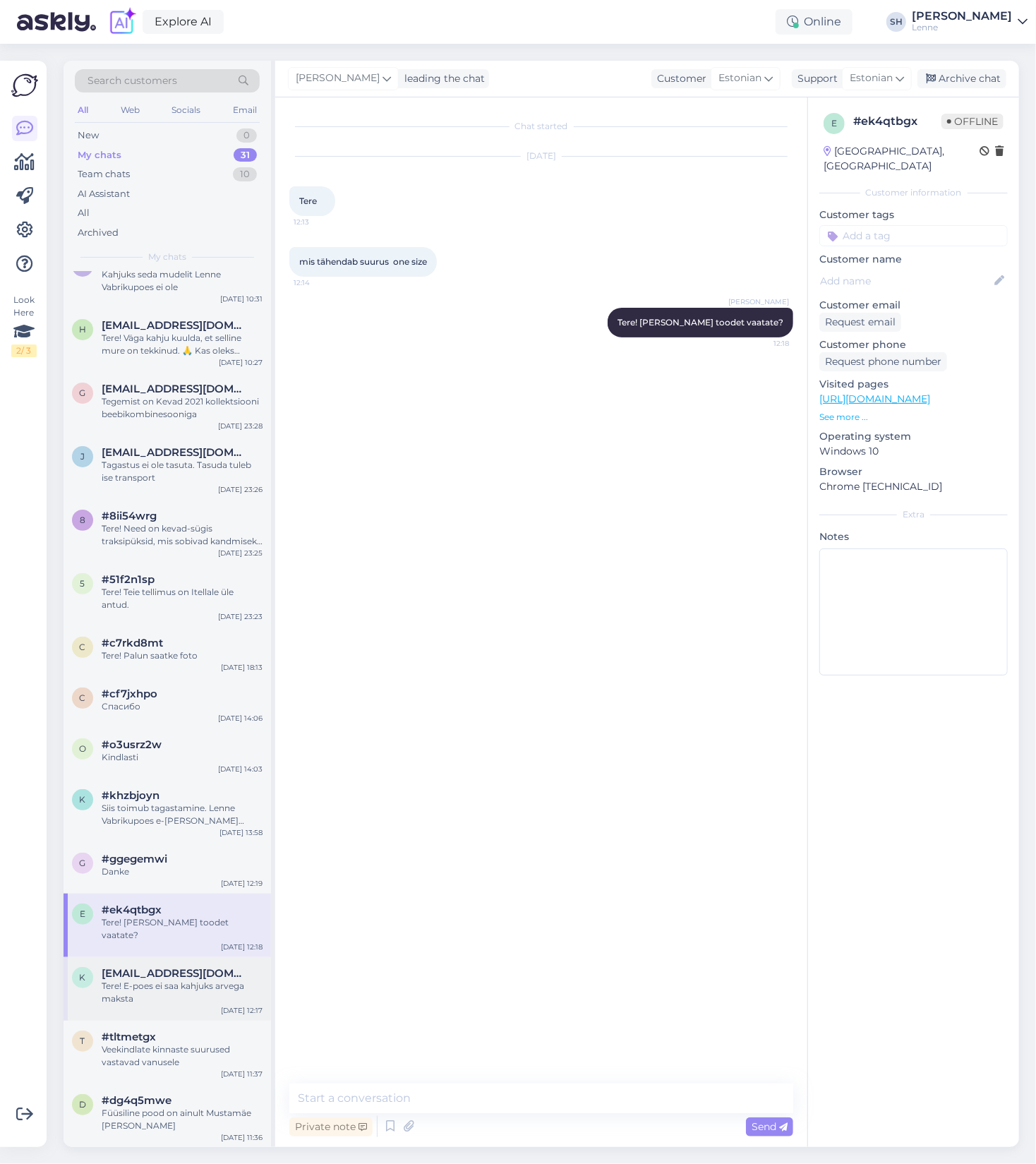
click at [183, 990] on div "Tere! E-poes ei saa kahjuks arvega maksta" at bounding box center [182, 991] width 161 height 25
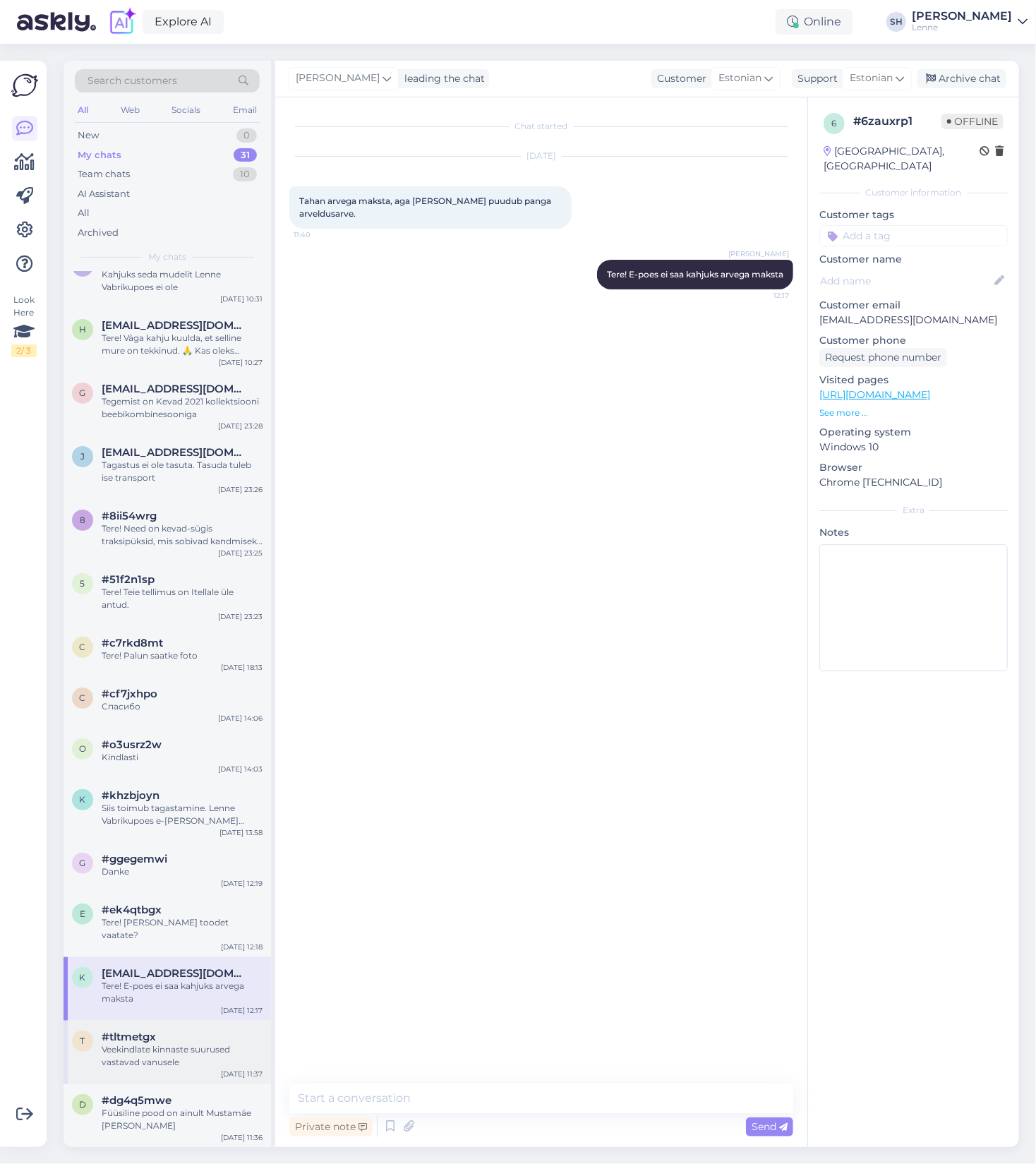
click at [173, 1055] on div "Veekindlate kinnaste suurused vastavad vanusele" at bounding box center [182, 1055] width 161 height 25
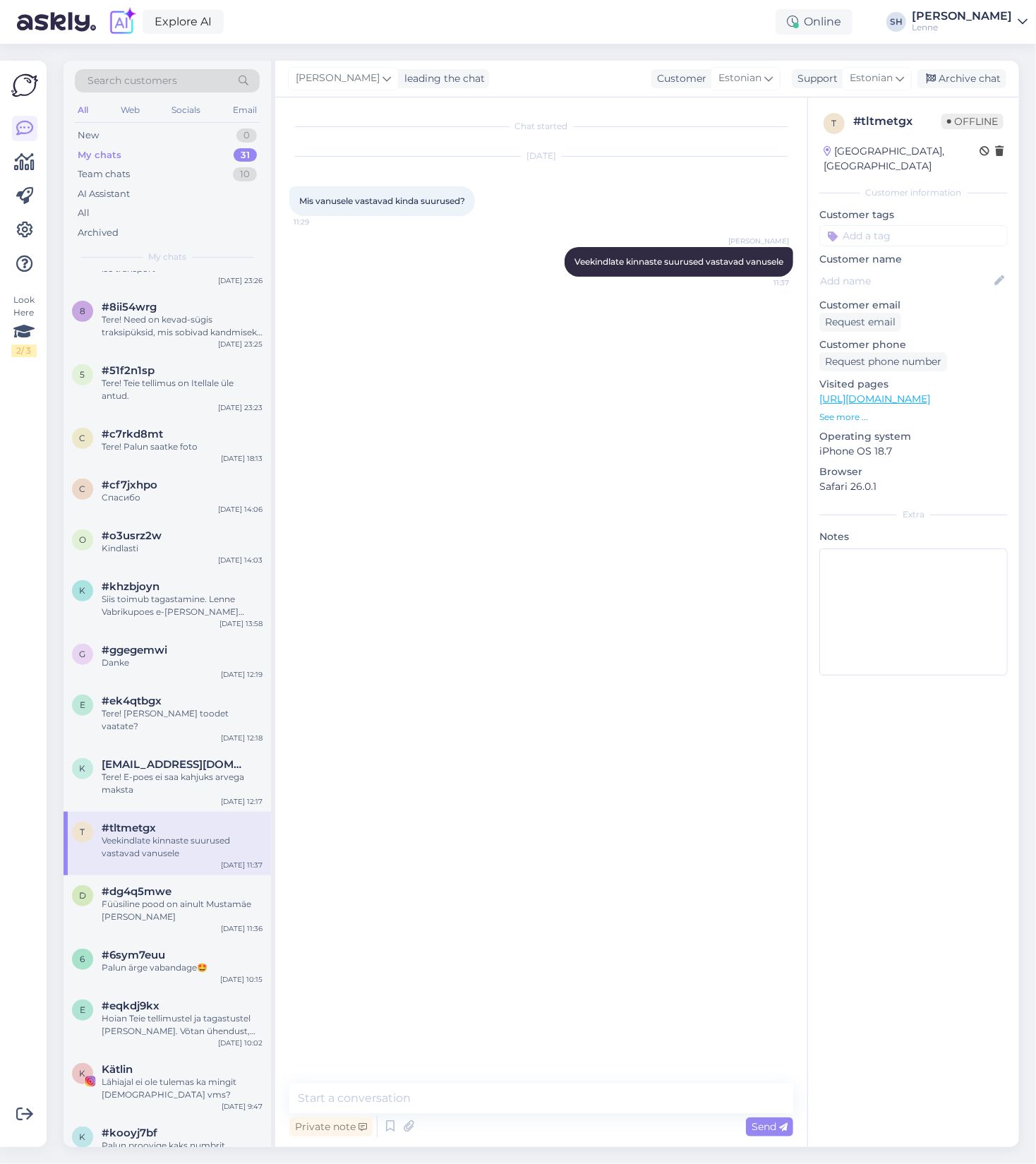
scroll to position [494, 0]
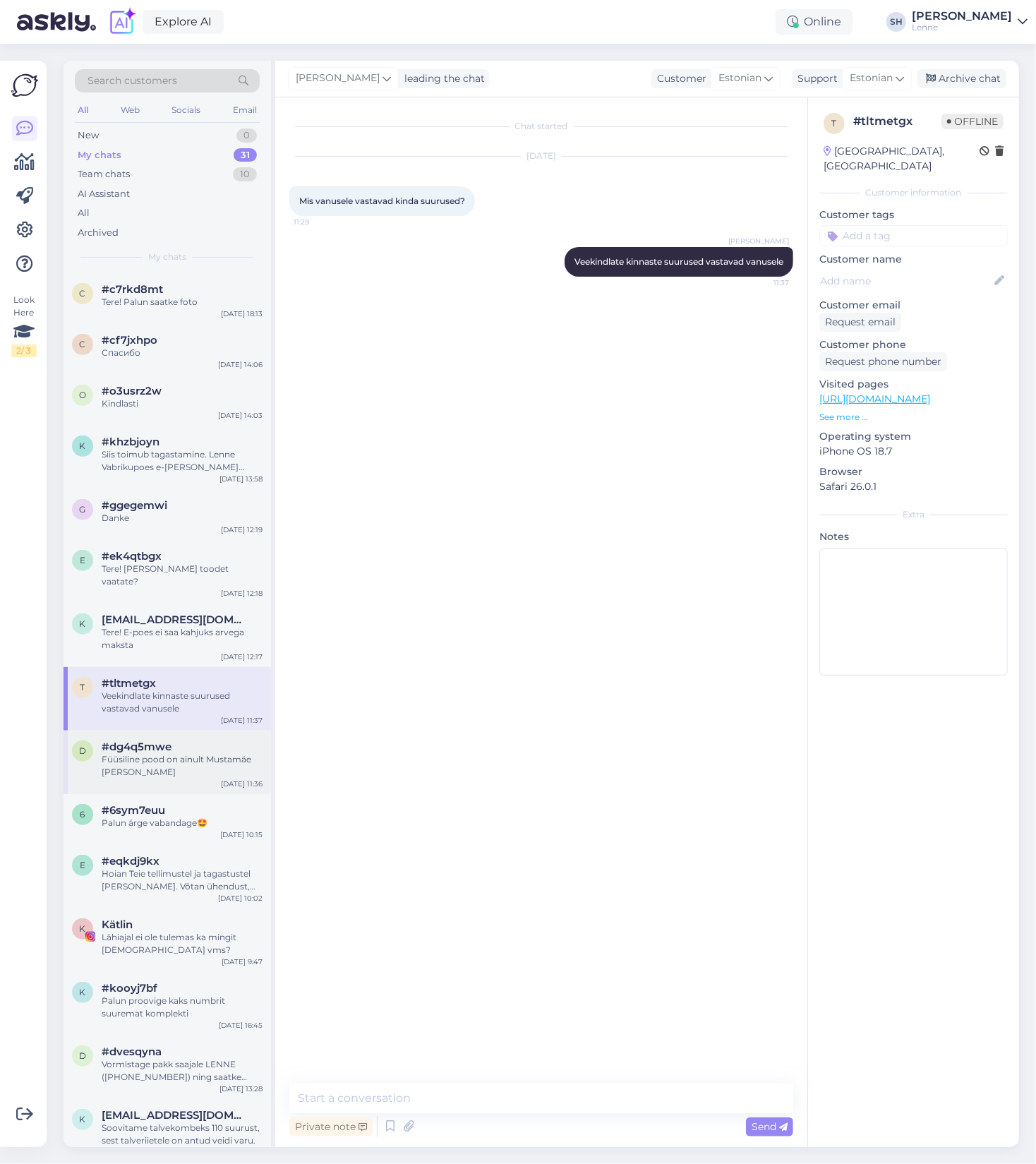
click at [152, 759] on div "Füüsiline pood on ainult Mustamäe [PERSON_NAME]" at bounding box center [182, 765] width 161 height 25
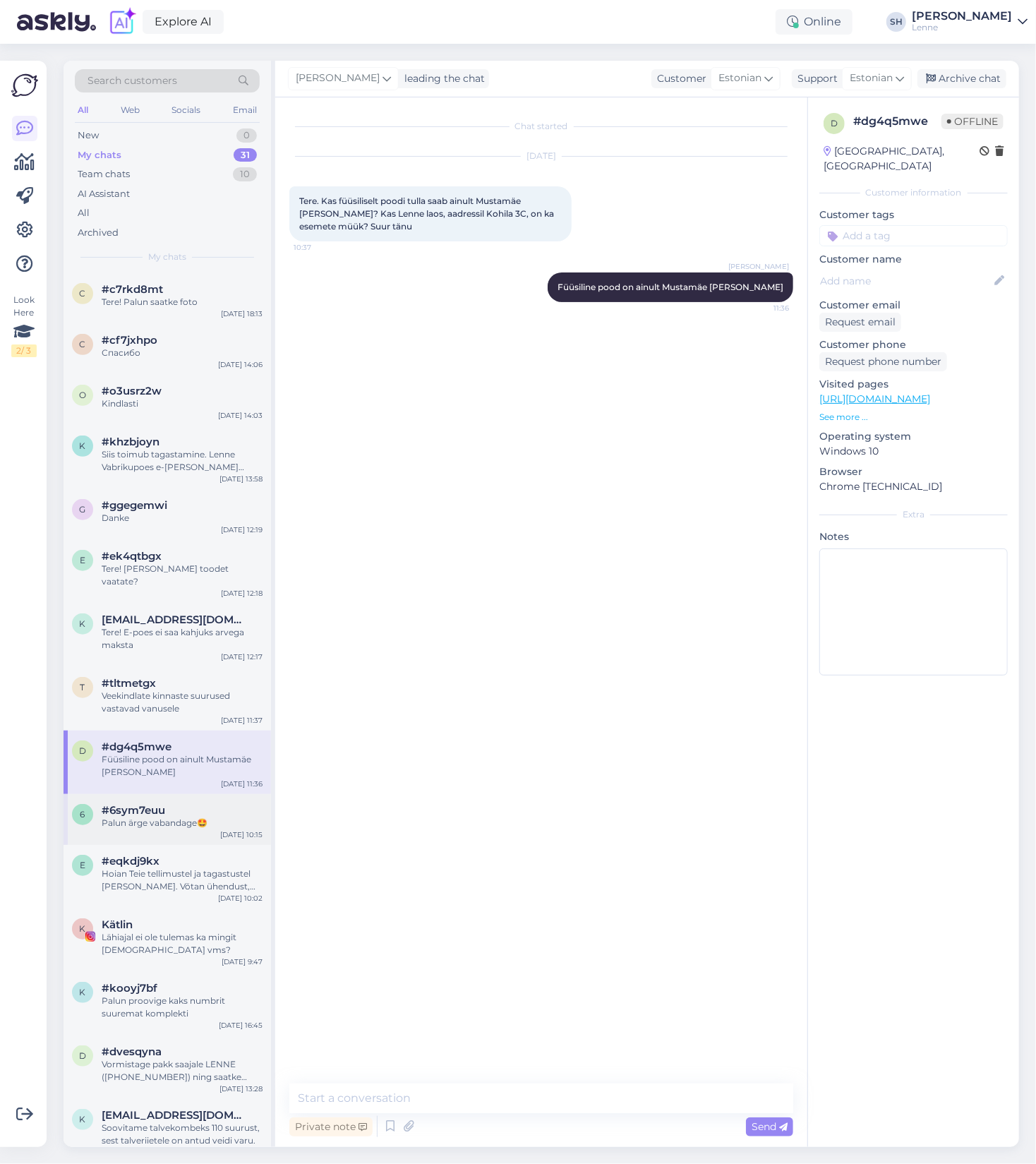
click at [169, 801] on div "6 #6sym7euu Palun ärge vabandage🤩 [DATE] 10:15" at bounding box center [167, 819] width 208 height 51
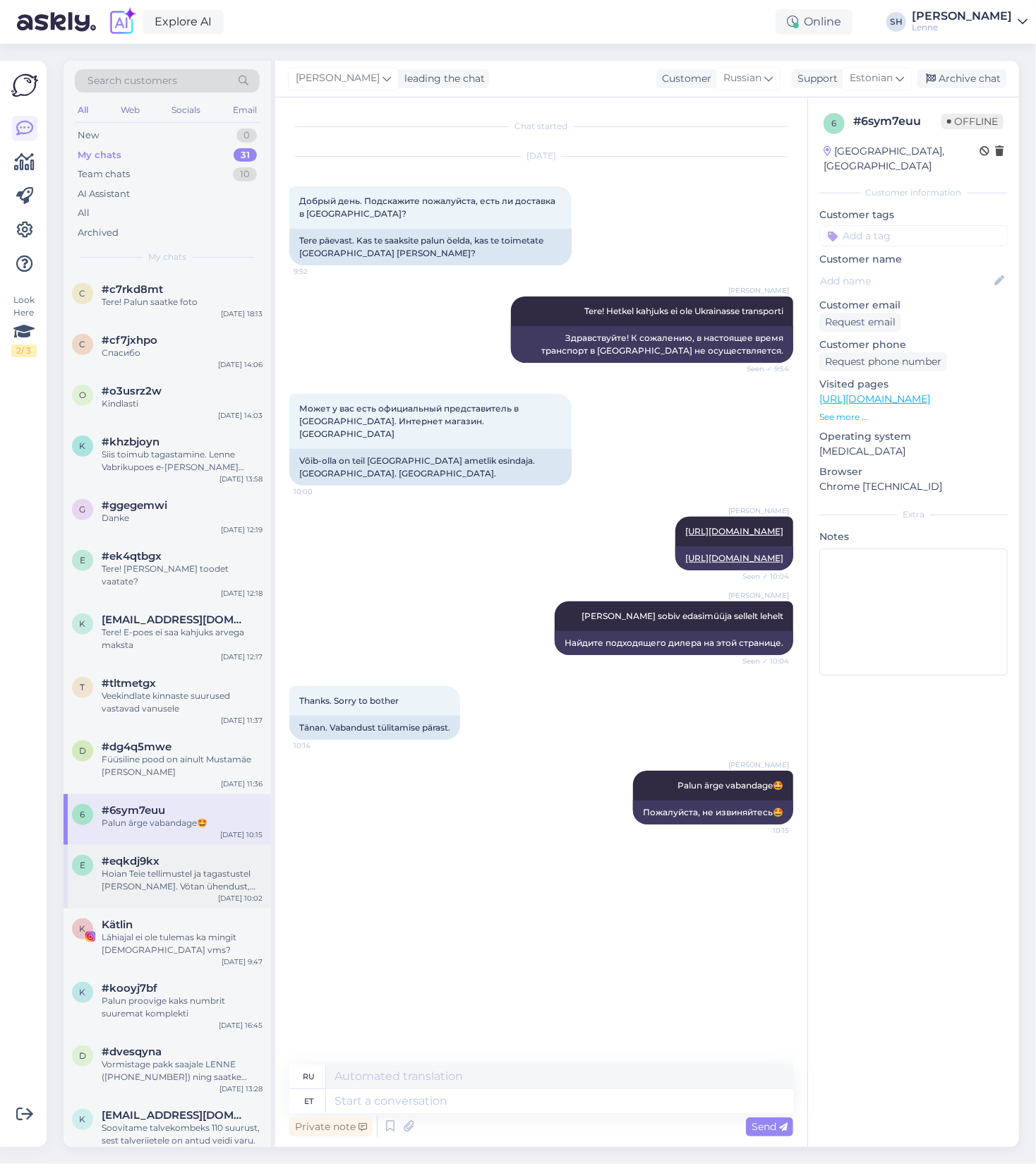
click at [180, 857] on div "#eqkdj9kx" at bounding box center [182, 861] width 161 height 13
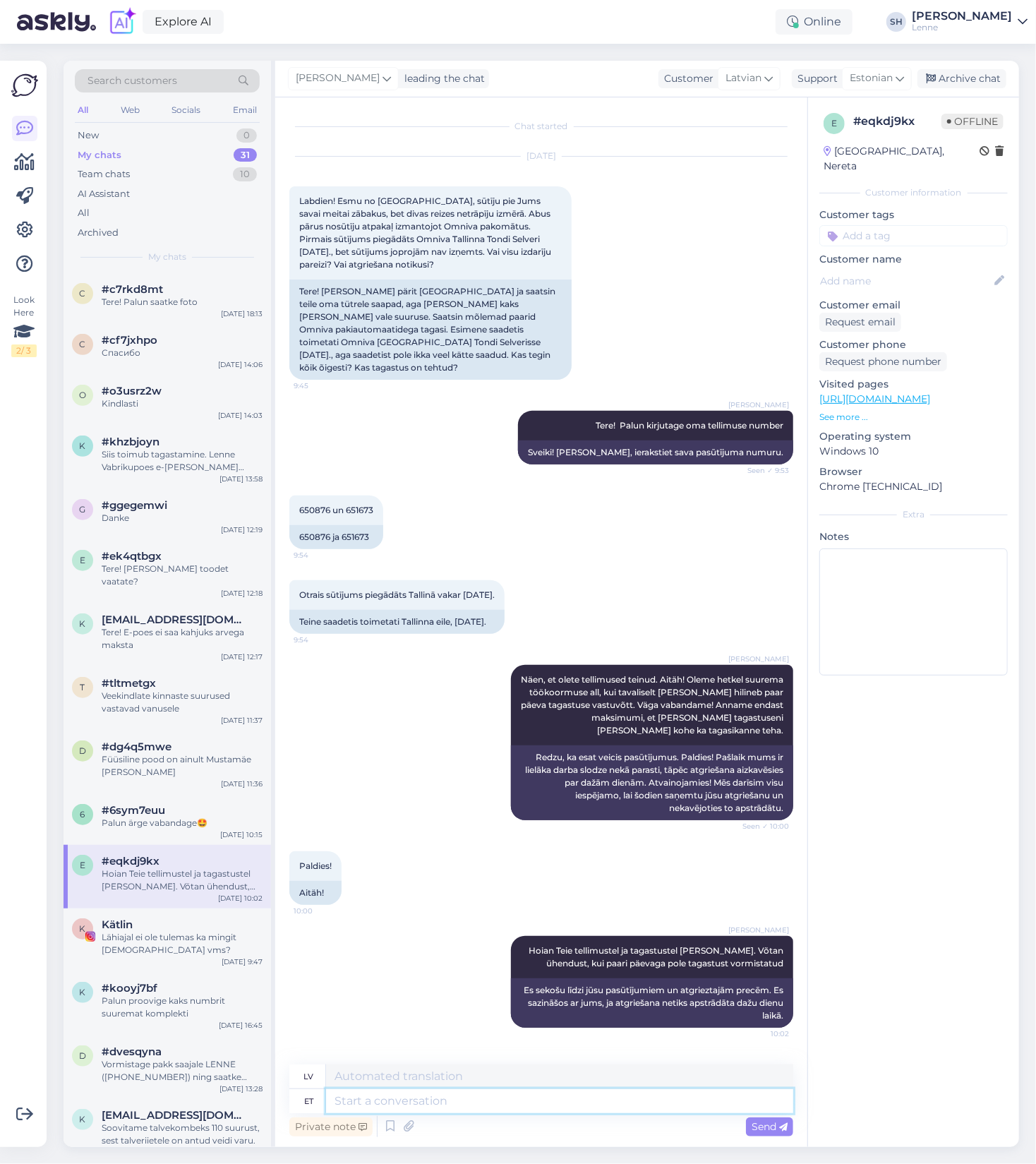
click at [388, 1098] on textarea at bounding box center [559, 1100] width 467 height 24
type textarea "Tere!"
type textarea "Sveiki!"
type textarea "Tere"
type textarea "Sveiki"
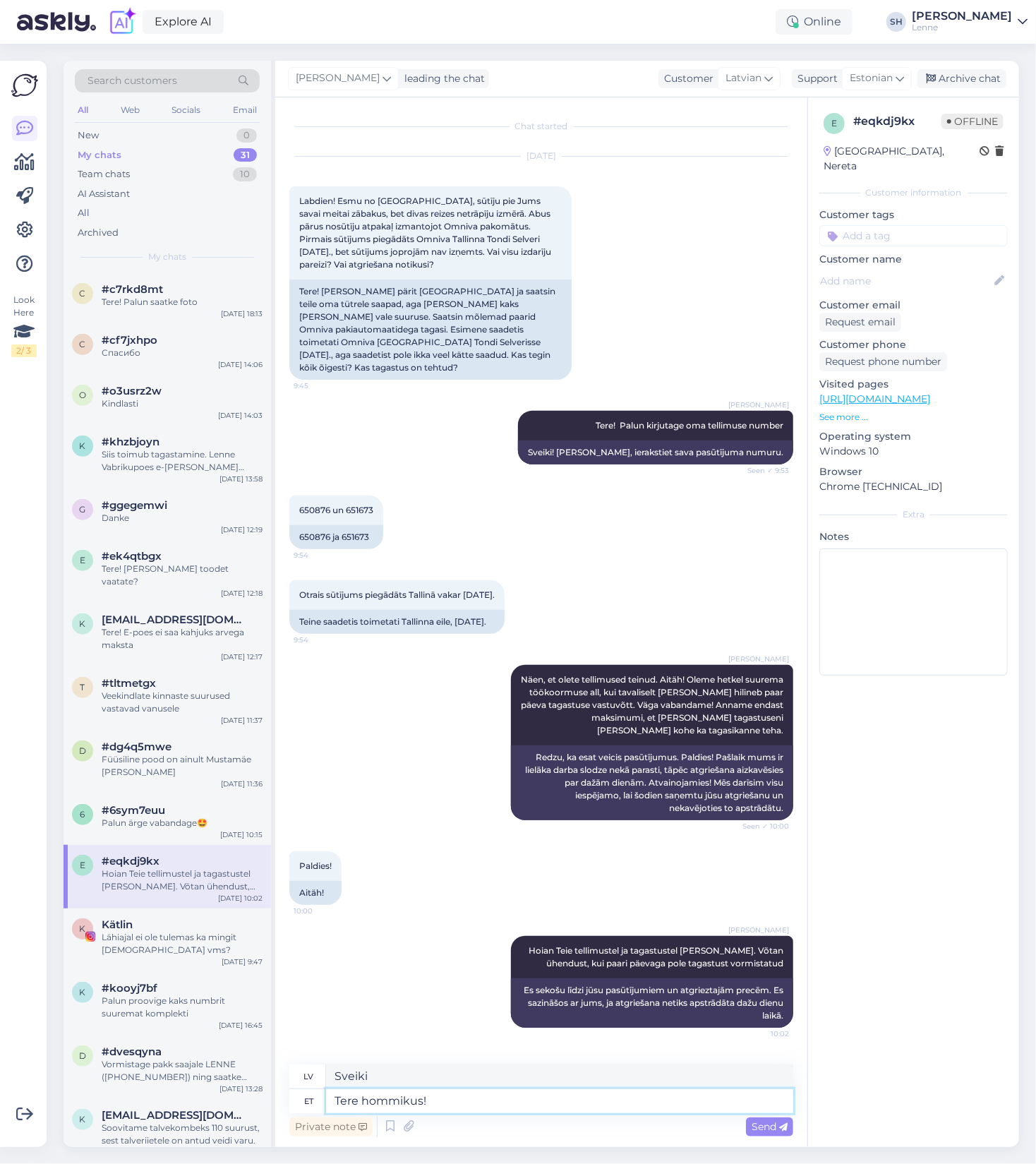
type textarea "Tere hommikus!"
type textarea "Labrīt!"
type textarea "Tere hommikus! Näen, e"
type textarea "Labrīt! Saprotu."
type textarea "Tere hommikus! Näen, et te"
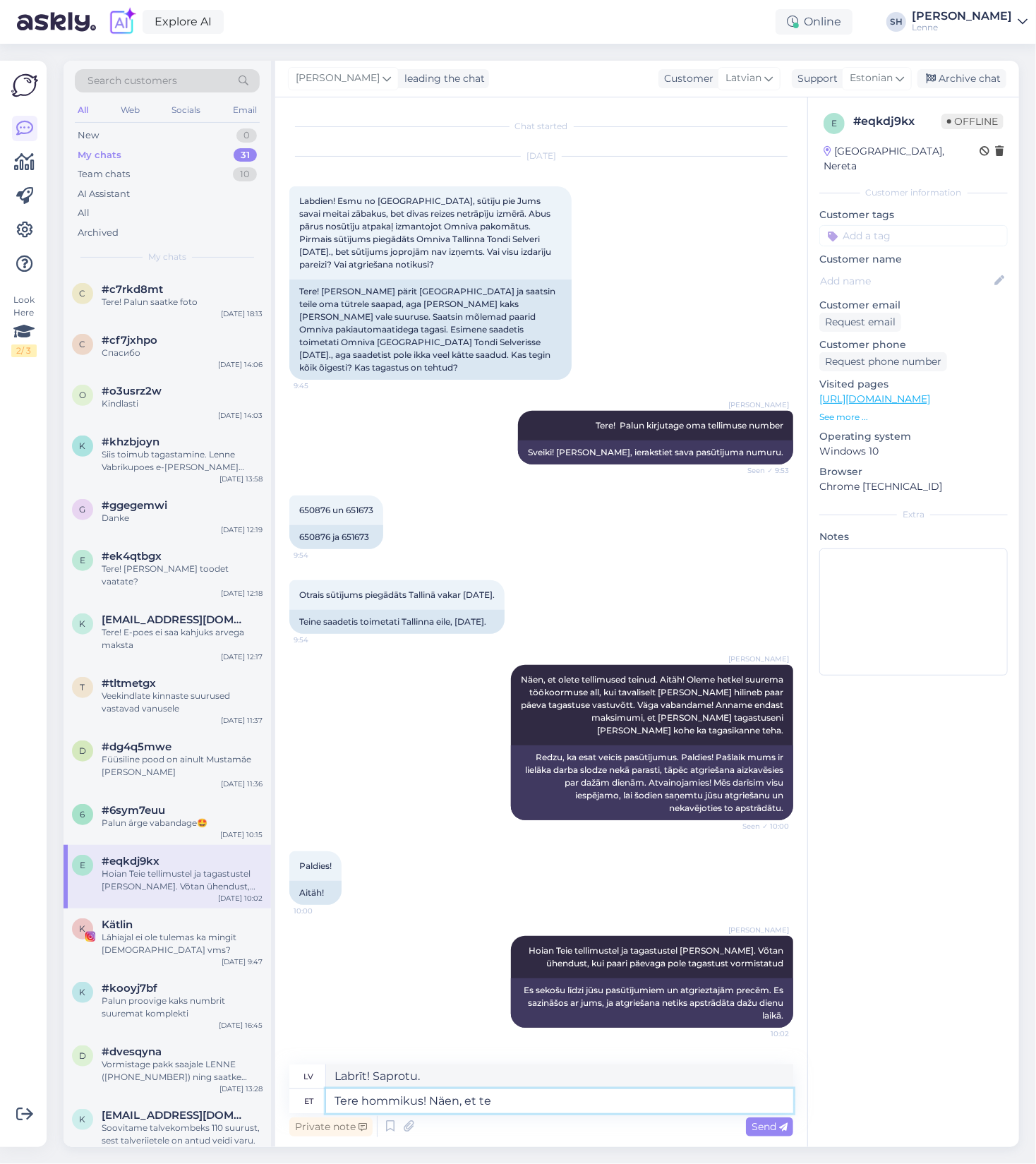
type textarea "Labrīt! Es to redzu."
type textarea "Tere hommikus! Näen, et teie"
type textarea "Labrīt! Es redzu, ka tu"
type textarea "Tere hommikus! Näen, et teie"
type textarea "Labrīt! Es redzu, ka tu"
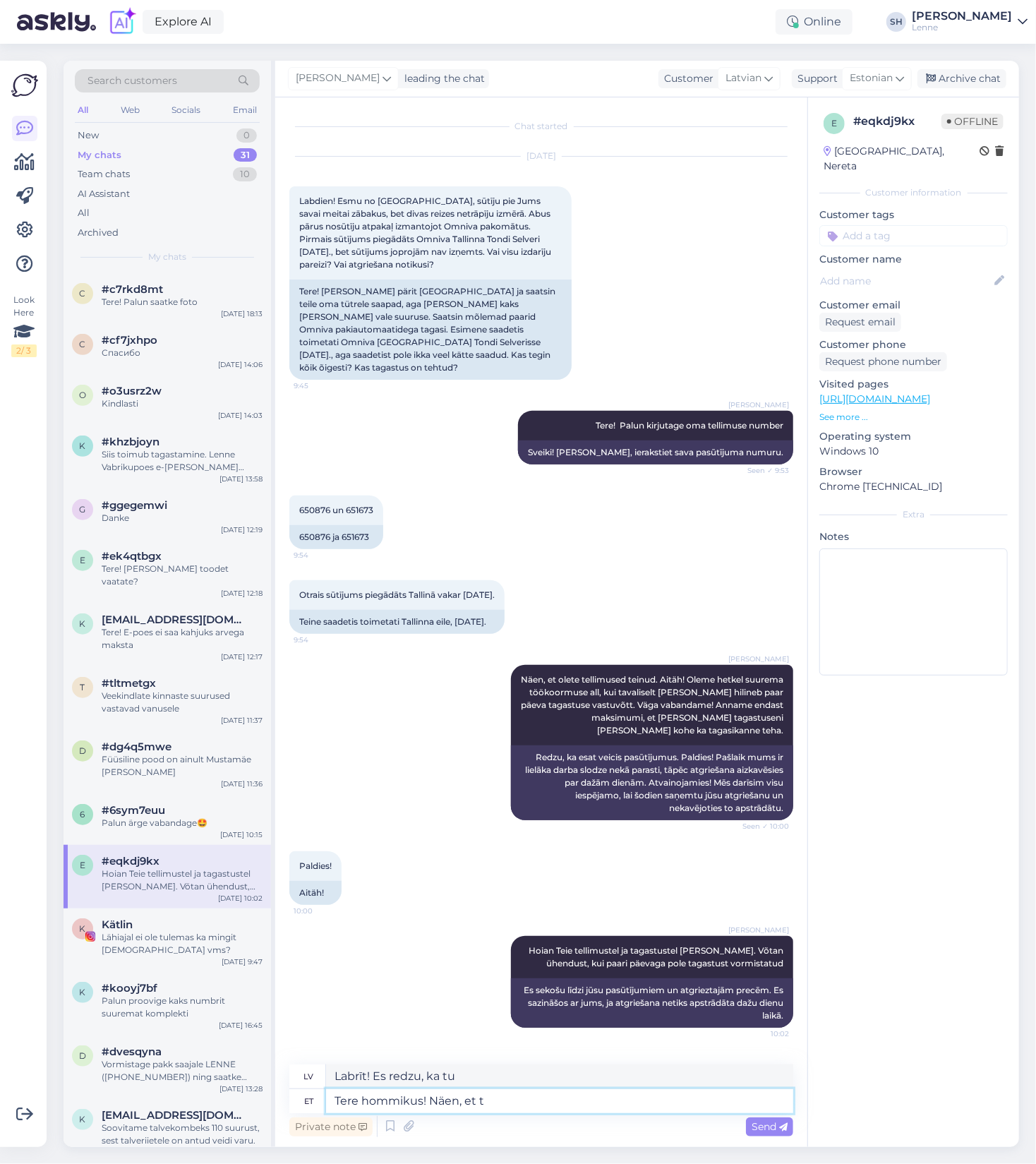
type textarea "Tere hommikus! Näen, et"
type textarea "Labrīt! Es to redzu."
type textarea "Tere hommikus! Näen, et [GEOGRAPHIC_DATA]"
type textarea "Labrīt! Es redzu, ka tu"
type textarea "Tere hommikus! Näen, et Teie tagastused on"
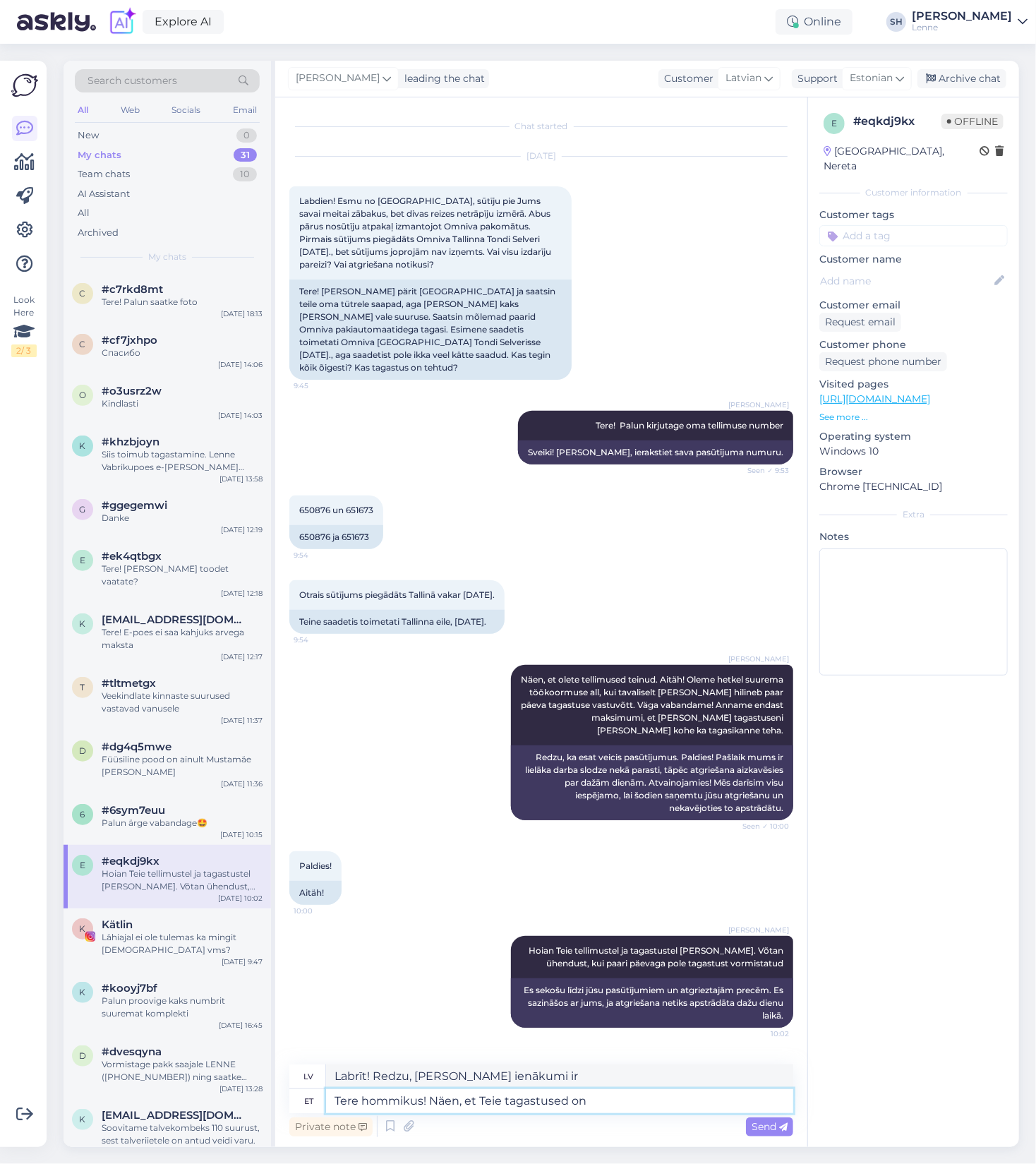
type textarea "Labrīt! Redzu, [PERSON_NAME] ienākumi"
type textarea "Tere hommikus! Näen, et Teie tagastused on me"
type textarea "Labrīt! Redzu, [PERSON_NAME] ienākumi ir"
type textarea "Tere hommikus! Näen, et Teie tagastused on meieni j"
type textarea "Labrīt! Redzu, [PERSON_NAME] atgriešanas sūtījumi ir nonākuši līdz mums."
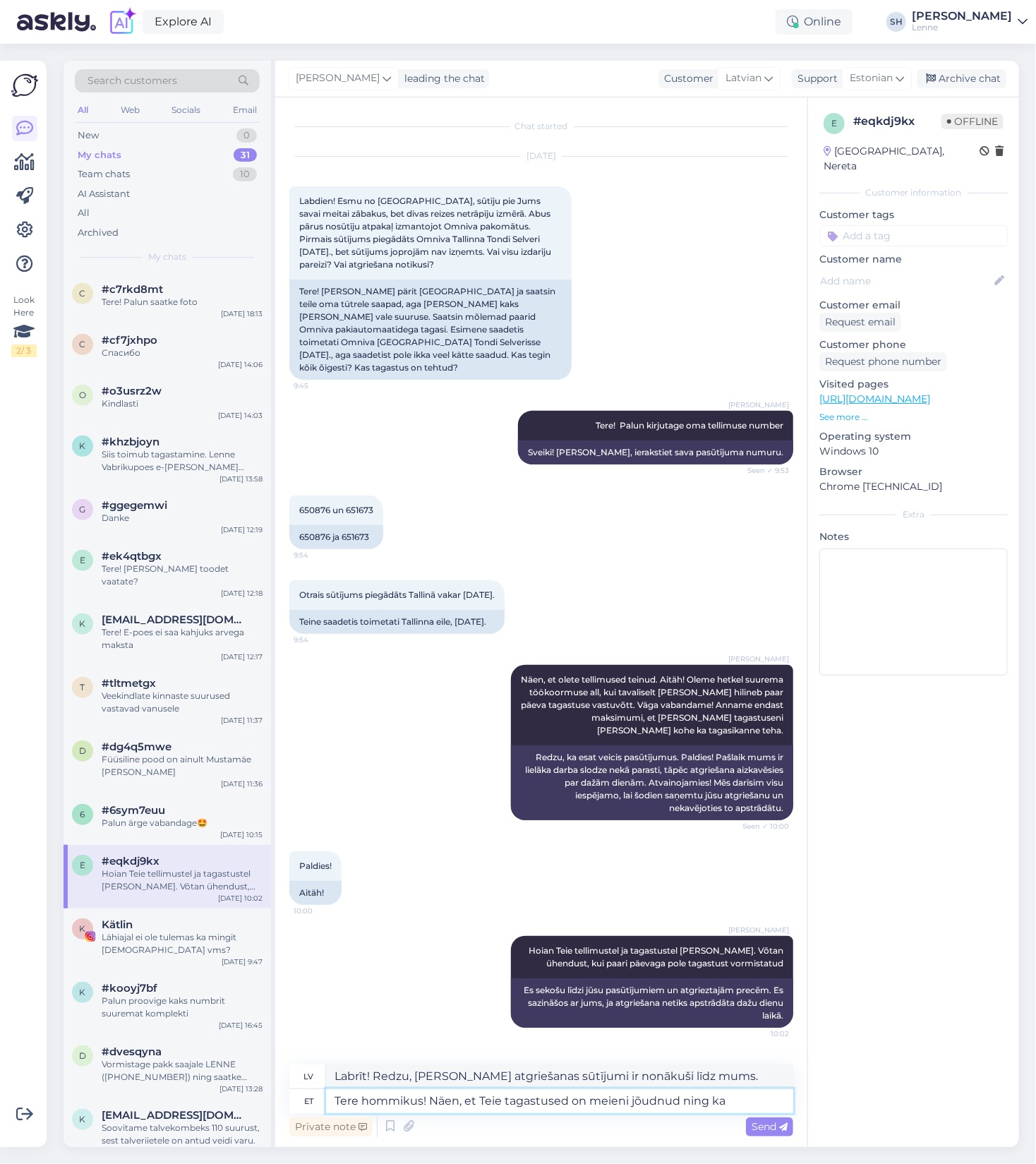
type textarea "Tere hommikus! Näen, et Teie tagastused on meieni jõudnud ning ka"
type textarea "Labrīt! Redzu, [PERSON_NAME] atgriešanas preces ir nonākušas līdz mums, un arī"
type textarea "Tere hommikus! Näen, et Teie tagastused on meieni jõudnud ning ka vormistatu"
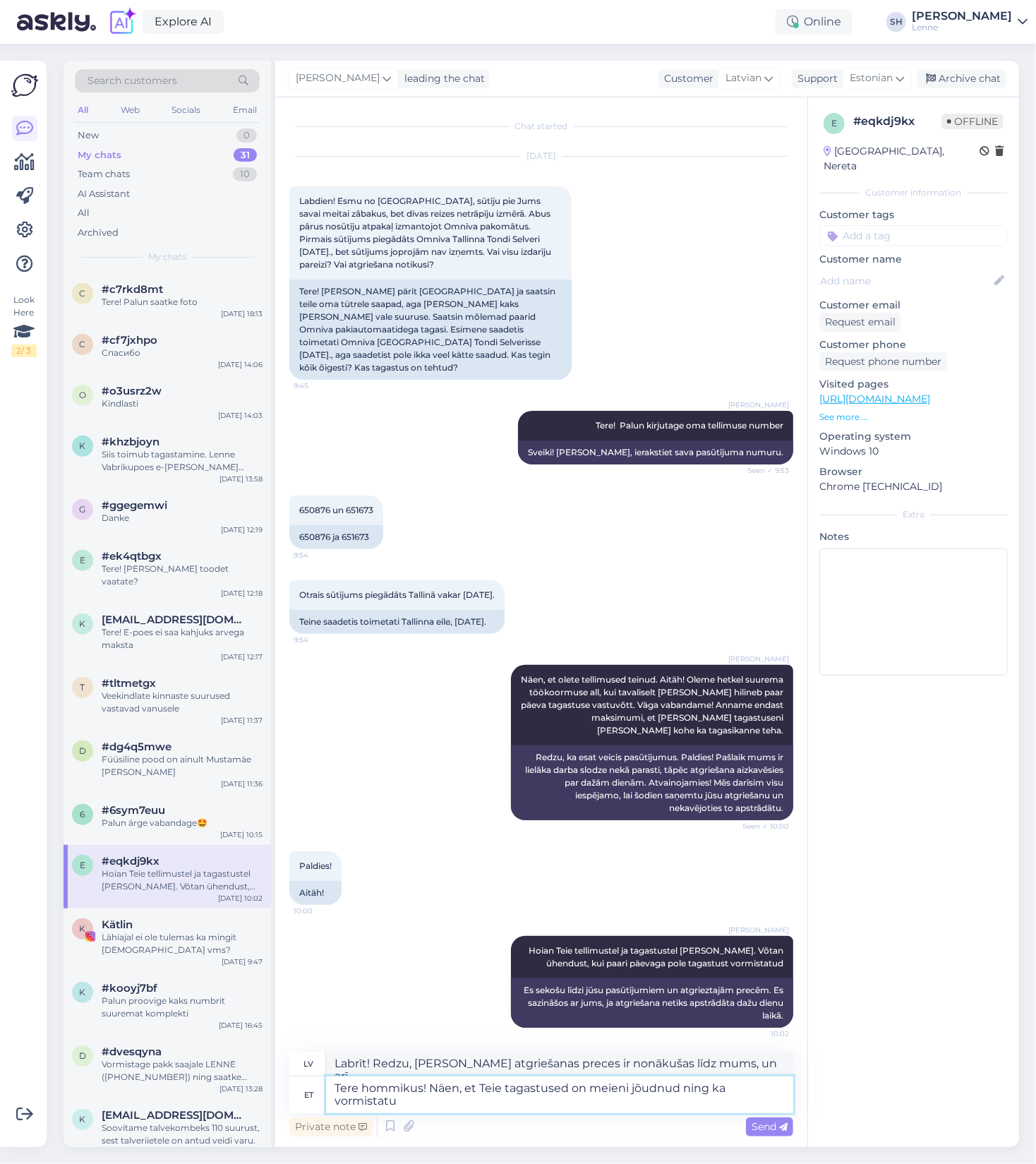
type textarea "Labrīt! Redzu, [PERSON_NAME] atgriešanas preces ir nonākušas līdz mums un ir ap…"
type textarea "Tere hommikus! Näen, et Teie tagastused on meieni jõudnud ning ka vormistatud."
type textarea "Labrīt! Redzu, [PERSON_NAME] atgriešanas preces ir nonākušas līdz mums un apstr…"
type textarea "Tere hommikus! Näen, et Teie tagastused on meieni jõudnud ning ka vormistatud. …"
type textarea "Labrīt! Redzu, [PERSON_NAME] atmaksas summa ir nonākusi līdz mums un ir apstrād…"
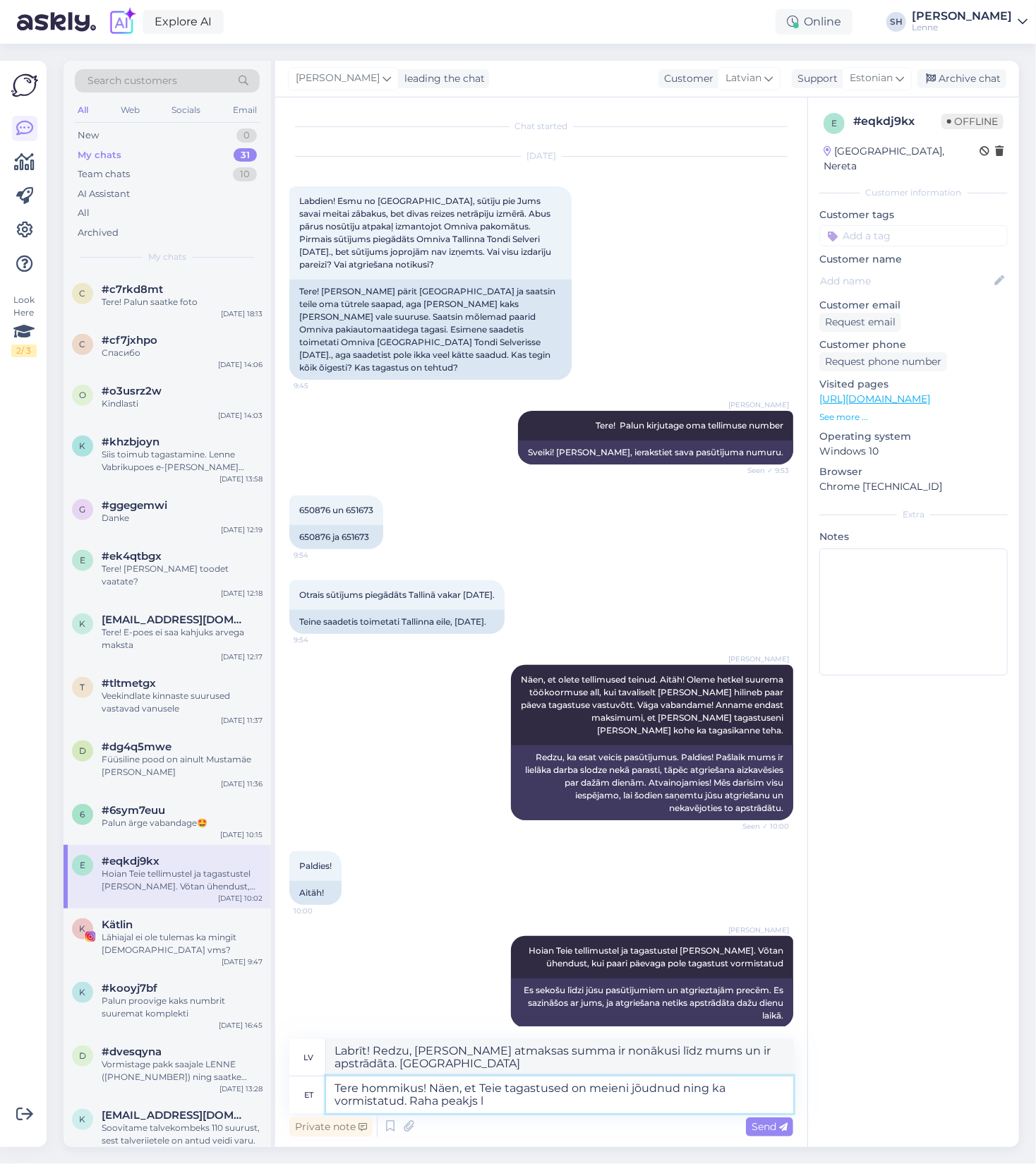
type textarea "Tere hommikus! Näen, et Teie tagastused on meieni jõudnud ning ka vormistatud. …"
type textarea "Labrīt! Redzu, [PERSON_NAME] atmaksas ir nonākušas līdz mums un ir apstrādātas.…"
type textarea "Tere hommikus! Näen, et Teie tagastused on meieni jõudnud ning ka vormistatud. …"
type textarea "Labrīt! Redzu, [PERSON_NAME] atmaksas summa ir nonākusi līdz mums un apstrādāta…"
type textarea "Tere hommikus! Näen, et Teie tagastused on meieni jõudnud ning ka vormistatud. …"
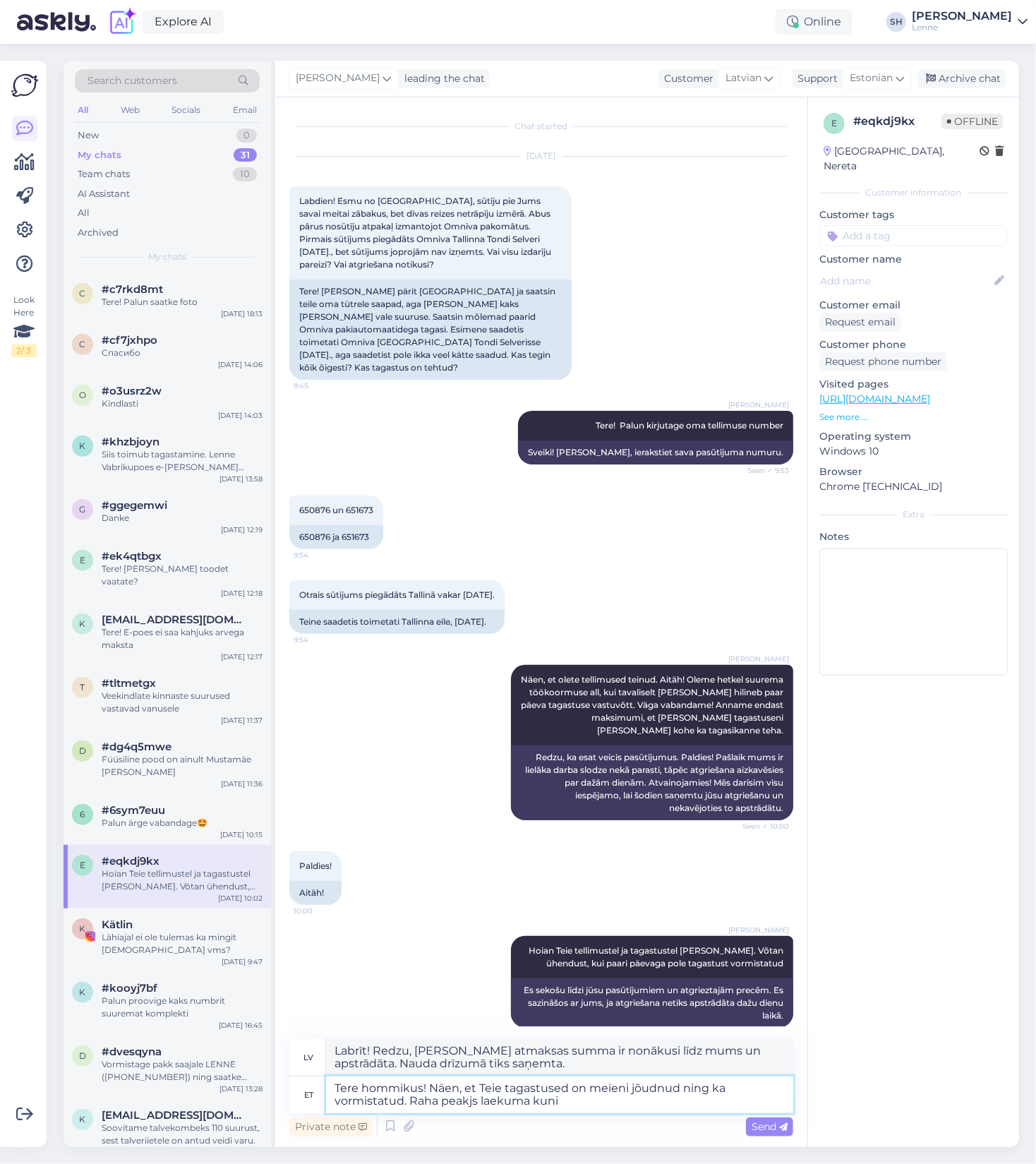
type textarea "Labrīt! Redzu, [PERSON_NAME] atmaksas summa ir nonākusi līdz mums un ir apstrād…"
type textarea "Tere hommikus! Näen, et Teie tagastused on meieni jõudnud ning ka vormistatud. …"
type textarea "Labrīt! Redzu, [PERSON_NAME] atmaksas ir nonākušas līdz mums un ir apstrādātas.…"
type textarea "Tere hommikus! Näen, et Teie tagastused on meieni jõudnud ning ka vormistatud. …"
type textarea "Labrīt! Redzu, [PERSON_NAME] atmaksas summa ir nonākusi līdz mums un apstrādāta…"
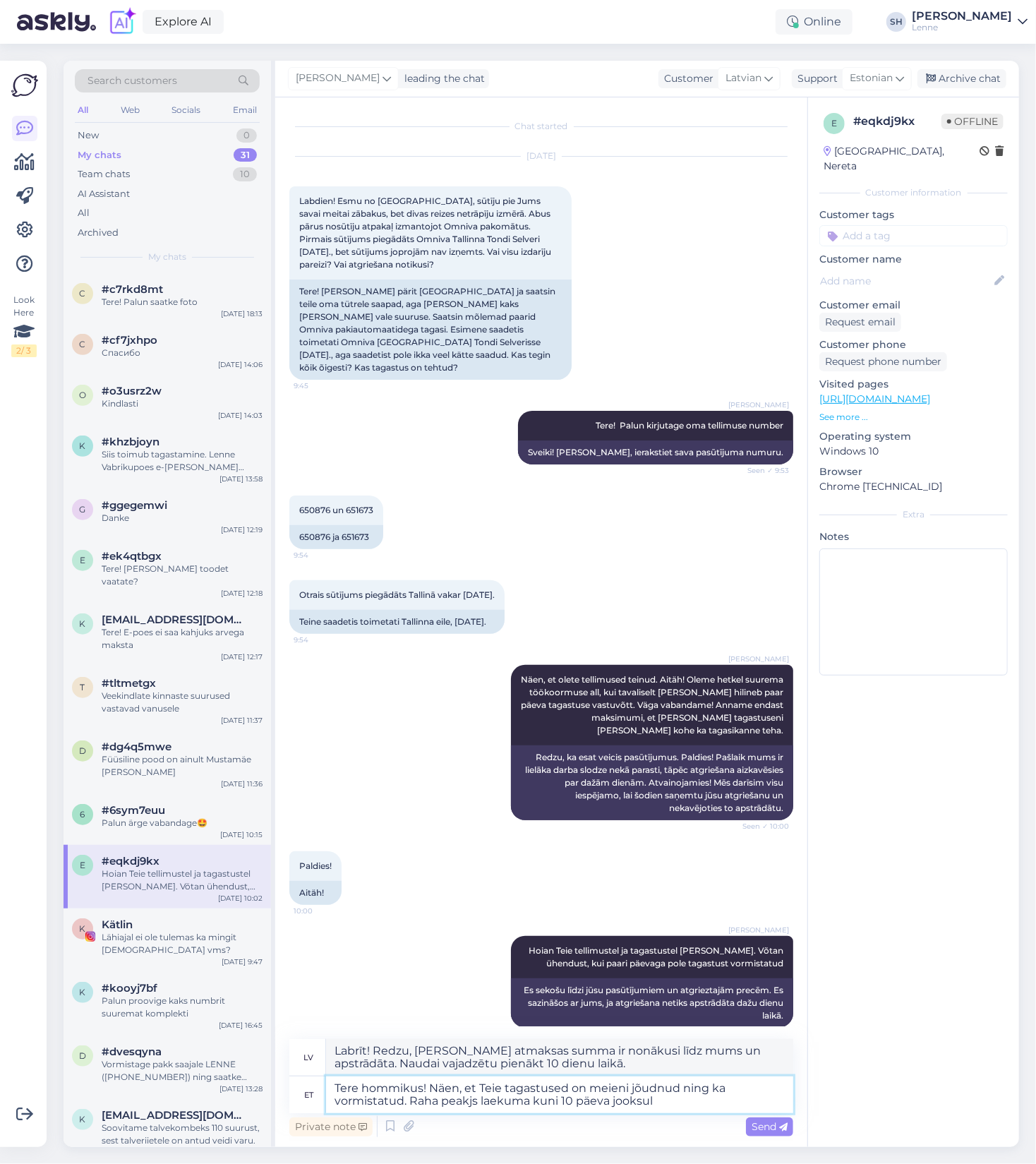
type textarea "Tere hommikus! Näen, et Teie tagastused on meieni jõudnud ning ka vormistatud. …"
type textarea "Labrīt! Redzu, [PERSON_NAME] atmaksas summa ir nonākusi līdz mums un apstrādāta…"
click at [474, 1102] on textarea "Tere hommikus! Näen, et Teie tagastused on meieni jõudnud ning ka vormistatud. …" at bounding box center [559, 1095] width 467 height 37
click at [678, 1098] on textarea "Tere hommikus! Näen, et Teie tagastused on meieni jõudnud ning ka vormistatud. …" at bounding box center [559, 1095] width 467 height 37
type textarea "Tere hommikus! Näen, et Teie tagastused on meieni jõudnud ning ka vormistatud. …"
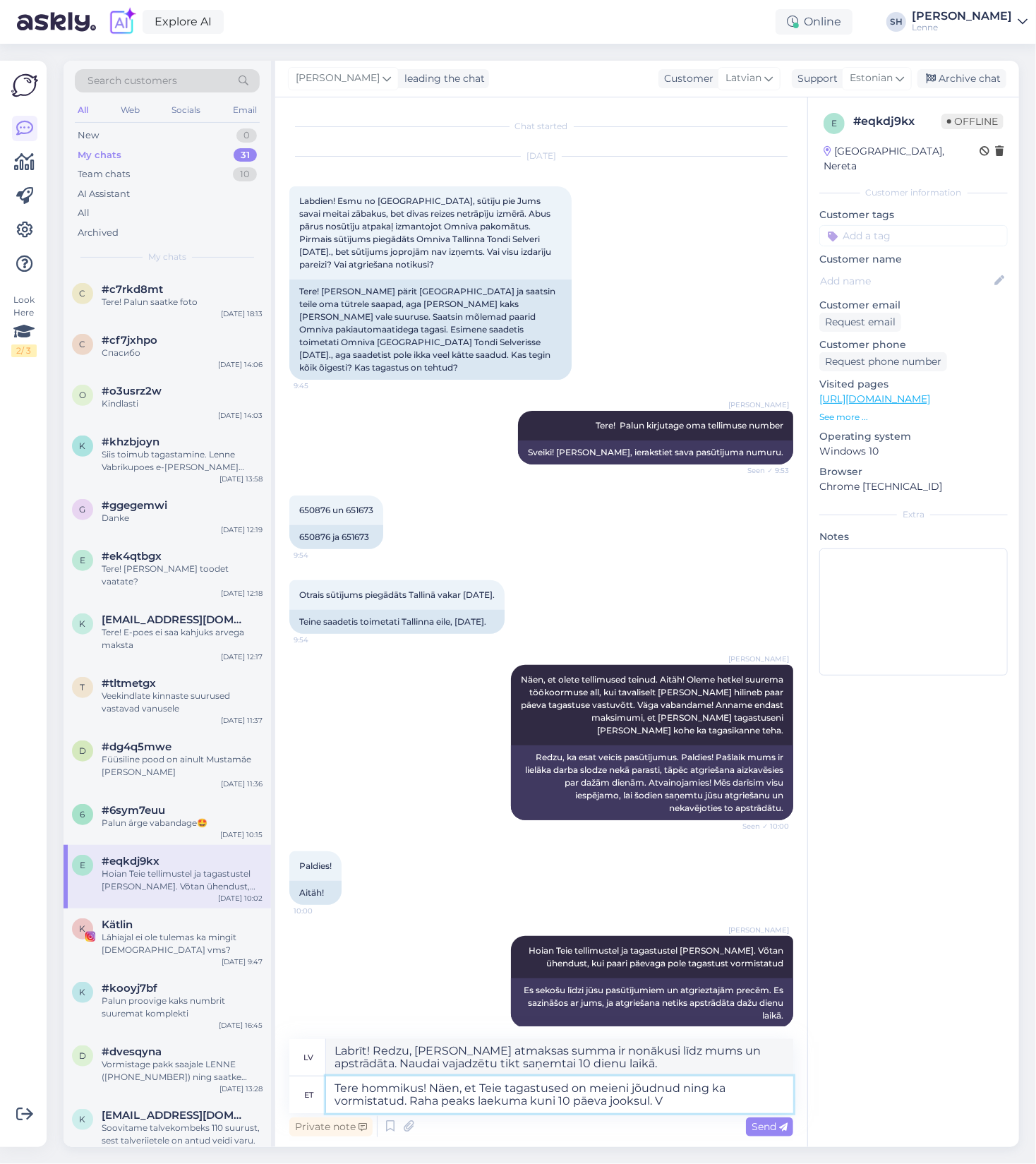
type textarea "Labrīt! Redzu, [PERSON_NAME] atmaksas summa ir nonākusi līdz mums un apstrādāta…"
type textarea "Tere hommikus! Näen, et Teie tagastused on meieni jõudnud ning ka vormistatud. …"
type textarea "Labrīt! Redzu, [PERSON_NAME] atmaksas summa ir nonākusi līdz mums un apstrādāta…"
type textarea "Tere hommikus! Näen, et Teie tagastused on meieni jõudnud ning ka vormistatud. …"
type textarea "Labrīt! Redzu, [PERSON_NAME] atmaksas summa ir nonākusi līdz mums un apstrādāta…"
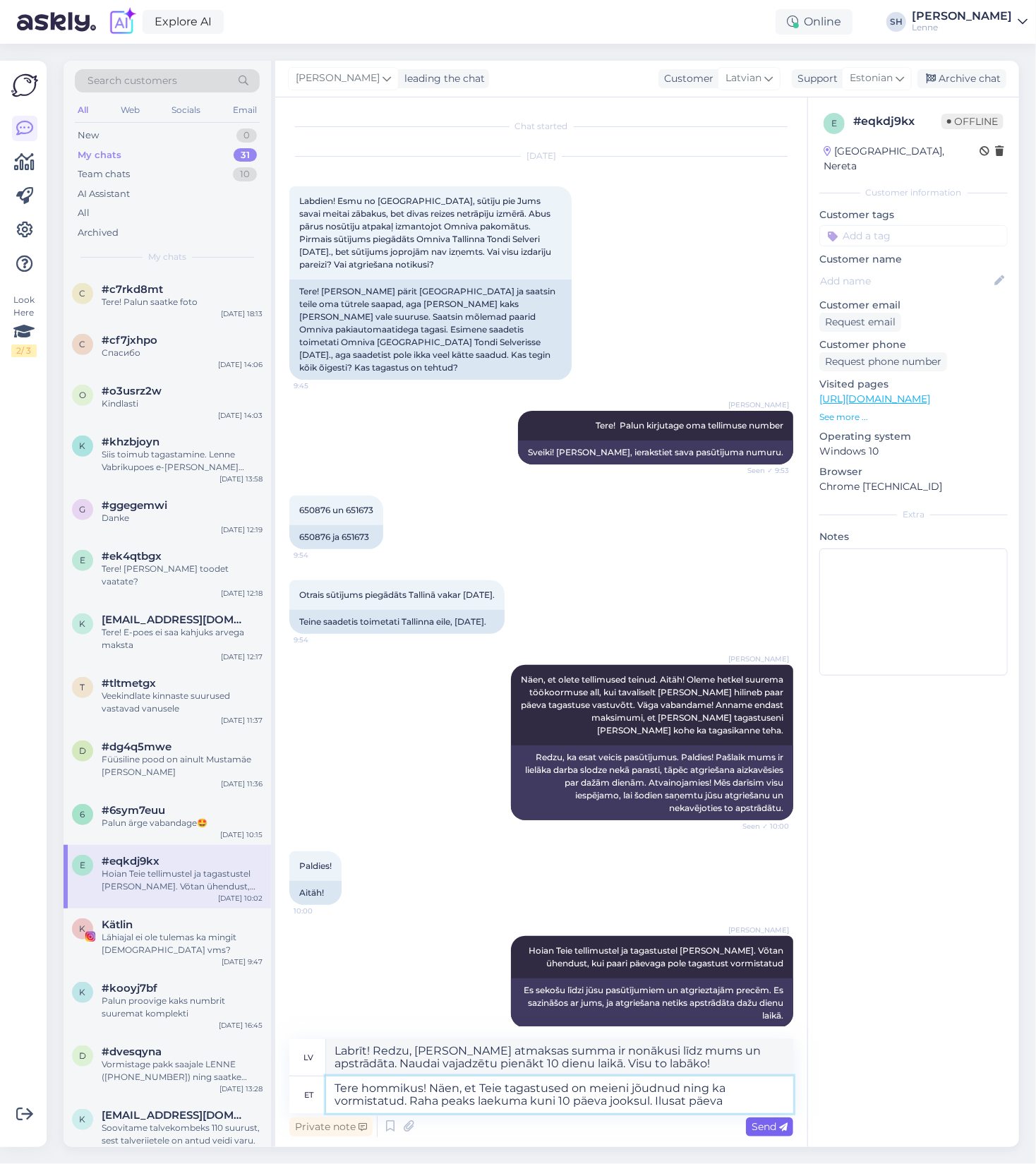
type textarea "Tere hommikus! Näen, et Teie tagastused on meieni jõudnud ning ka vormistatud. …"
type textarea "Labrīt! Redzu, [PERSON_NAME] atmaksas ir nonākušas līdz mums un ir apstrādātas.…"
type textarea "Tere hommikus! Näen, et Teie tagastused on meieni jõudnud ning ka vormistatud. …"
type textarea "Labrīt! Redzu, [PERSON_NAME] atmaksas summa ir nonākusi līdz mums un apstrādāta…"
type textarea "Tere hommikus! Näen, et Teie tagastused on meieni jõudnud ning ka vormistatud. …"
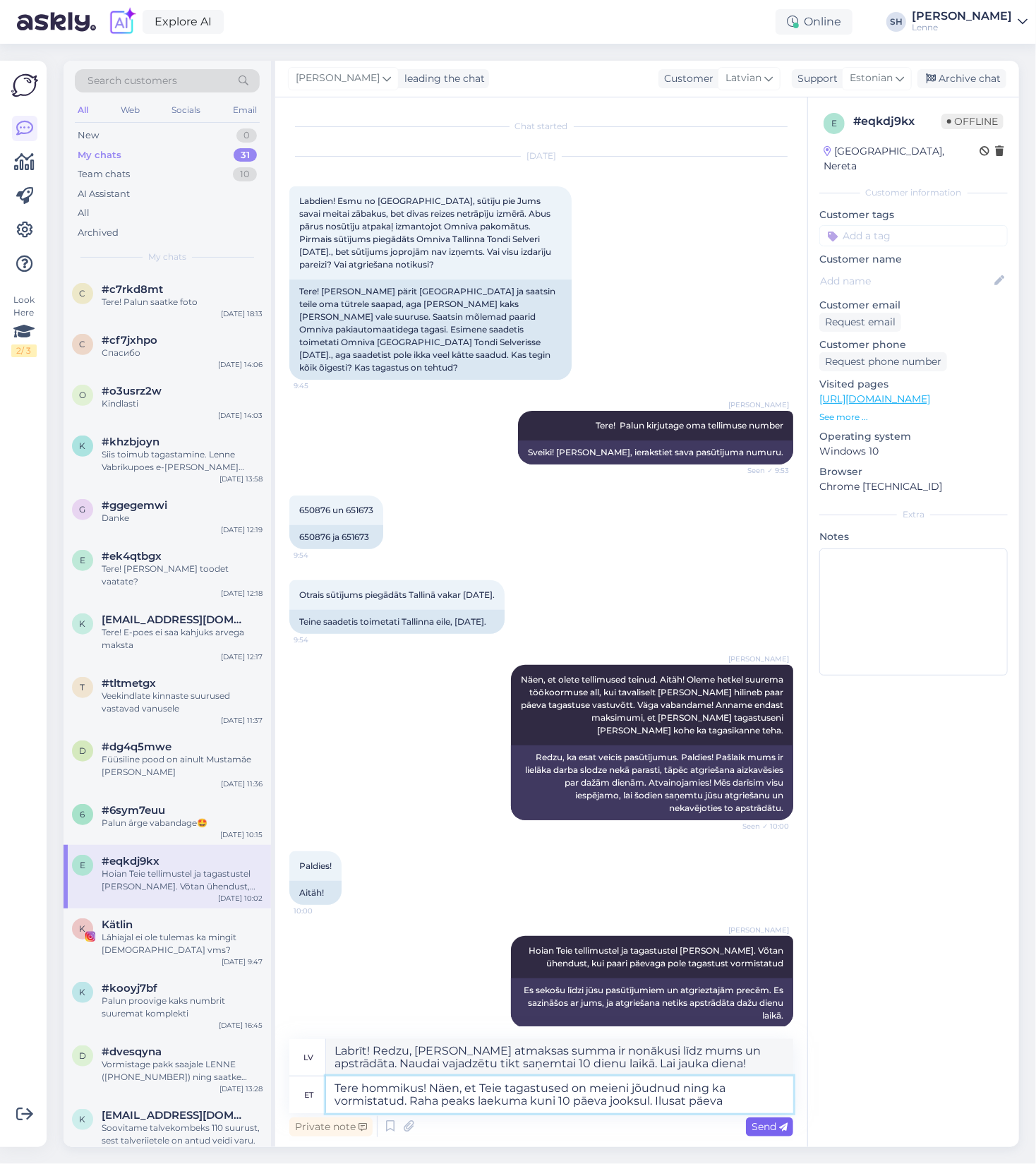
type textarea "Labrīt! Redzu, [PERSON_NAME] atmaksas ir nonākušas līdz mums un ir apstrādātas.…"
type textarea "Tere hommikus! Näen, et Teie tagastused on meieni jõudnud ning ka vormistatud. …"
type textarea "Labrīt! Redzu, [PERSON_NAME] atmaksas summa ir nonākusi līdz mums un apstrādāta…"
type textarea "Tere hommikus! Näen, et Teie tagastused on meieni jõudnud ning ka vormistatud. …"
click at [775, 1130] on span "Send" at bounding box center [769, 1126] width 36 height 13
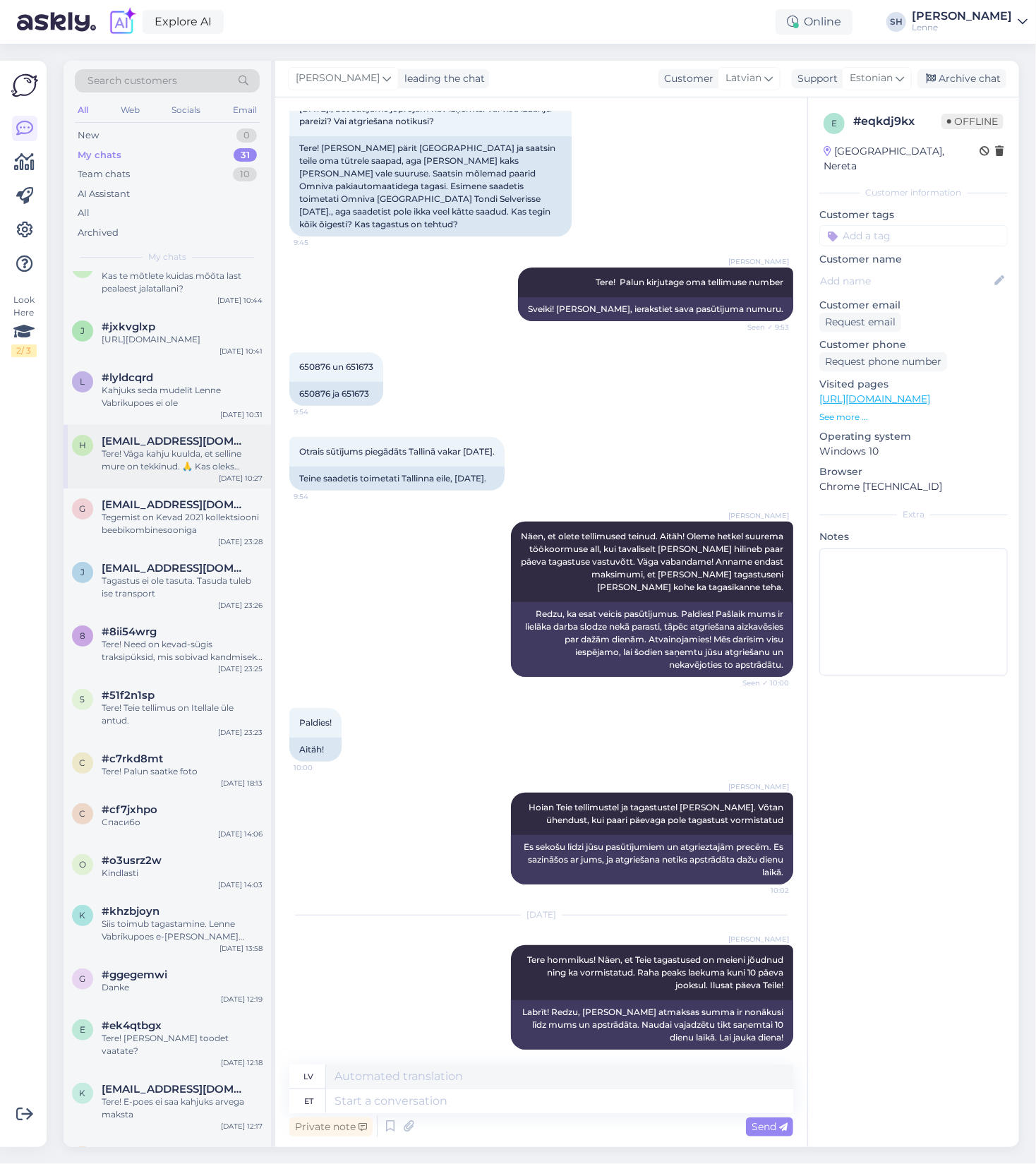
scroll to position [0, 0]
